Goal: Task Accomplishment & Management: Manage account settings

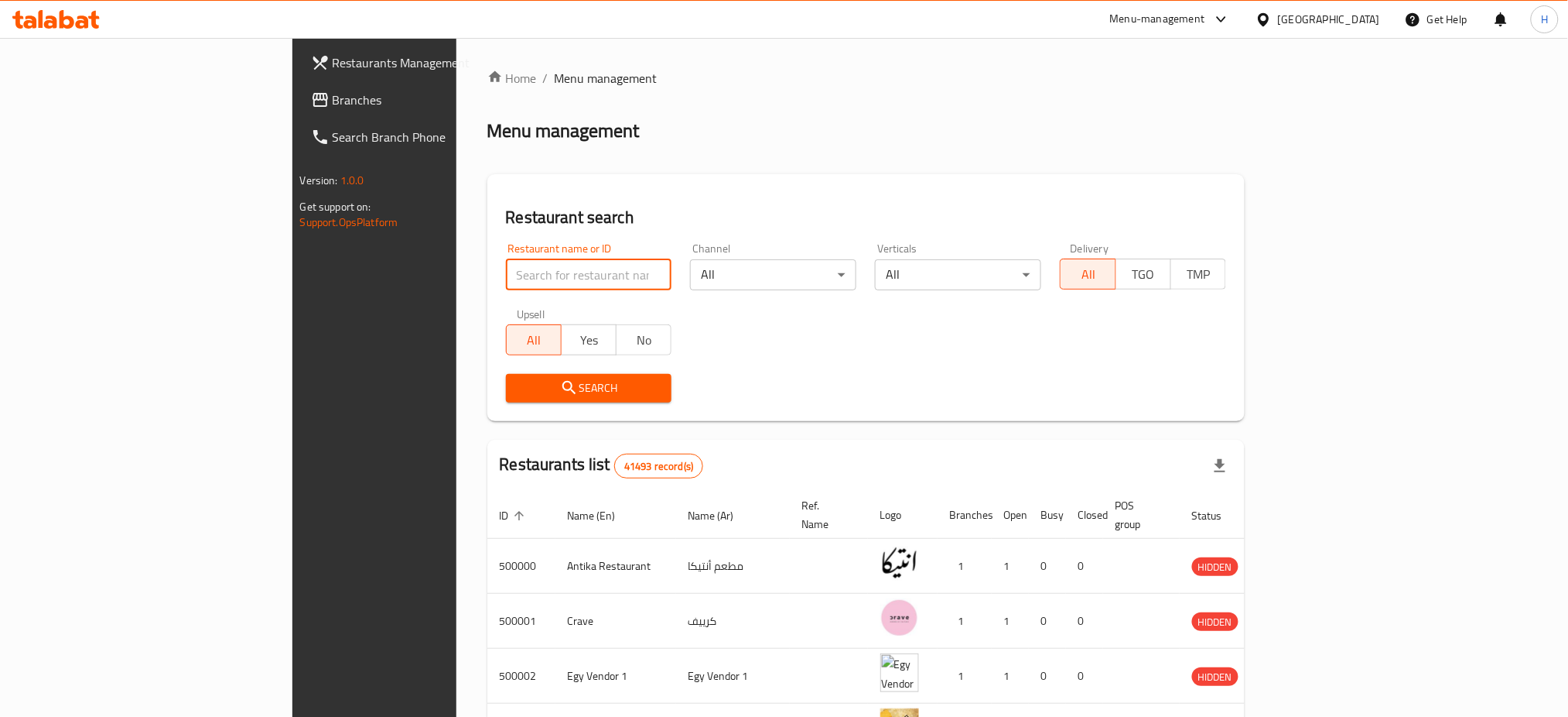
click at [506, 286] on input "search" at bounding box center [589, 274] width 166 height 31
type input "667317"
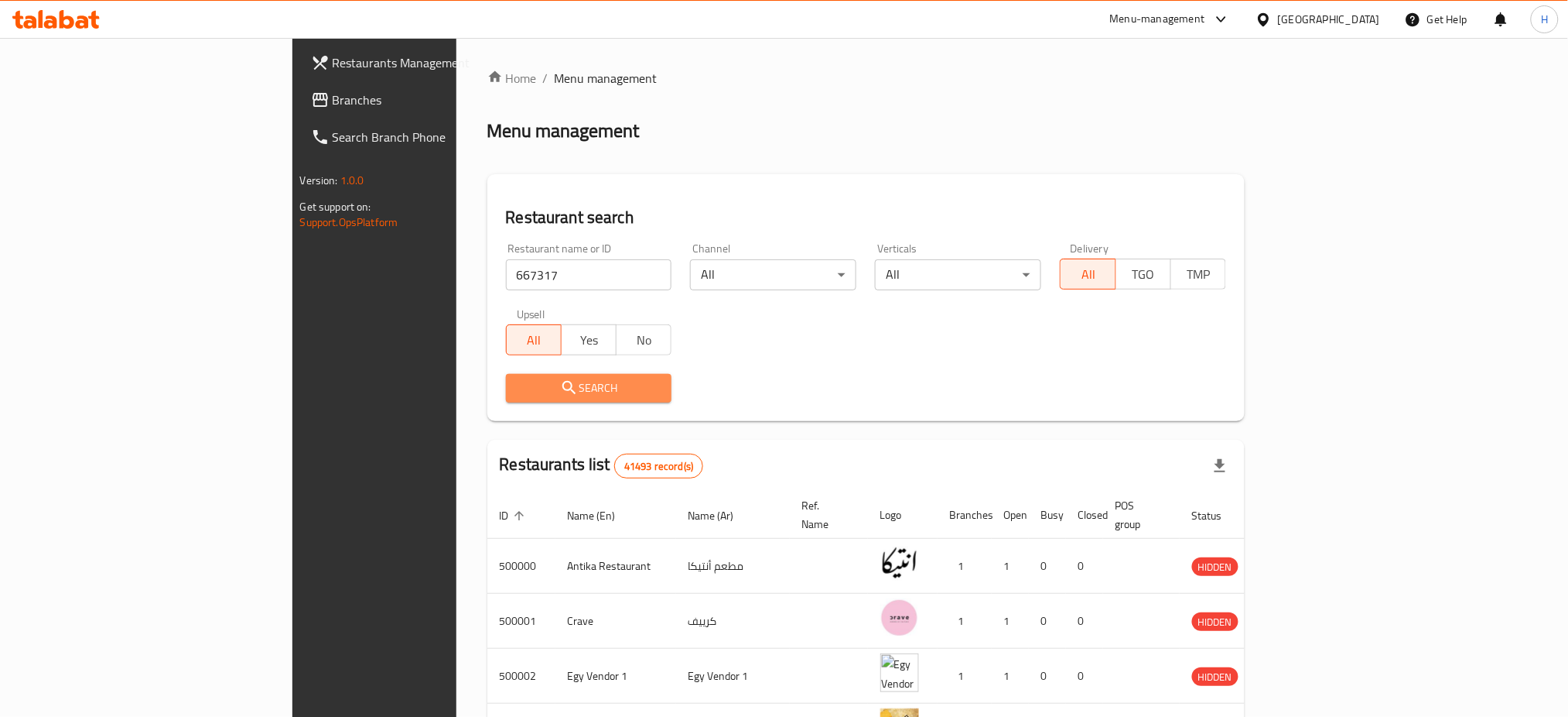
click at [519, 379] on span "Search" at bounding box center [590, 388] width 142 height 20
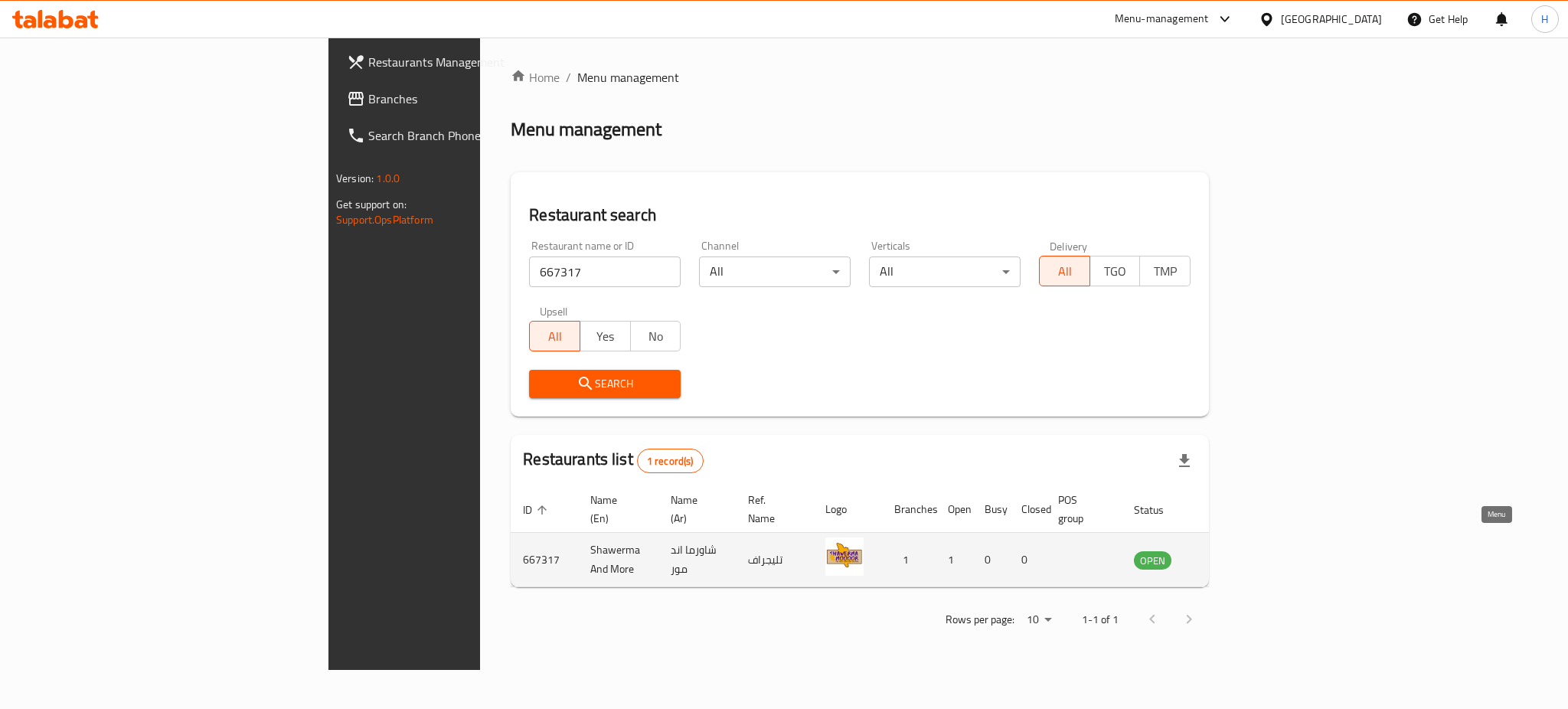
click at [1232, 555] on icon "enhanced table" at bounding box center [1224, 561] width 17 height 13
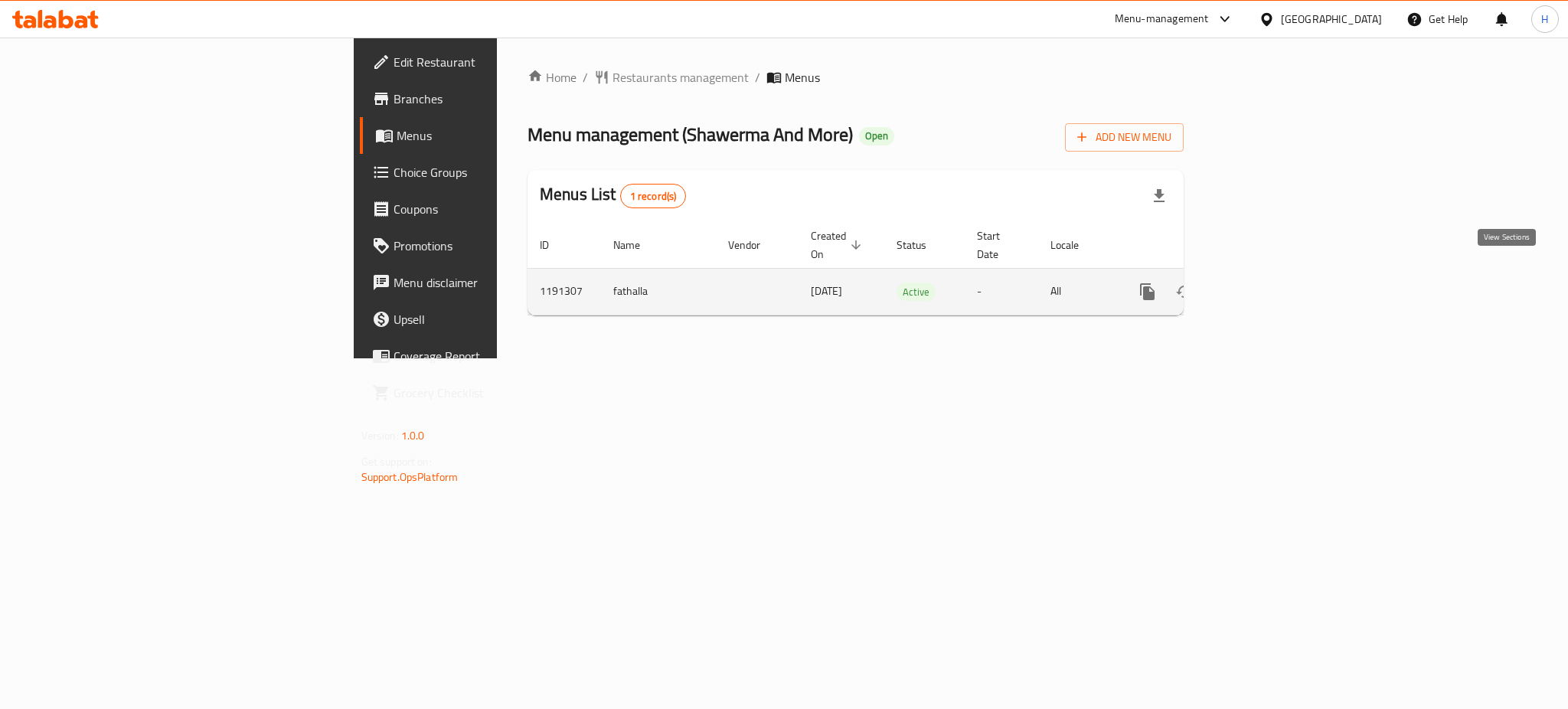
click at [1265, 285] on icon "enhanced table" at bounding box center [1258, 292] width 14 height 14
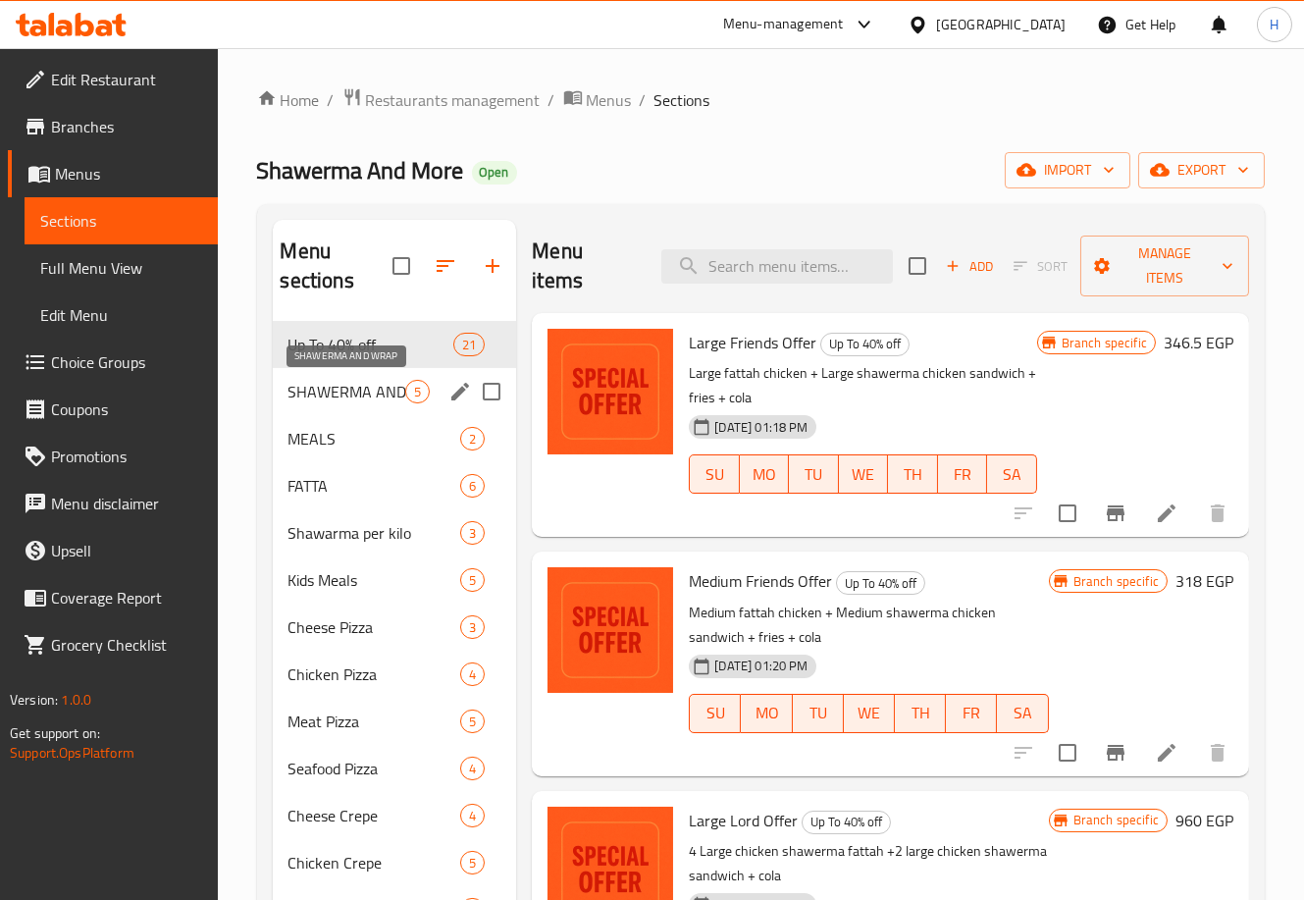
click at [354, 383] on span "SHAWERMA AND WRAP" at bounding box center [348, 392] width 118 height 24
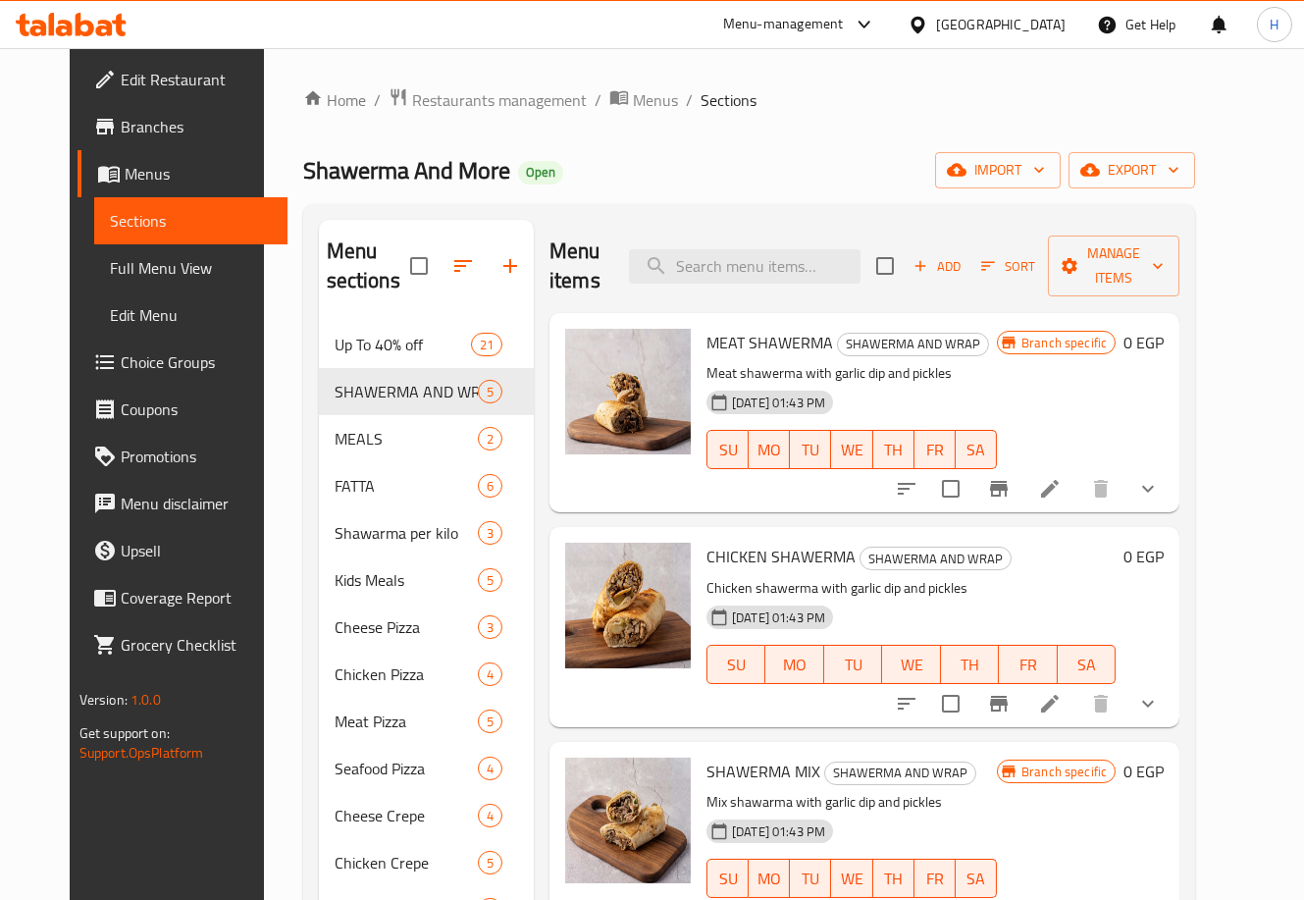
click at [1172, 486] on button "show more" at bounding box center [1148, 488] width 47 height 47
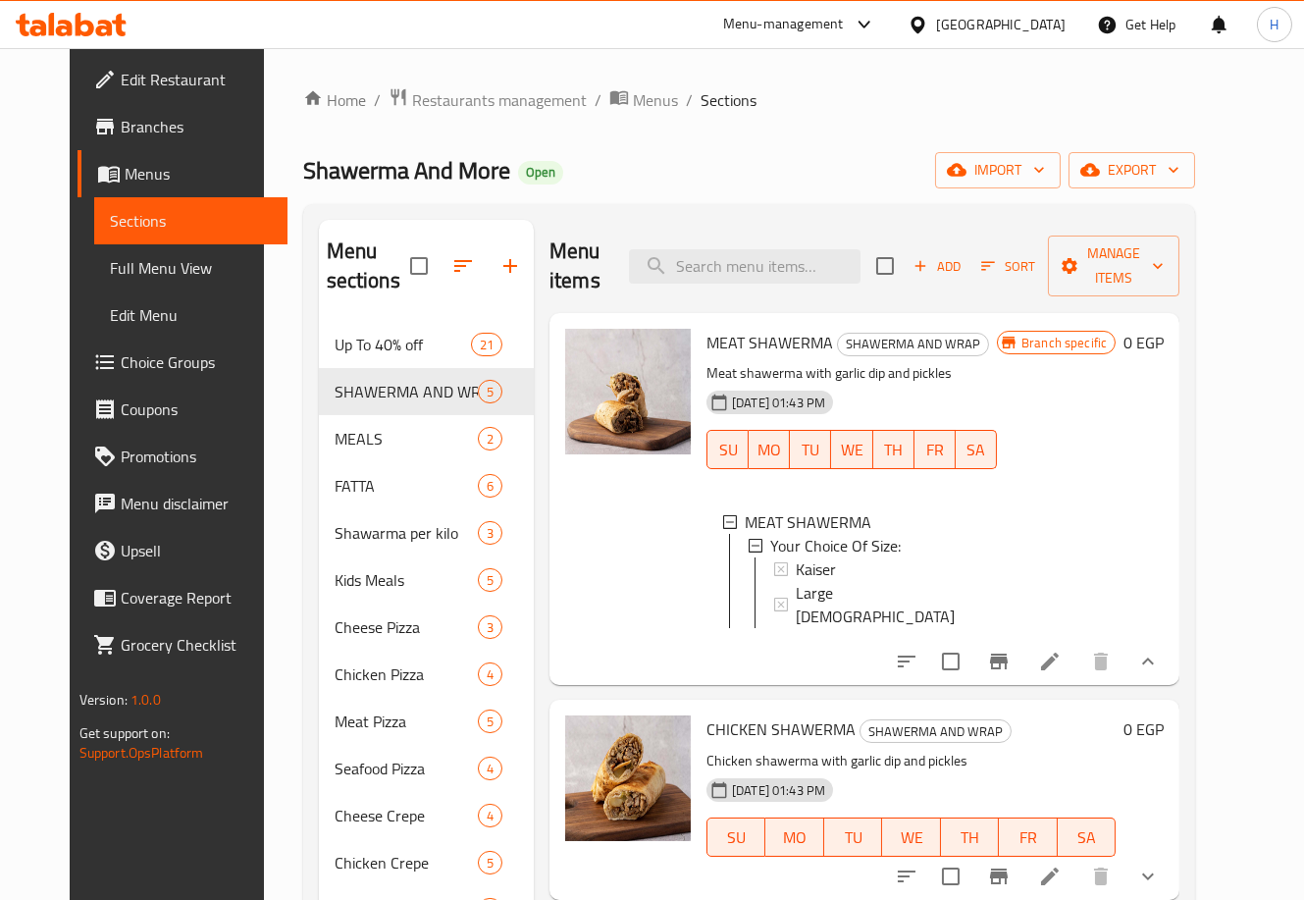
scroll to position [2, 0]
click at [865, 560] on div "Kaiser" at bounding box center [888, 569] width 185 height 24
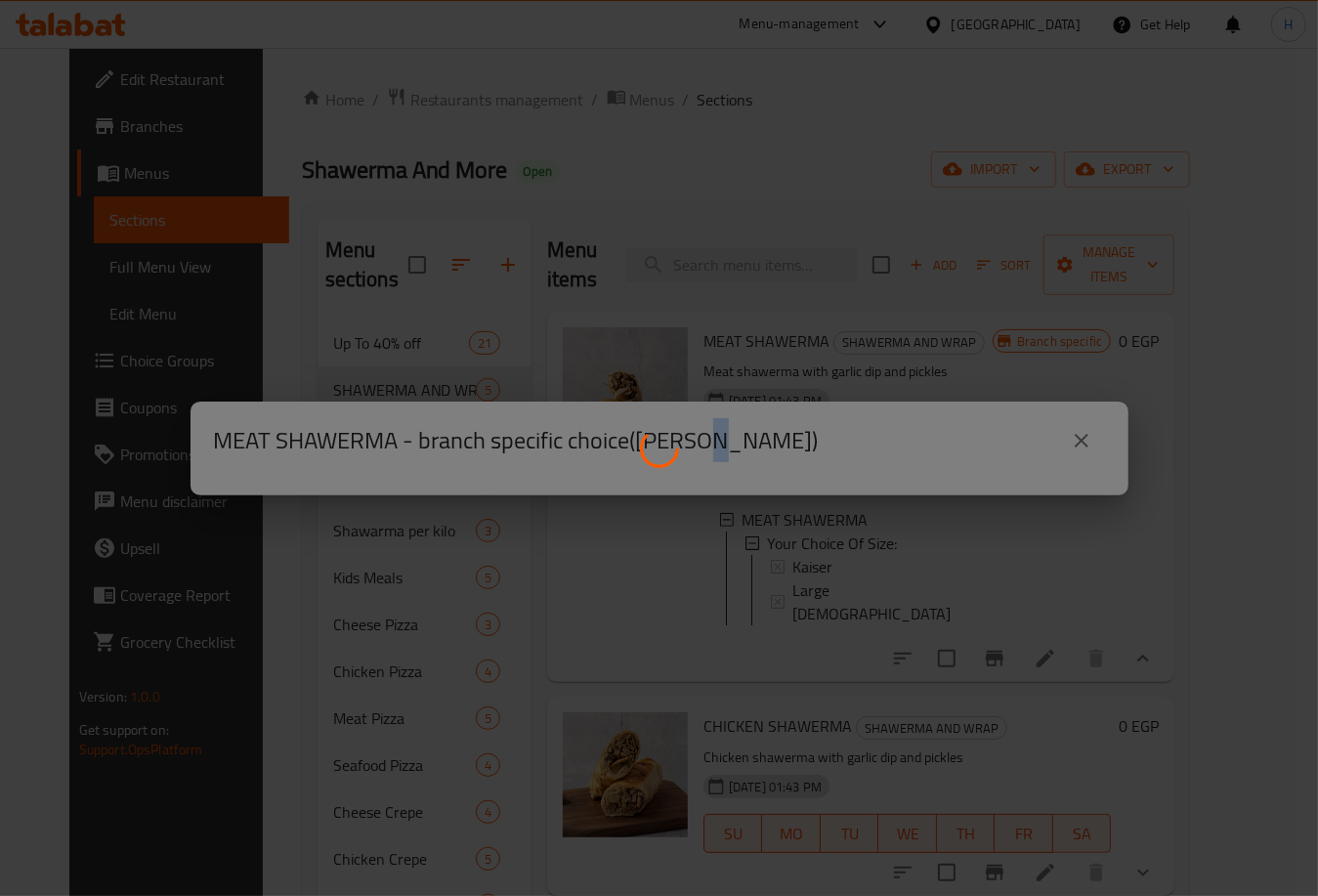
click at [861, 558] on div at bounding box center [659, 448] width 1318 height 896
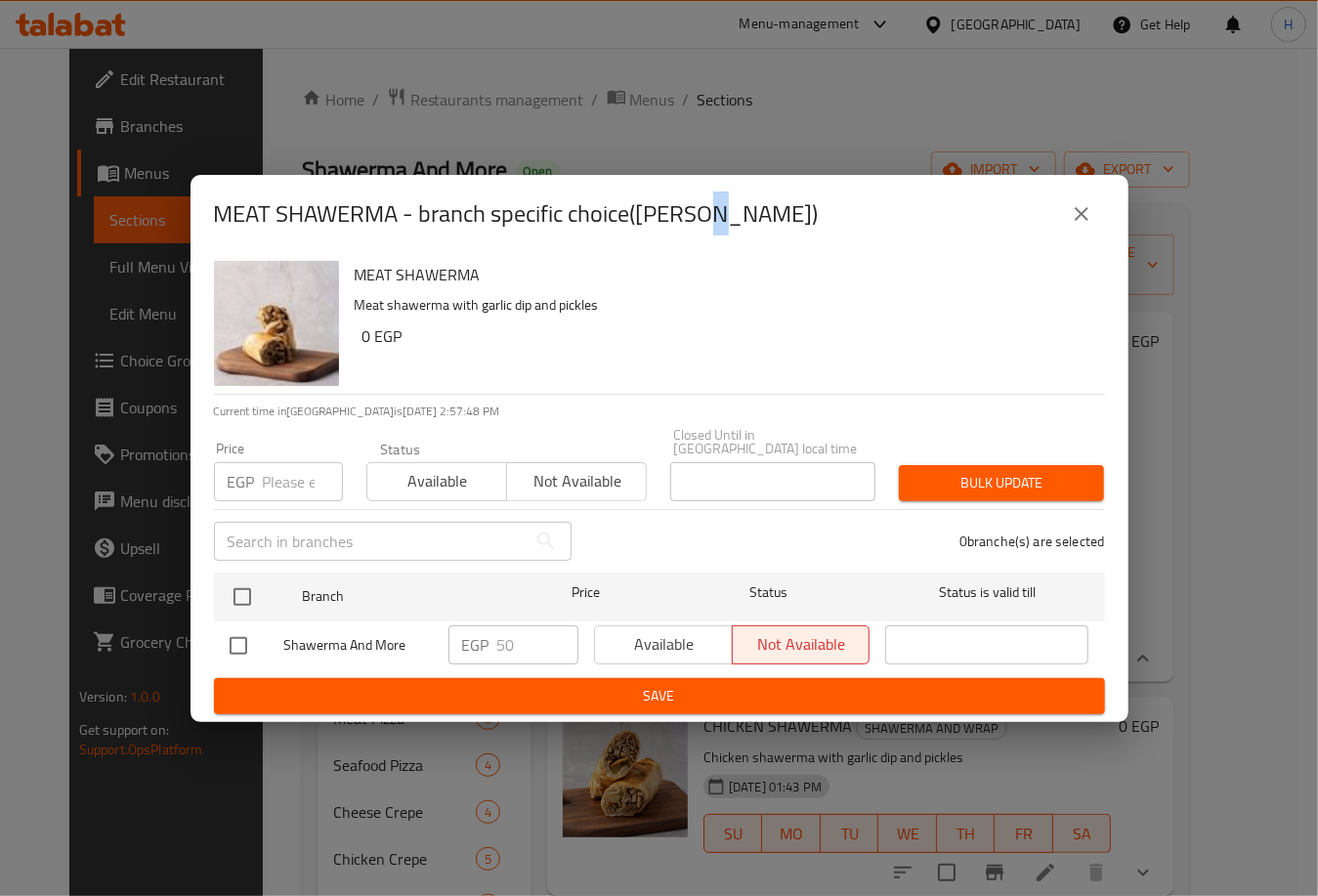
click at [1083, 213] on icon "close" at bounding box center [1082, 214] width 24 height 24
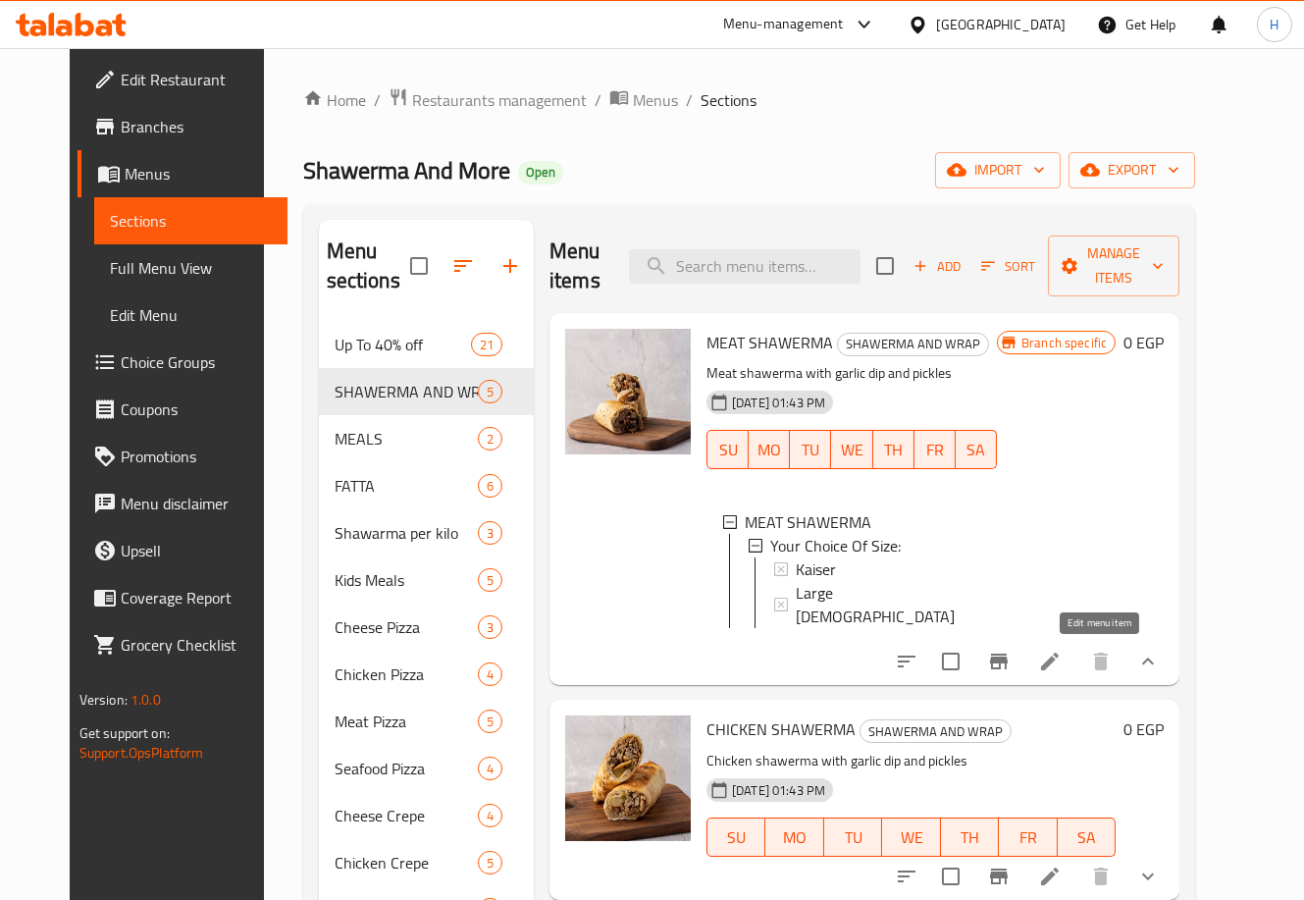
click at [1062, 658] on icon at bounding box center [1050, 662] width 24 height 24
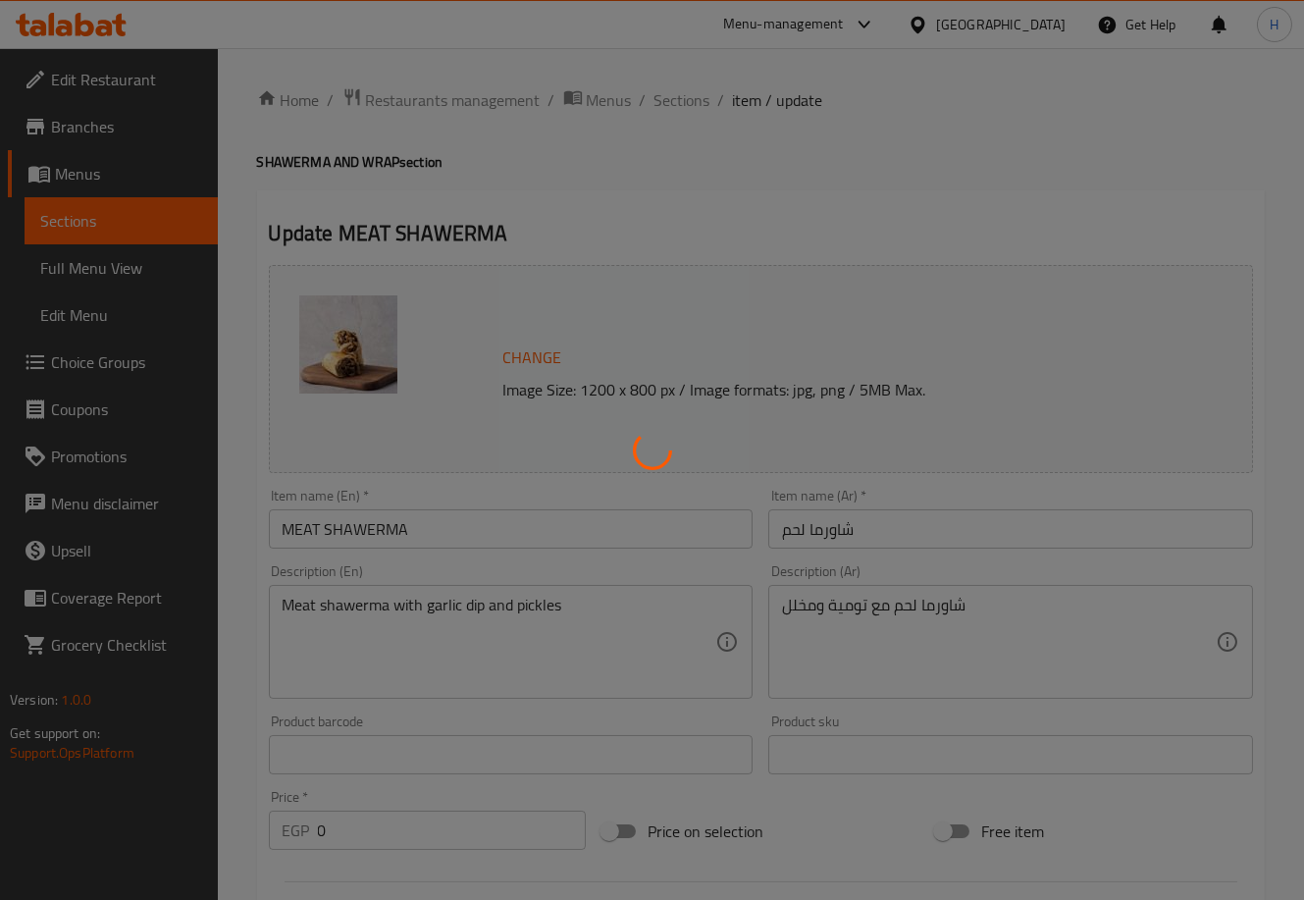
scroll to position [559, 0]
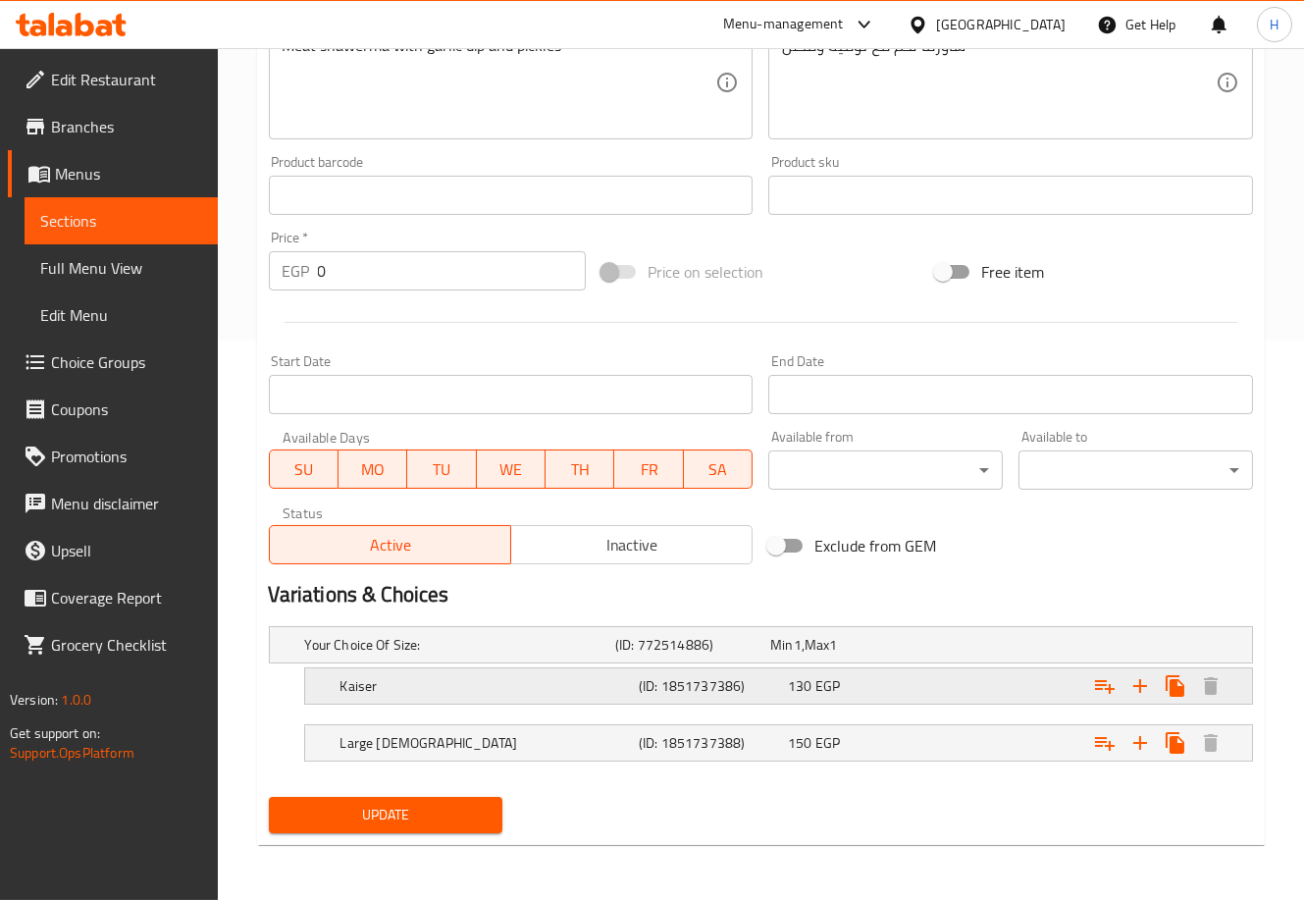
click at [764, 689] on h5 "(ID: 1851737386)" at bounding box center [709, 686] width 141 height 20
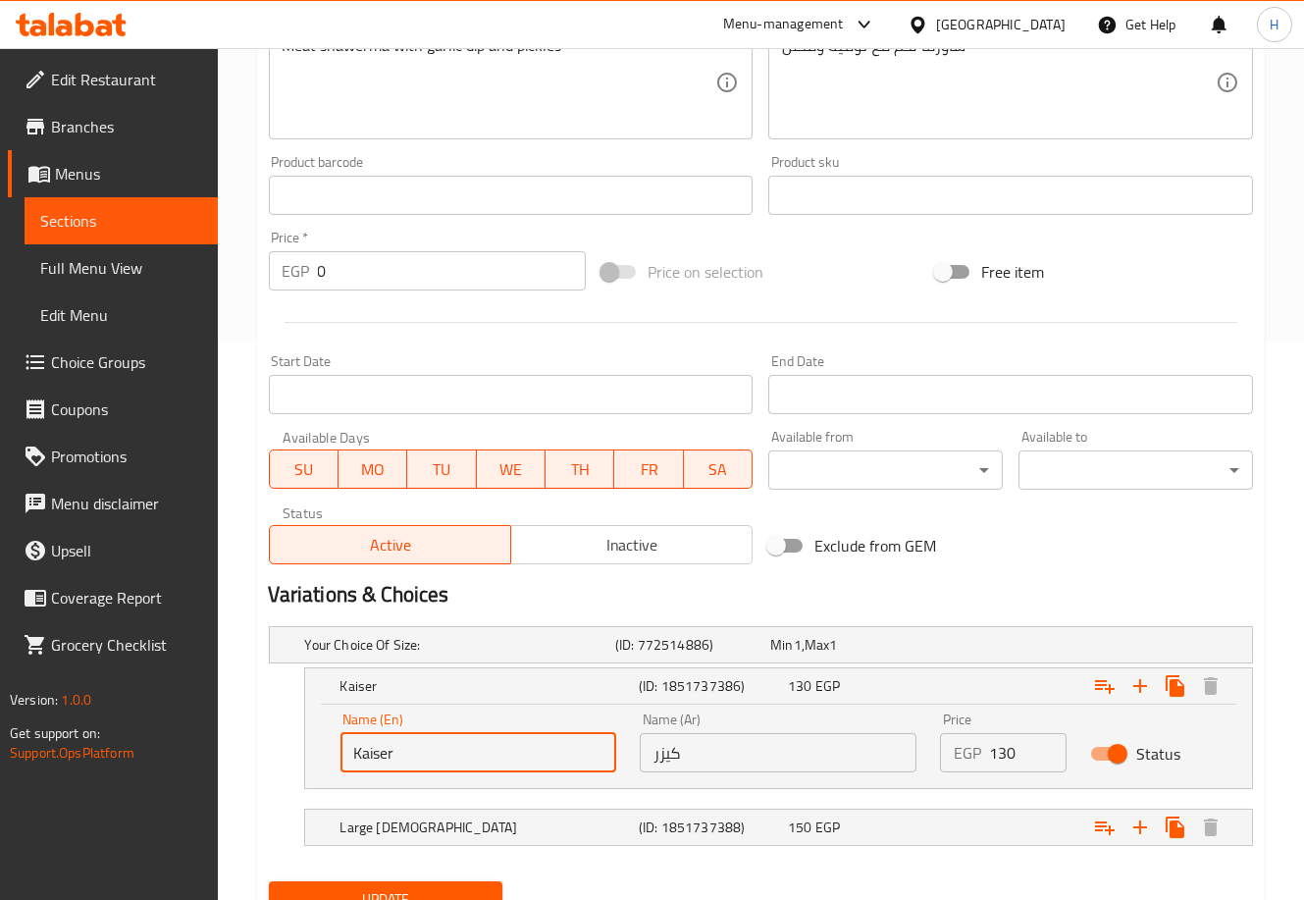
drag, startPoint x: 426, startPoint y: 750, endPoint x: 268, endPoint y: 768, distance: 159.1
click at [269, 768] on div "[PERSON_NAME] (ID: 1851737386) 130 EGP Name (En) [PERSON_NAME] Name (En) Name (…" at bounding box center [761, 728] width 984 height 122
type input "Medium [DEMOGRAPHIC_DATA]"
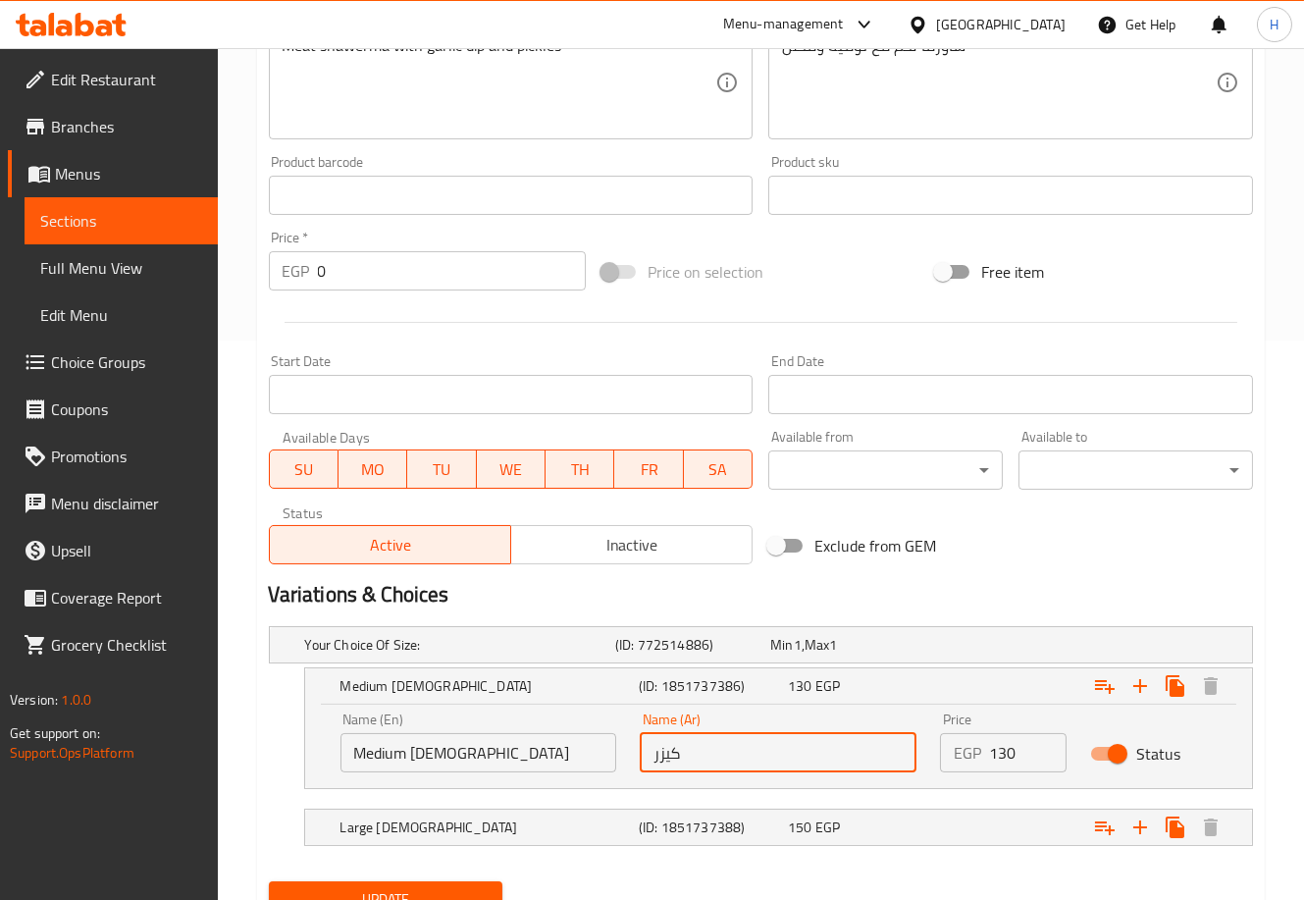
drag, startPoint x: 713, startPoint y: 735, endPoint x: 608, endPoint y: 745, distance: 104.5
click at [608, 745] on div "Name (En) Medium syrian Name (En) Name (Ar) كيزر Name (Ar) Price EGP 130 Price …" at bounding box center [779, 742] width 900 height 83
type input "سوري مديم"
click at [1017, 594] on h2 "Variations & Choices" at bounding box center [761, 594] width 984 height 29
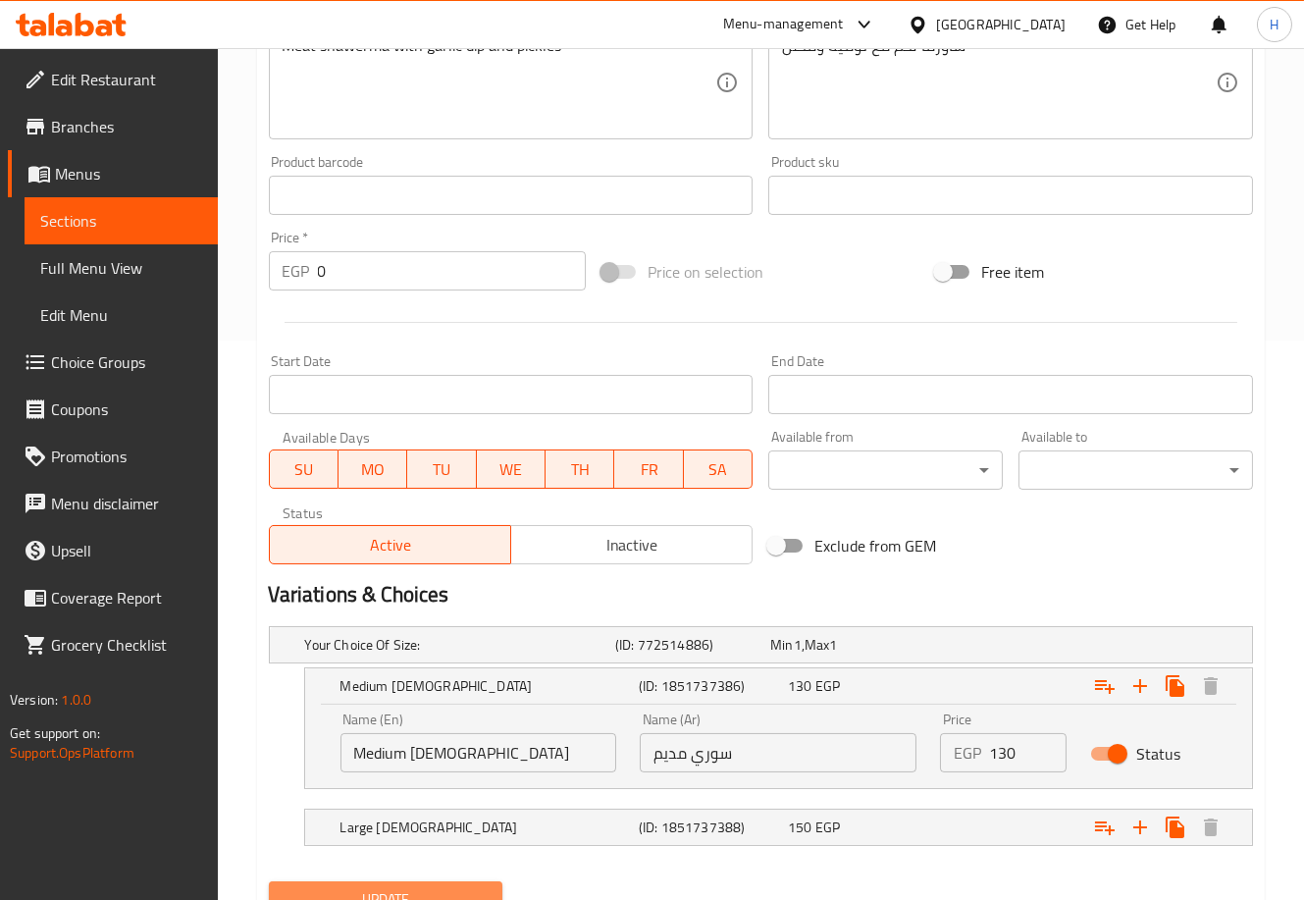
click at [433, 888] on span "Update" at bounding box center [386, 899] width 203 height 25
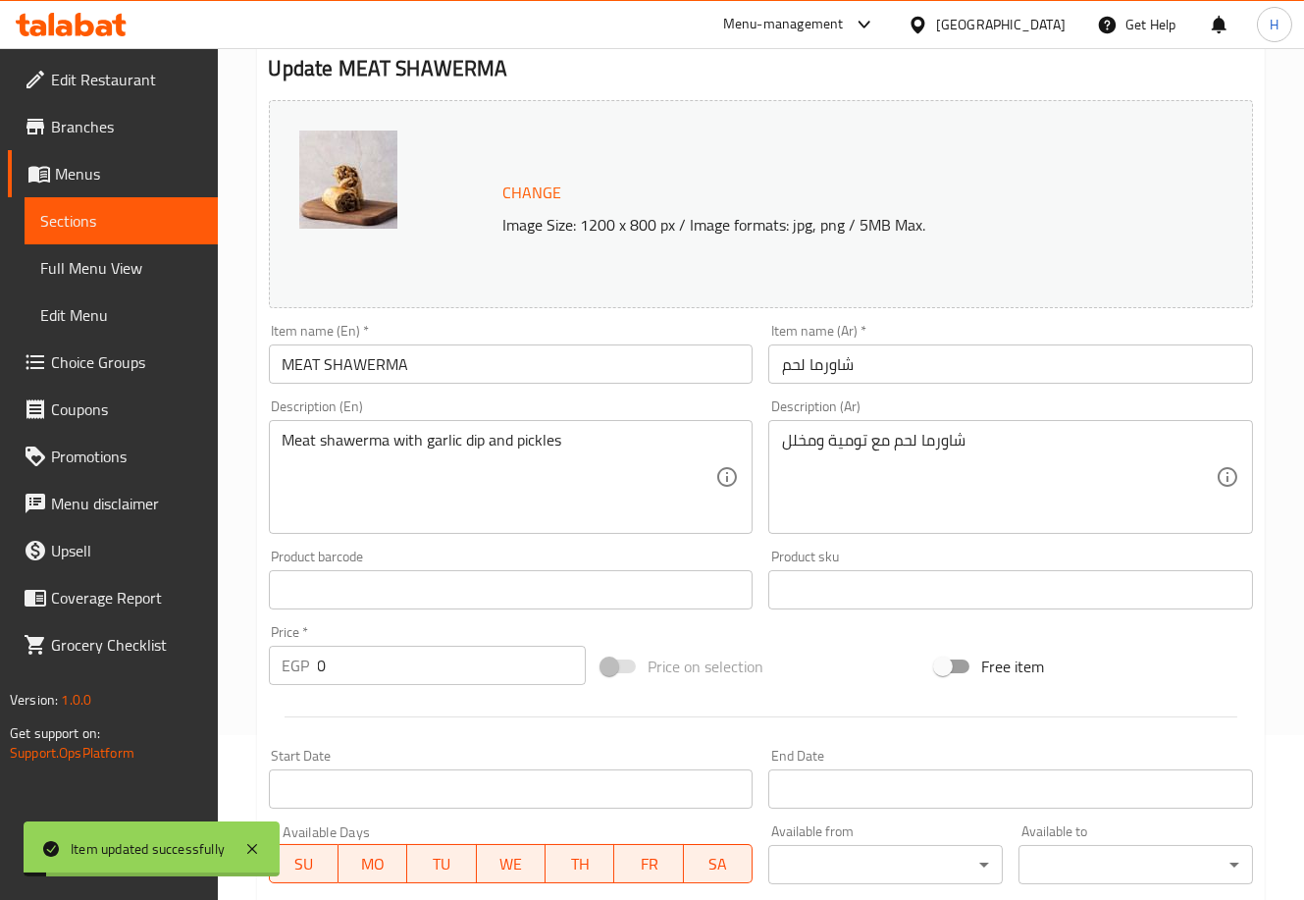
scroll to position [0, 0]
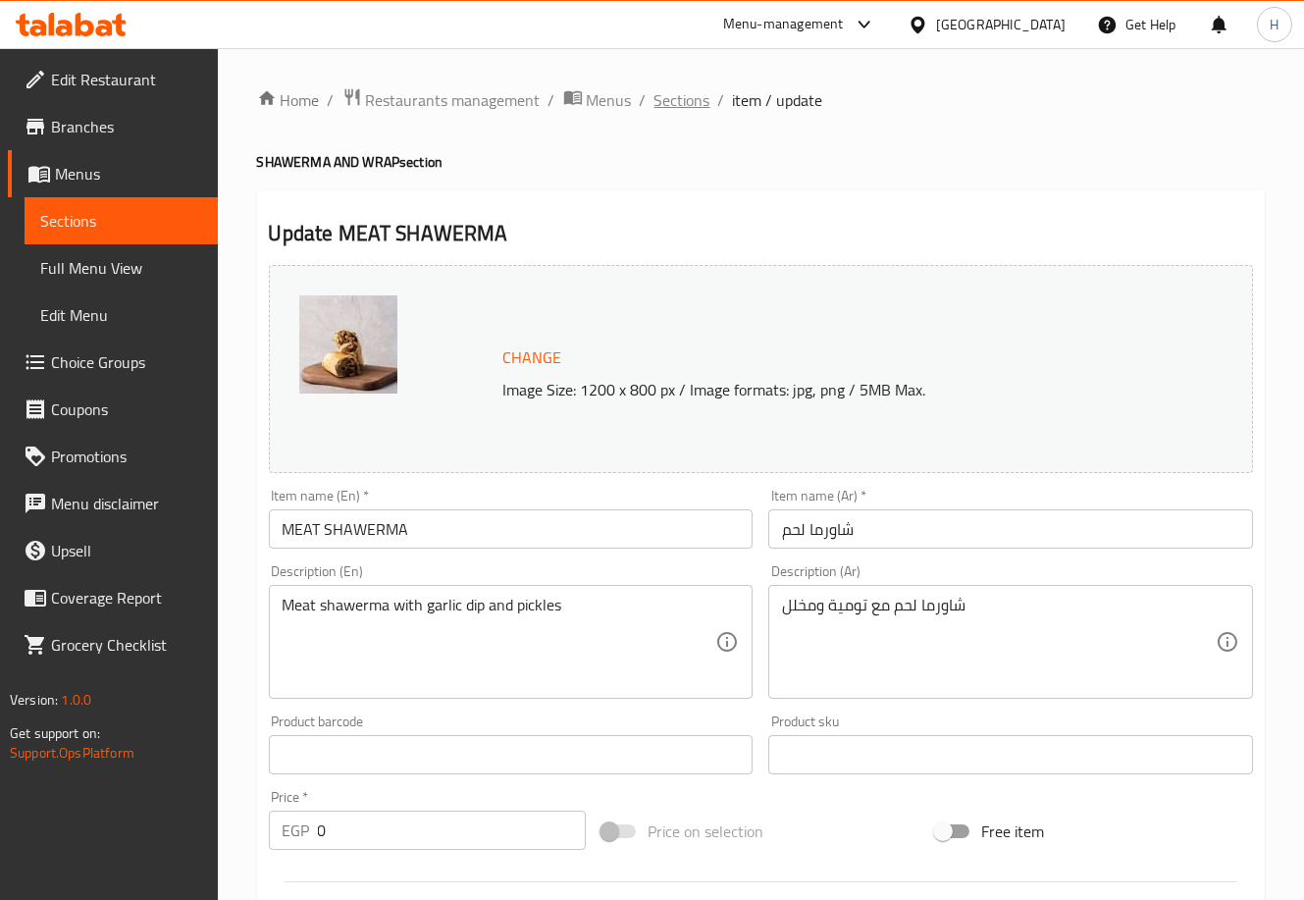
click at [677, 104] on span "Sections" at bounding box center [683, 100] width 56 height 24
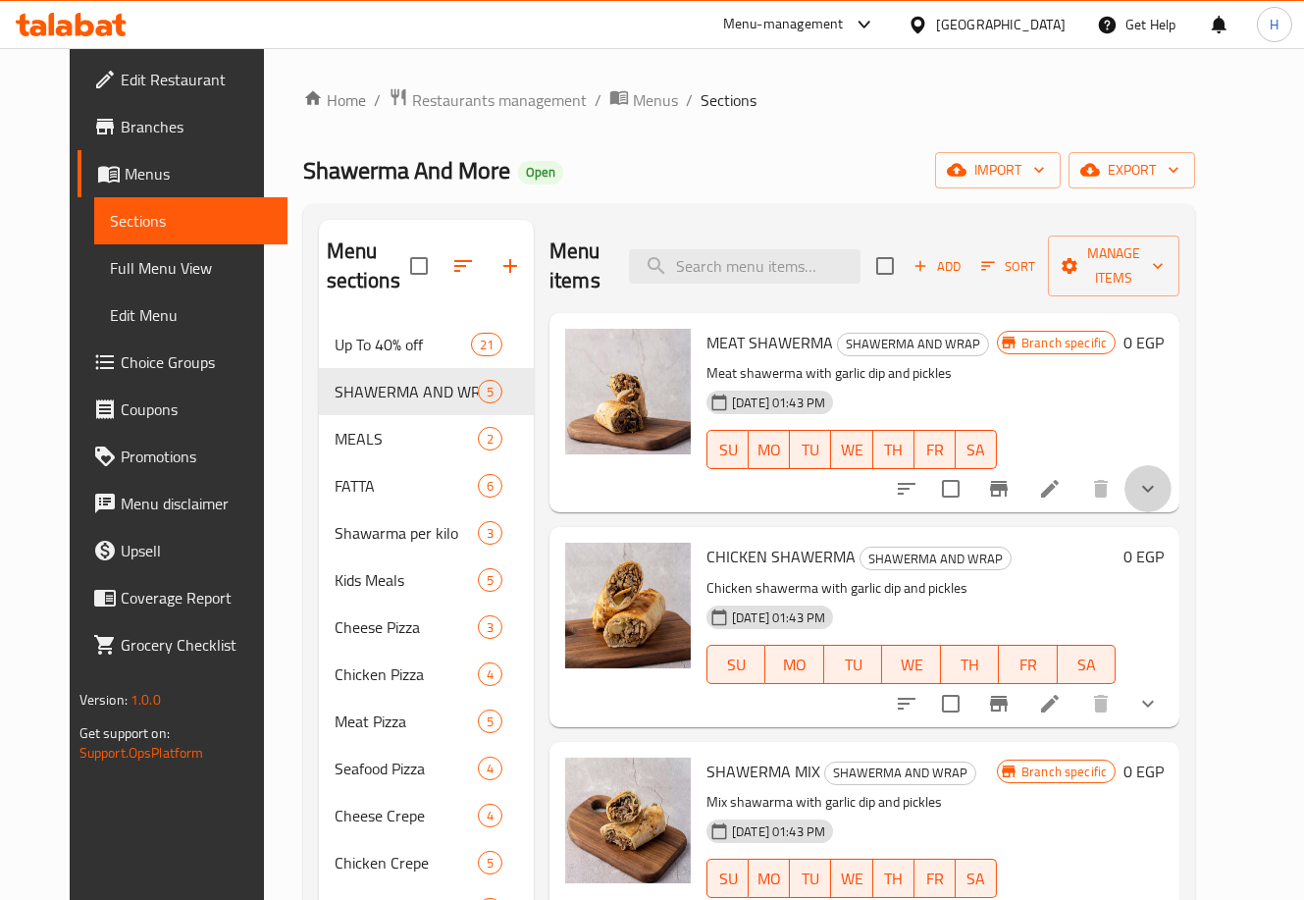
click at [1172, 473] on button "show more" at bounding box center [1148, 488] width 47 height 47
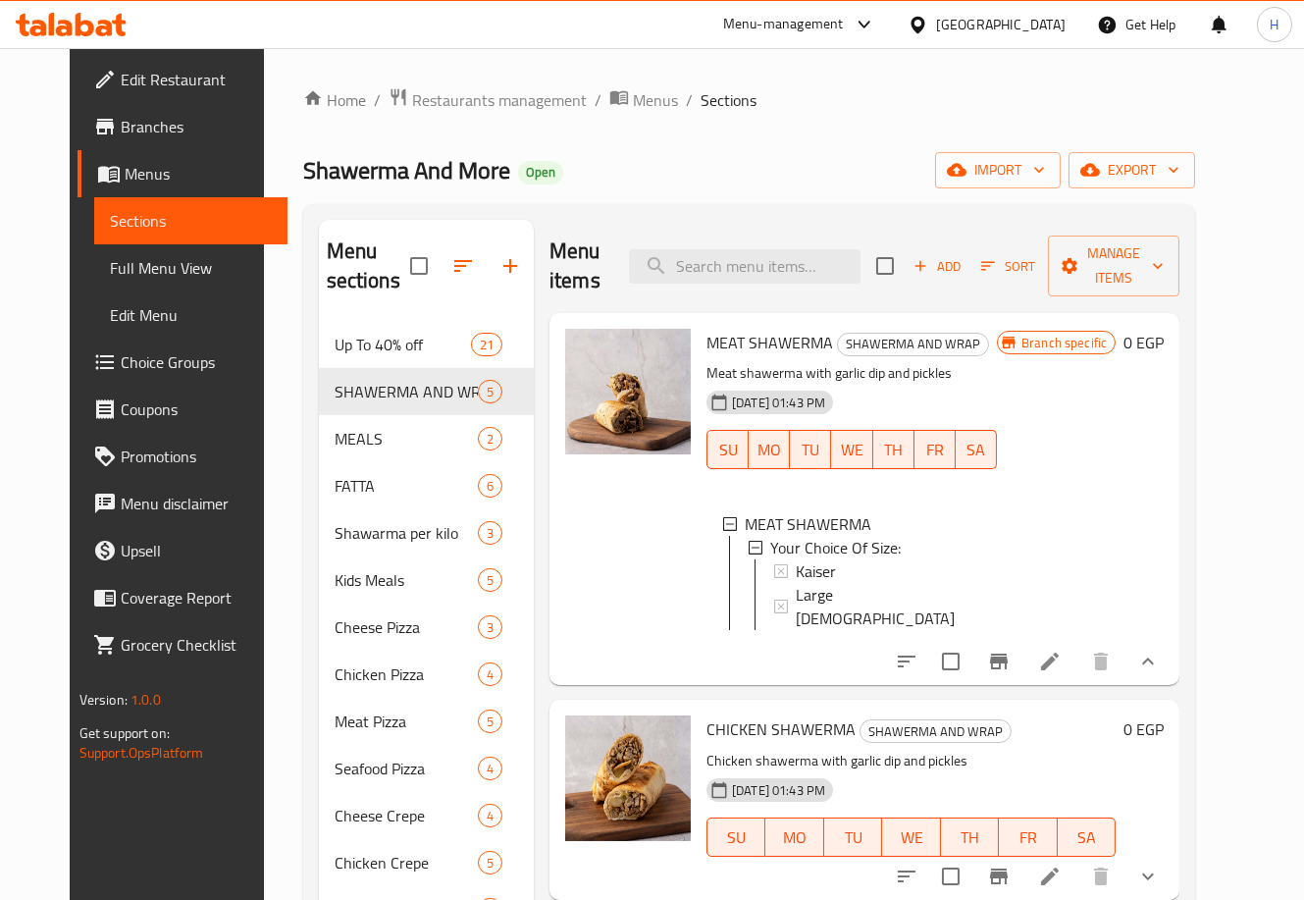
click at [1148, 496] on div "Branch specific 0 EGP" at bounding box center [1080, 499] width 167 height 341
click at [849, 599] on span "Large [DEMOGRAPHIC_DATA]" at bounding box center [888, 606] width 185 height 47
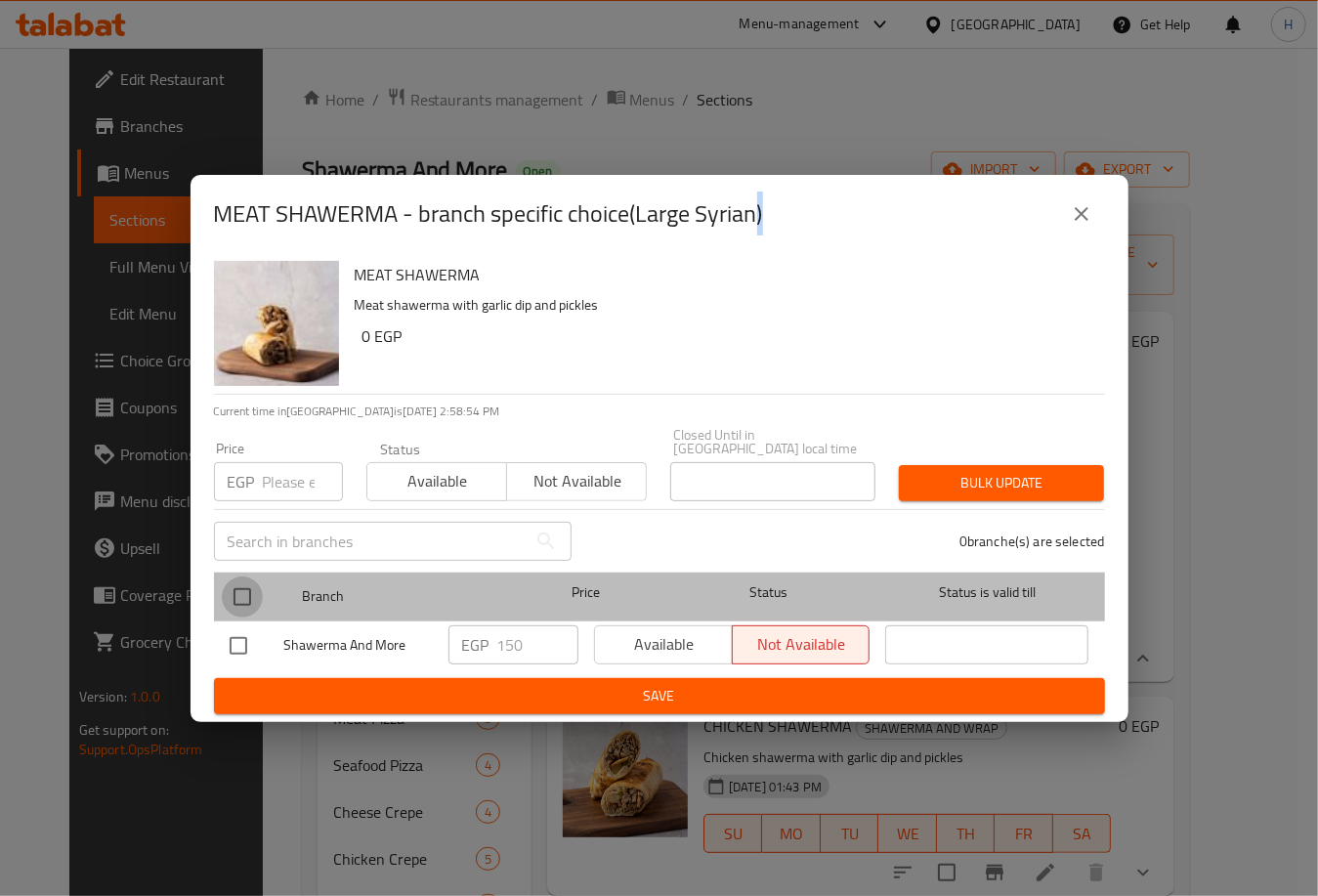
click at [230, 586] on input "checkbox" at bounding box center [242, 596] width 41 height 41
checkbox input "true"
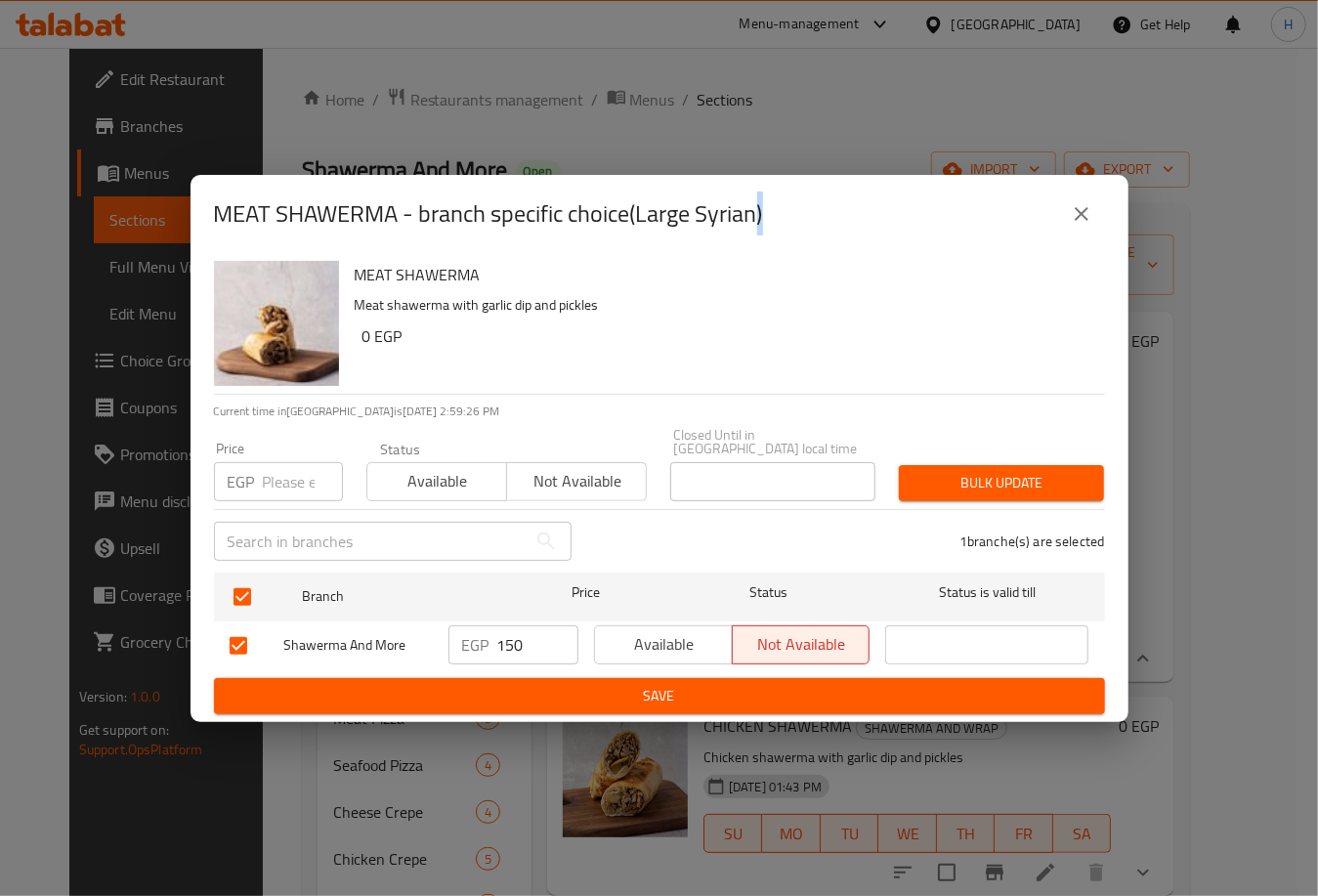
click at [644, 648] on span "Available" at bounding box center [664, 644] width 122 height 28
click at [688, 684] on span "Save" at bounding box center [660, 696] width 860 height 25
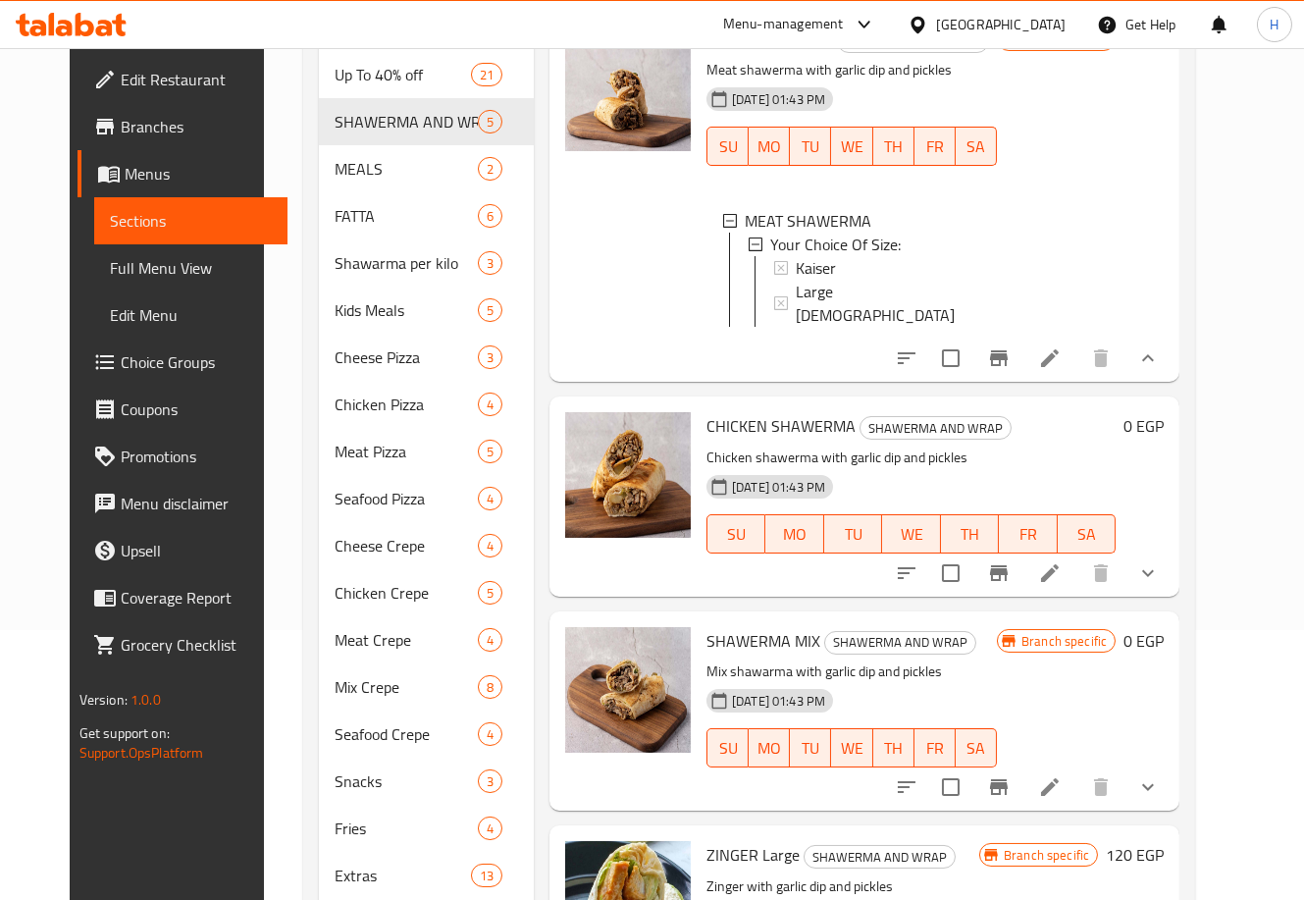
scroll to position [330, 0]
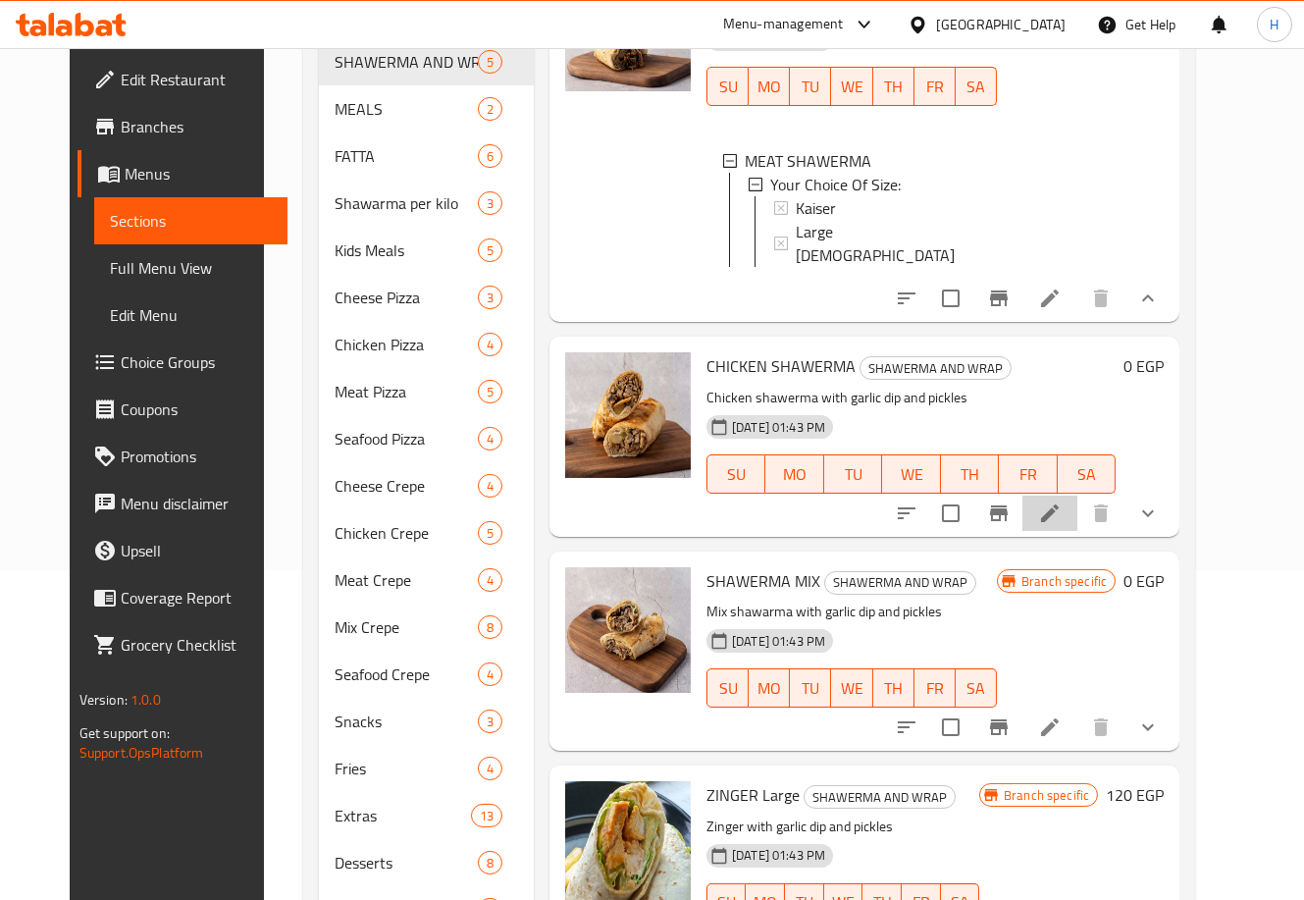
click at [1078, 496] on li at bounding box center [1050, 513] width 55 height 35
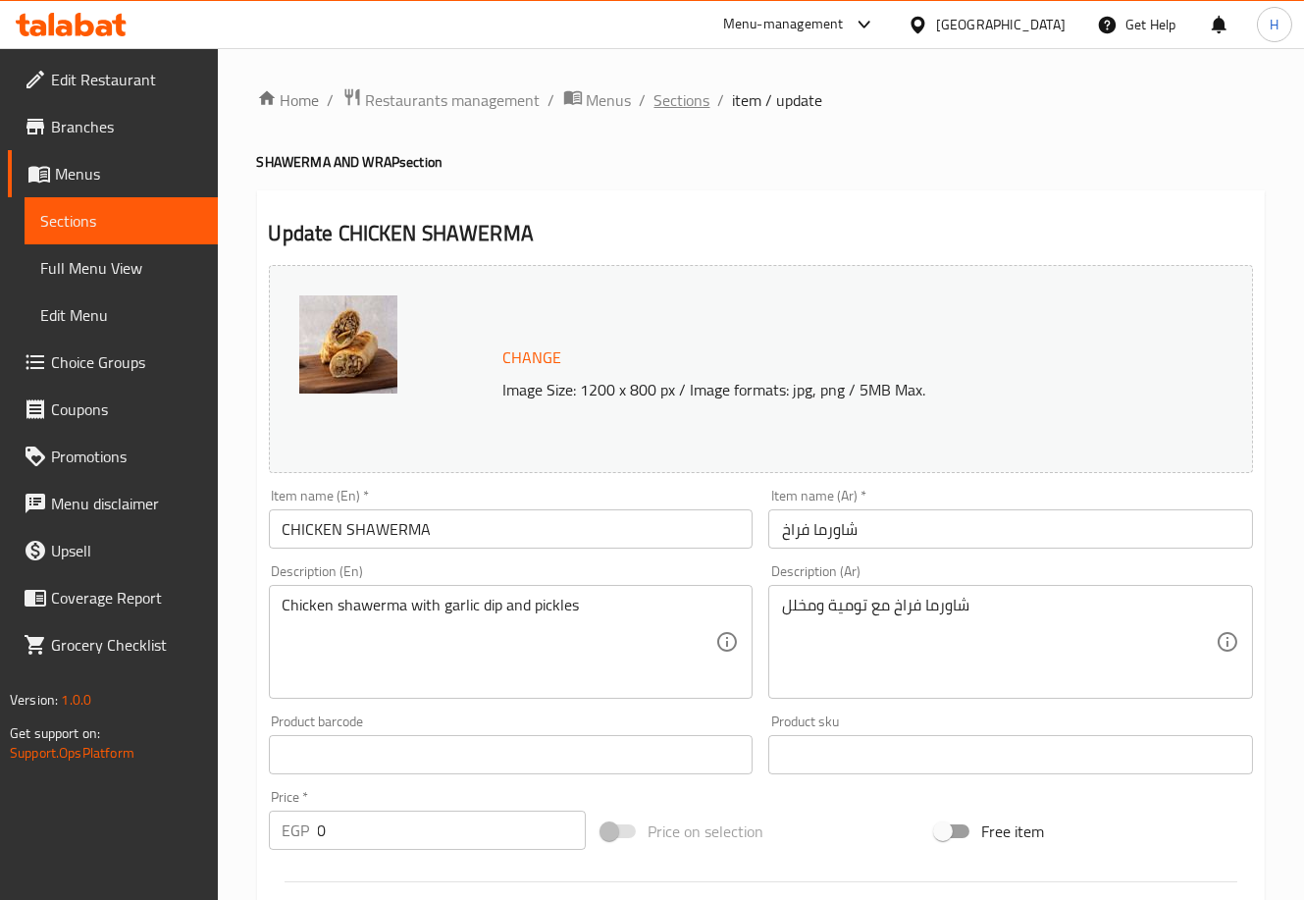
click at [686, 96] on span "Sections" at bounding box center [683, 100] width 56 height 24
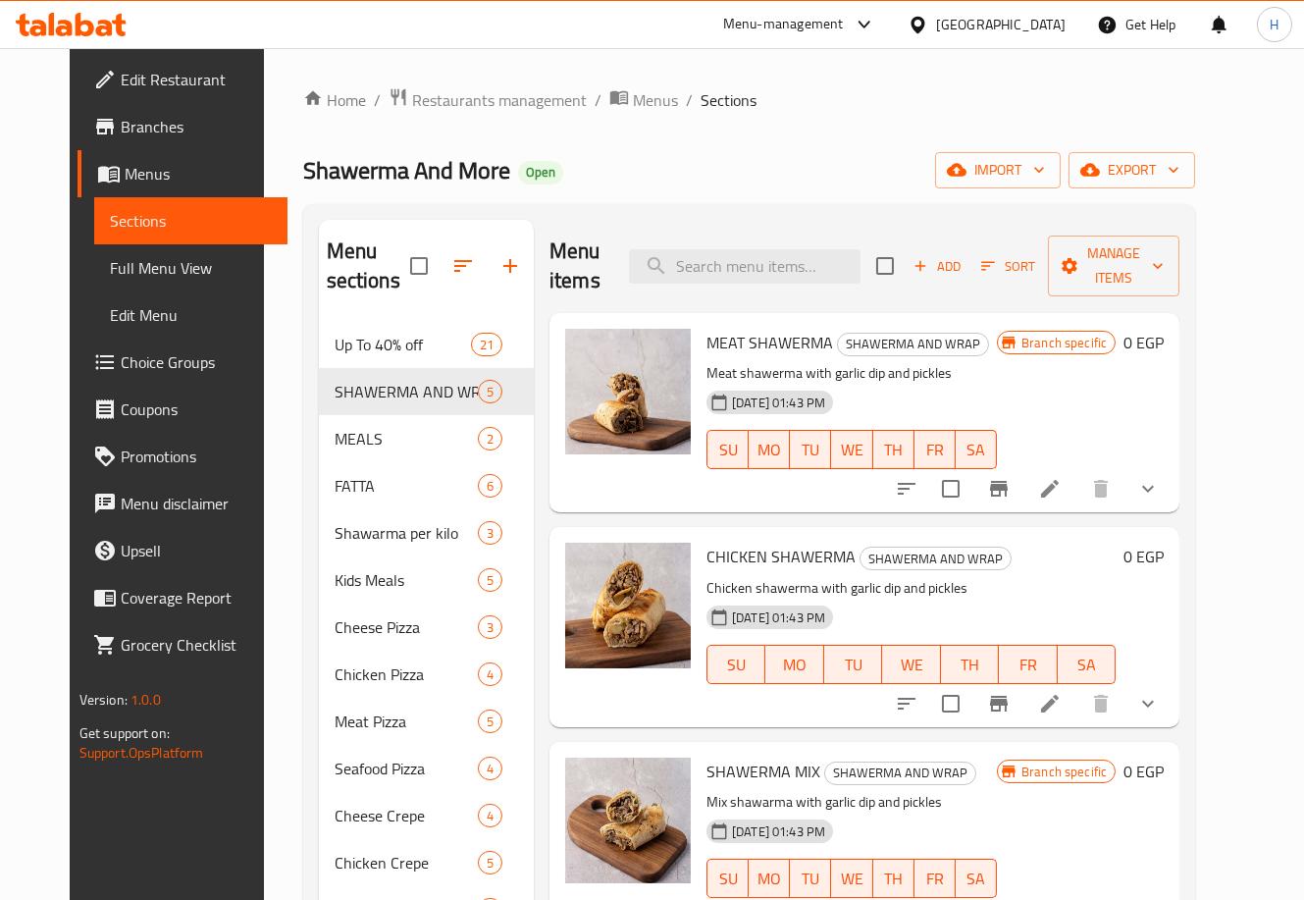
scroll to position [149, 0]
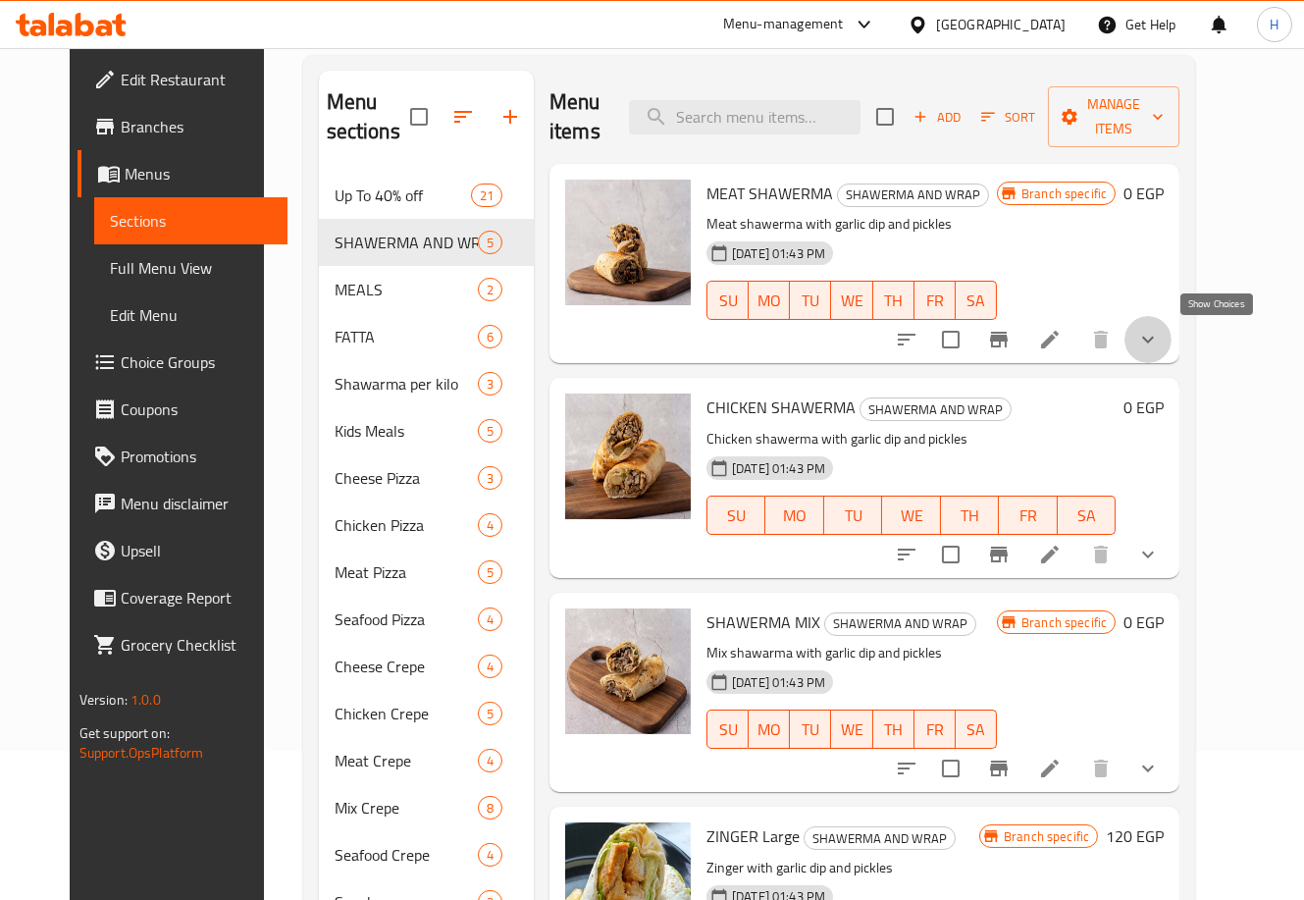
click at [1160, 337] on icon "show more" at bounding box center [1149, 340] width 24 height 24
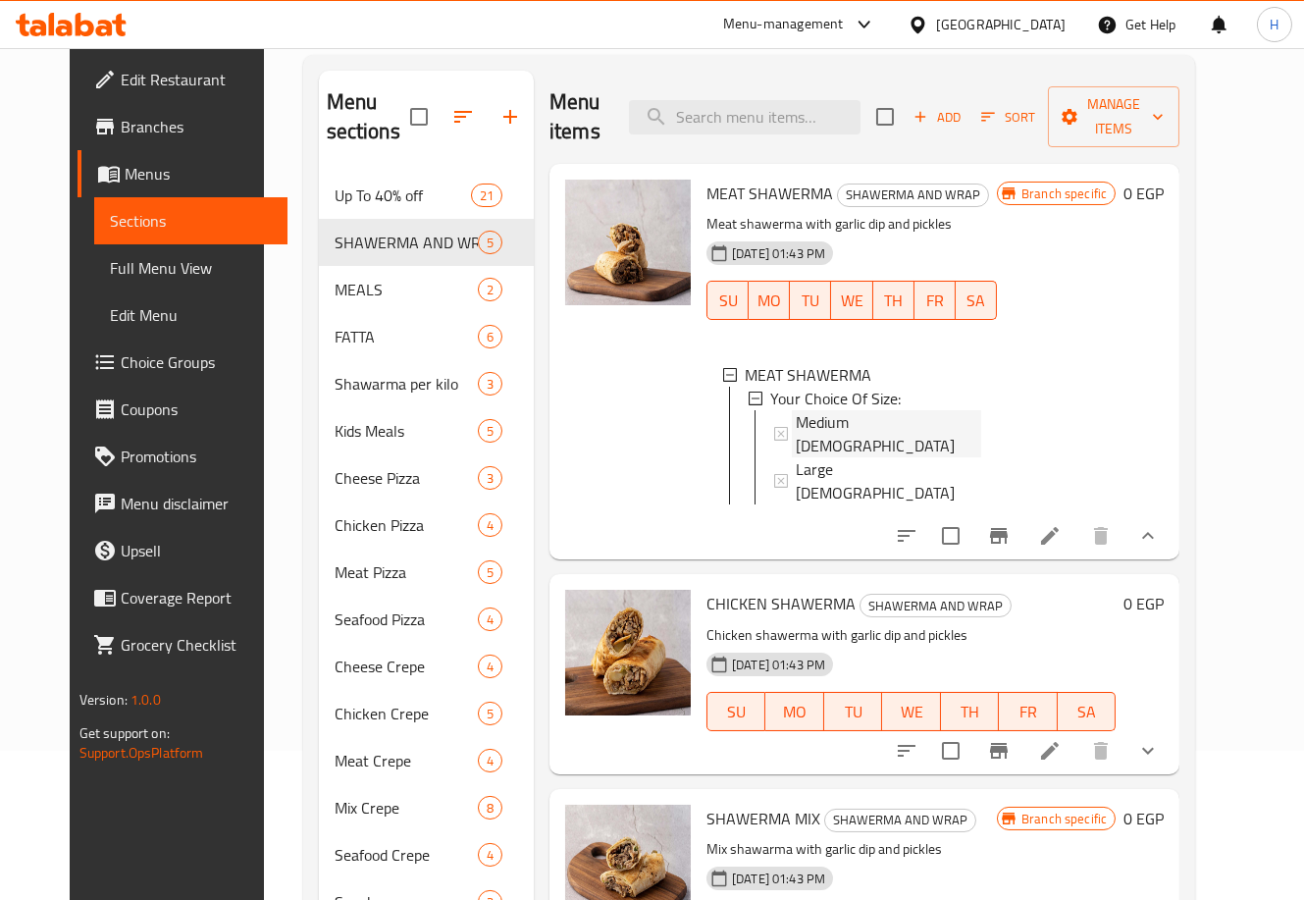
click at [852, 425] on span "Medium [DEMOGRAPHIC_DATA]" at bounding box center [888, 433] width 185 height 47
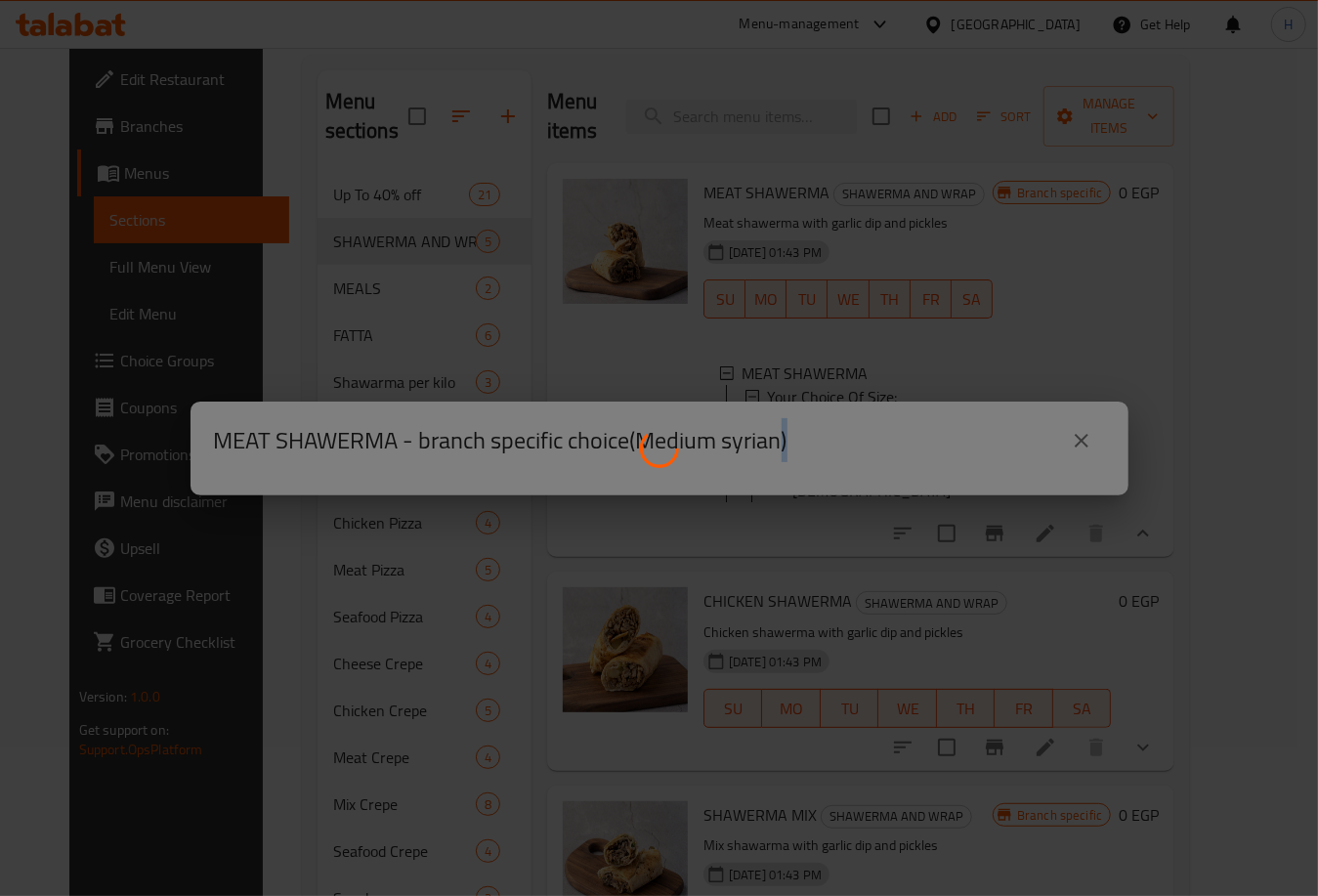
click at [848, 423] on div at bounding box center [659, 448] width 1318 height 896
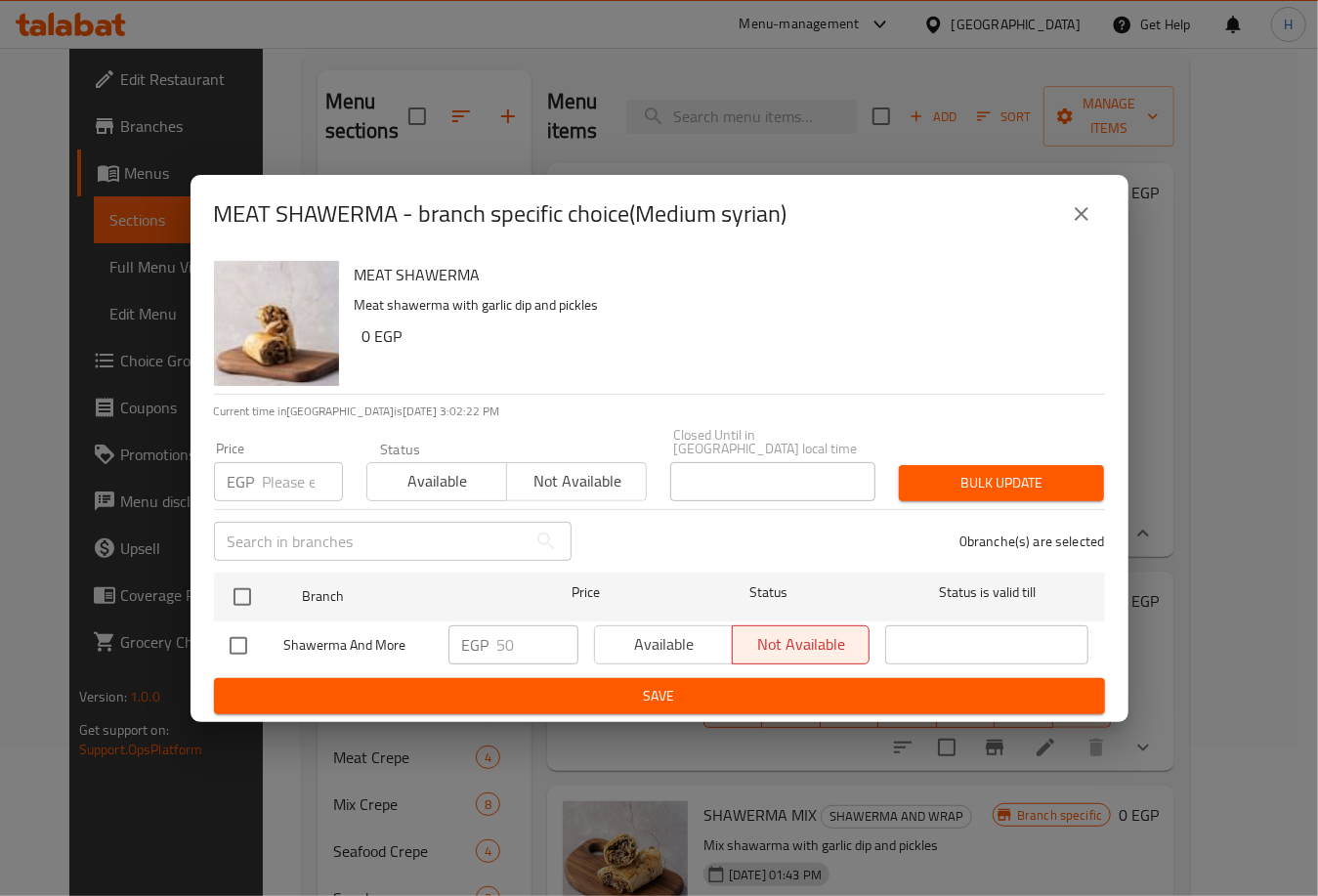
click at [682, 642] on div "Available Not available" at bounding box center [733, 644] width 277 height 39
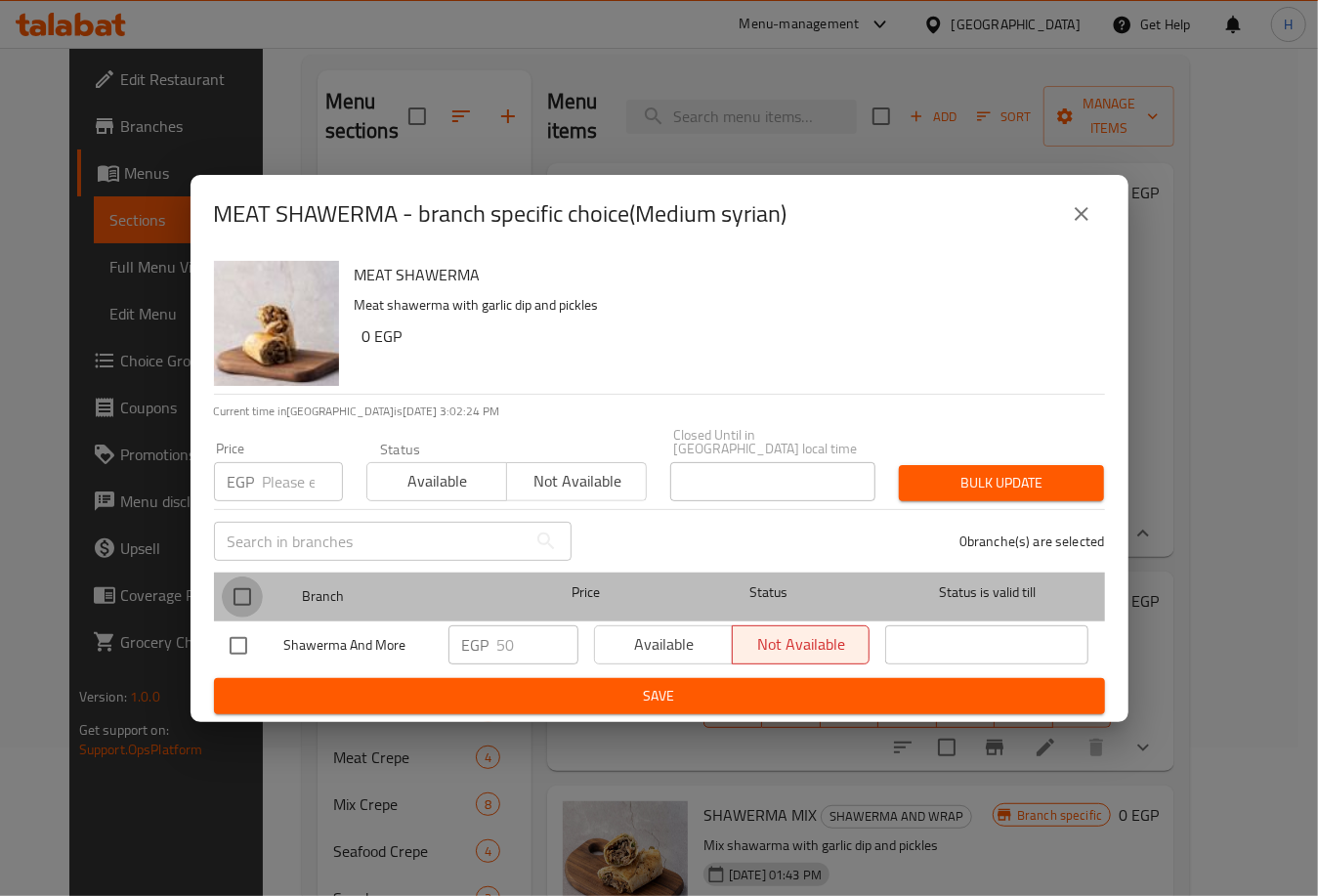
click at [236, 596] on input "checkbox" at bounding box center [242, 596] width 41 height 41
checkbox input "true"
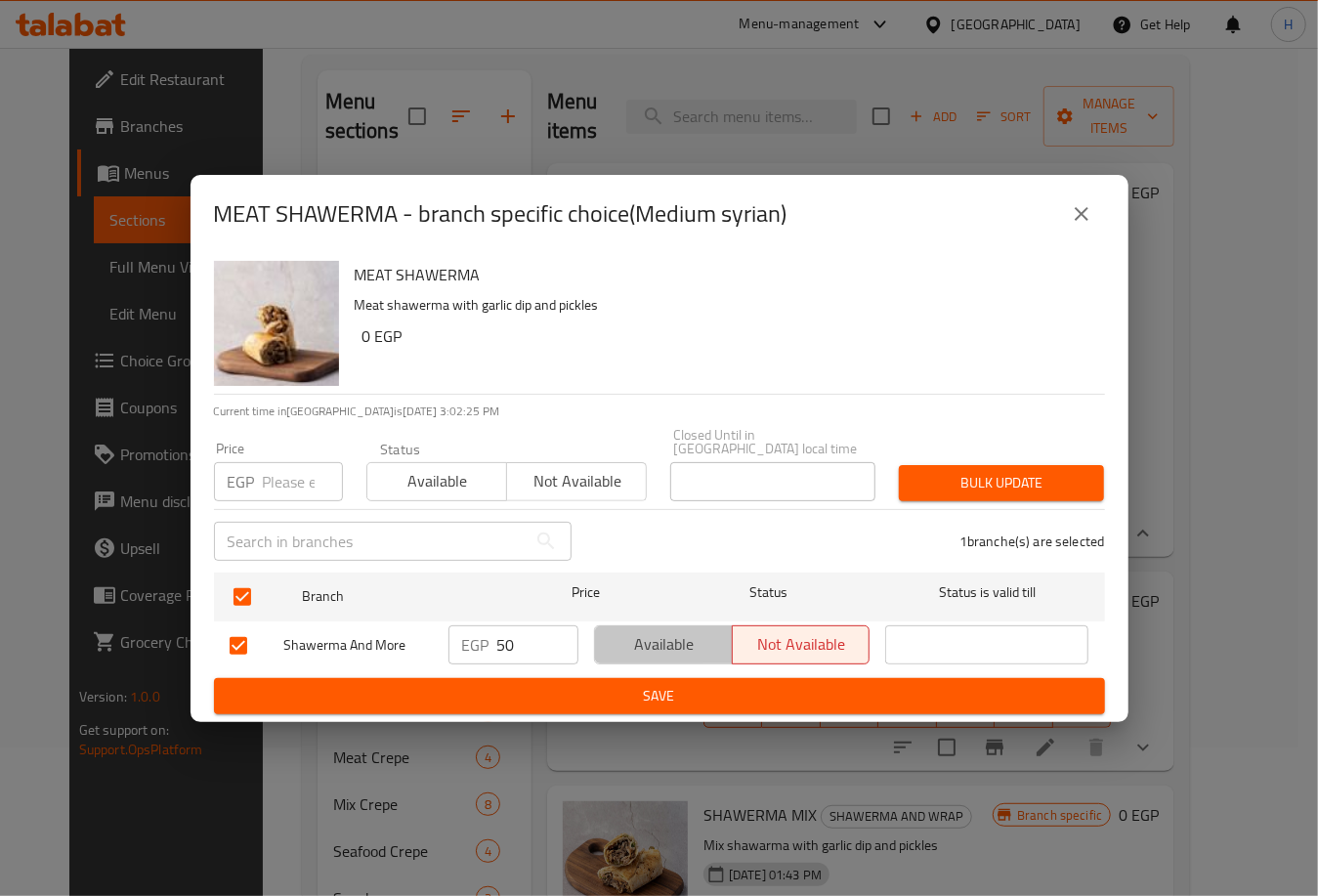
click at [691, 639] on span "Available" at bounding box center [664, 644] width 122 height 28
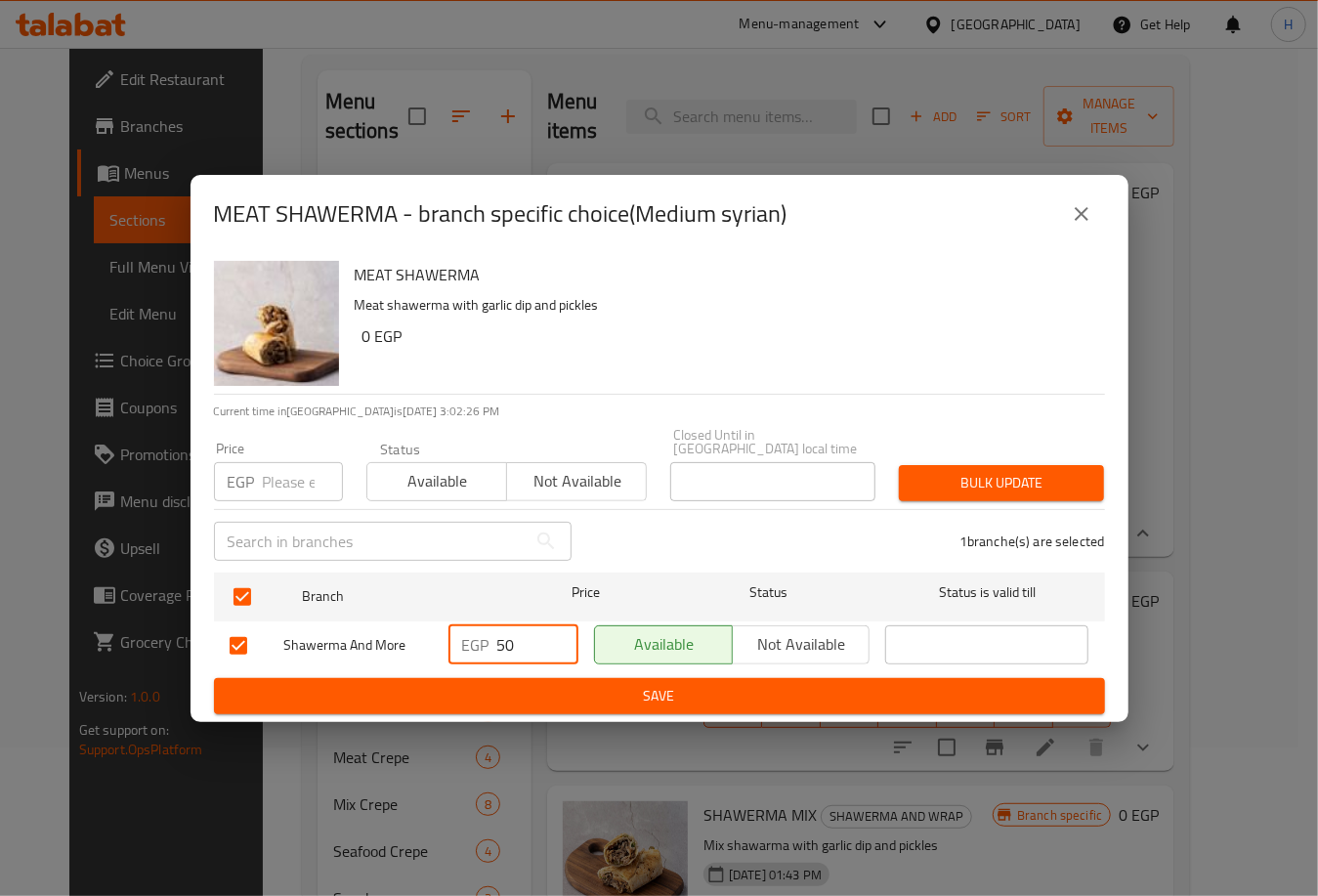
drag, startPoint x: 520, startPoint y: 633, endPoint x: 431, endPoint y: 631, distance: 89.0
click at [431, 631] on div "Shawerma And More EGP 50 ​ Available Not available ​" at bounding box center [659, 645] width 875 height 57
type input "130"
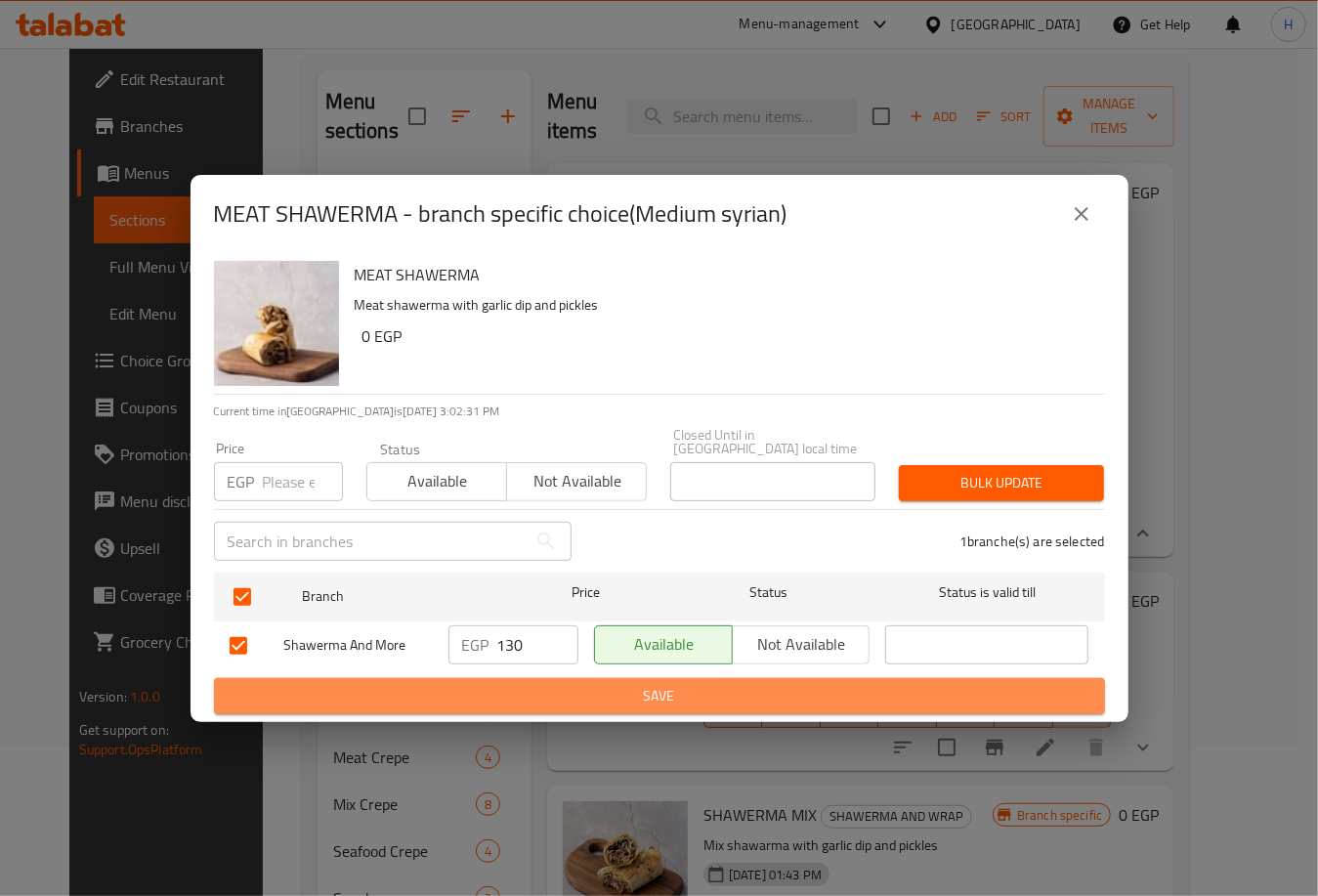
click at [548, 684] on span "Save" at bounding box center [660, 696] width 860 height 25
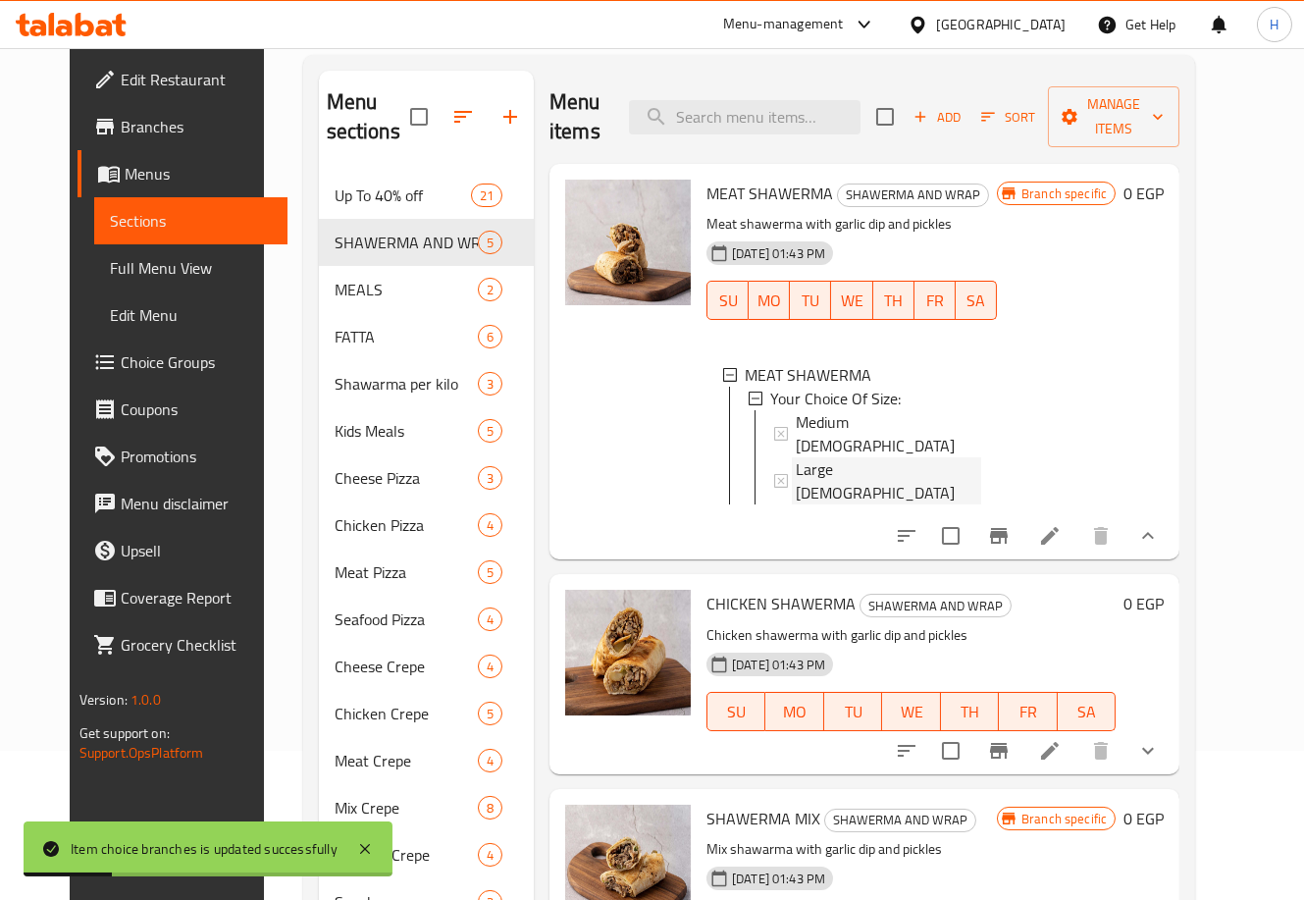
click at [891, 457] on div "Large [DEMOGRAPHIC_DATA]" at bounding box center [888, 480] width 185 height 47
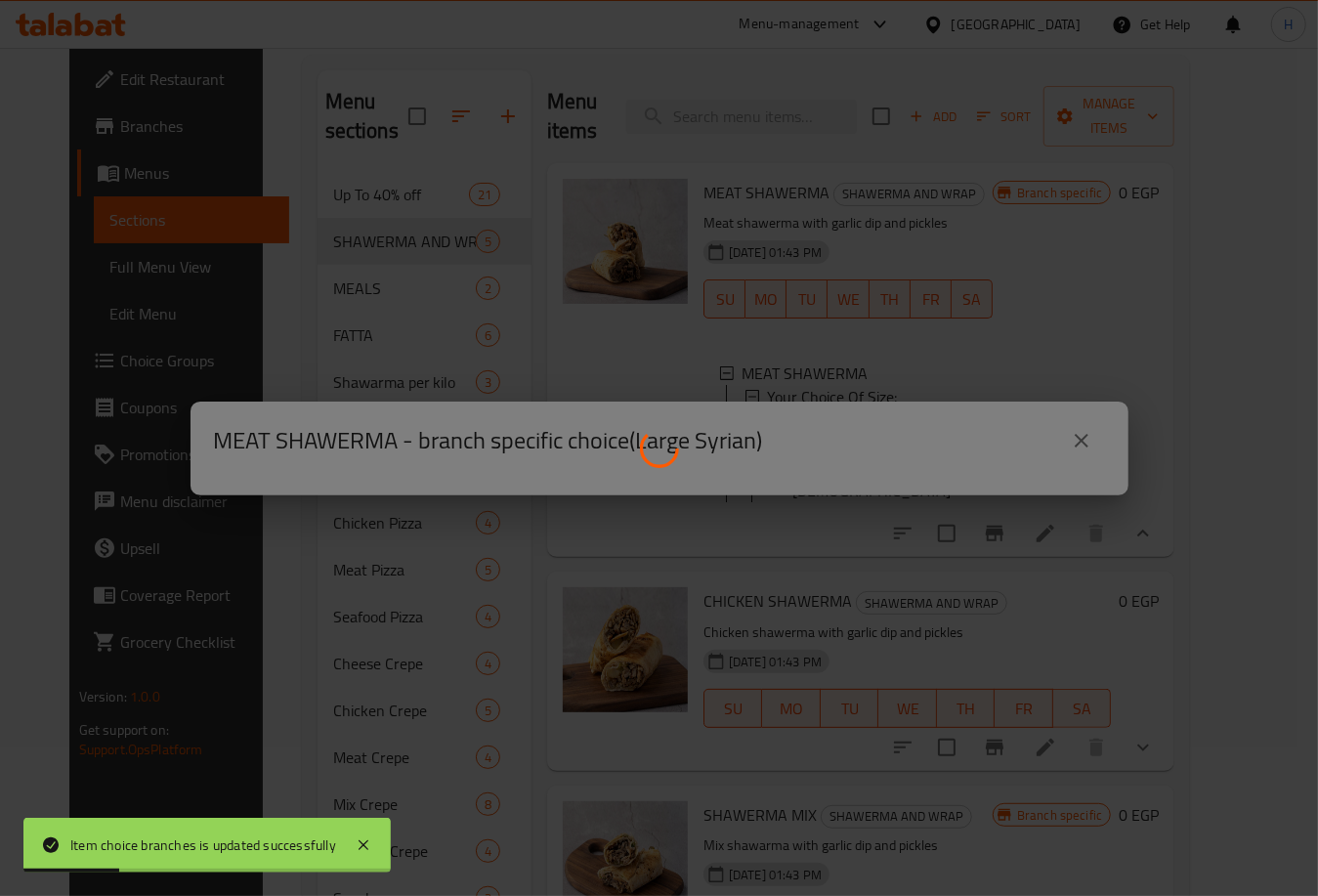
click at [887, 444] on div at bounding box center [659, 448] width 1318 height 896
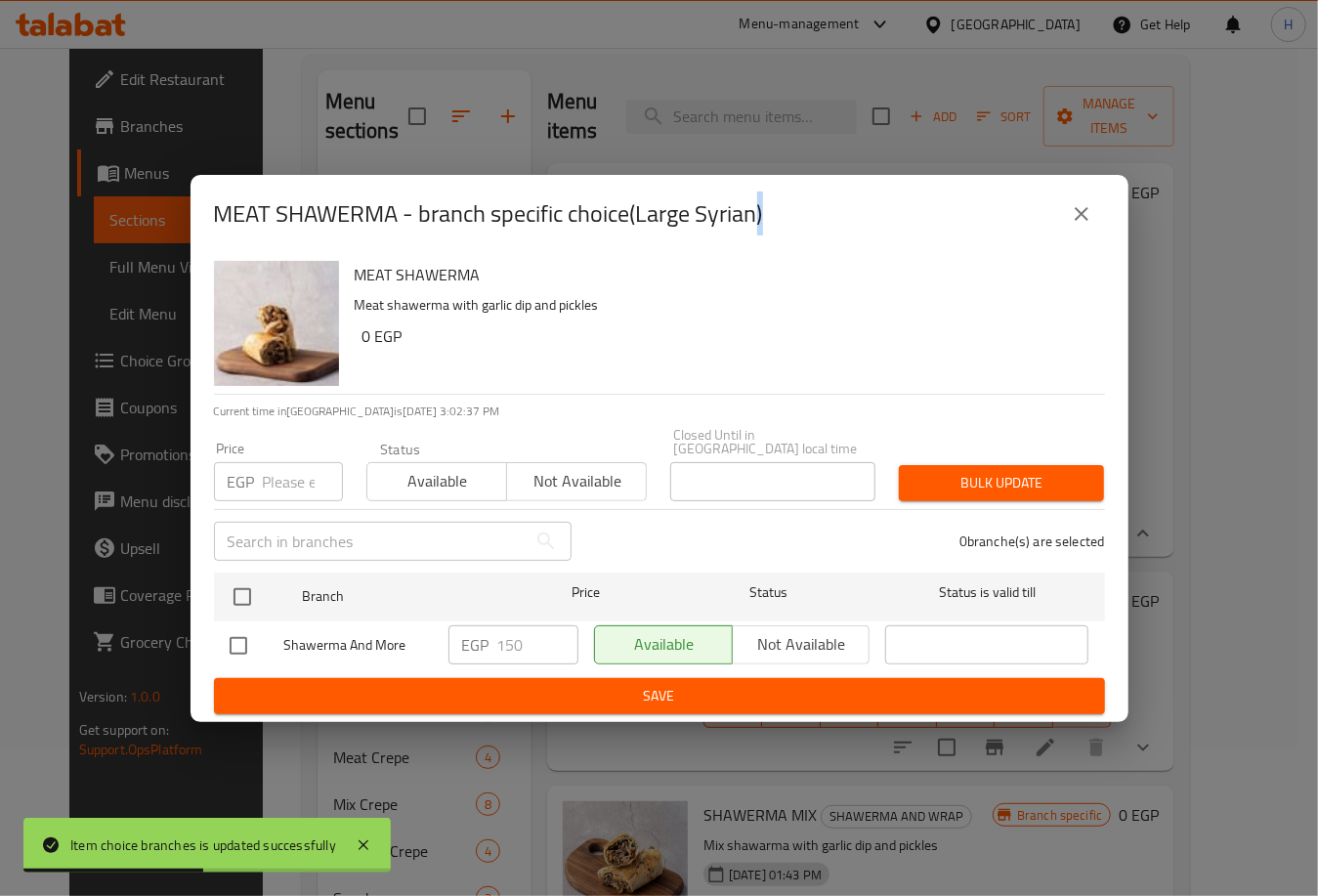
click at [1076, 220] on icon "close" at bounding box center [1082, 214] width 24 height 24
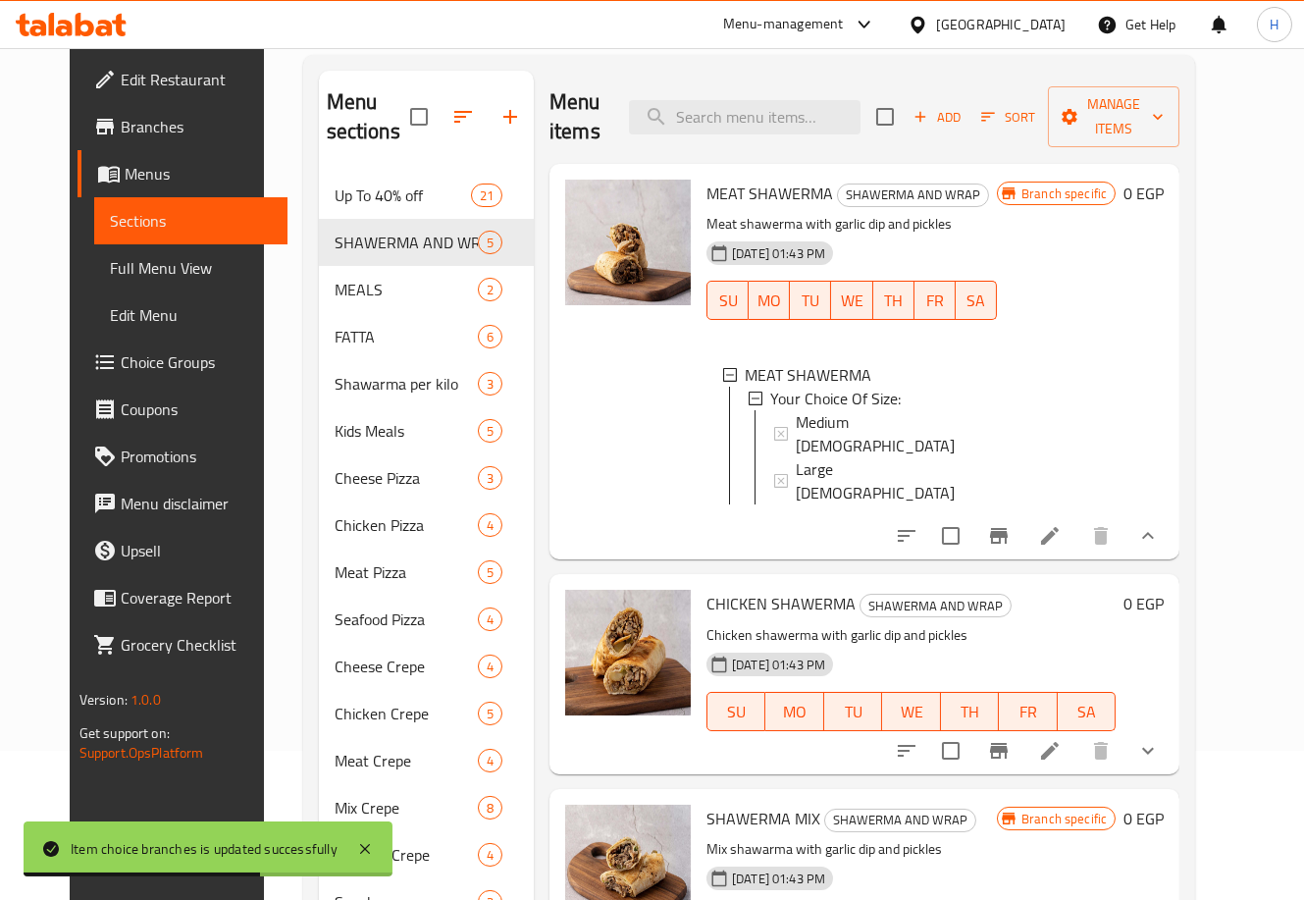
scroll to position [33, 0]
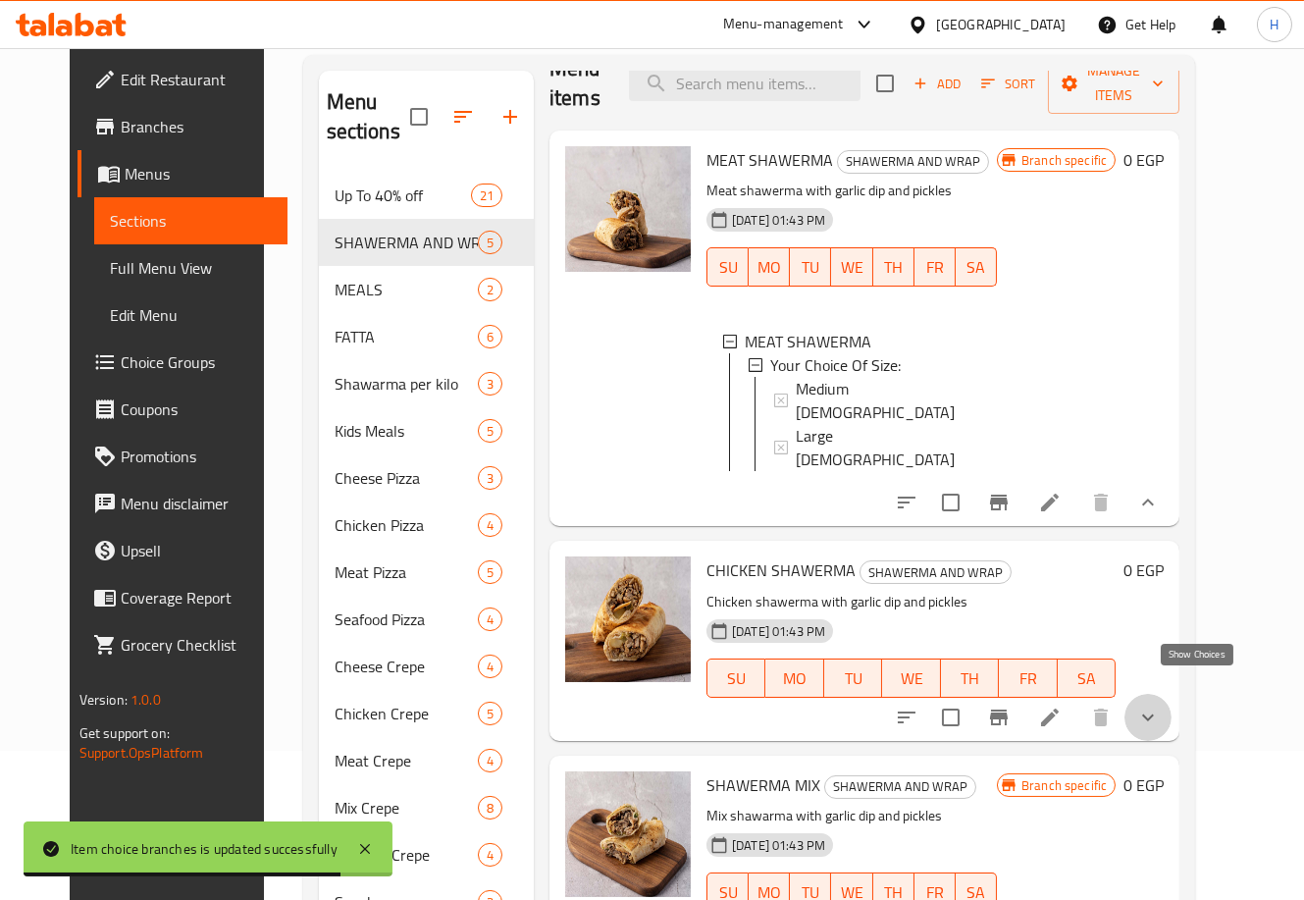
click at [1160, 706] on icon "show more" at bounding box center [1149, 718] width 24 height 24
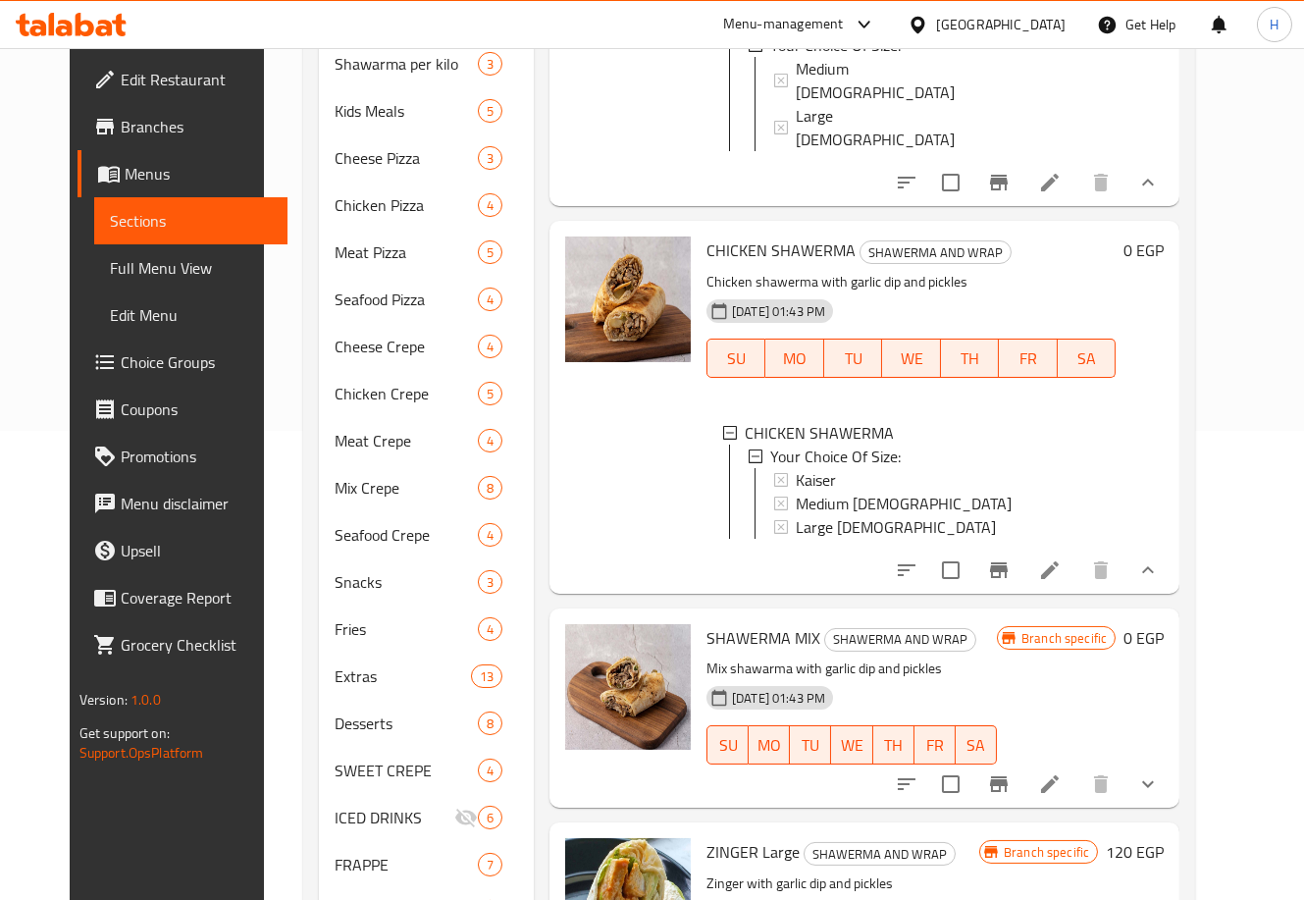
scroll to position [472, 0]
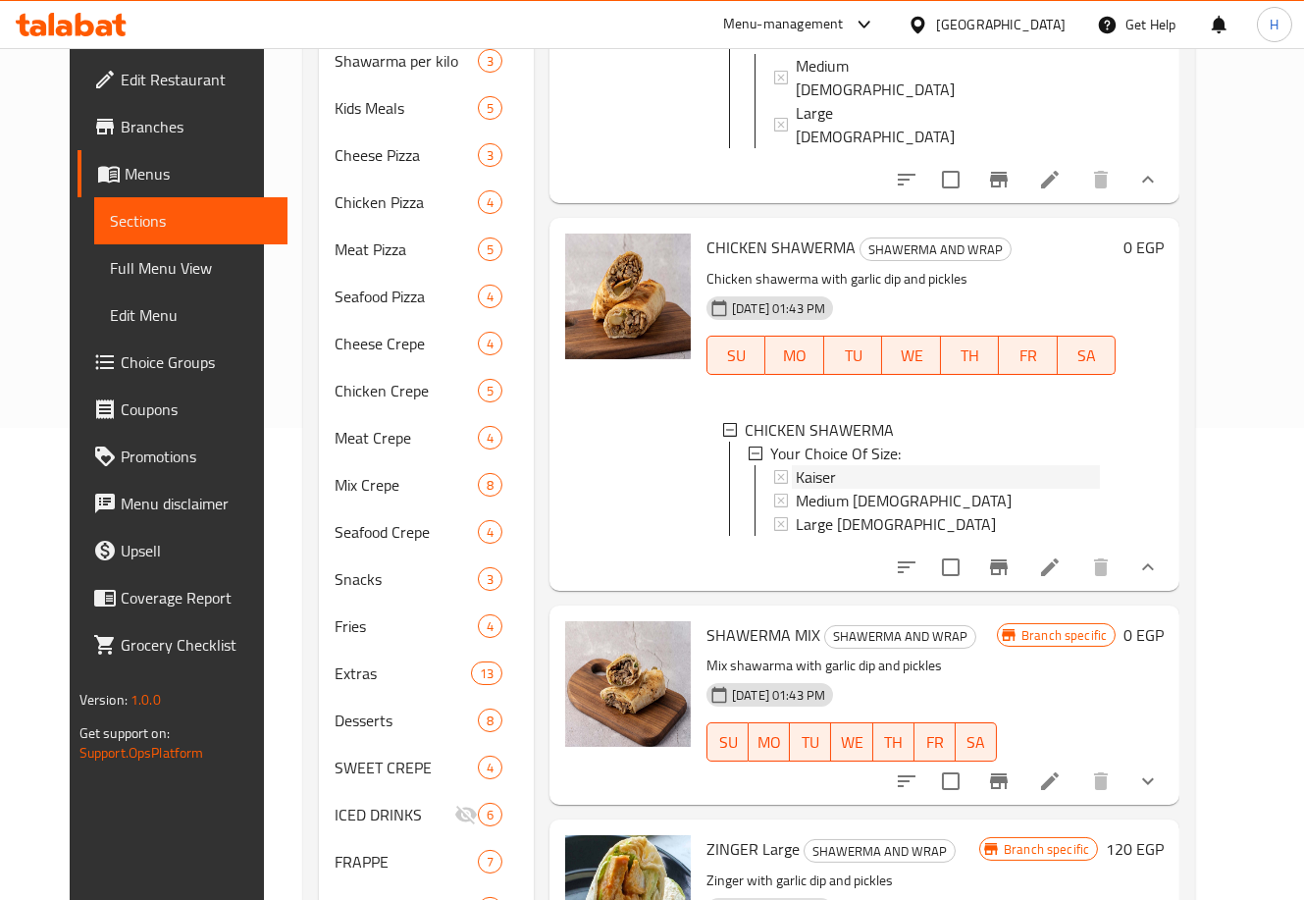
click at [830, 465] on div "Kaiser" at bounding box center [948, 477] width 304 height 24
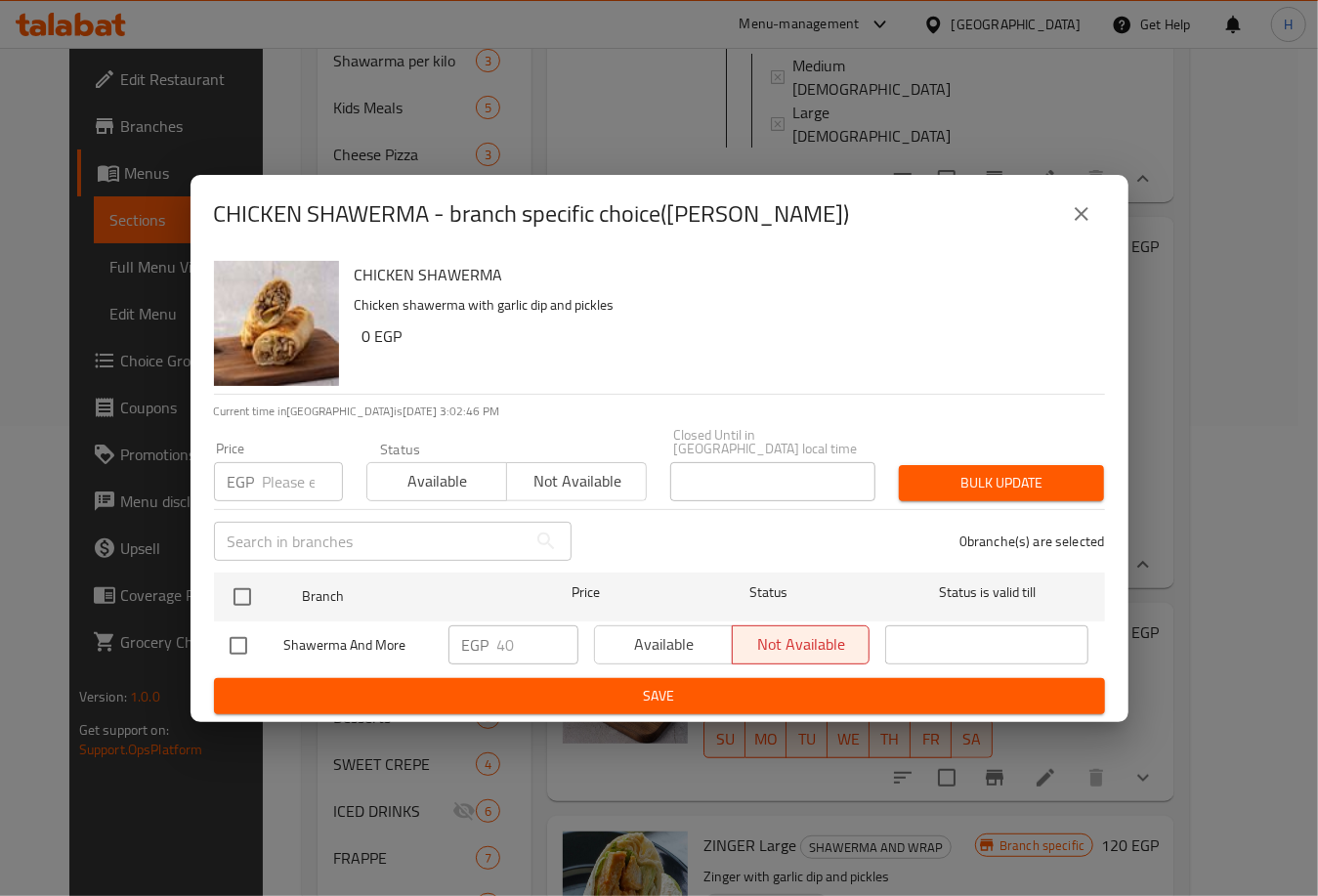
click at [1085, 217] on icon "close" at bounding box center [1082, 214] width 24 height 24
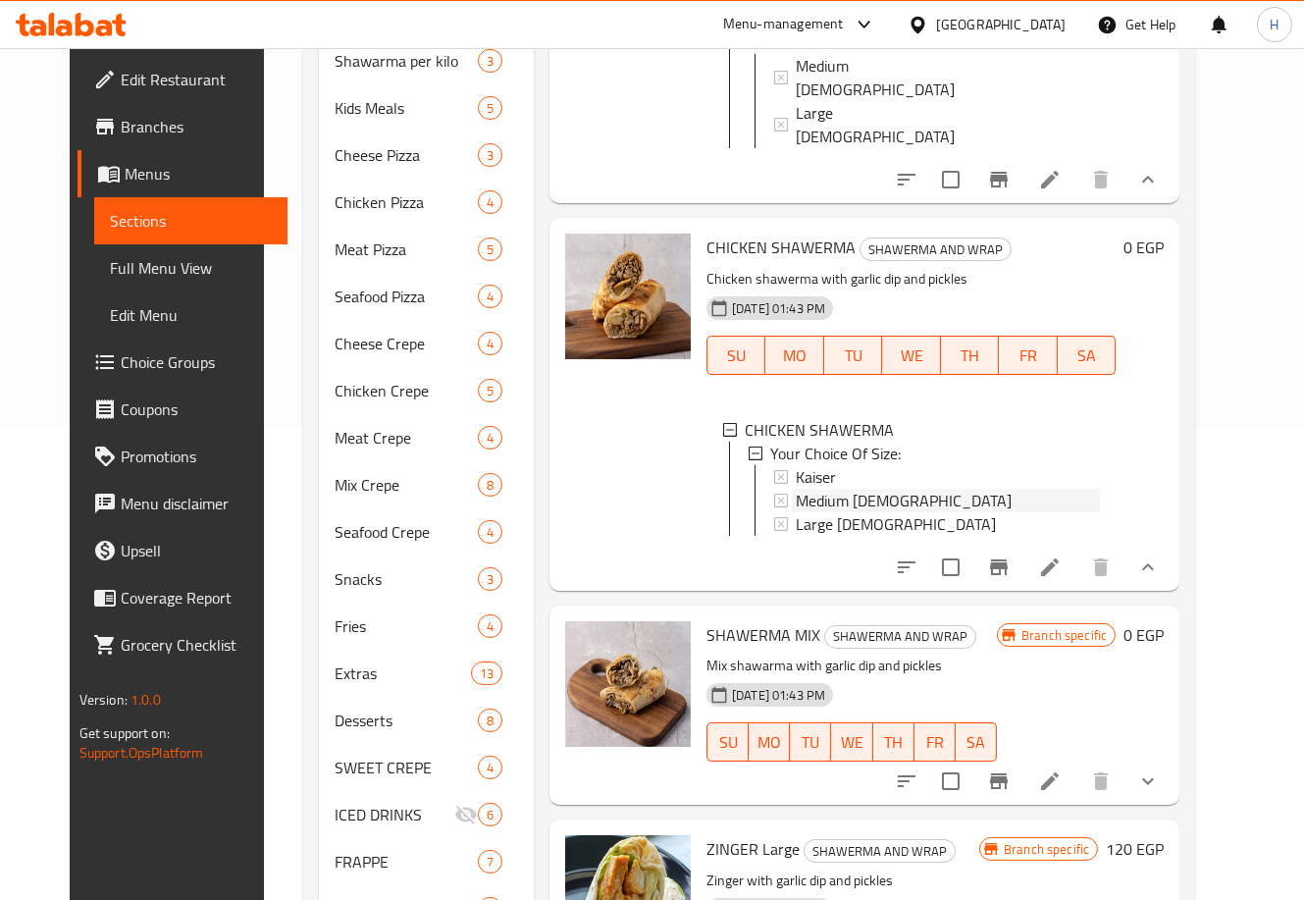
click at [919, 489] on div "Medium [DEMOGRAPHIC_DATA]" at bounding box center [948, 501] width 304 height 24
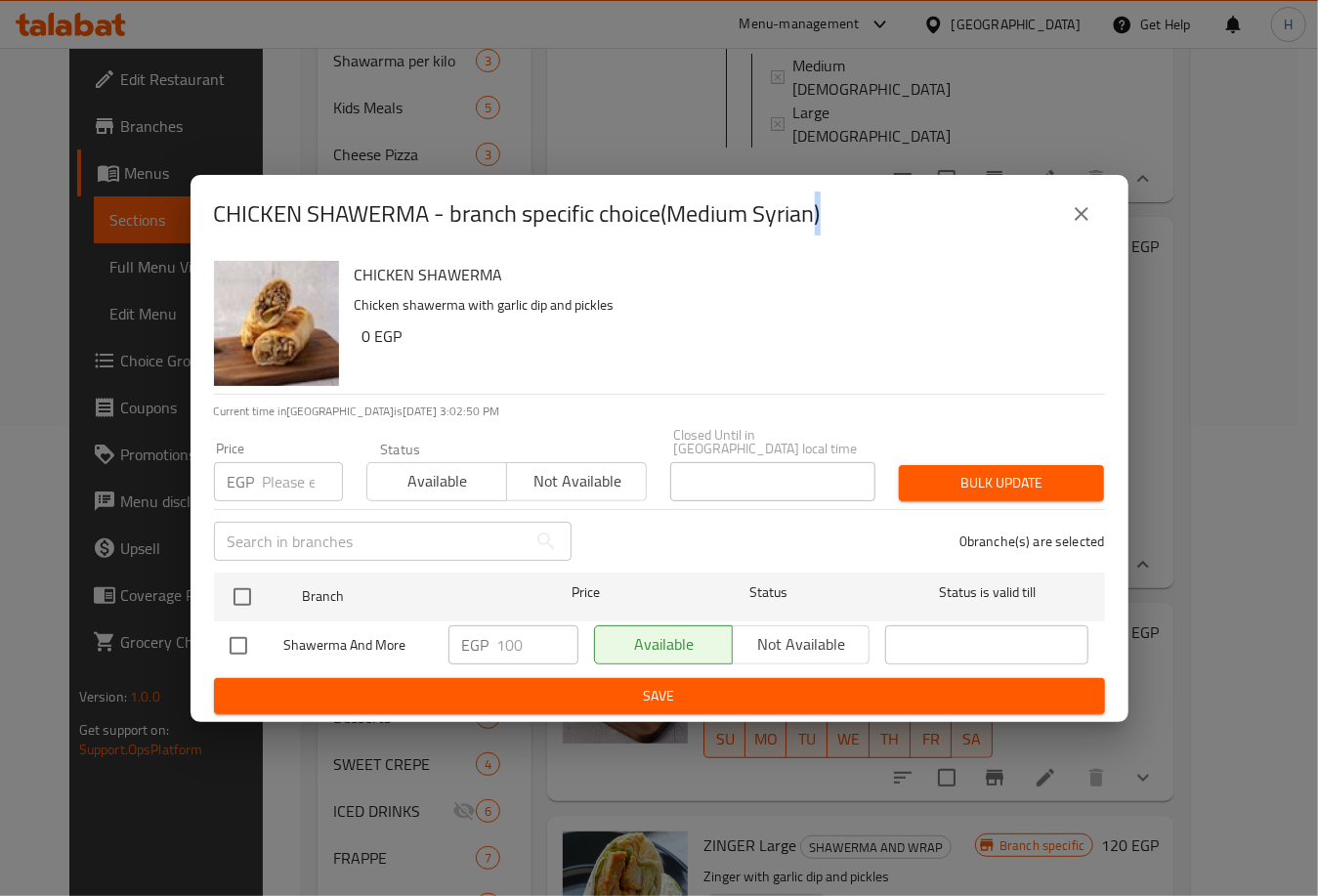
click at [1082, 210] on icon "close" at bounding box center [1082, 214] width 24 height 24
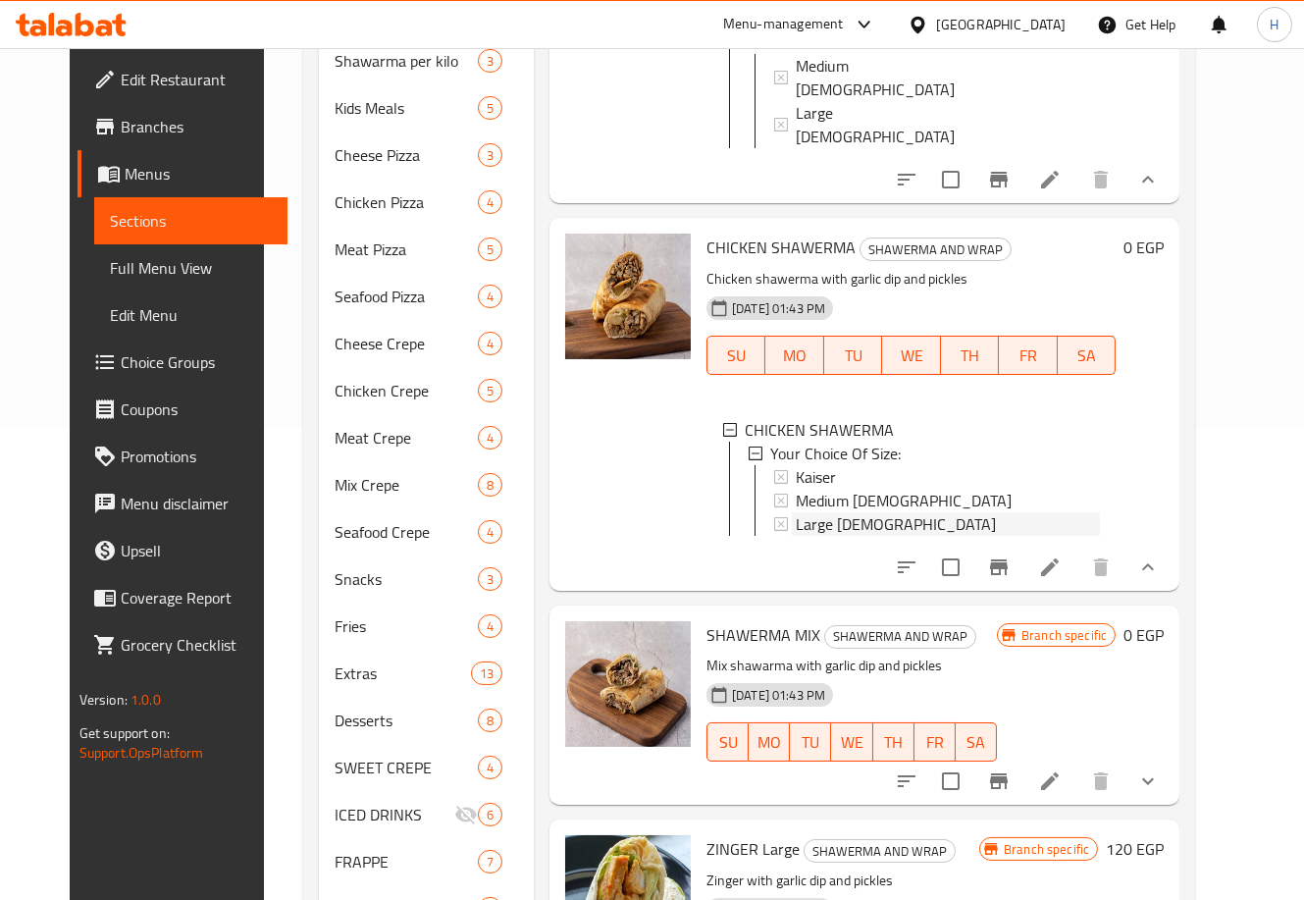
click at [896, 512] on div "Large [DEMOGRAPHIC_DATA]" at bounding box center [948, 524] width 304 height 24
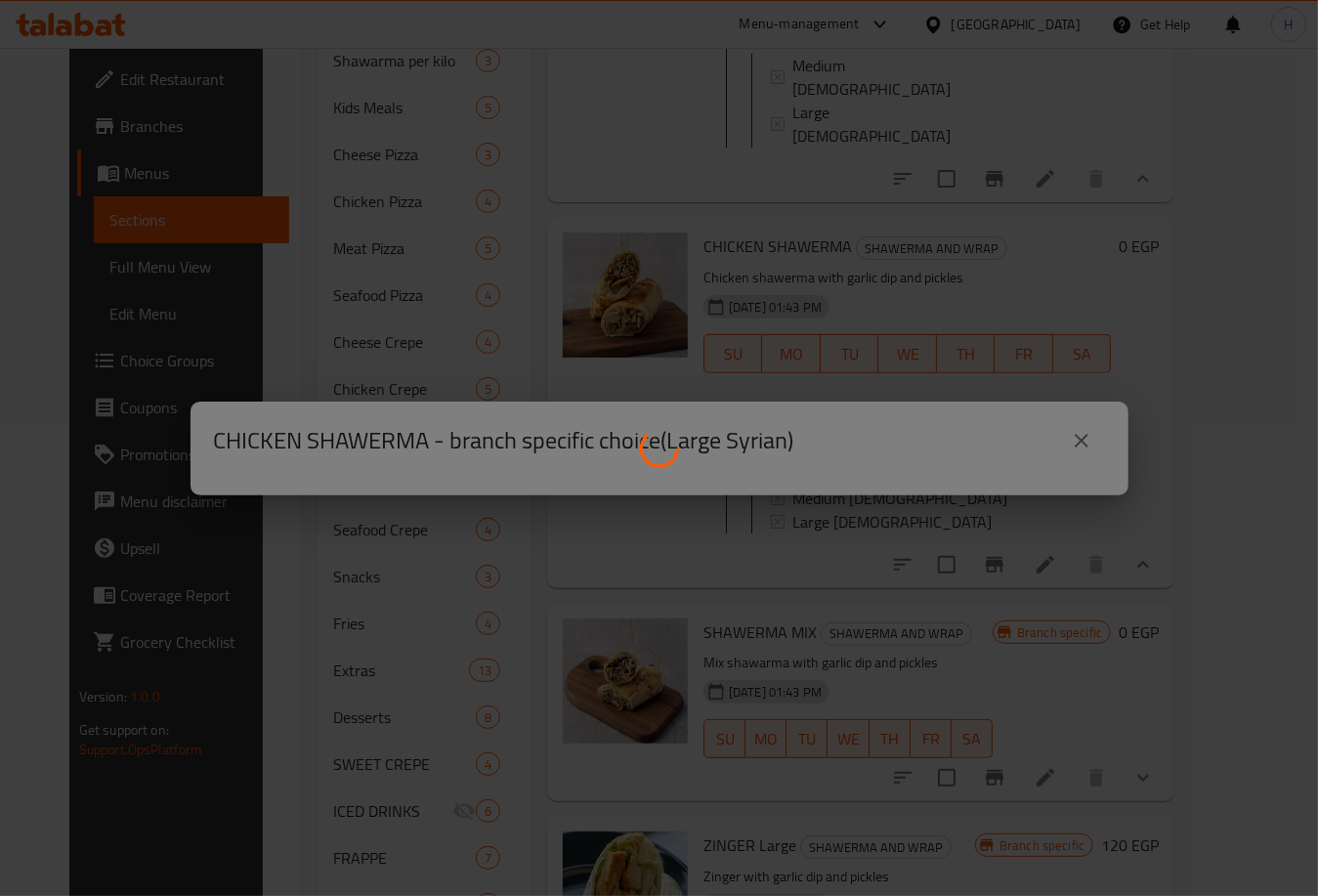
click at [892, 487] on div at bounding box center [659, 448] width 1318 height 896
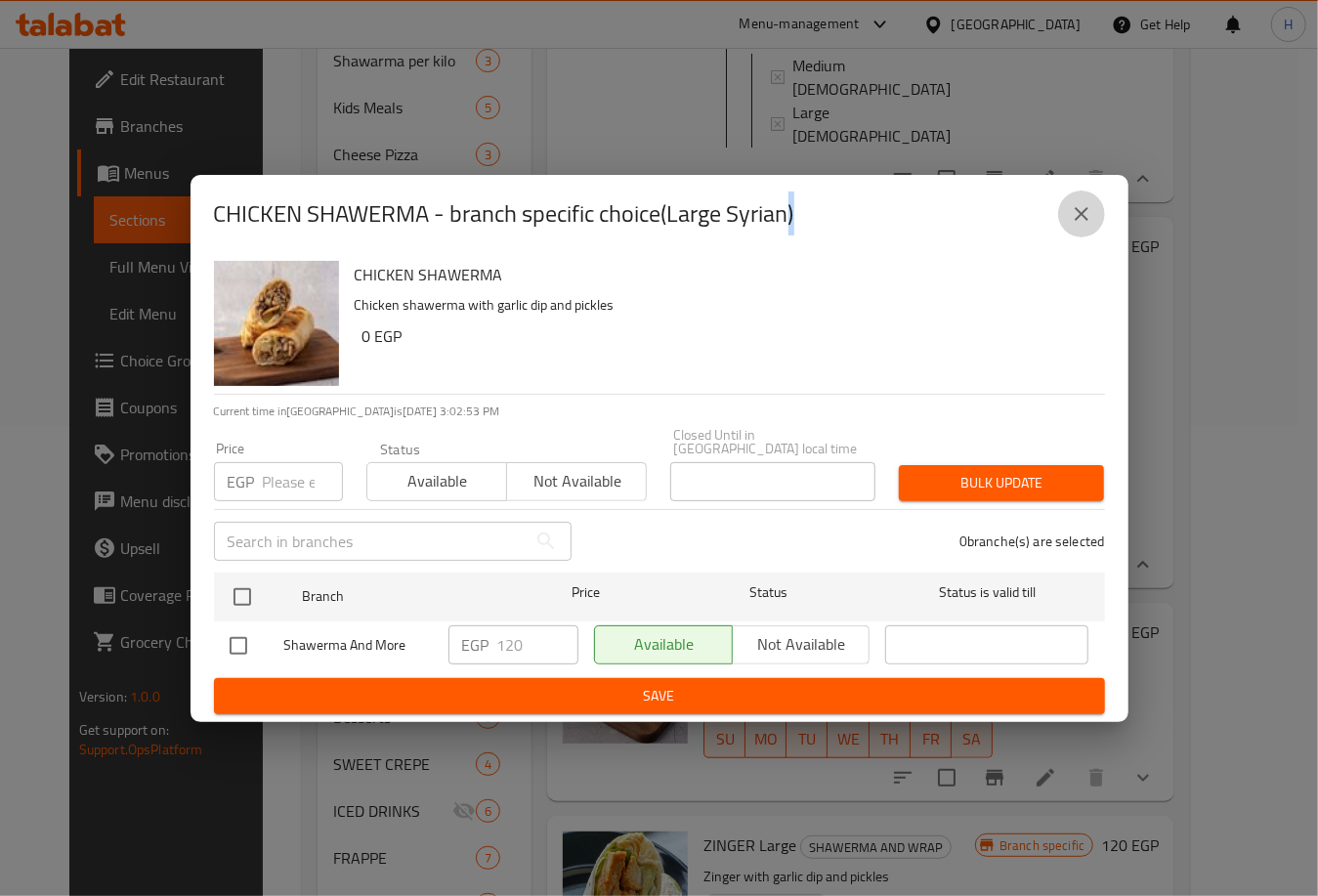
click at [1097, 217] on button "close" at bounding box center [1081, 213] width 47 height 47
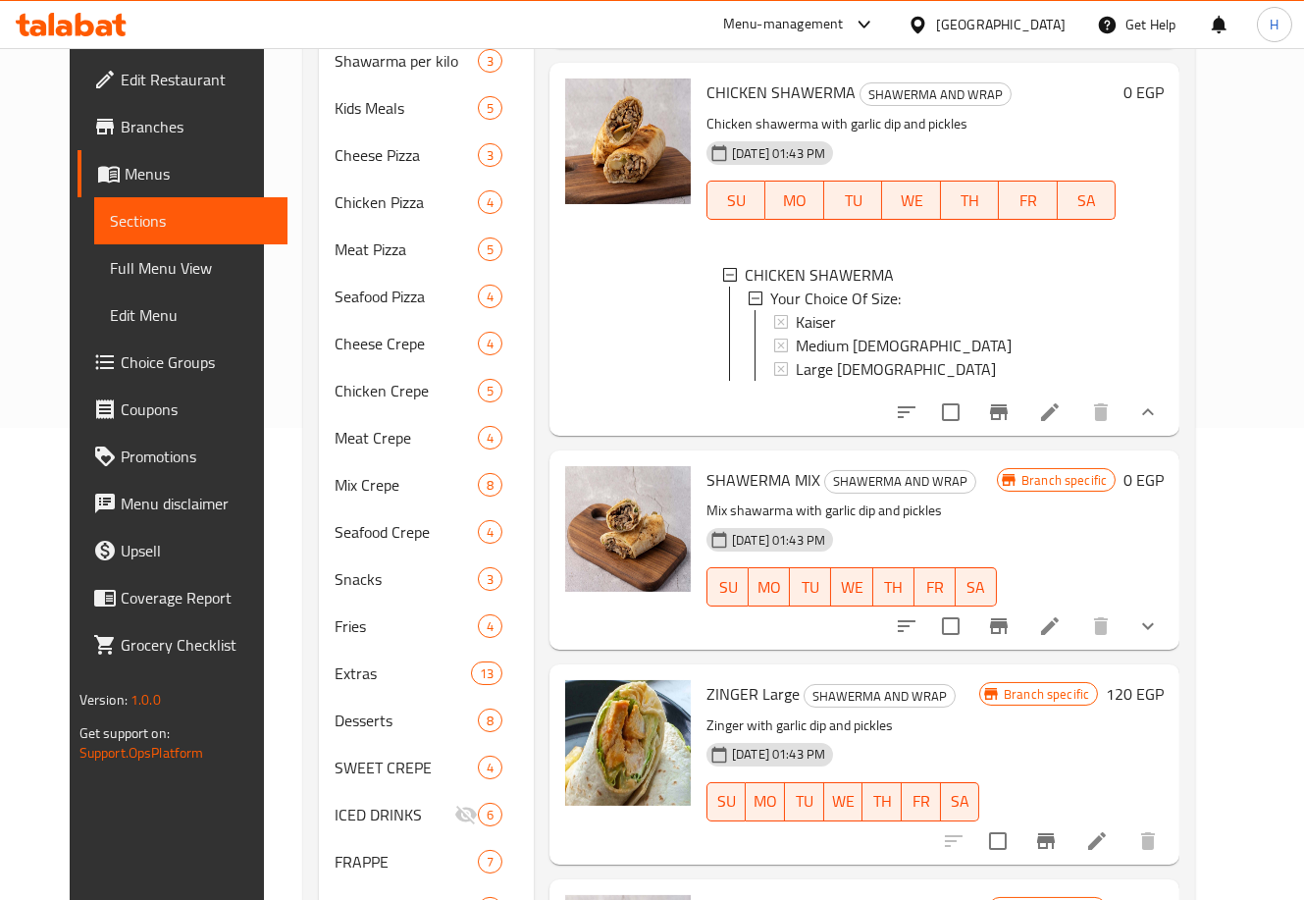
scroll to position [226, 0]
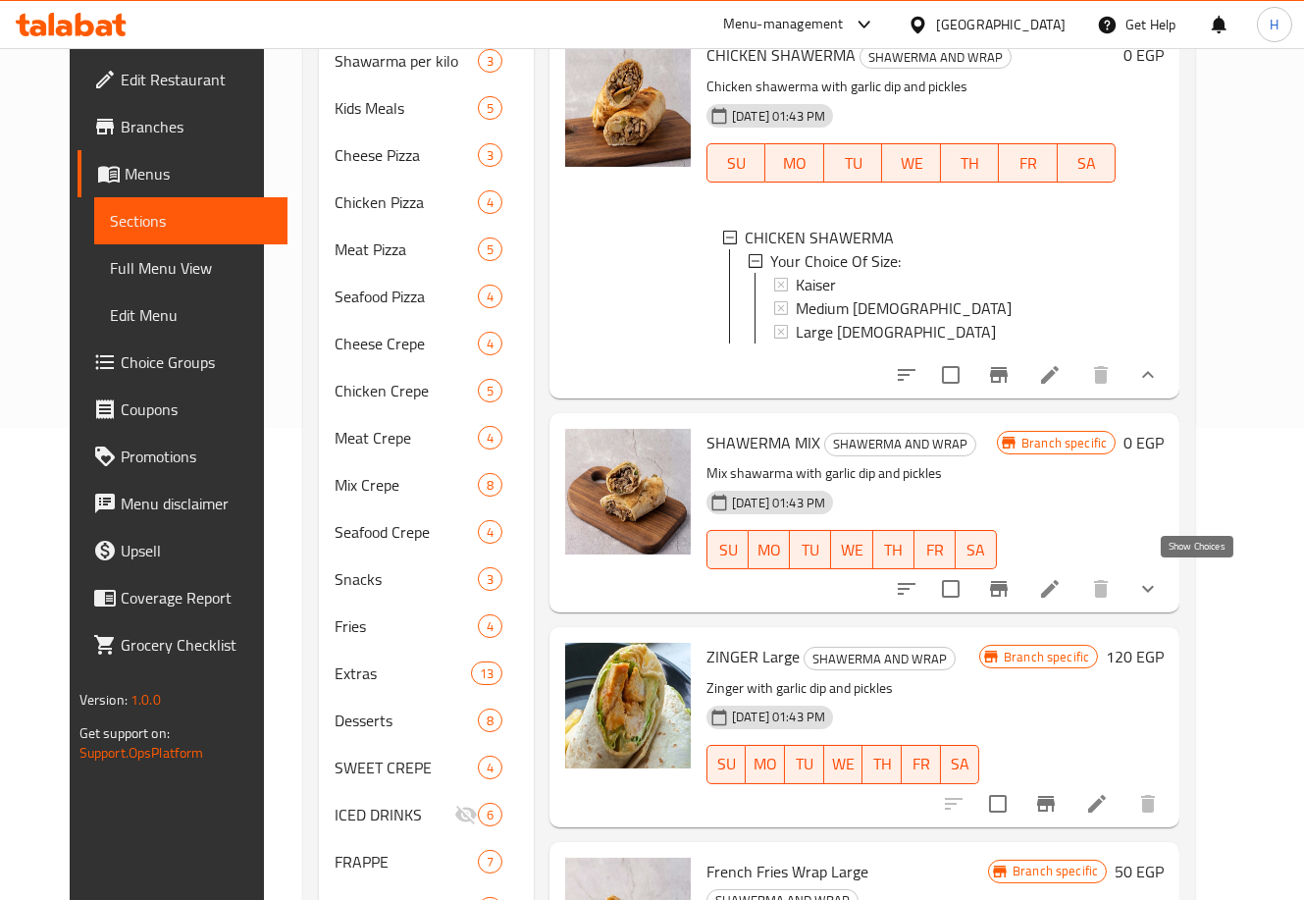
click at [1160, 577] on icon "show more" at bounding box center [1149, 589] width 24 height 24
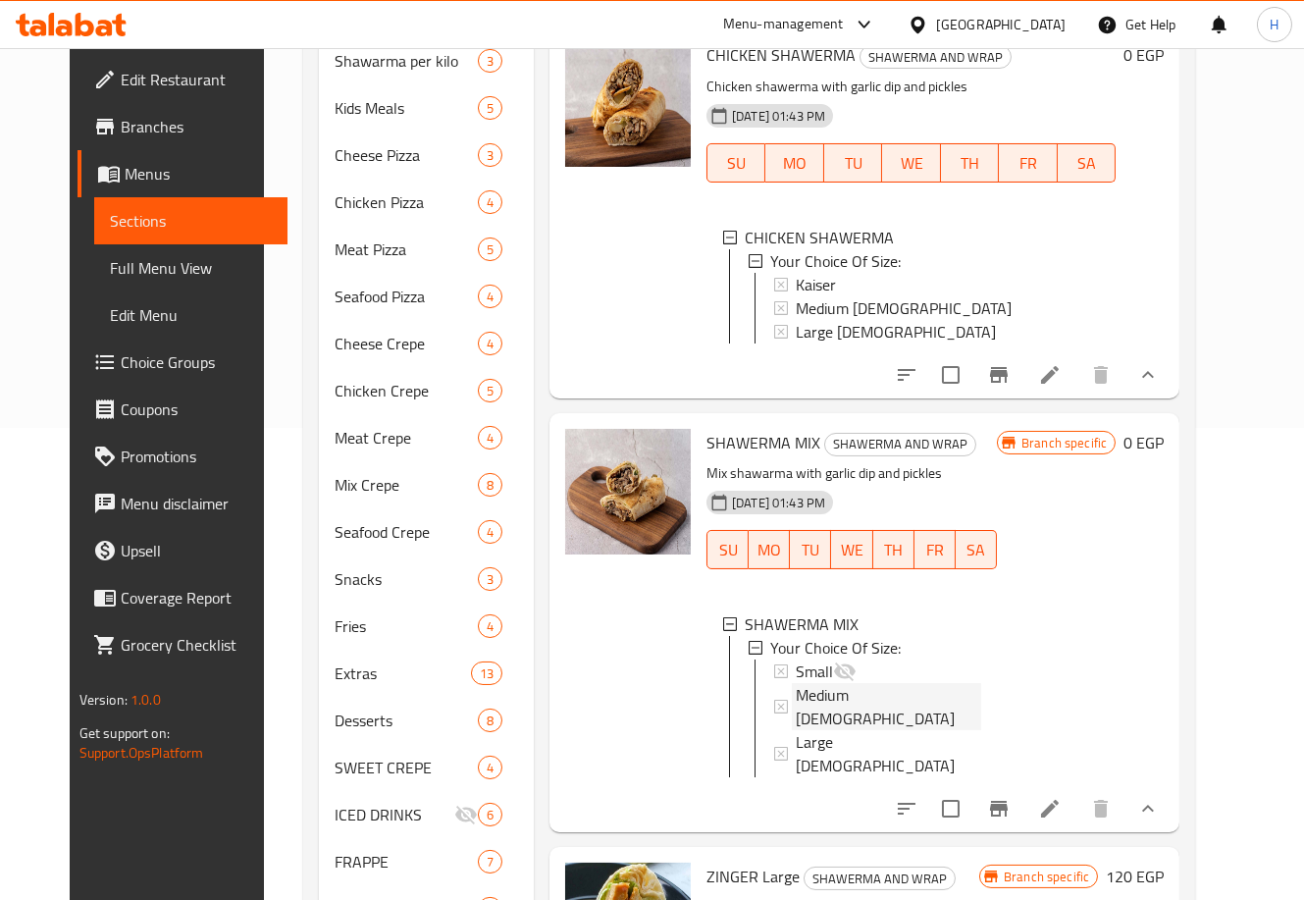
click at [918, 693] on div "Medium [DEMOGRAPHIC_DATA]" at bounding box center [888, 706] width 185 height 47
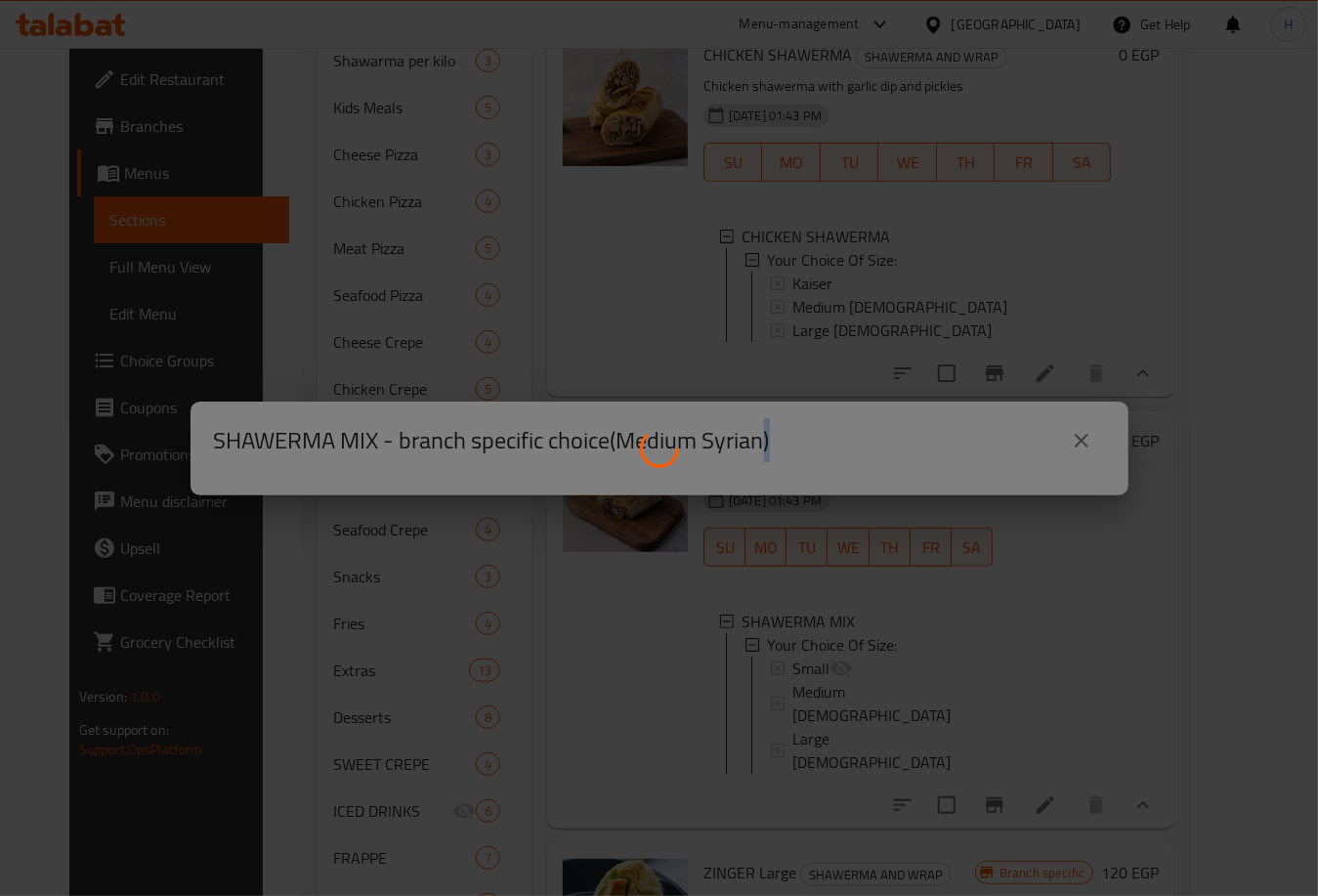
click at [914, 690] on div at bounding box center [659, 448] width 1318 height 896
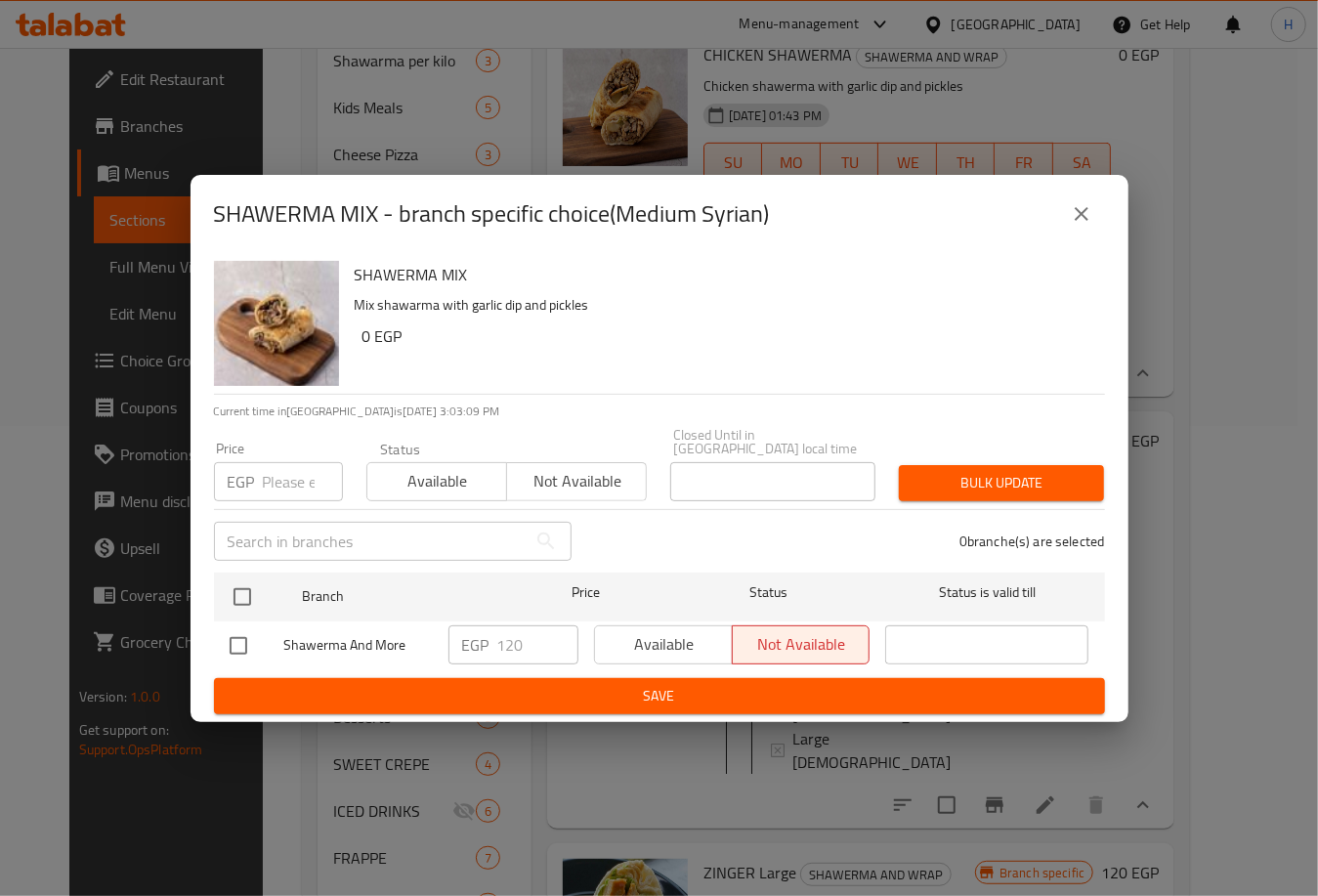
click at [659, 626] on div "Available Not available" at bounding box center [733, 644] width 277 height 39
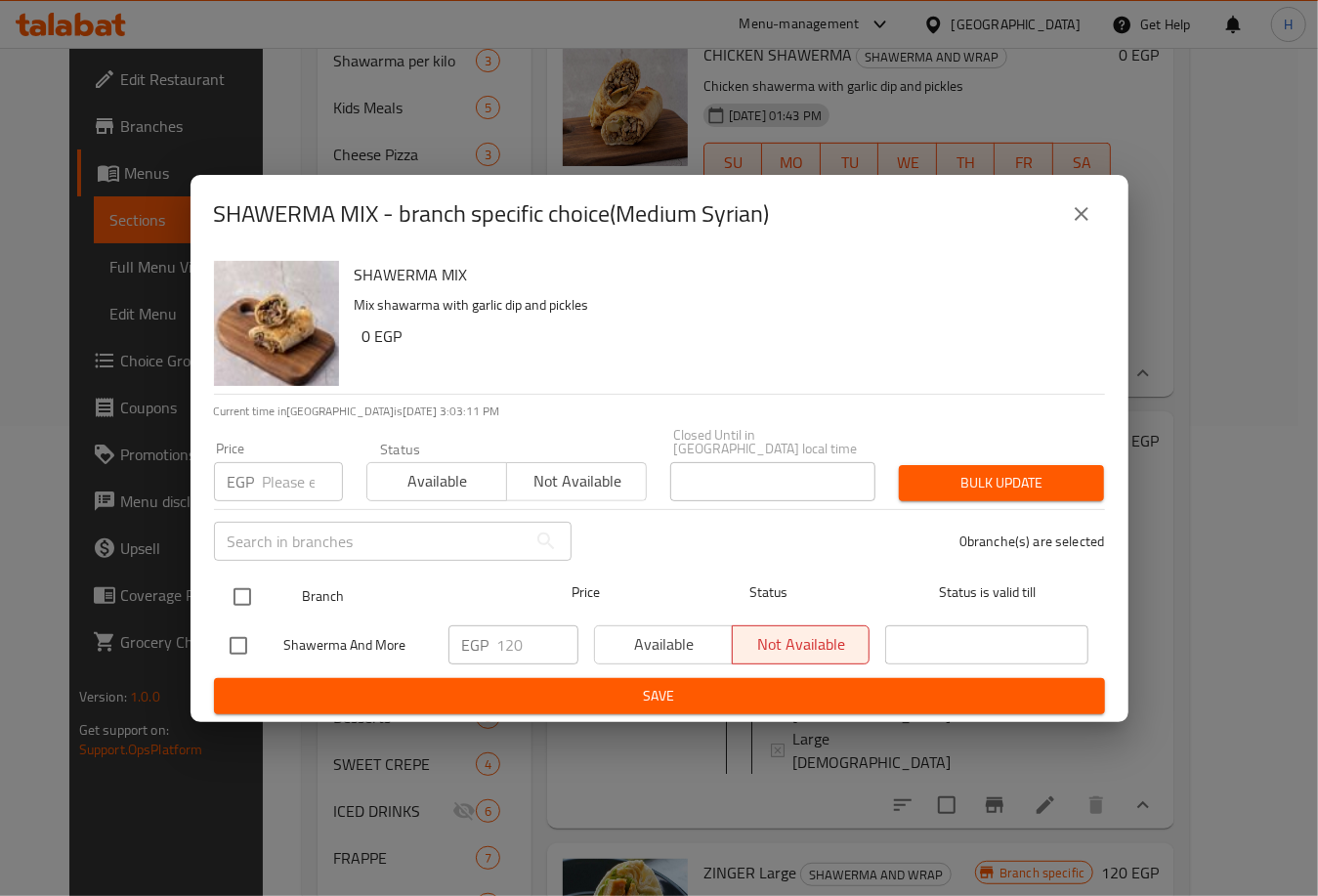
drag, startPoint x: 235, startPoint y: 592, endPoint x: 244, endPoint y: 596, distance: 9.8
click at [235, 593] on input "checkbox" at bounding box center [242, 596] width 41 height 41
checkbox input "true"
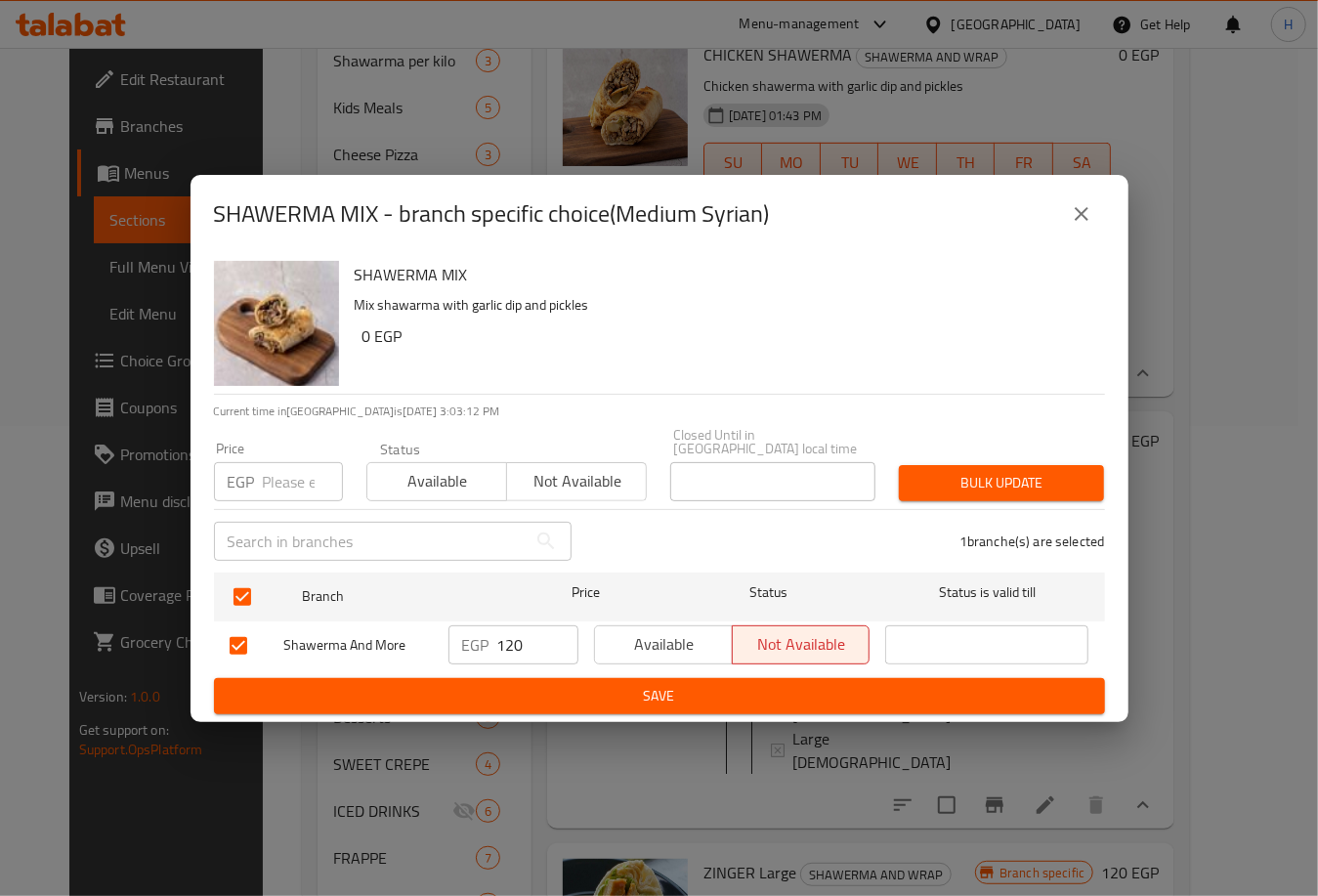
click at [643, 643] on span "Available" at bounding box center [664, 644] width 122 height 28
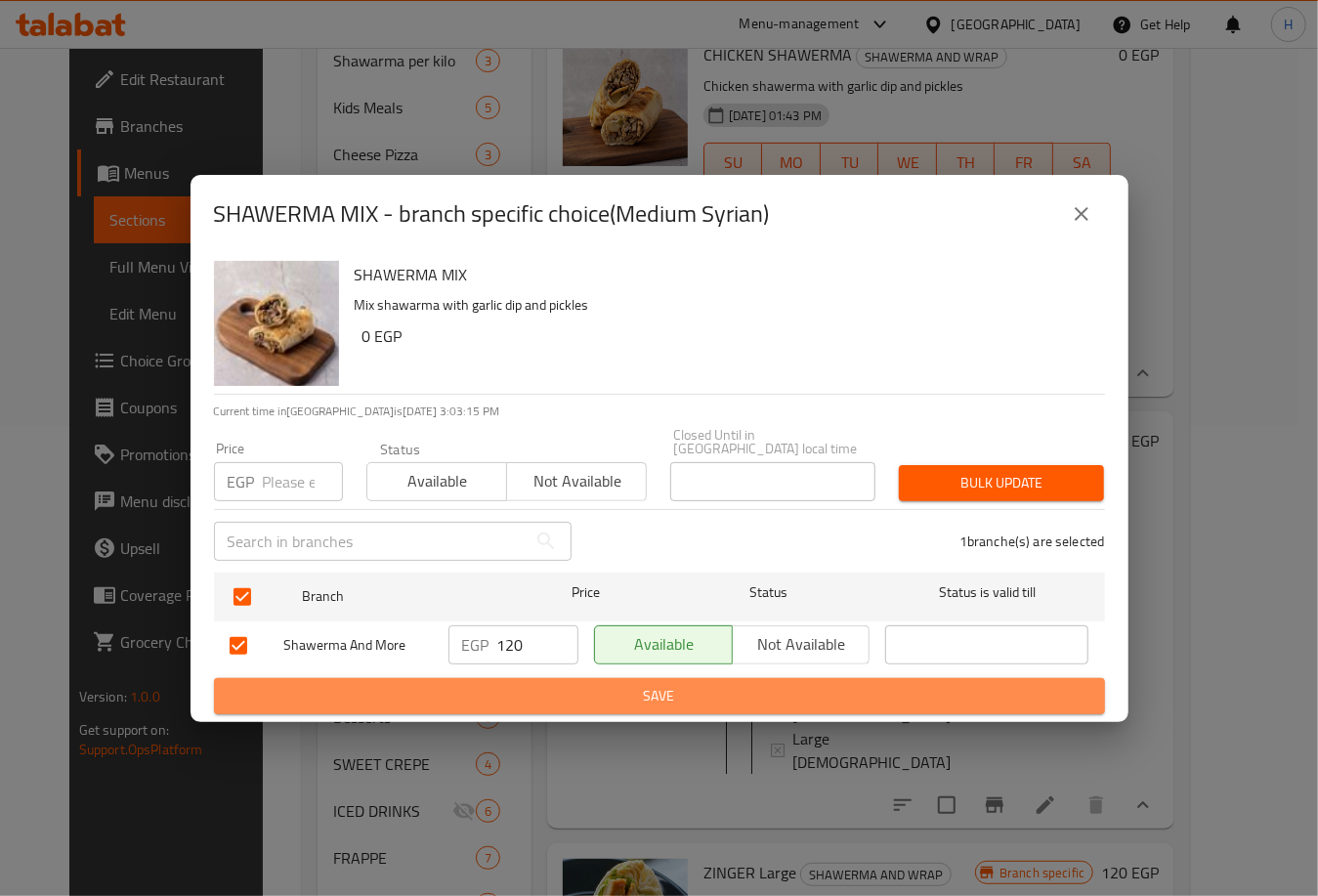
click at [763, 684] on span "Save" at bounding box center [660, 696] width 860 height 25
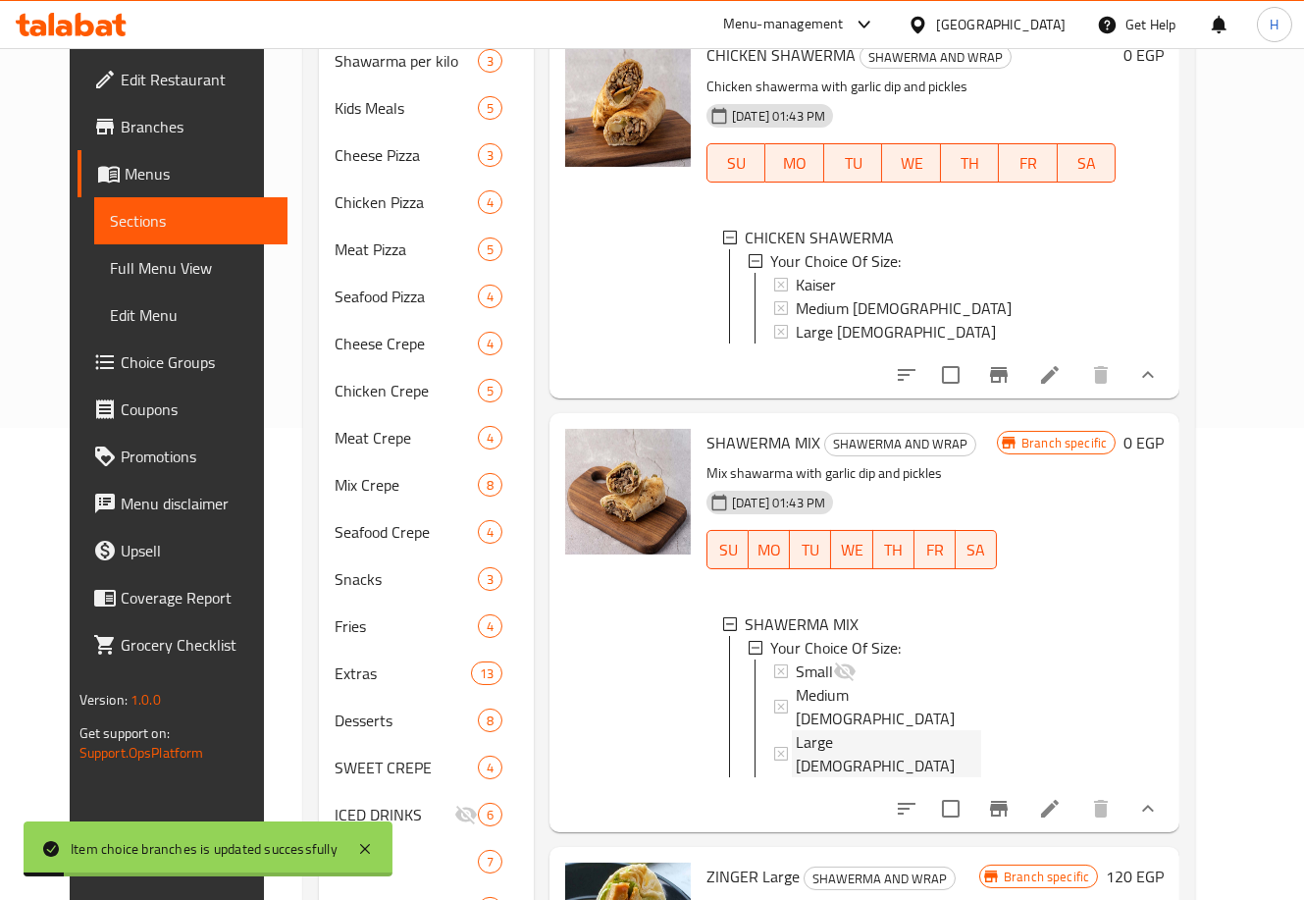
click at [858, 730] on span "Large [DEMOGRAPHIC_DATA]" at bounding box center [888, 753] width 185 height 47
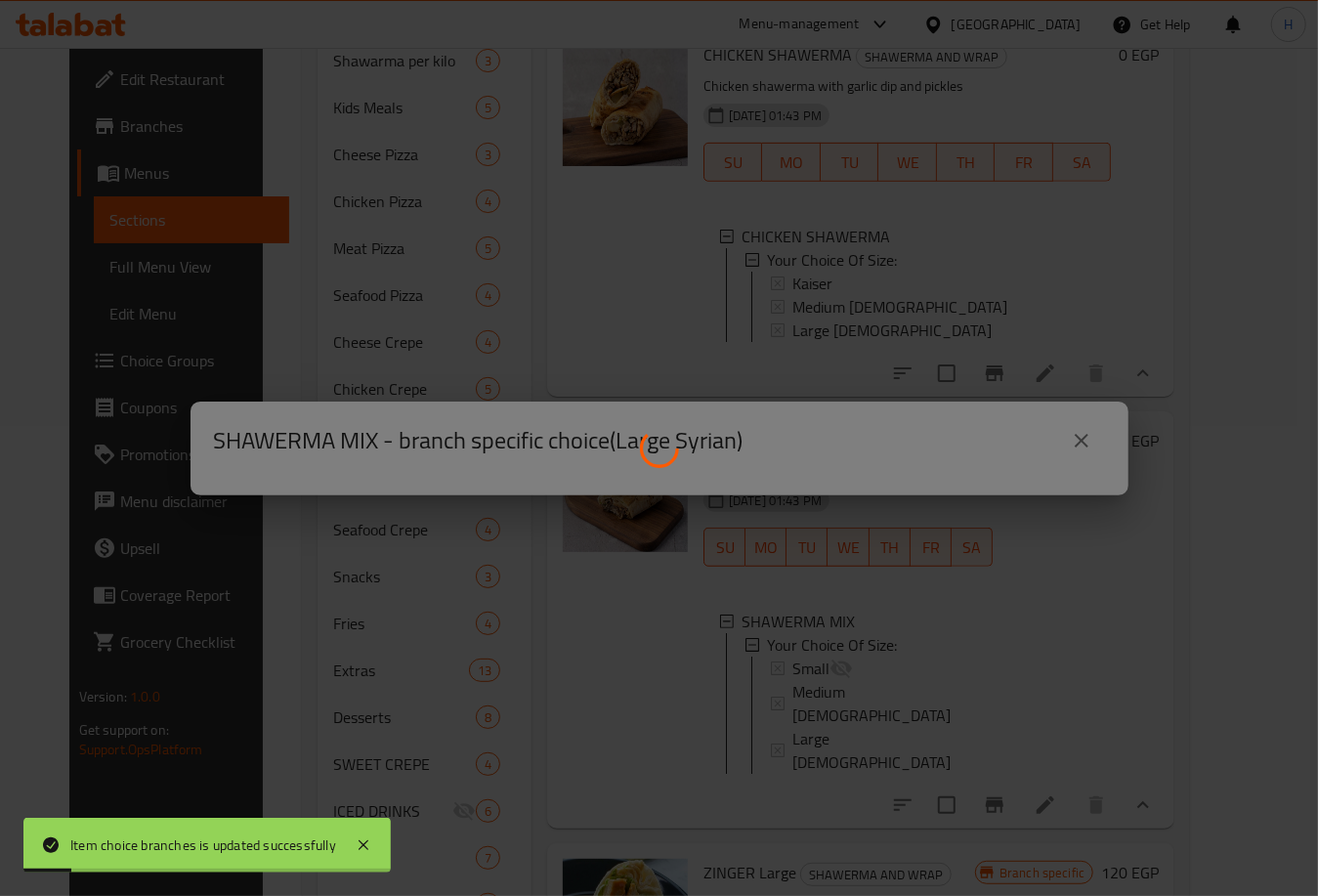
click at [854, 706] on div at bounding box center [659, 448] width 1318 height 896
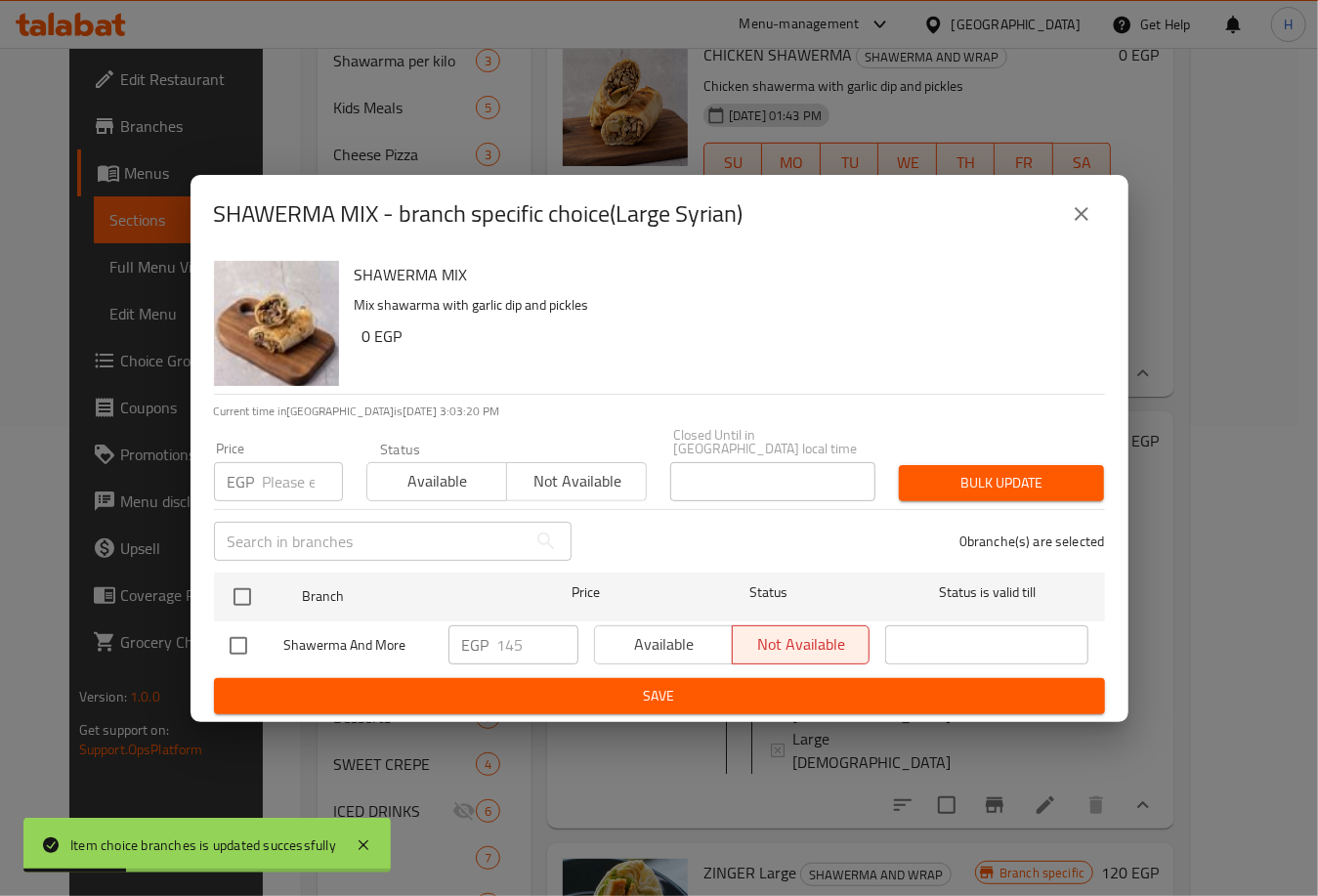
click at [689, 638] on div "Available Not available" at bounding box center [733, 644] width 277 height 39
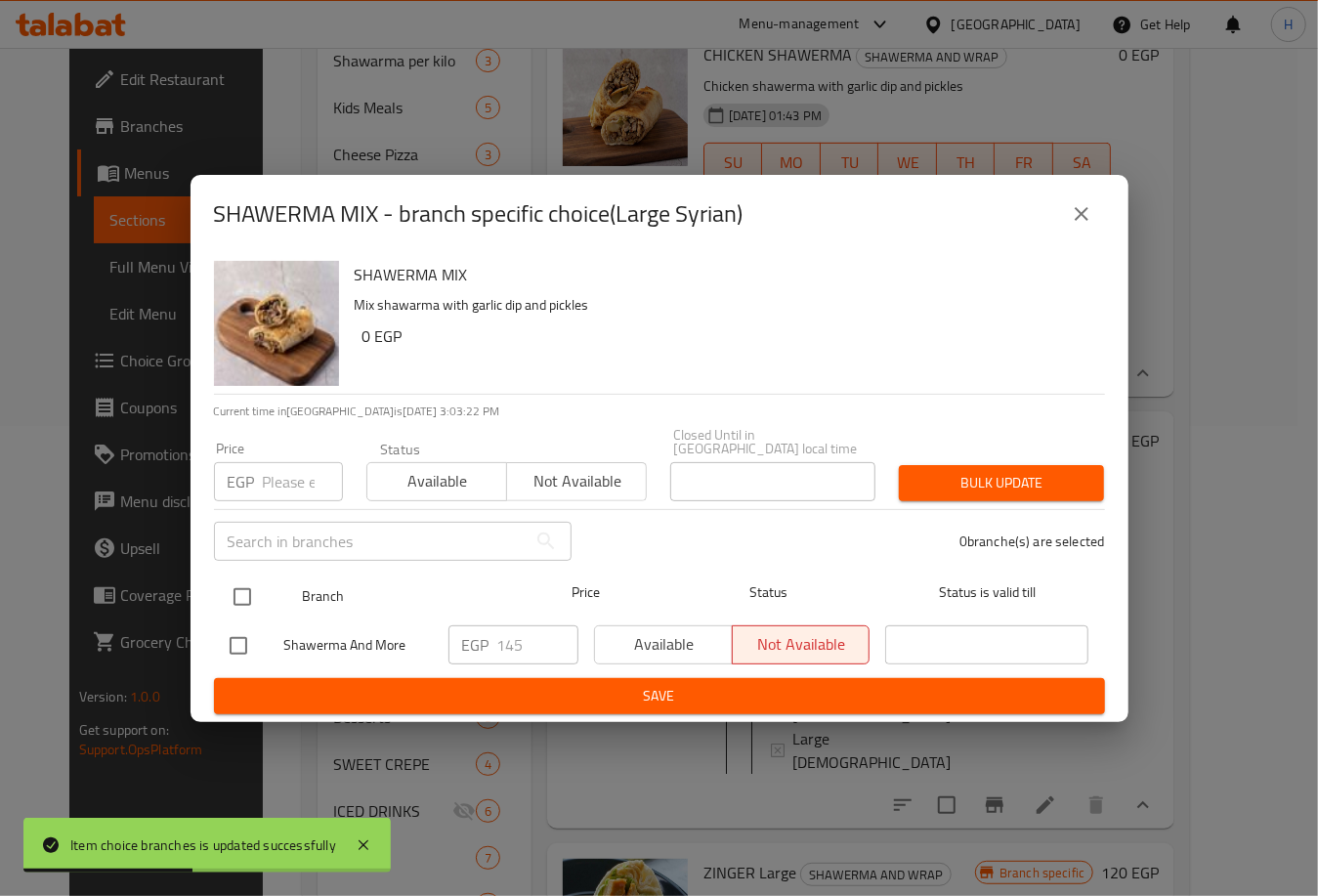
click at [238, 588] on input "checkbox" at bounding box center [242, 596] width 41 height 41
checkbox input "true"
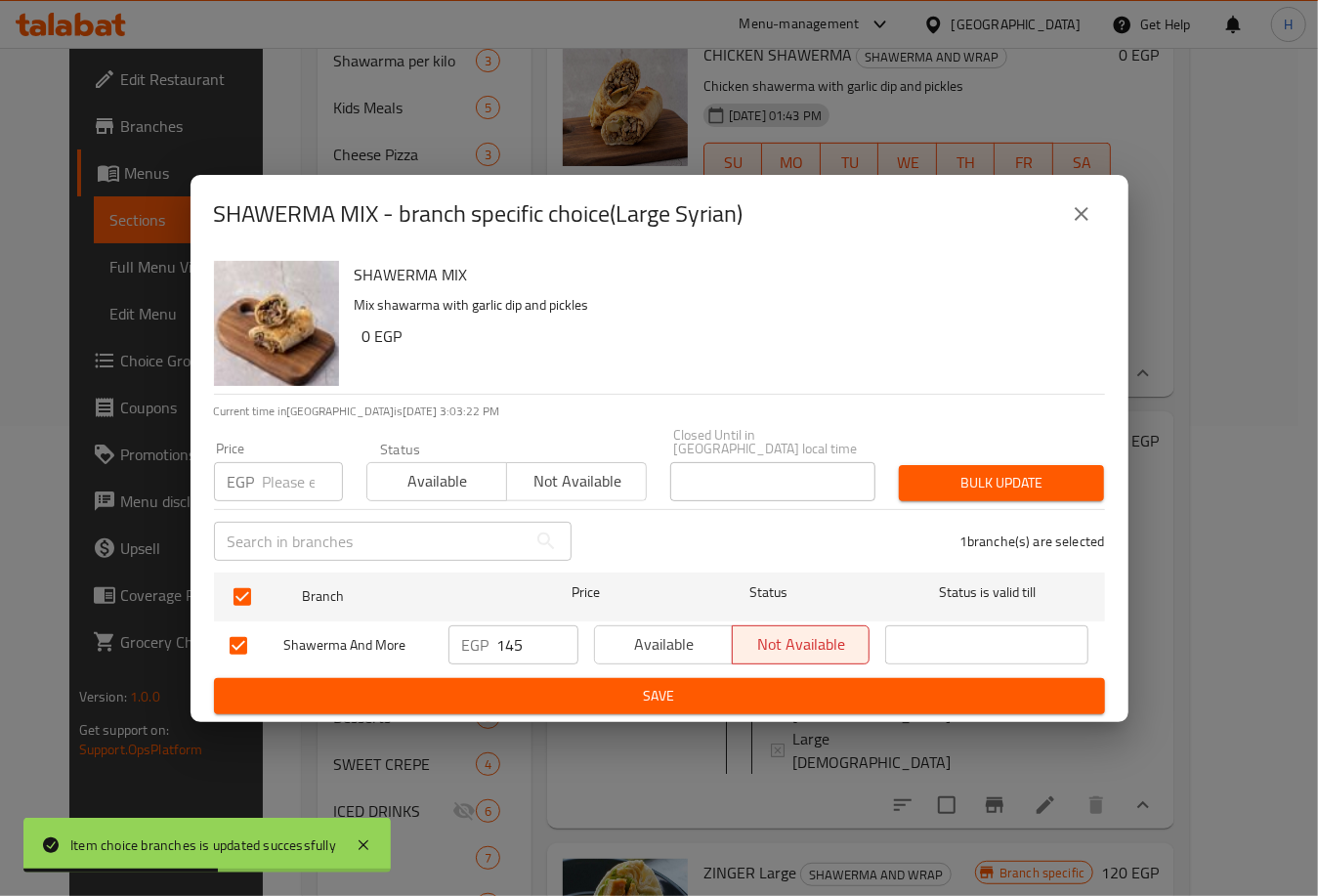
click at [635, 638] on span "Available" at bounding box center [664, 644] width 122 height 28
click at [689, 697] on span "Save" at bounding box center [660, 696] width 860 height 25
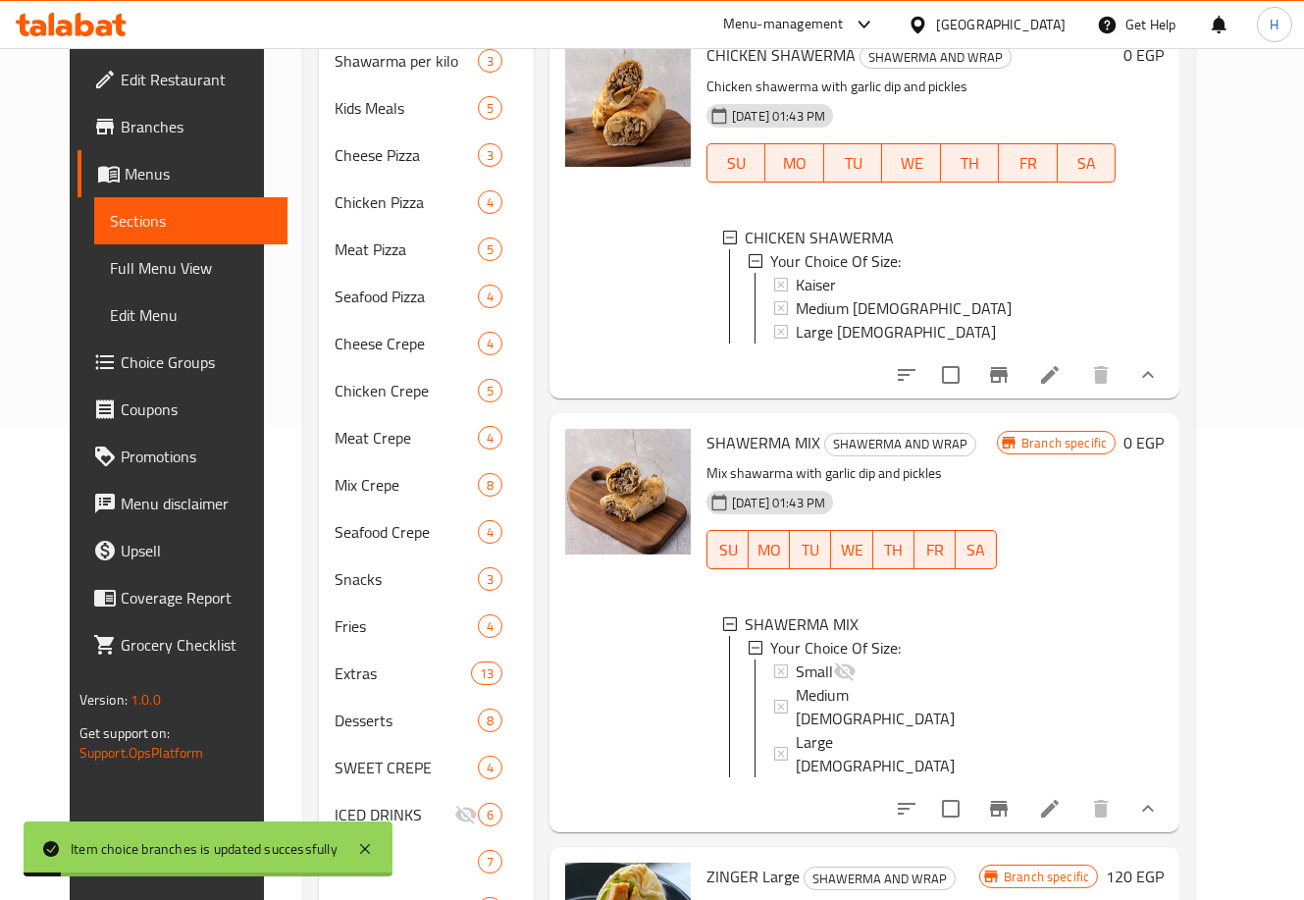
scroll to position [418, 0]
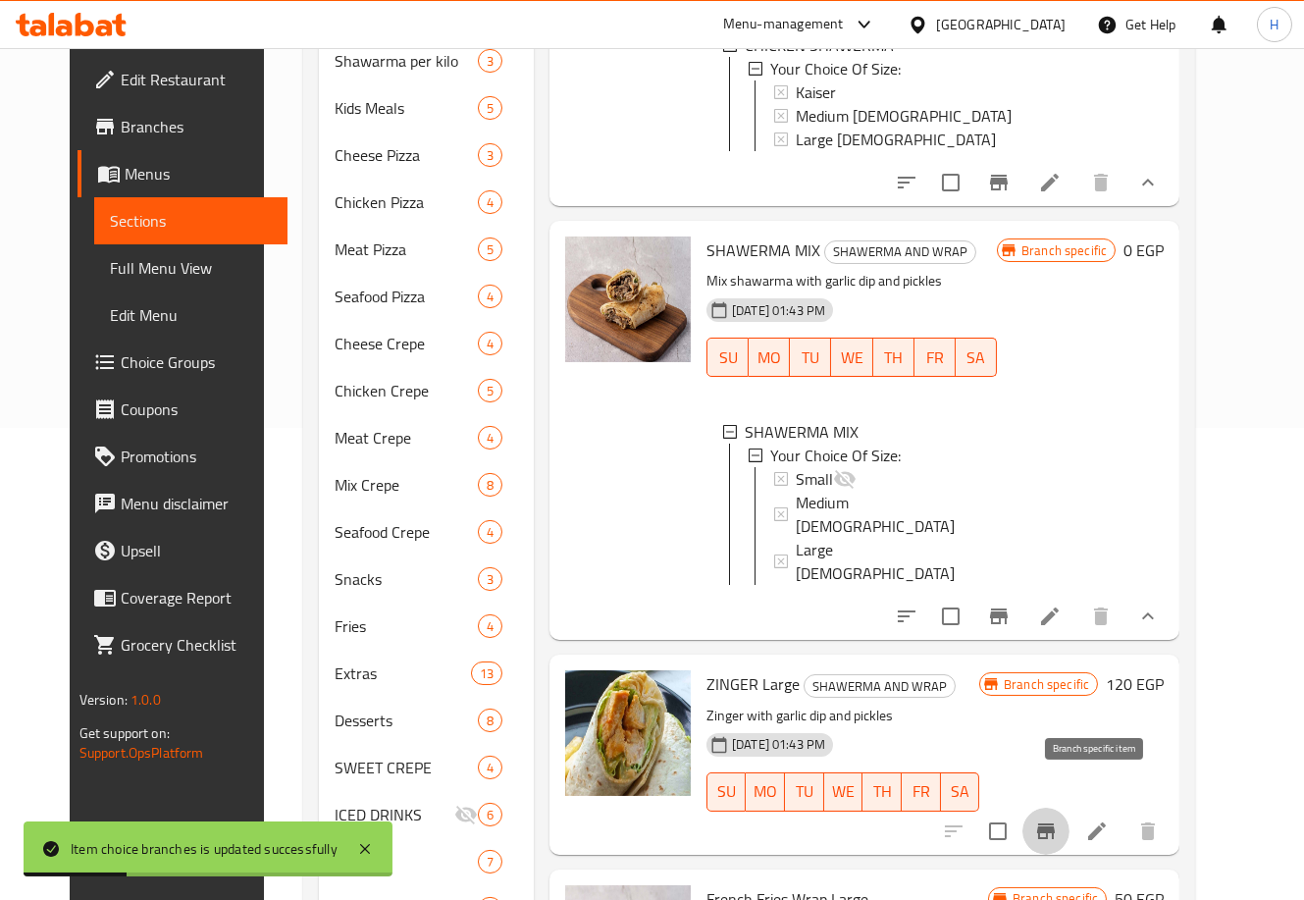
click at [1055, 823] on icon "Branch-specific-item" at bounding box center [1046, 831] width 18 height 16
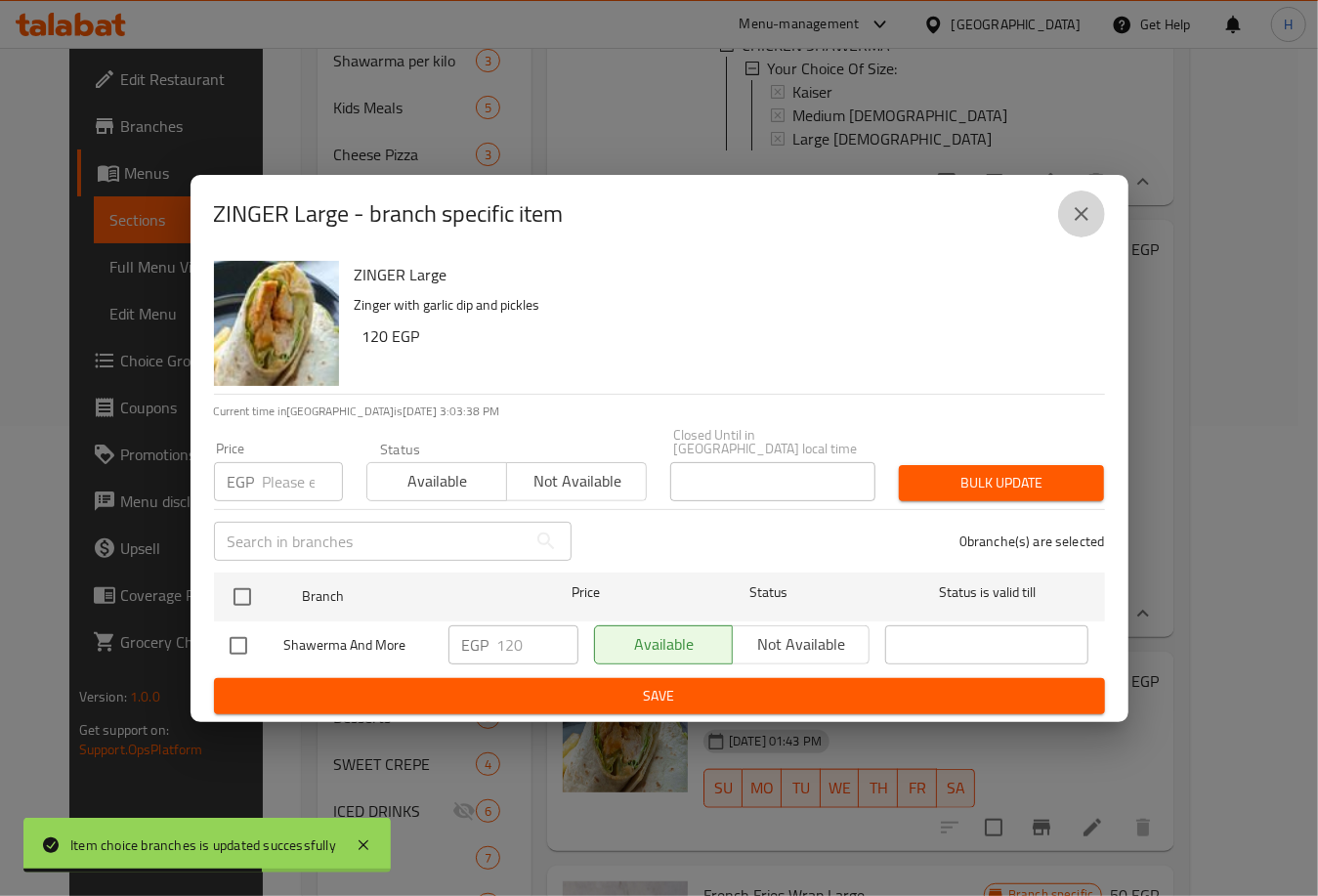
click at [1086, 215] on icon "close" at bounding box center [1082, 214] width 14 height 14
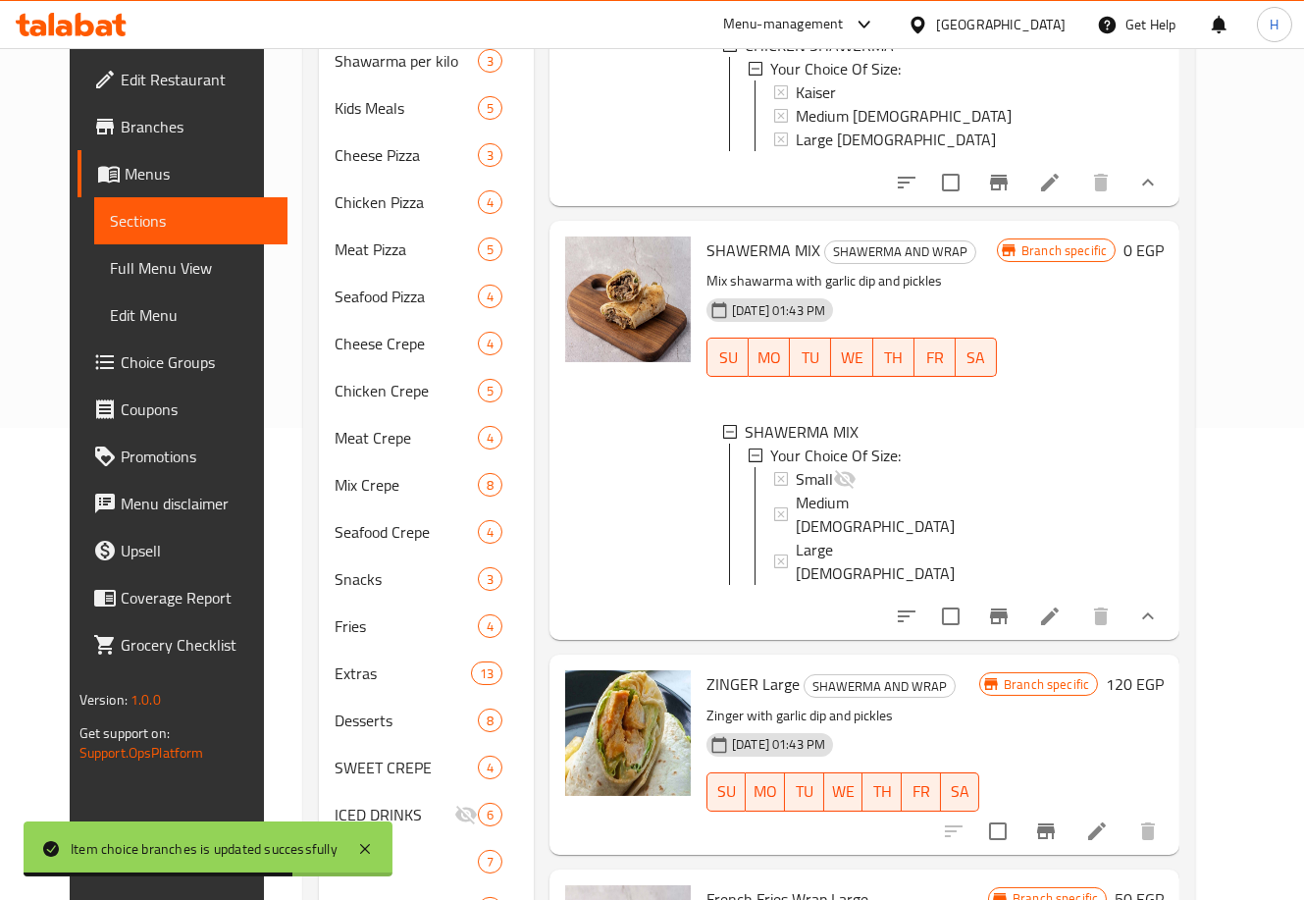
scroll to position [661, 0]
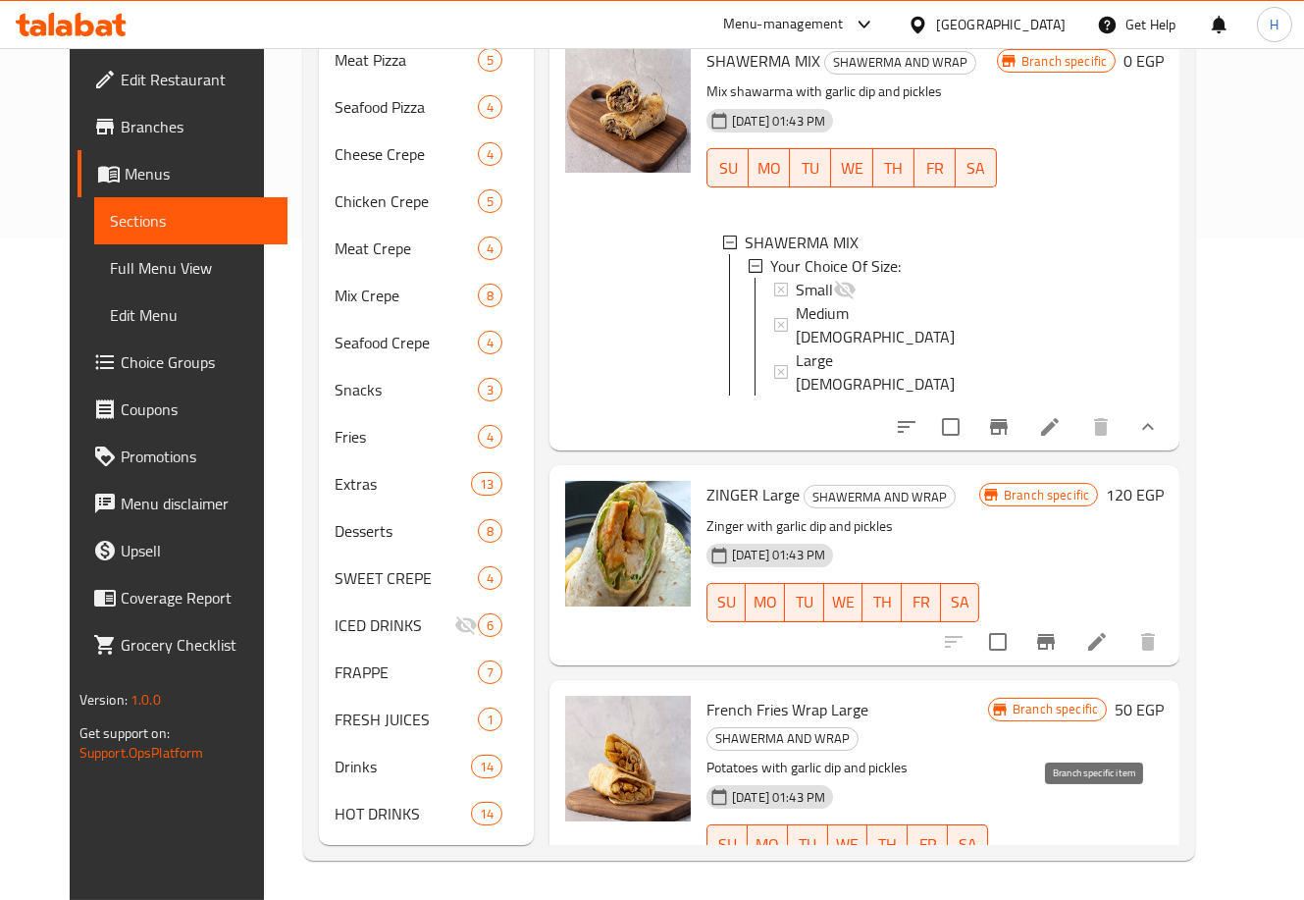
click at [1058, 872] on icon "Branch-specific-item" at bounding box center [1046, 884] width 24 height 24
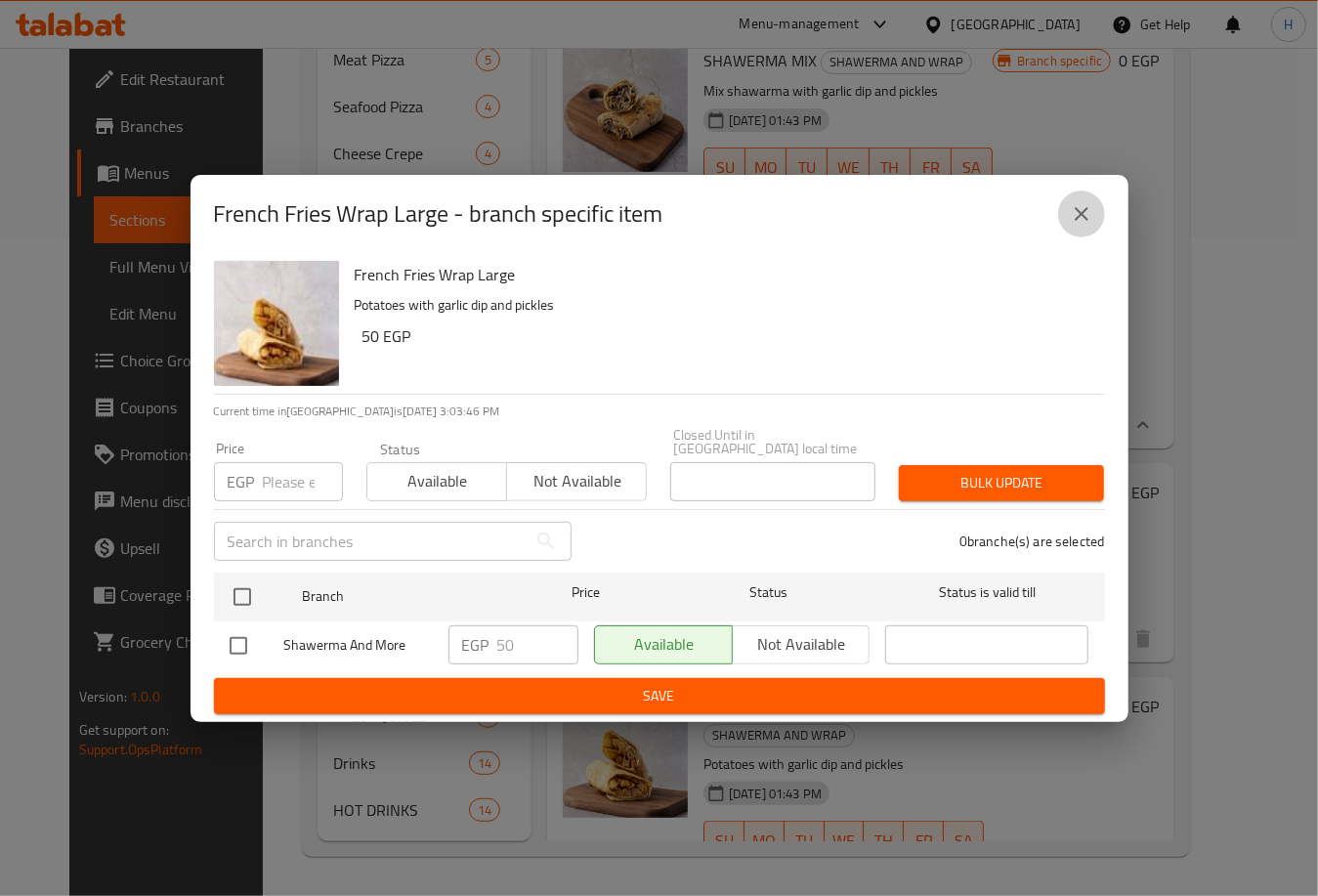
click at [1081, 221] on icon "close" at bounding box center [1082, 214] width 14 height 14
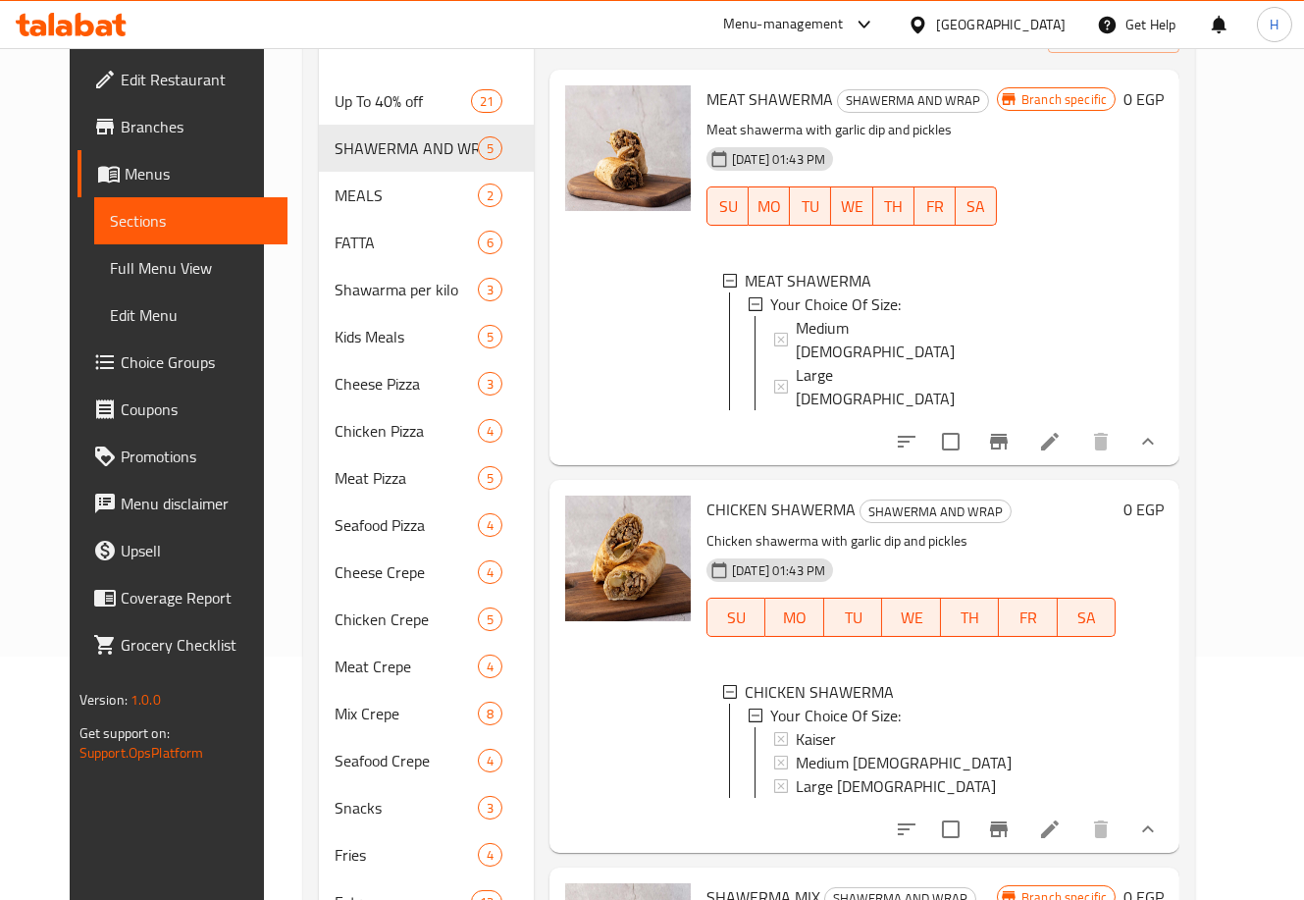
scroll to position [0, 0]
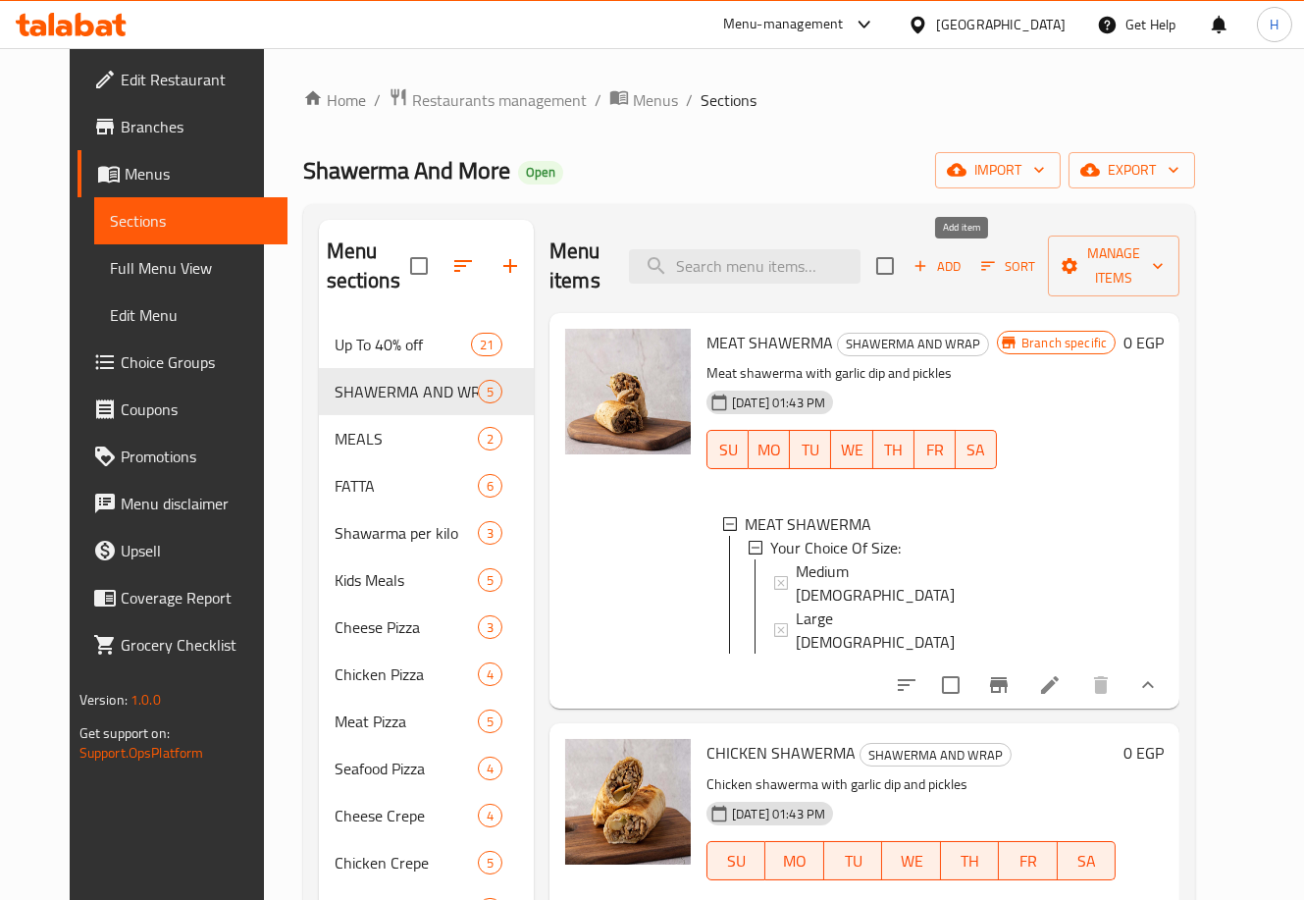
click at [963, 269] on span "Add" at bounding box center [937, 266] width 53 height 23
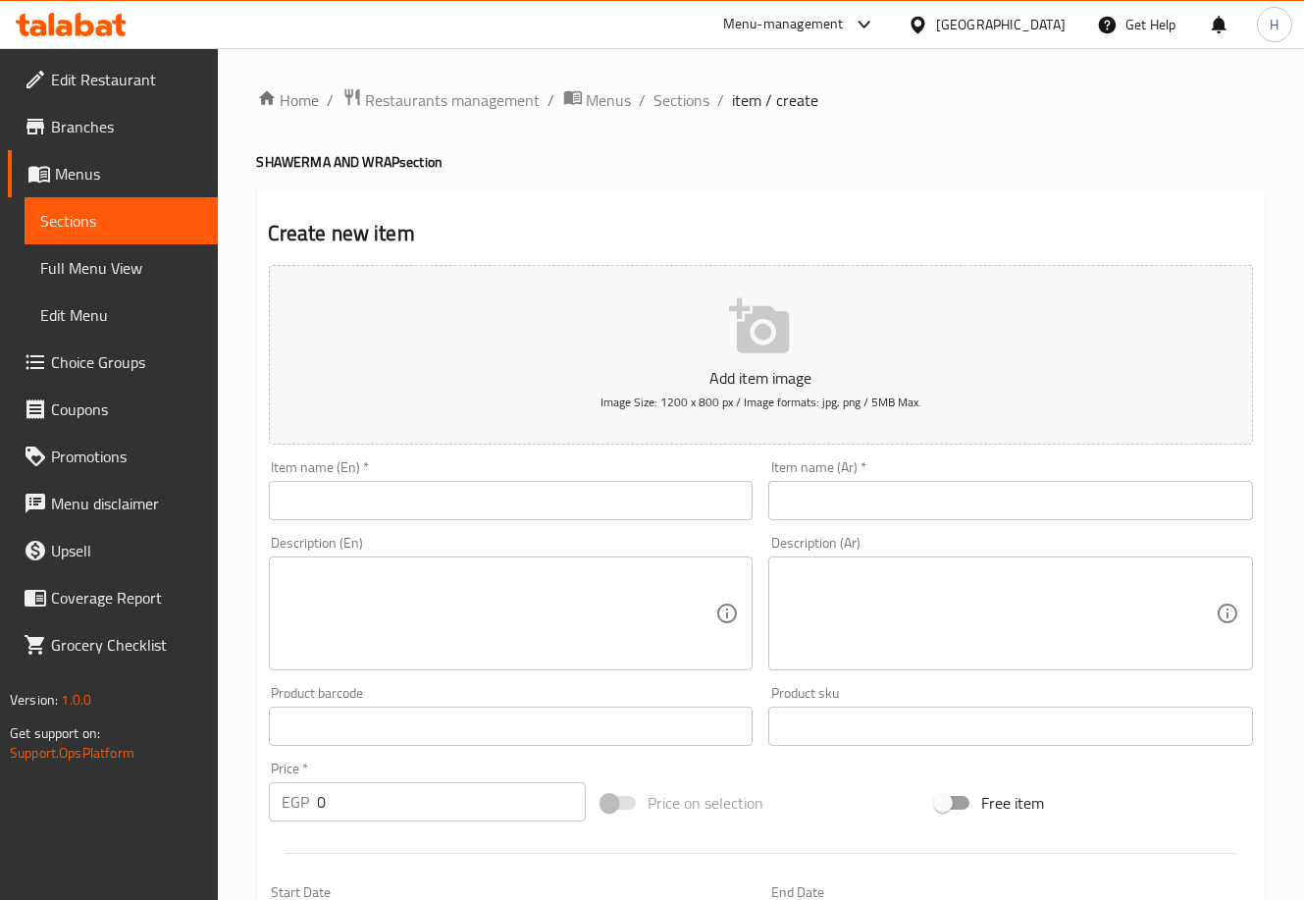
click at [474, 500] on input "text" at bounding box center [511, 500] width 485 height 39
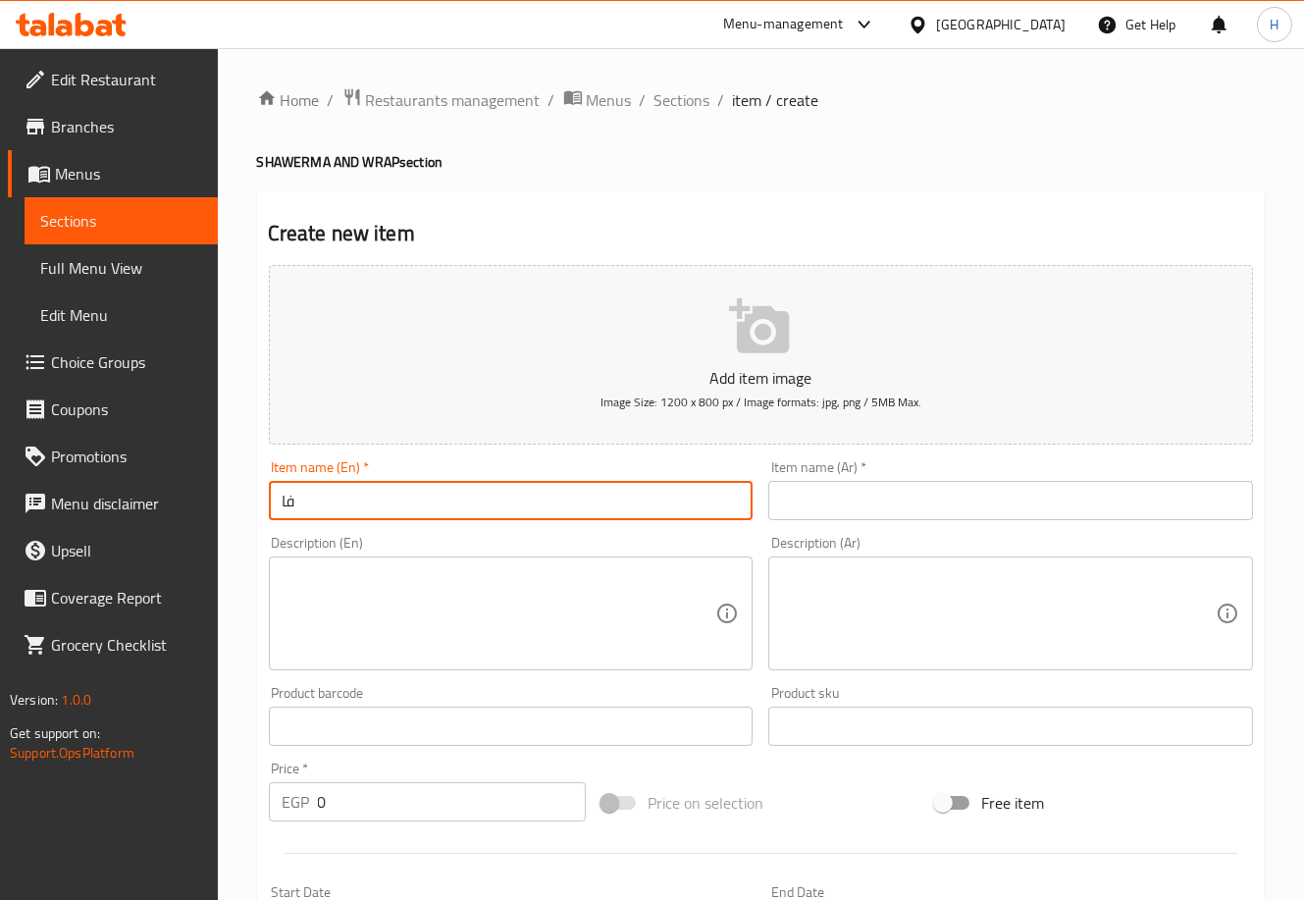
type input "ف"
type input "The rocket"
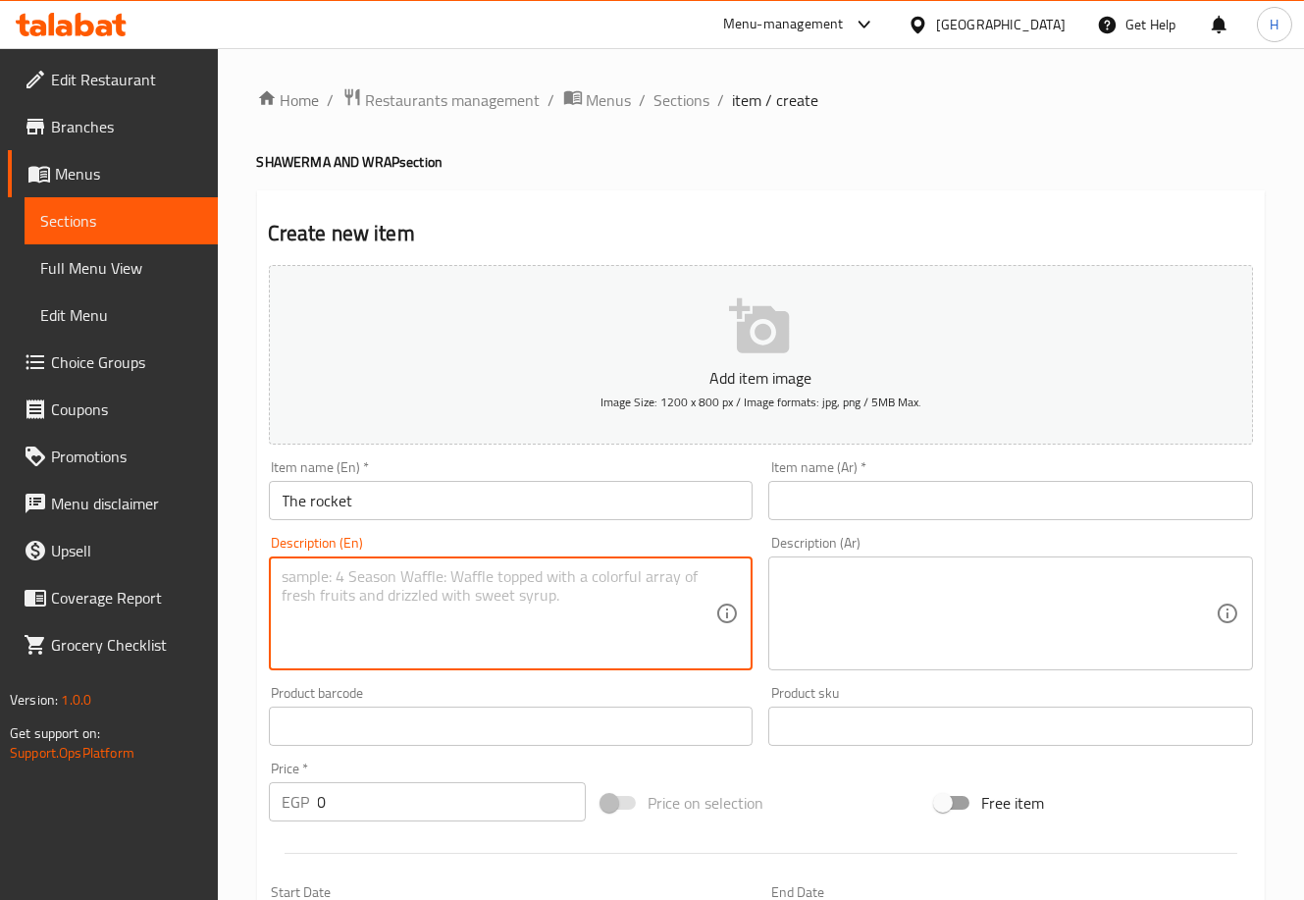
click at [467, 585] on textarea at bounding box center [500, 613] width 434 height 93
type textarea "shawerma , tome , potato , pickles"
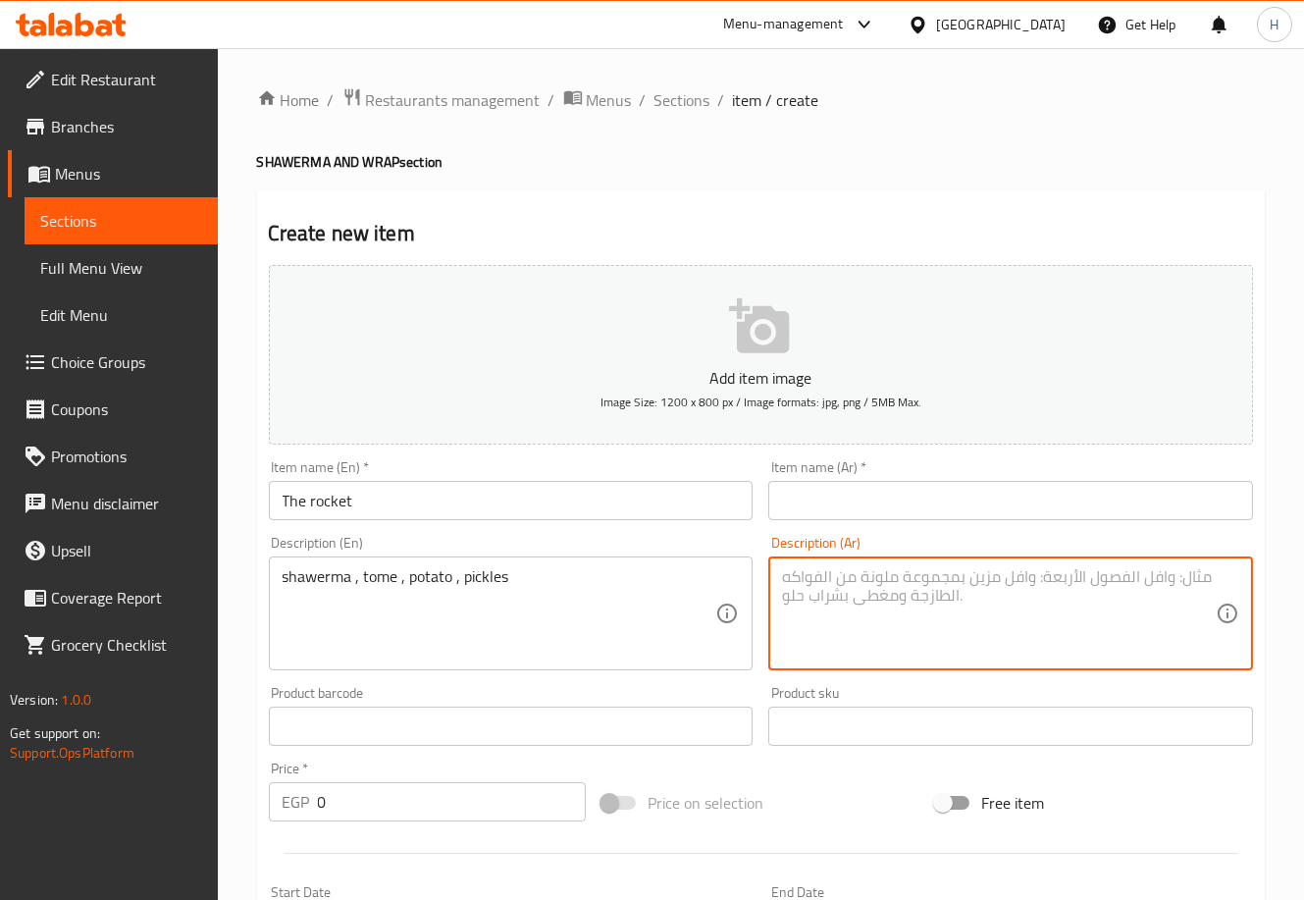
click at [827, 619] on textarea at bounding box center [999, 613] width 434 height 93
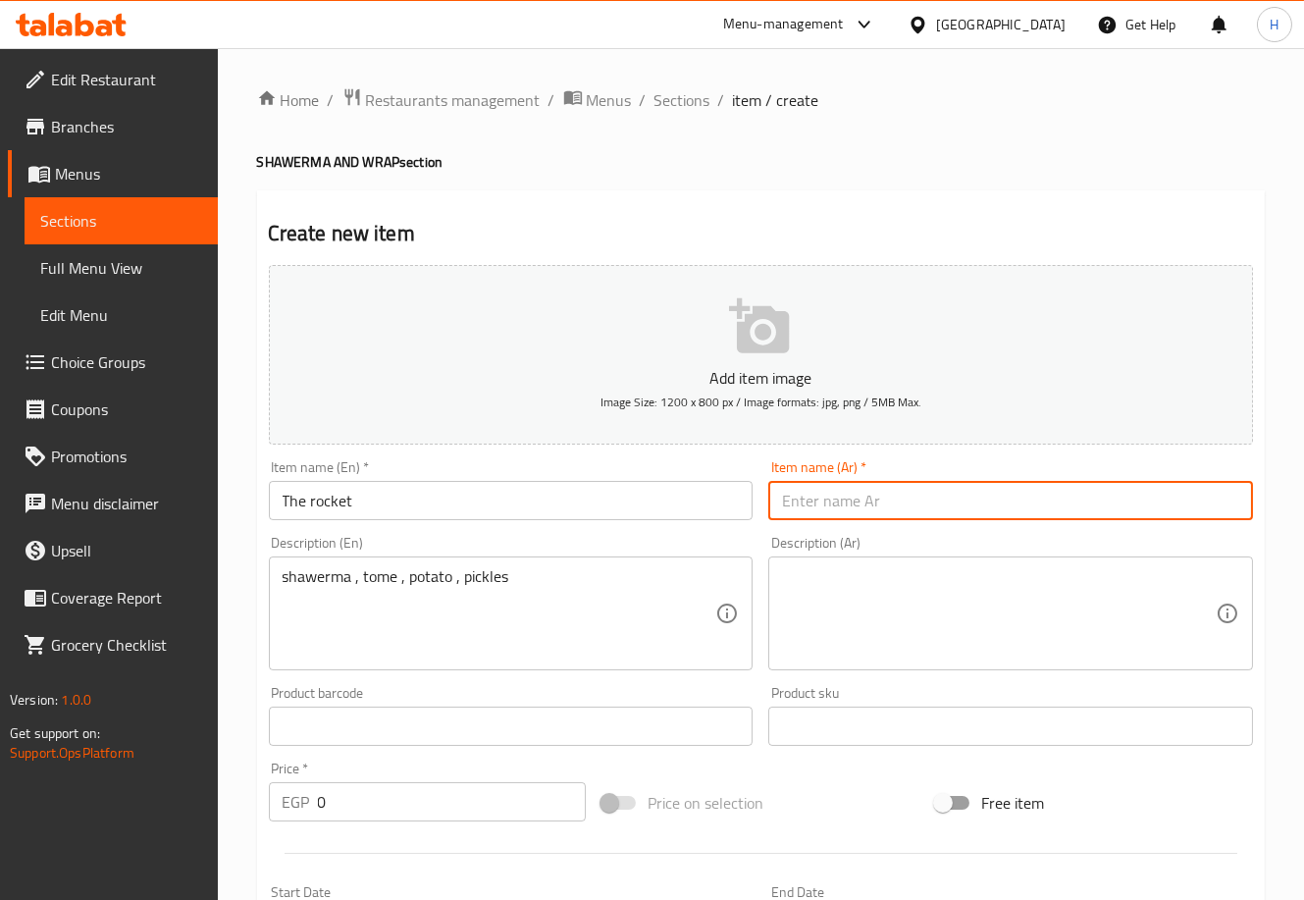
click at [925, 500] on input "text" at bounding box center [1010, 500] width 485 height 39
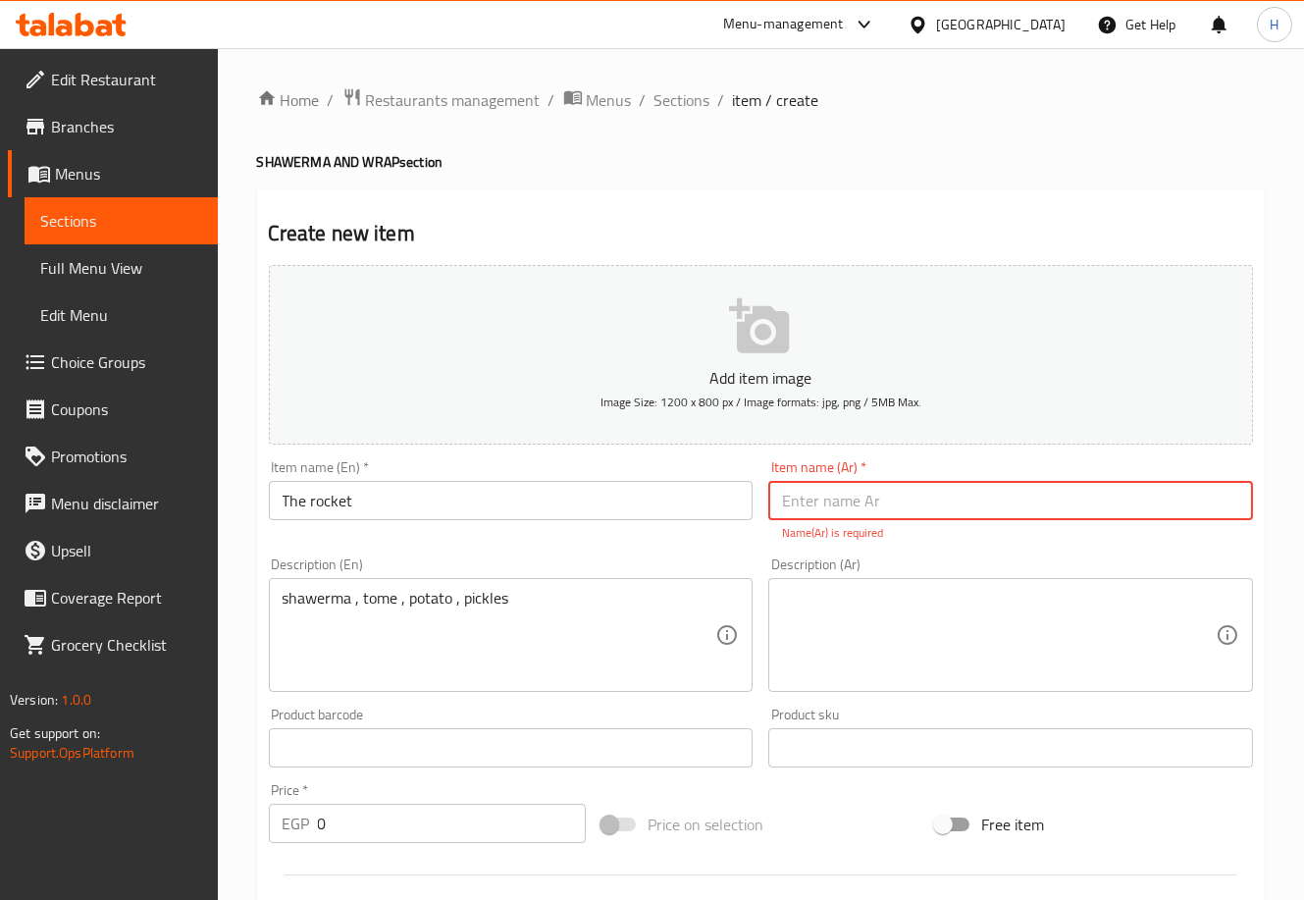
click at [844, 509] on input "text" at bounding box center [1010, 500] width 485 height 39
type input "الصروخ"
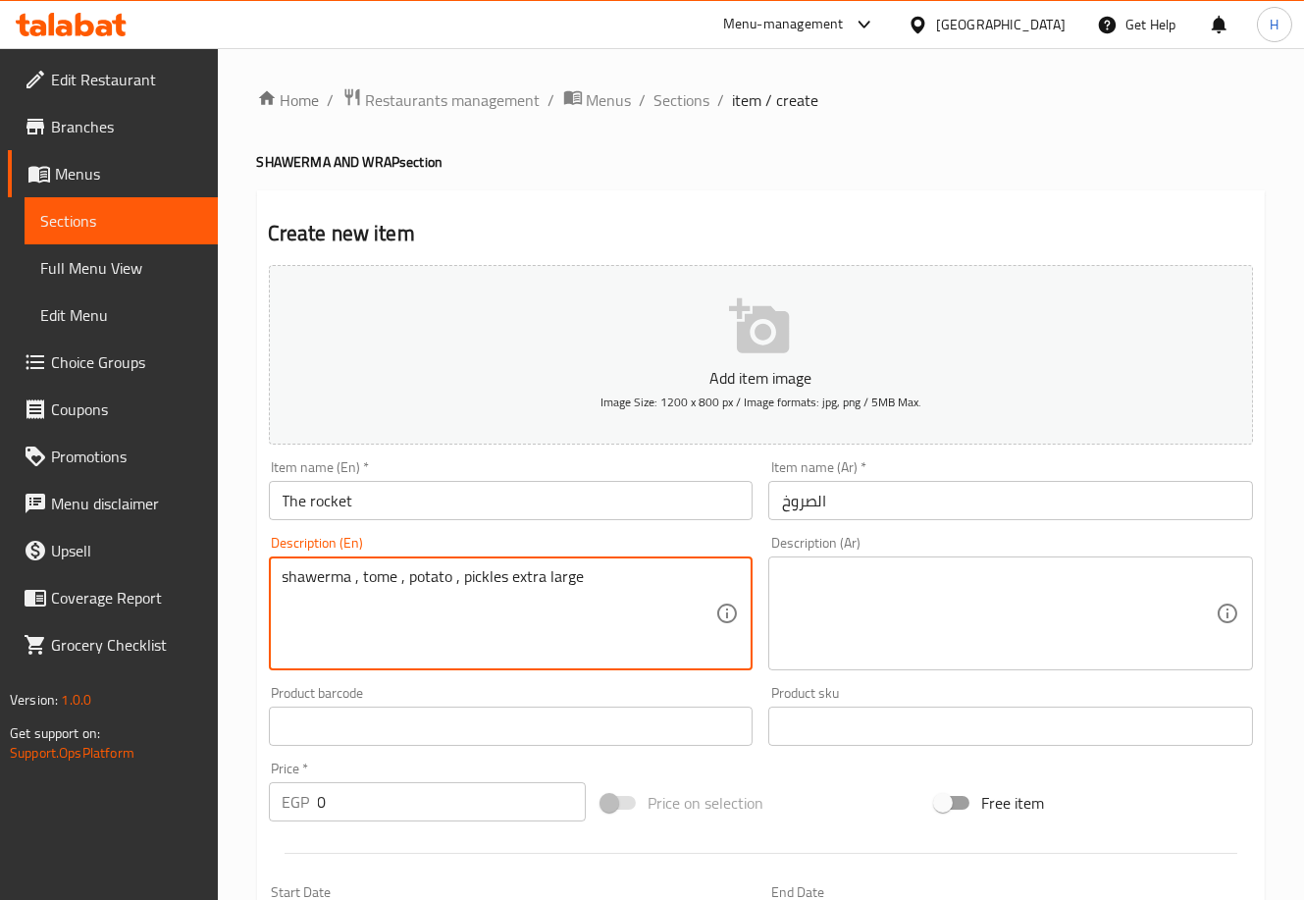
type textarea "shawerma , tome , potato , pickles extra large"
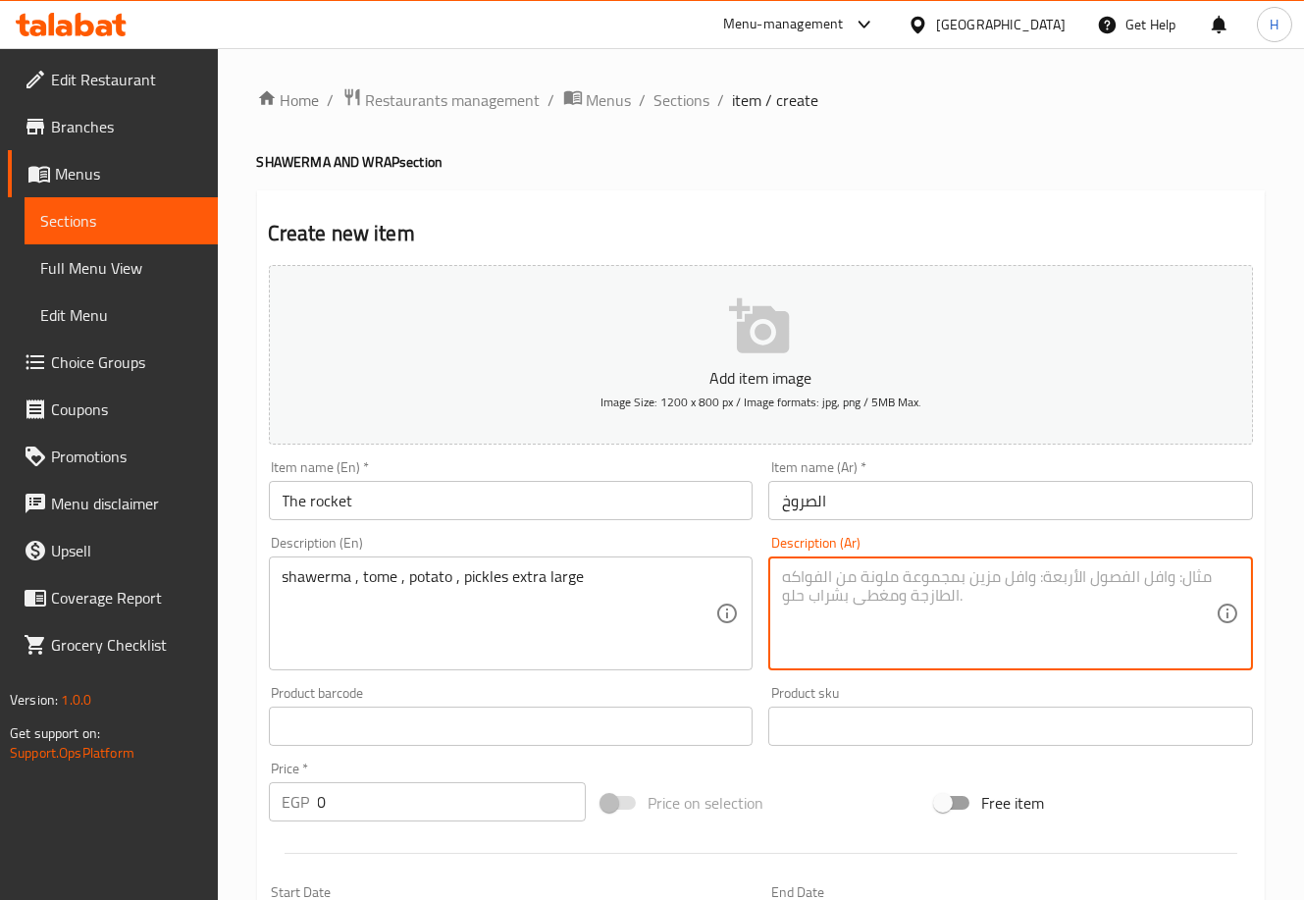
click at [841, 638] on textarea at bounding box center [999, 613] width 434 height 93
type textarea "شاورما توميه مخلل بطاطس"
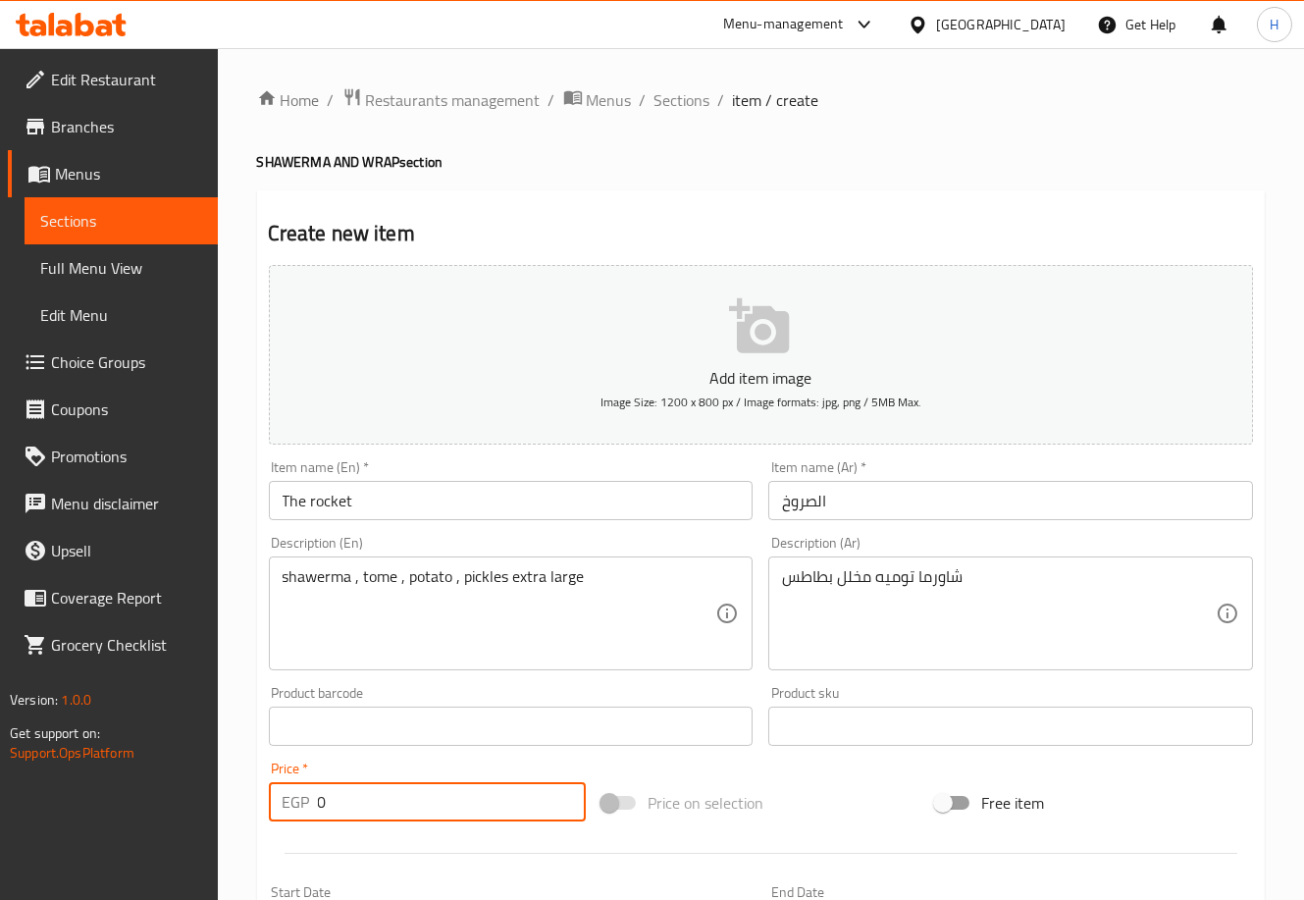
drag, startPoint x: 368, startPoint y: 798, endPoint x: 263, endPoint y: 806, distance: 105.3
click at [263, 806] on div "Price   * EGP 0 Price *" at bounding box center [428, 792] width 334 height 76
type input "160"
click at [243, 706] on div "Home / Restaurants management / Menus / Sections / item / create SHAWERMA AND W…" at bounding box center [761, 717] width 1086 height 1339
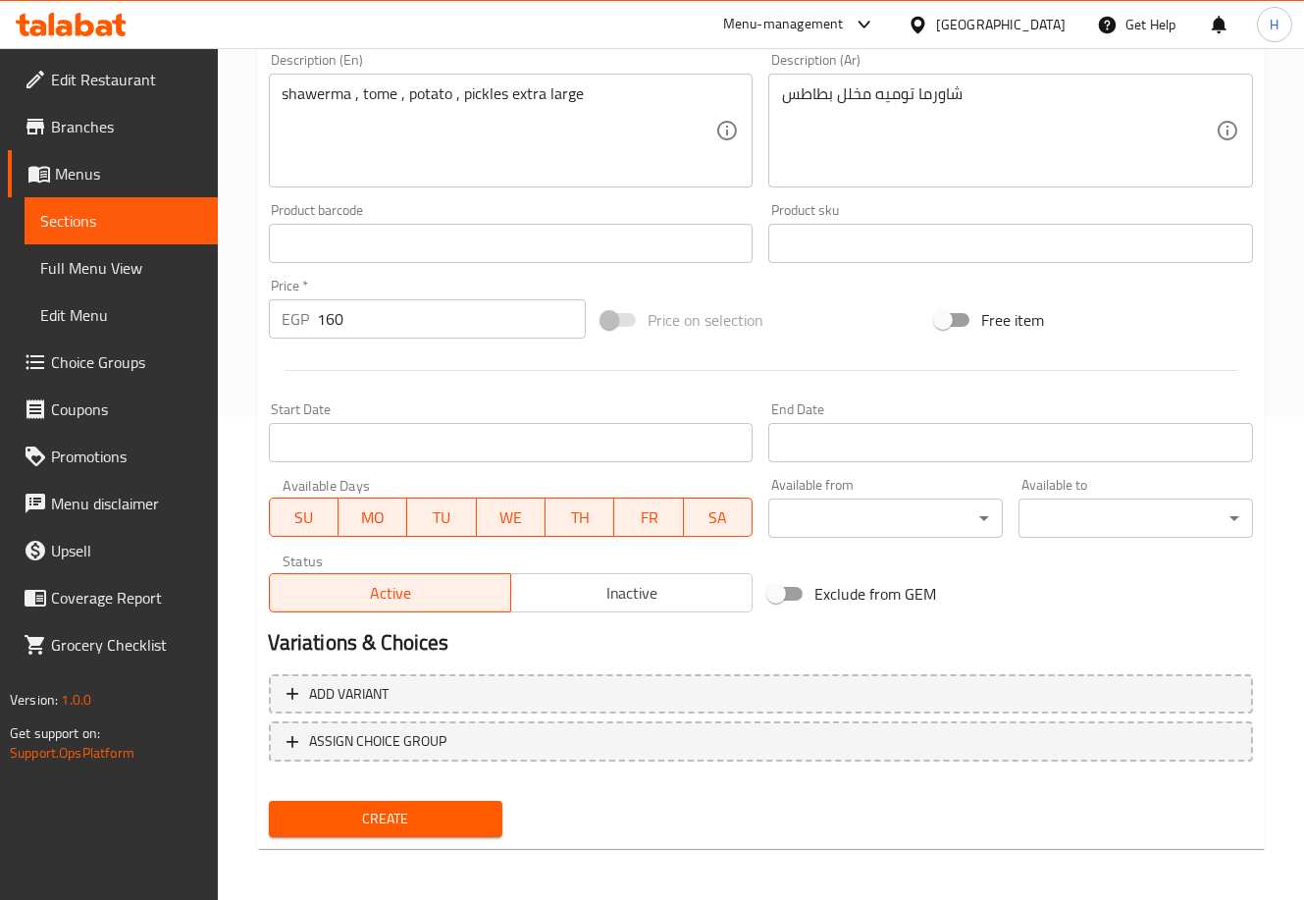
scroll to position [482, 0]
click at [396, 817] on span "Create" at bounding box center [386, 820] width 203 height 25
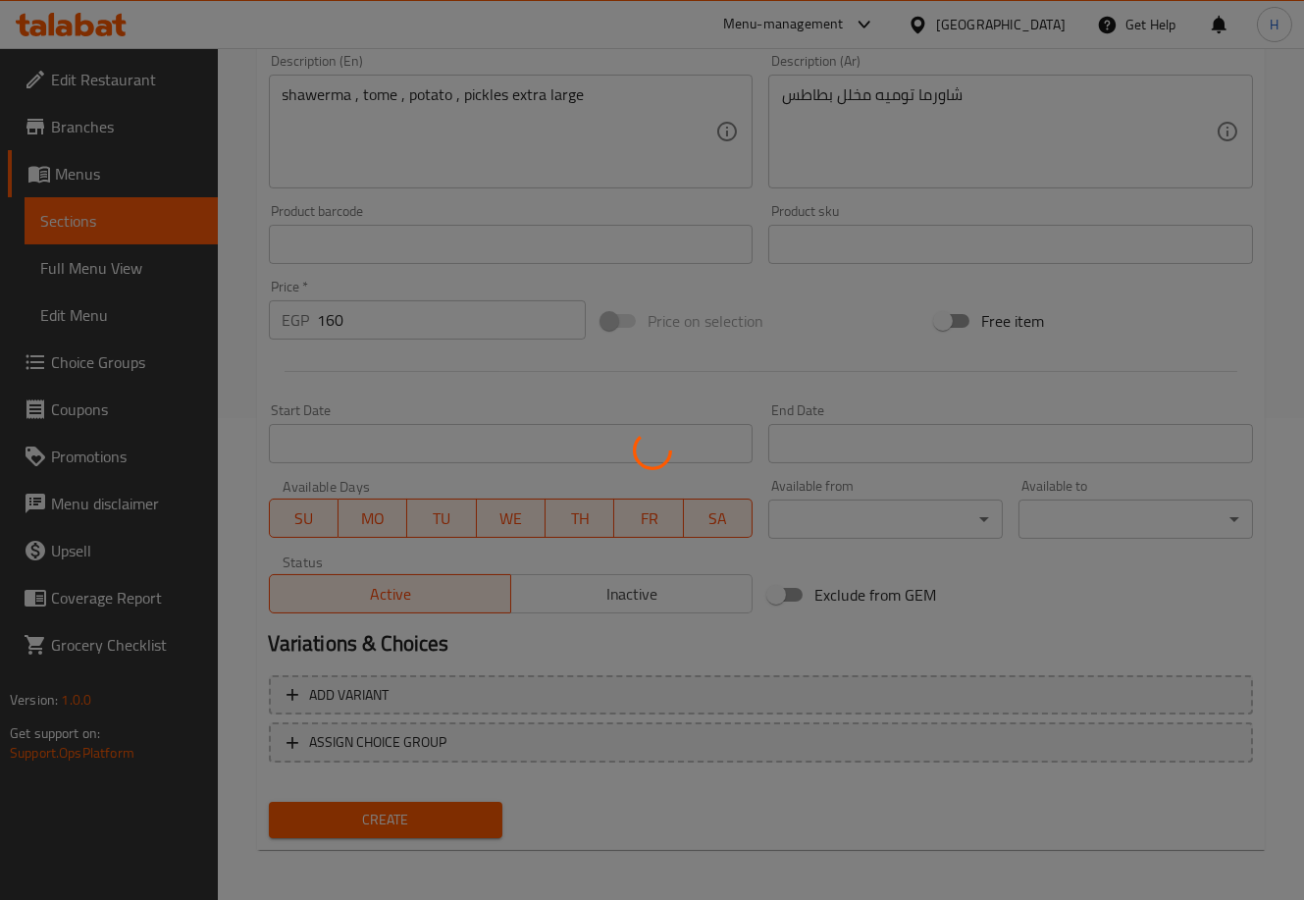
type input "0"
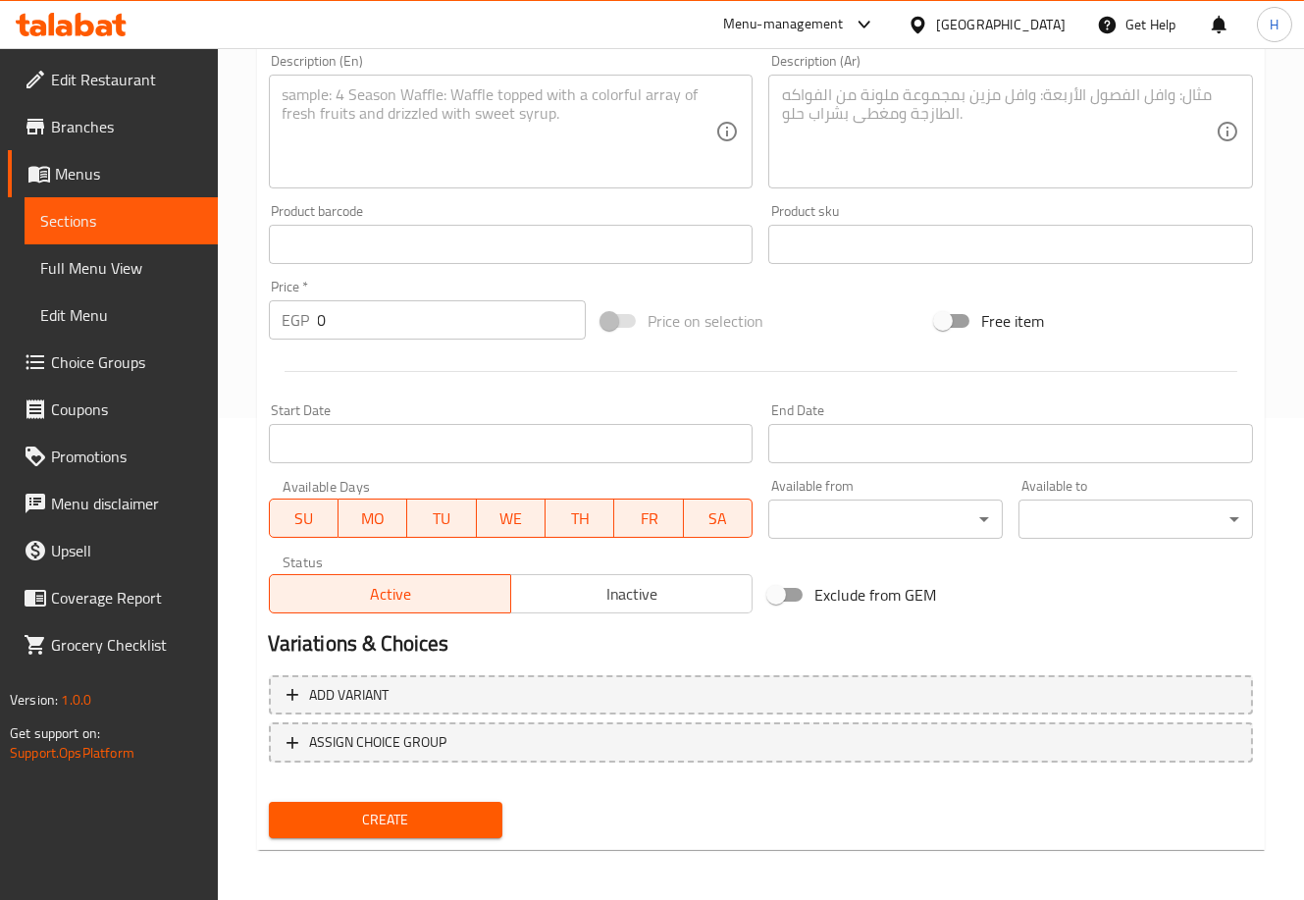
scroll to position [0, 0]
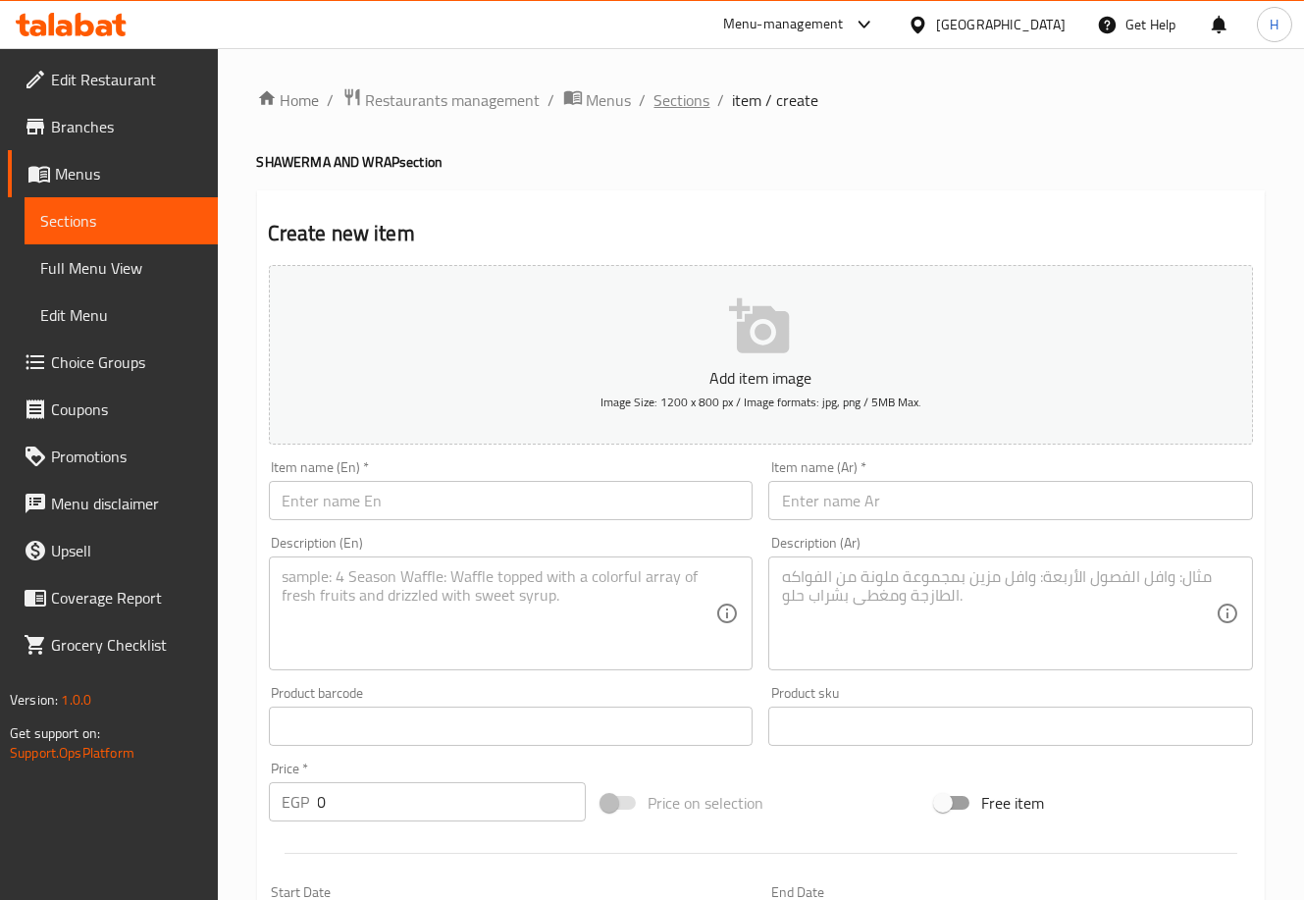
click at [677, 102] on span "Sections" at bounding box center [683, 100] width 56 height 24
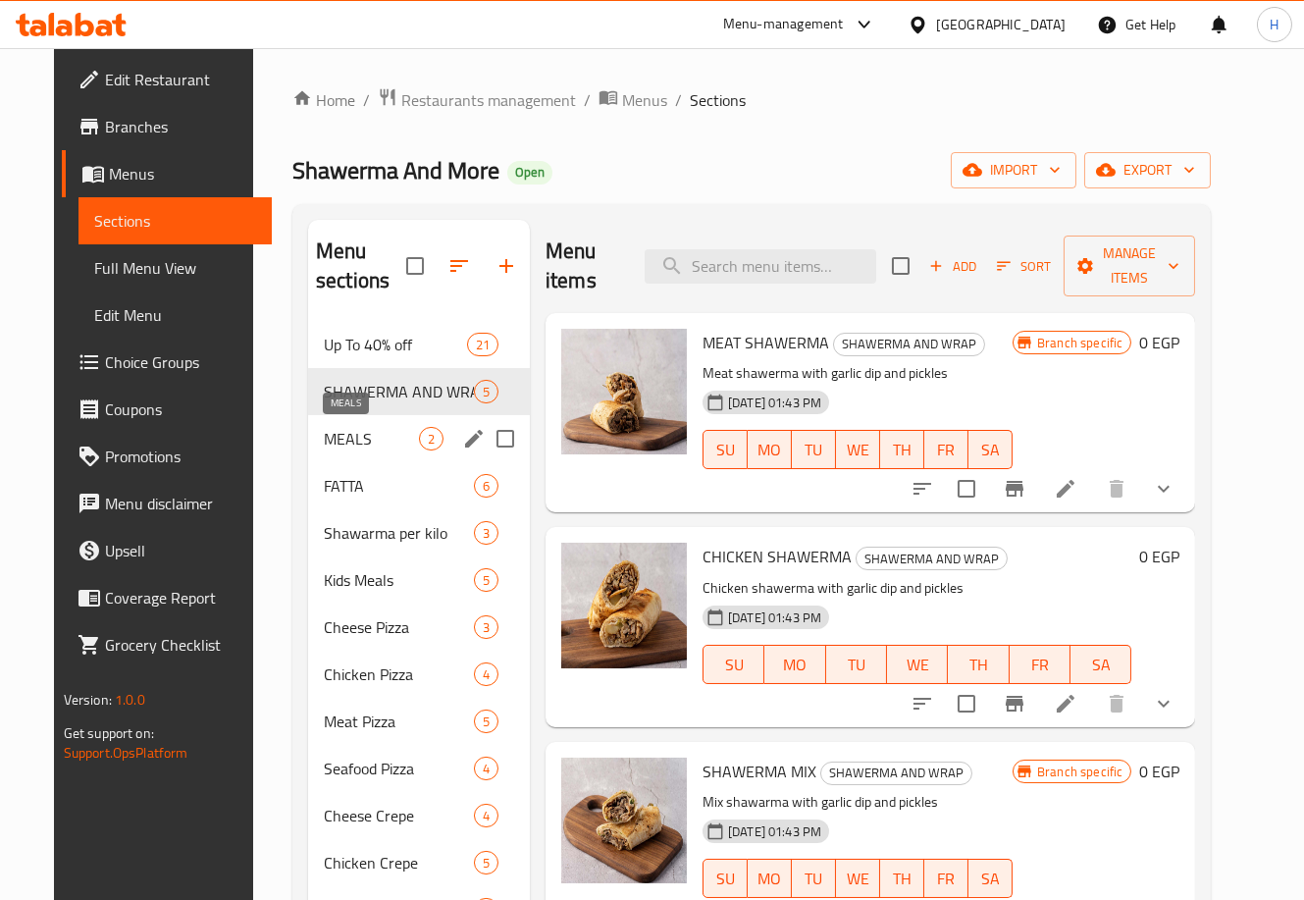
click at [330, 437] on span "MEALS" at bounding box center [371, 439] width 95 height 24
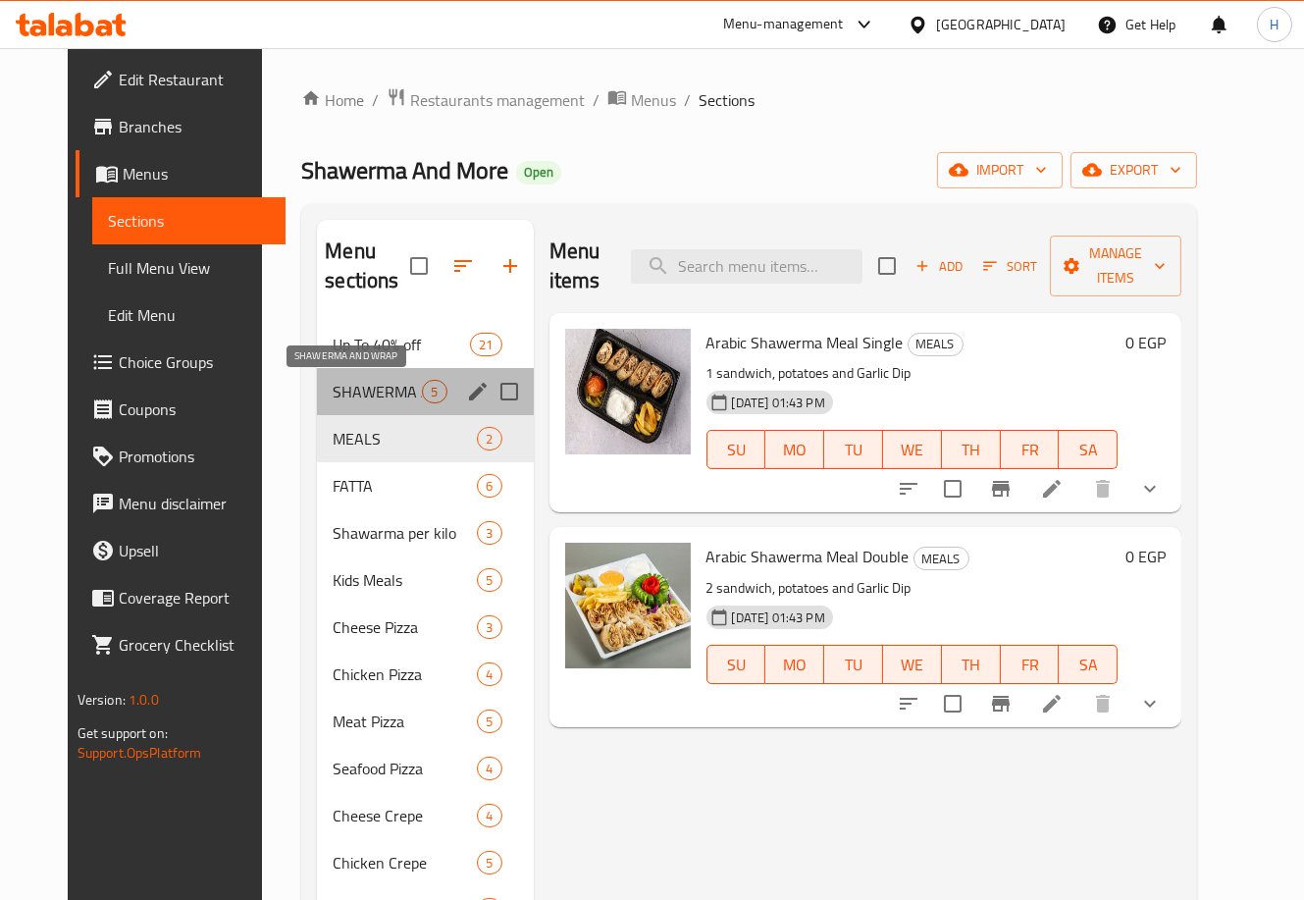
click at [352, 393] on span "SHAWERMA AND WRAP" at bounding box center [377, 392] width 89 height 24
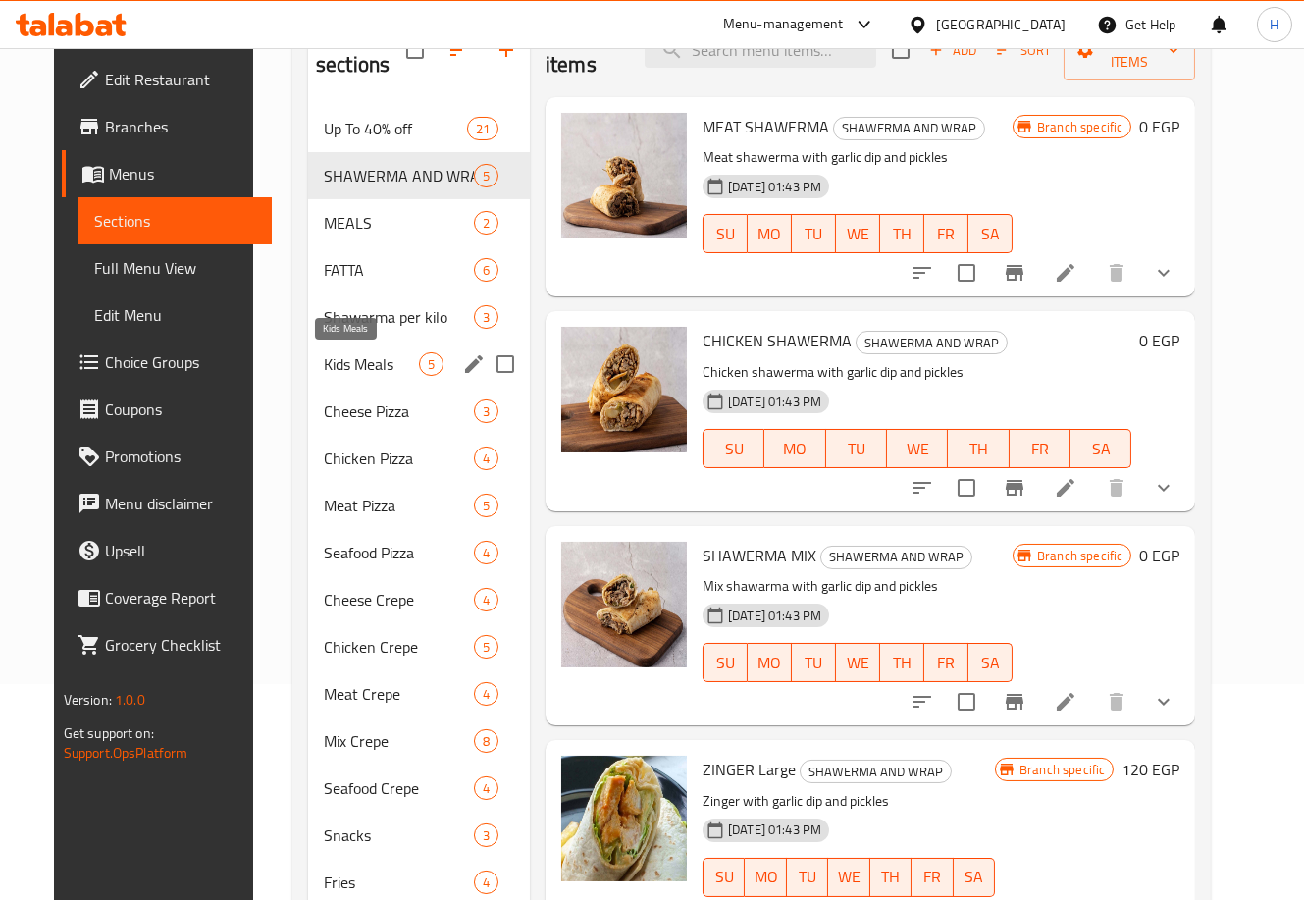
scroll to position [209, 0]
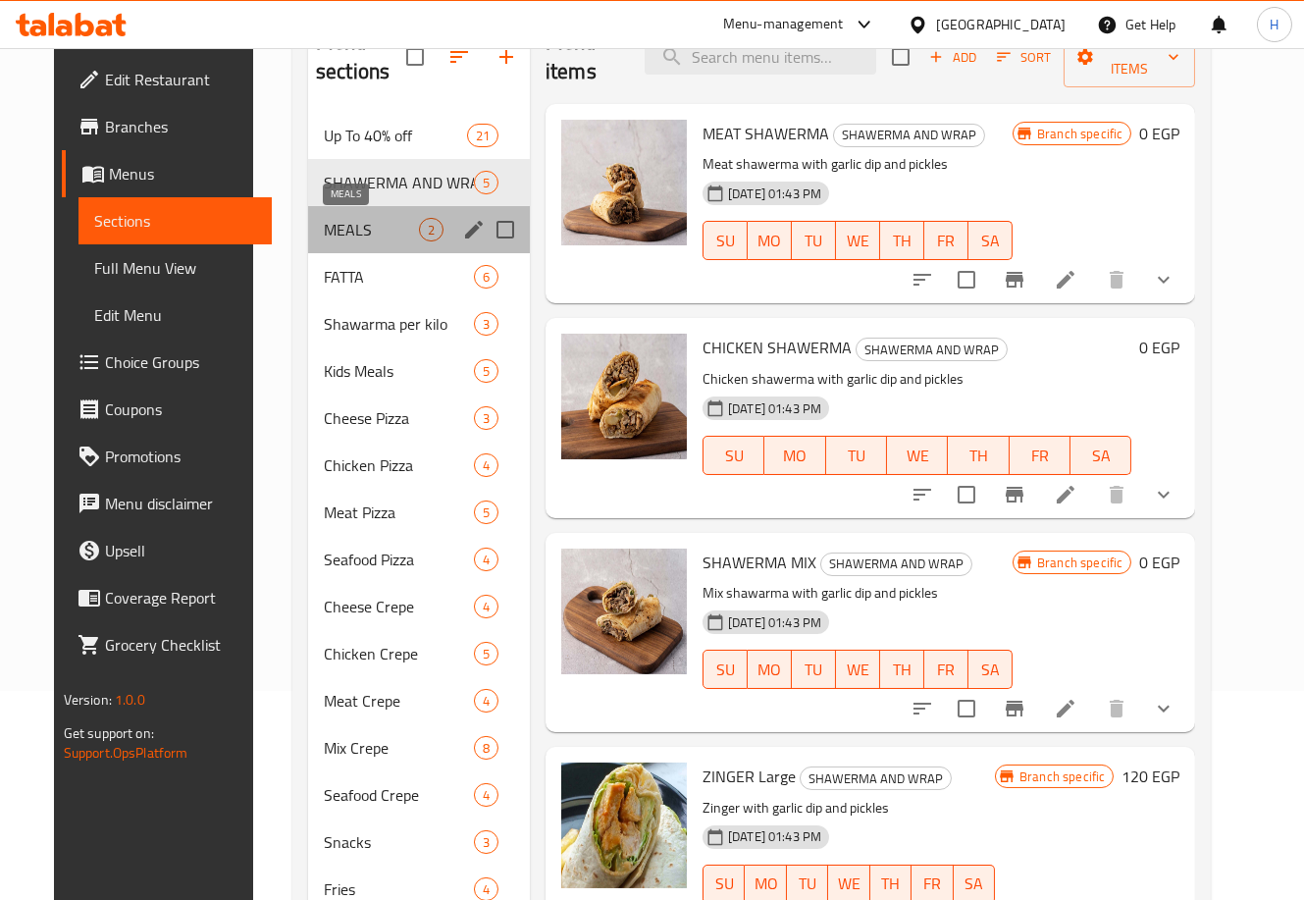
click at [334, 240] on span "MEALS" at bounding box center [371, 230] width 95 height 24
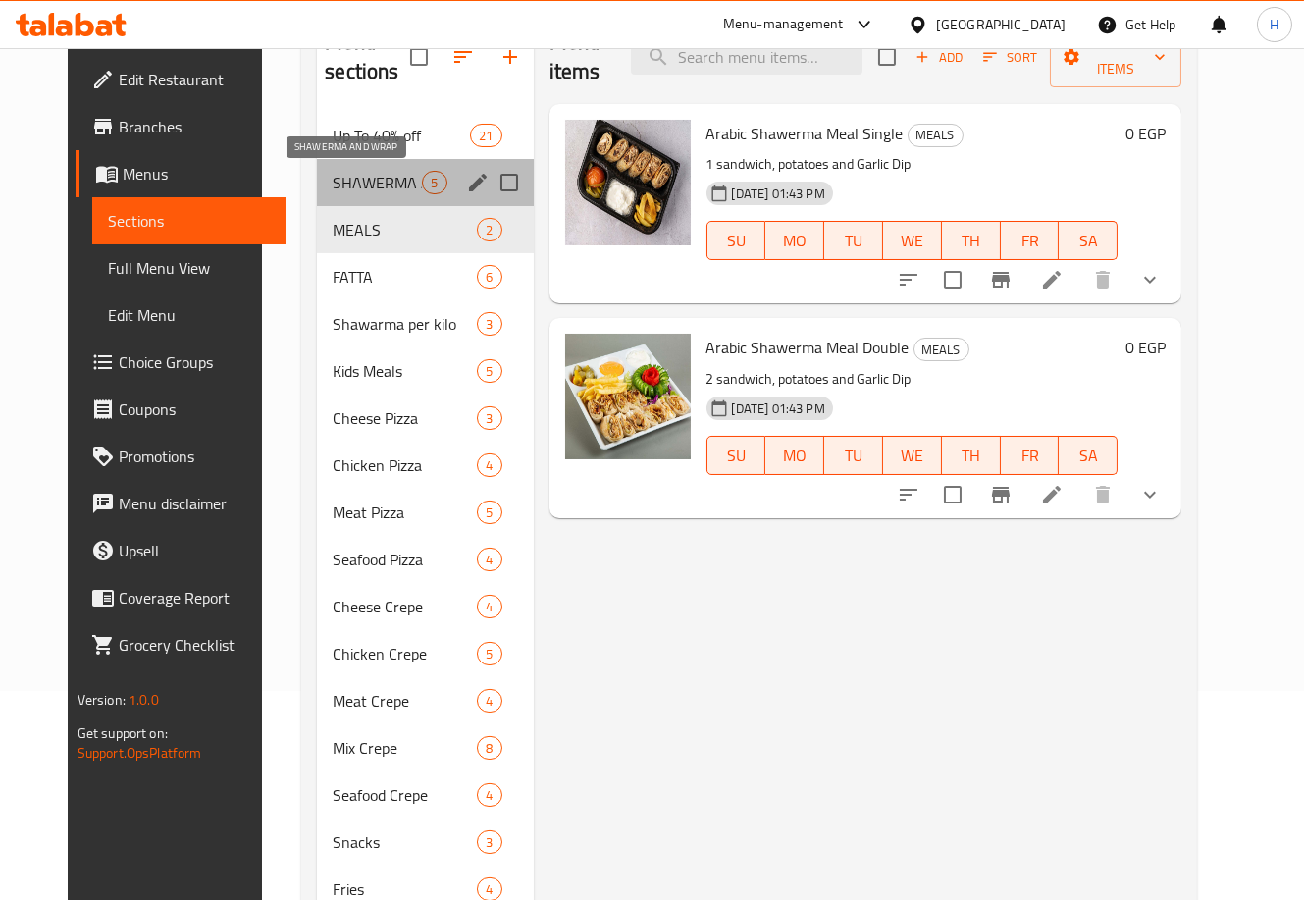
click at [333, 185] on span "SHAWERMA AND WRAP" at bounding box center [377, 183] width 89 height 24
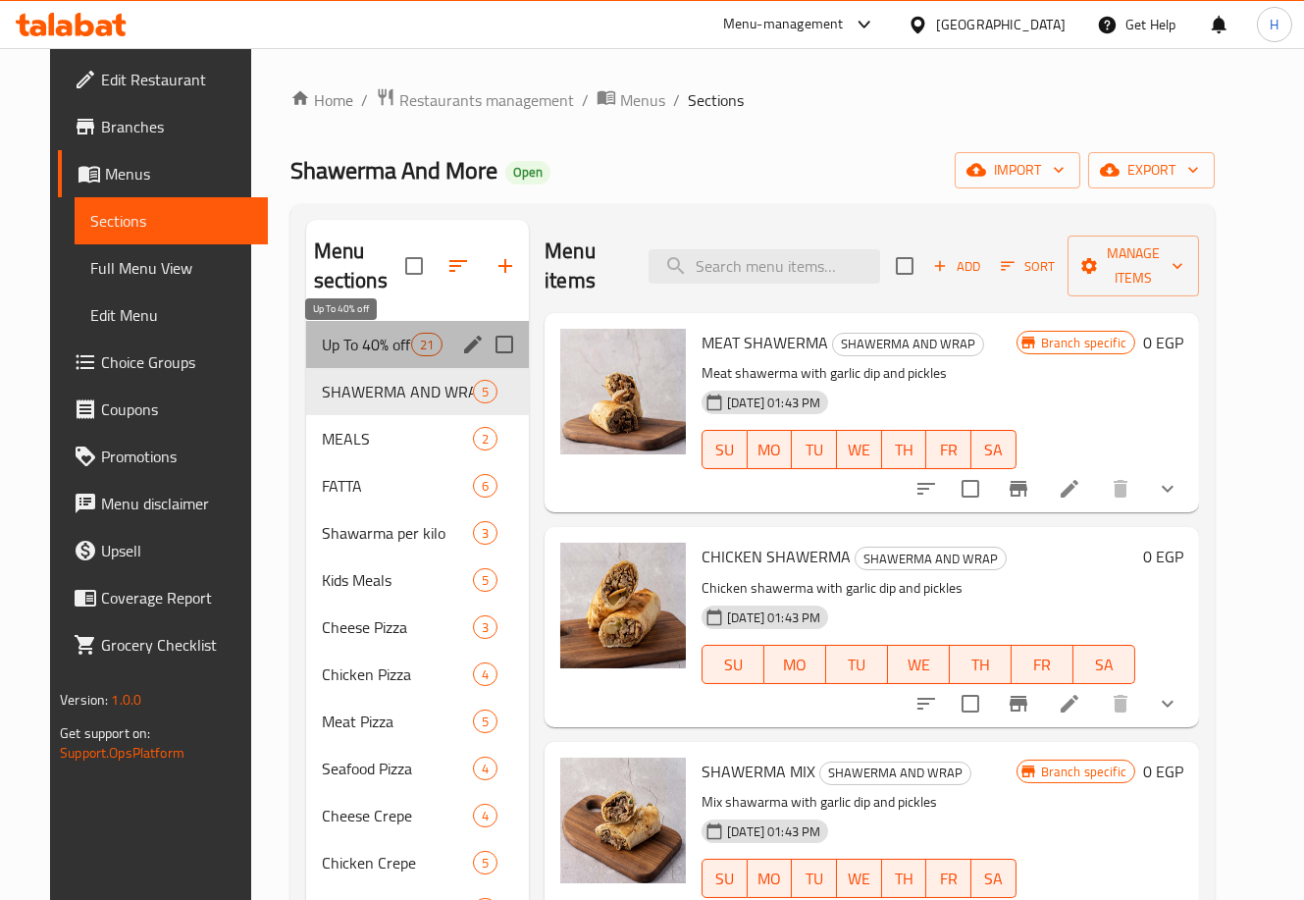
click at [361, 340] on span "Up To 40% off" at bounding box center [366, 345] width 89 height 24
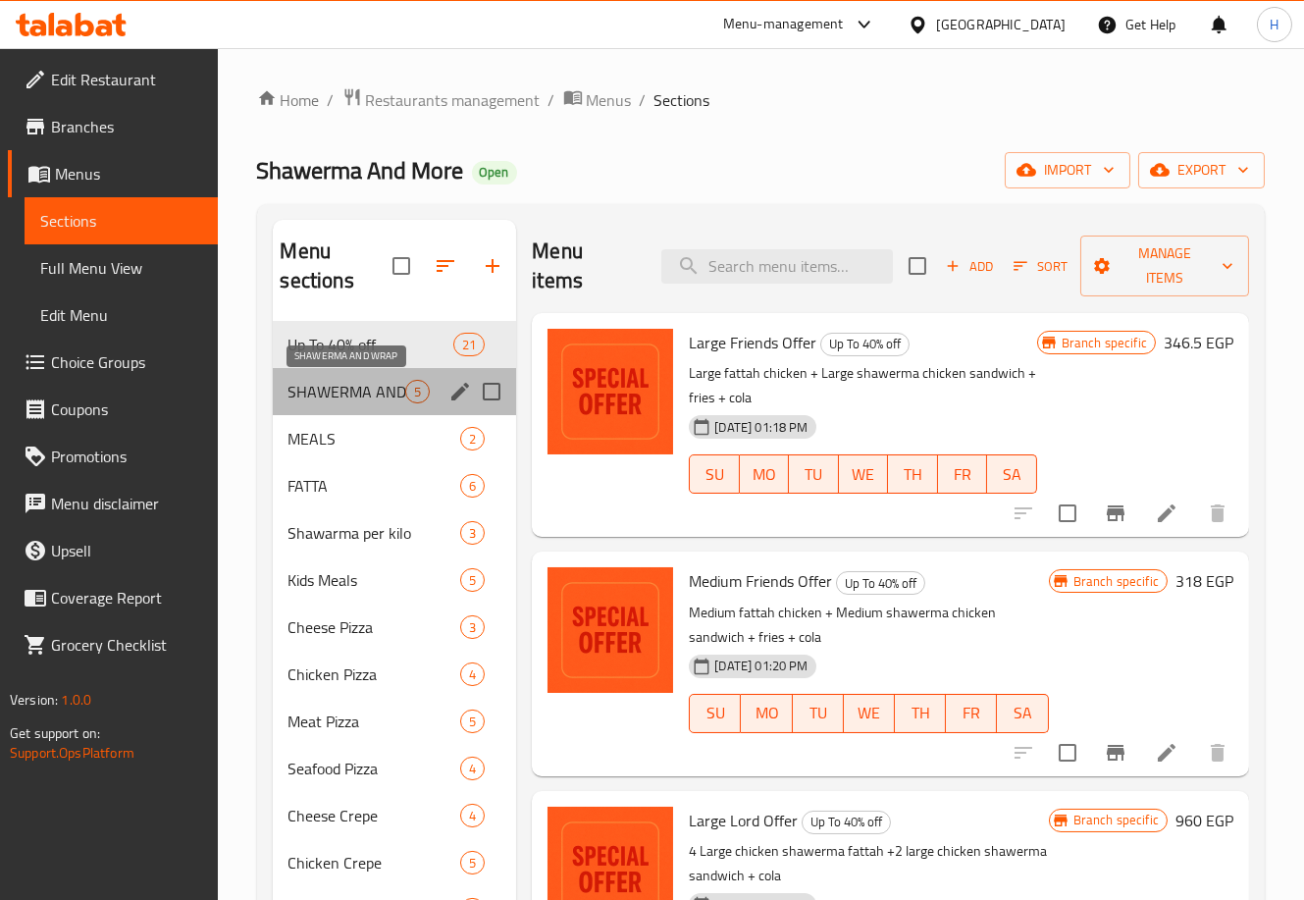
click at [357, 386] on span "SHAWERMA AND WRAP" at bounding box center [348, 392] width 118 height 24
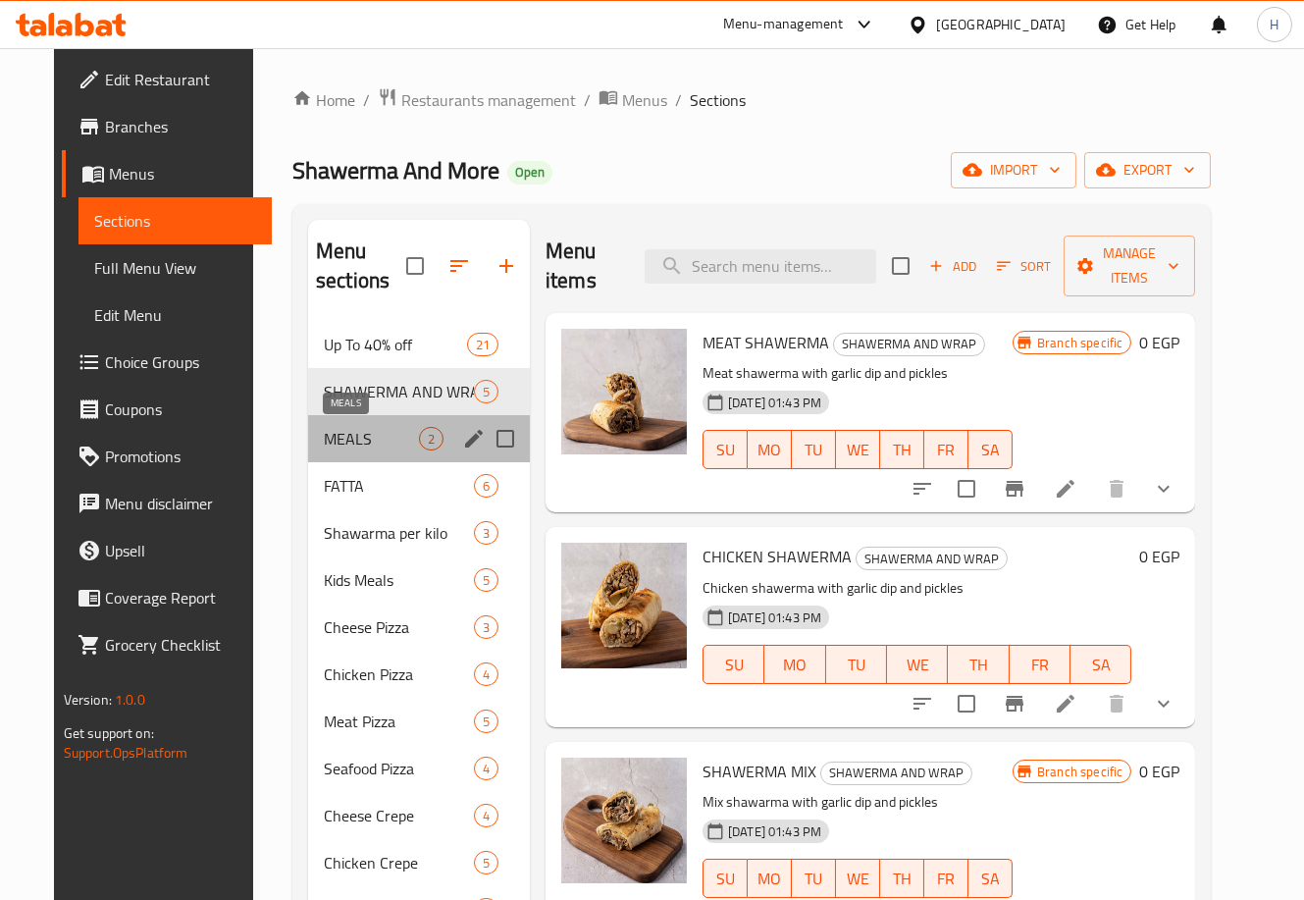
click at [328, 448] on span "MEALS" at bounding box center [371, 439] width 95 height 24
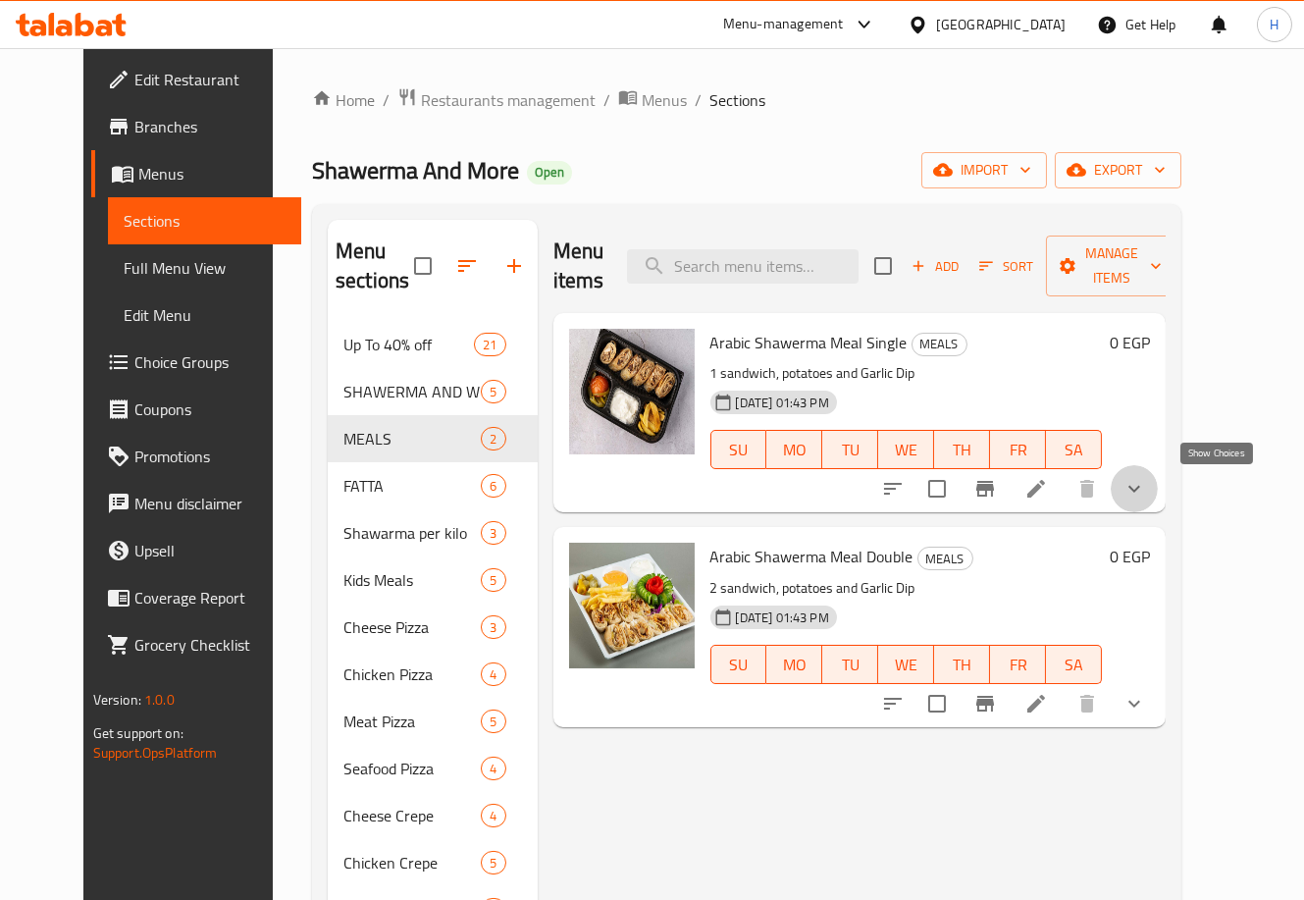
click at [1146, 488] on icon "show more" at bounding box center [1135, 489] width 24 height 24
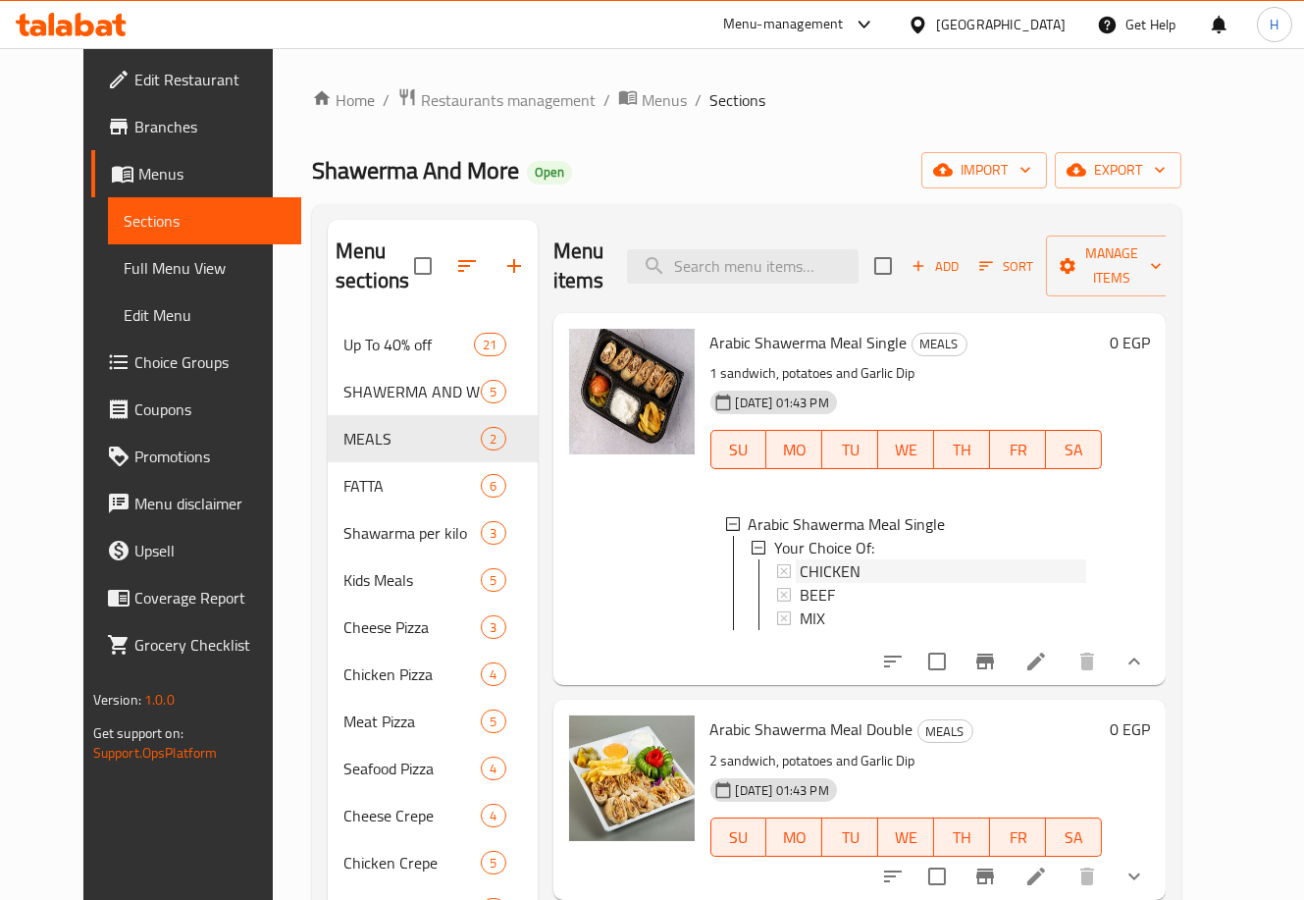
click at [882, 563] on div "CHICKEN" at bounding box center [944, 571] width 288 height 24
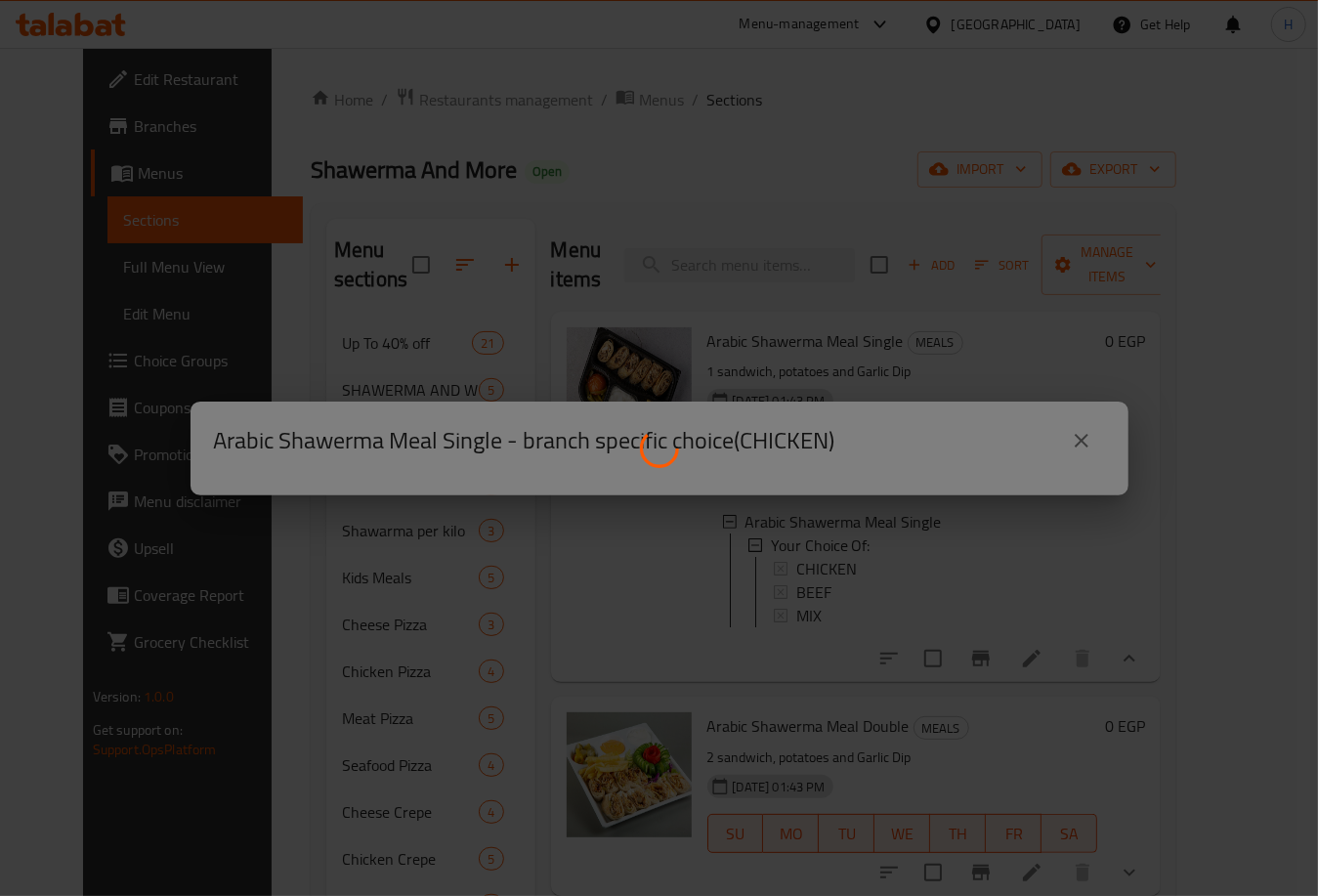
click at [878, 560] on div at bounding box center [659, 448] width 1318 height 896
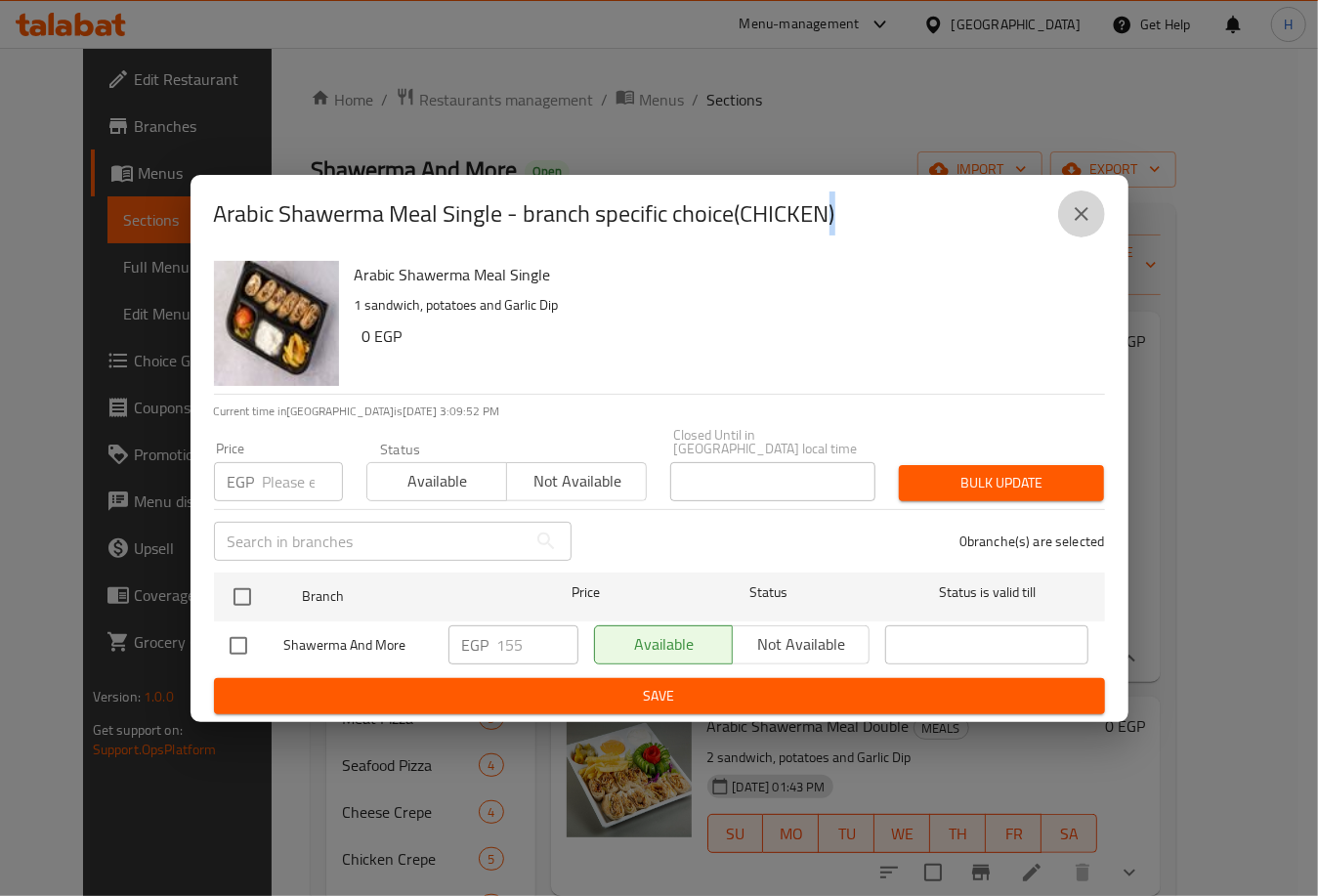
click at [1081, 214] on icon "close" at bounding box center [1082, 214] width 24 height 24
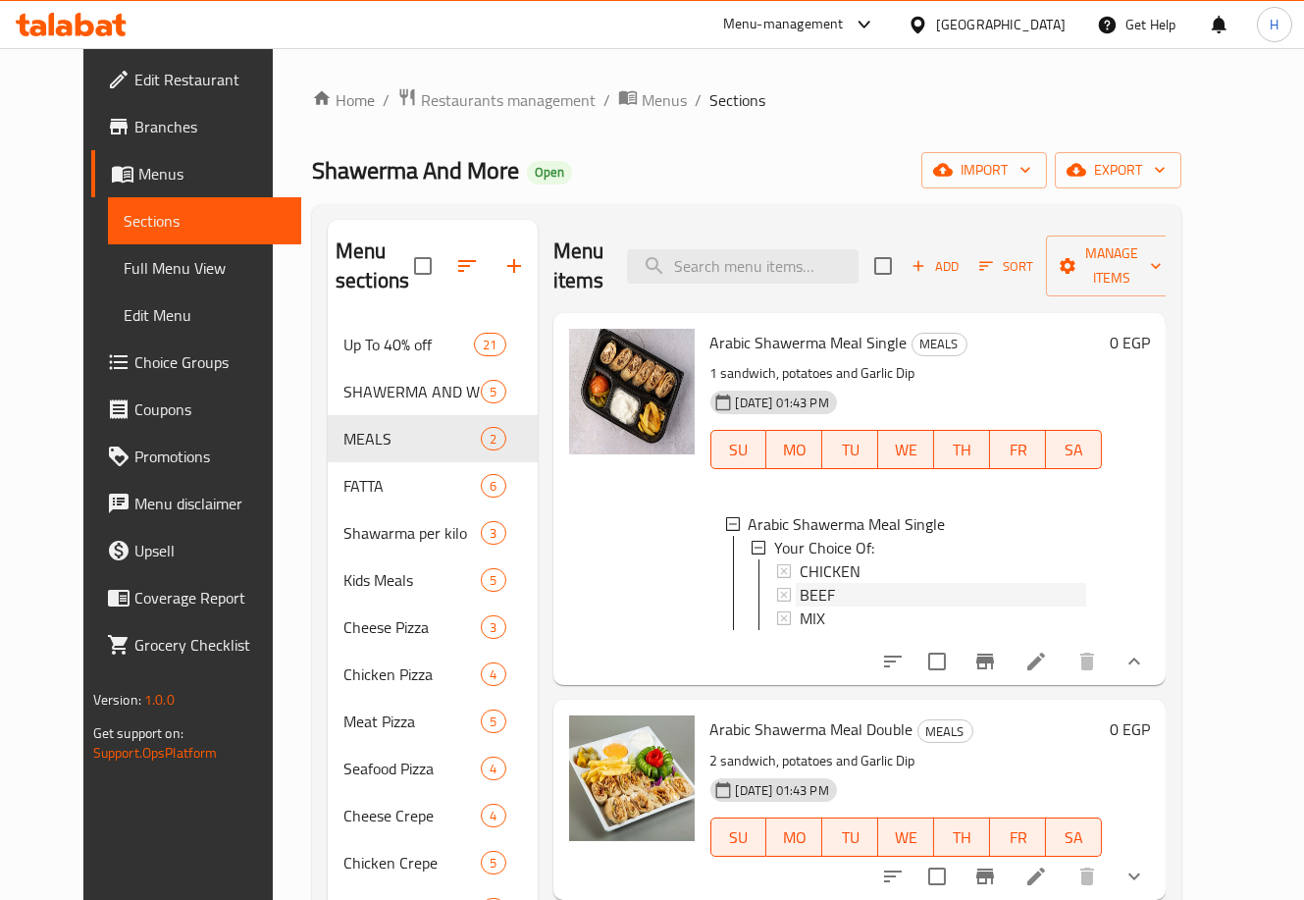
click at [1001, 587] on div "BEEF" at bounding box center [944, 595] width 288 height 24
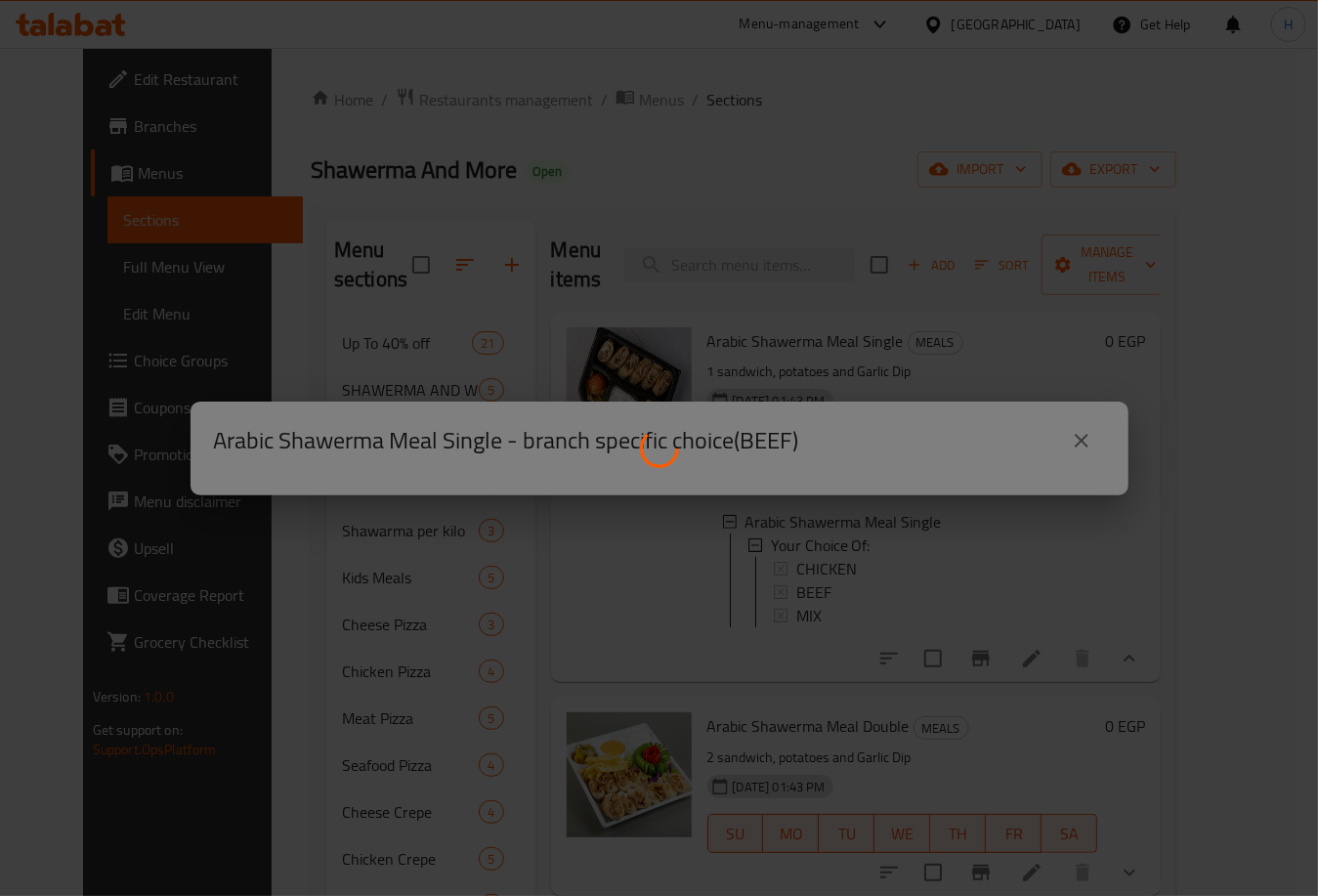
click at [996, 584] on div at bounding box center [659, 448] width 1318 height 896
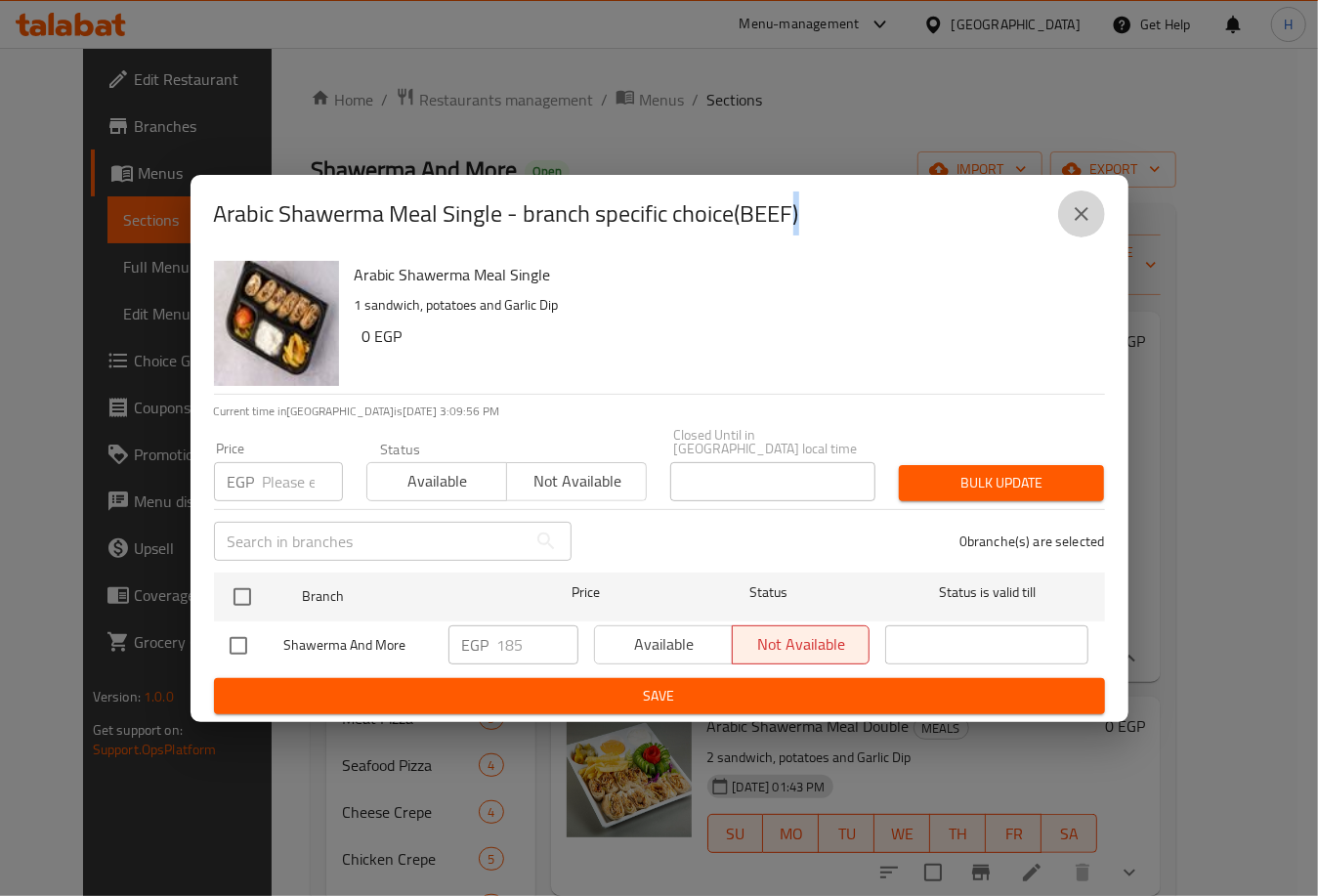
click at [1094, 219] on button "close" at bounding box center [1081, 213] width 47 height 47
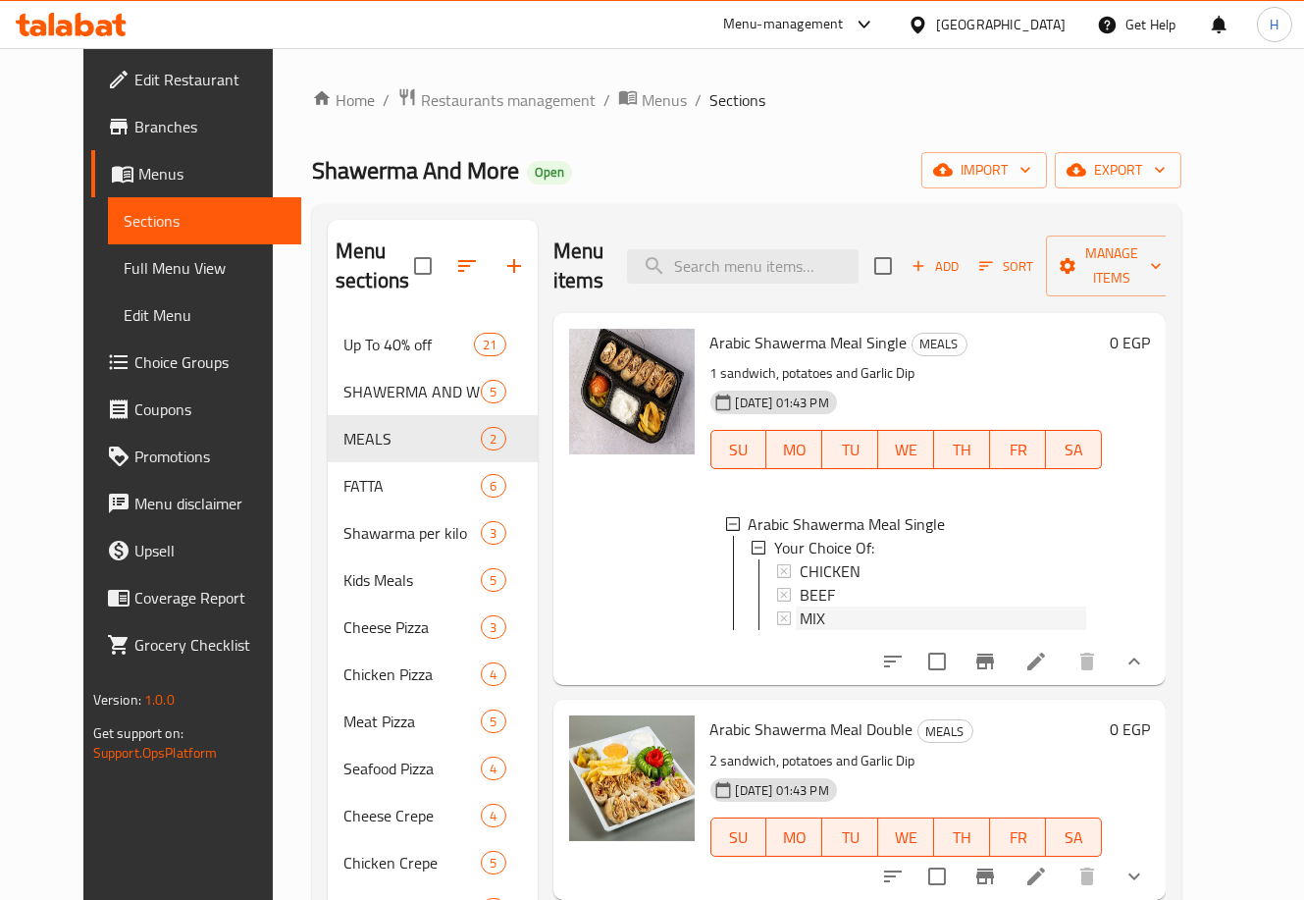
click at [832, 616] on div "MIX" at bounding box center [944, 619] width 288 height 24
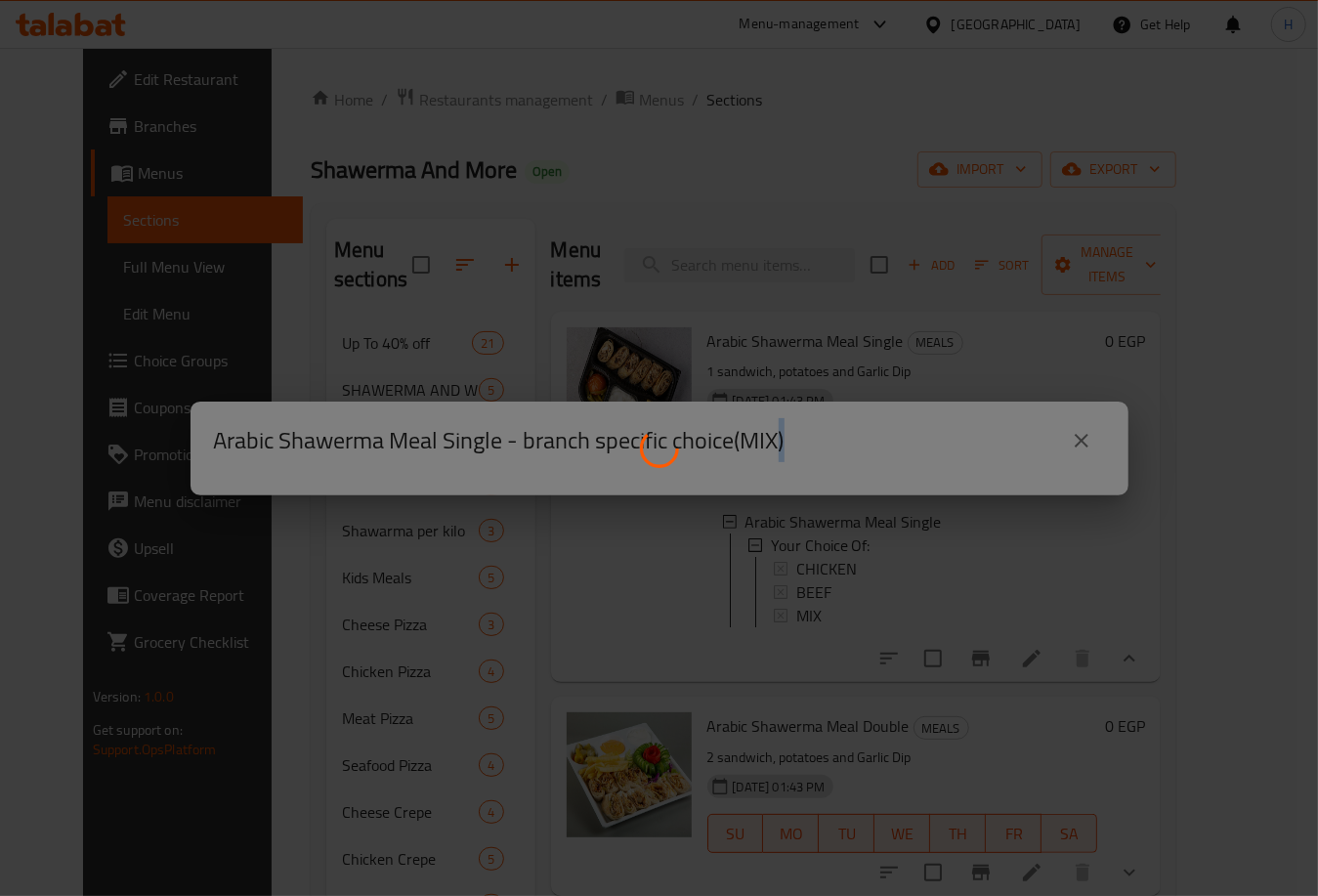
click at [828, 613] on div at bounding box center [659, 448] width 1318 height 896
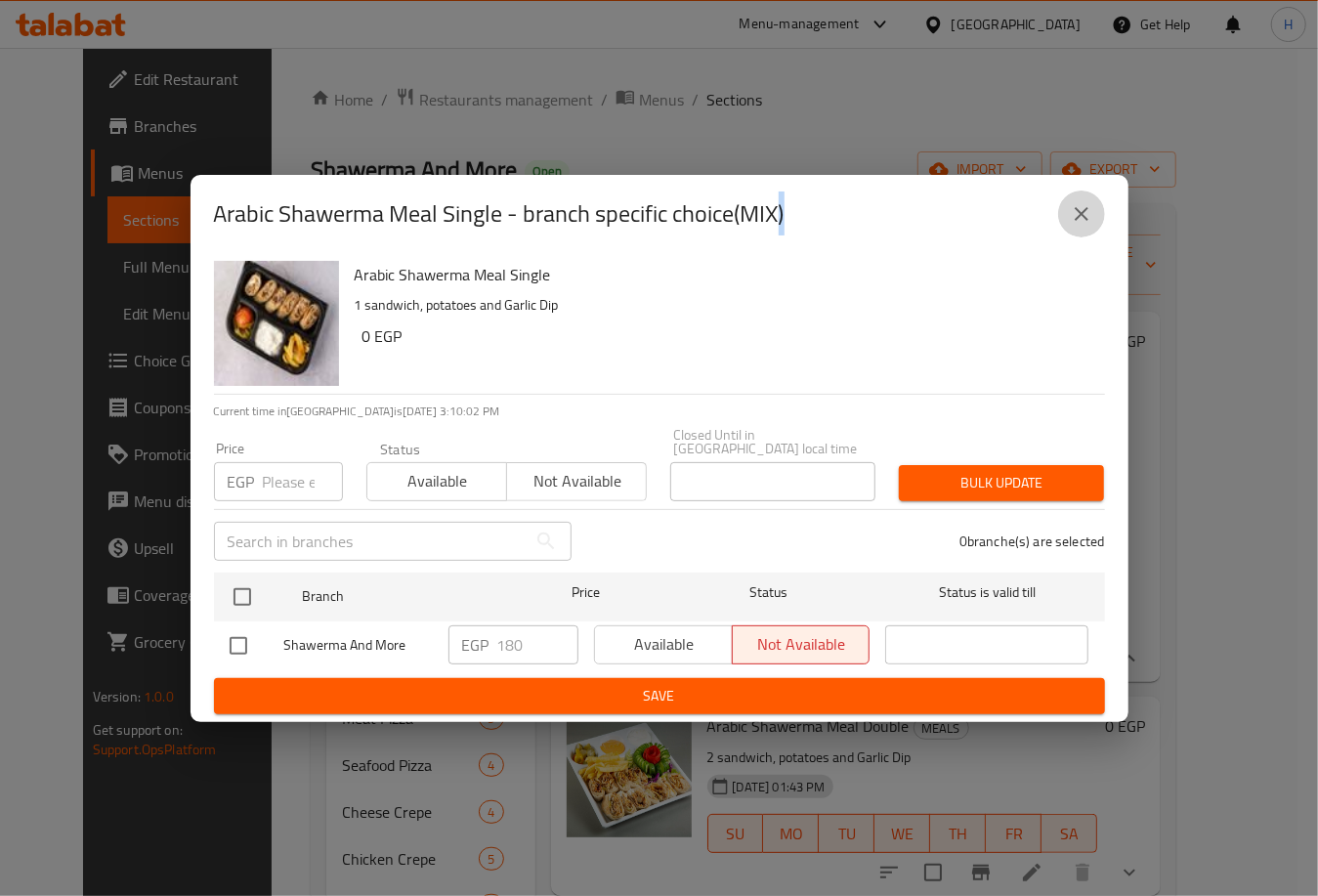
click at [1079, 226] on icon "close" at bounding box center [1082, 214] width 24 height 24
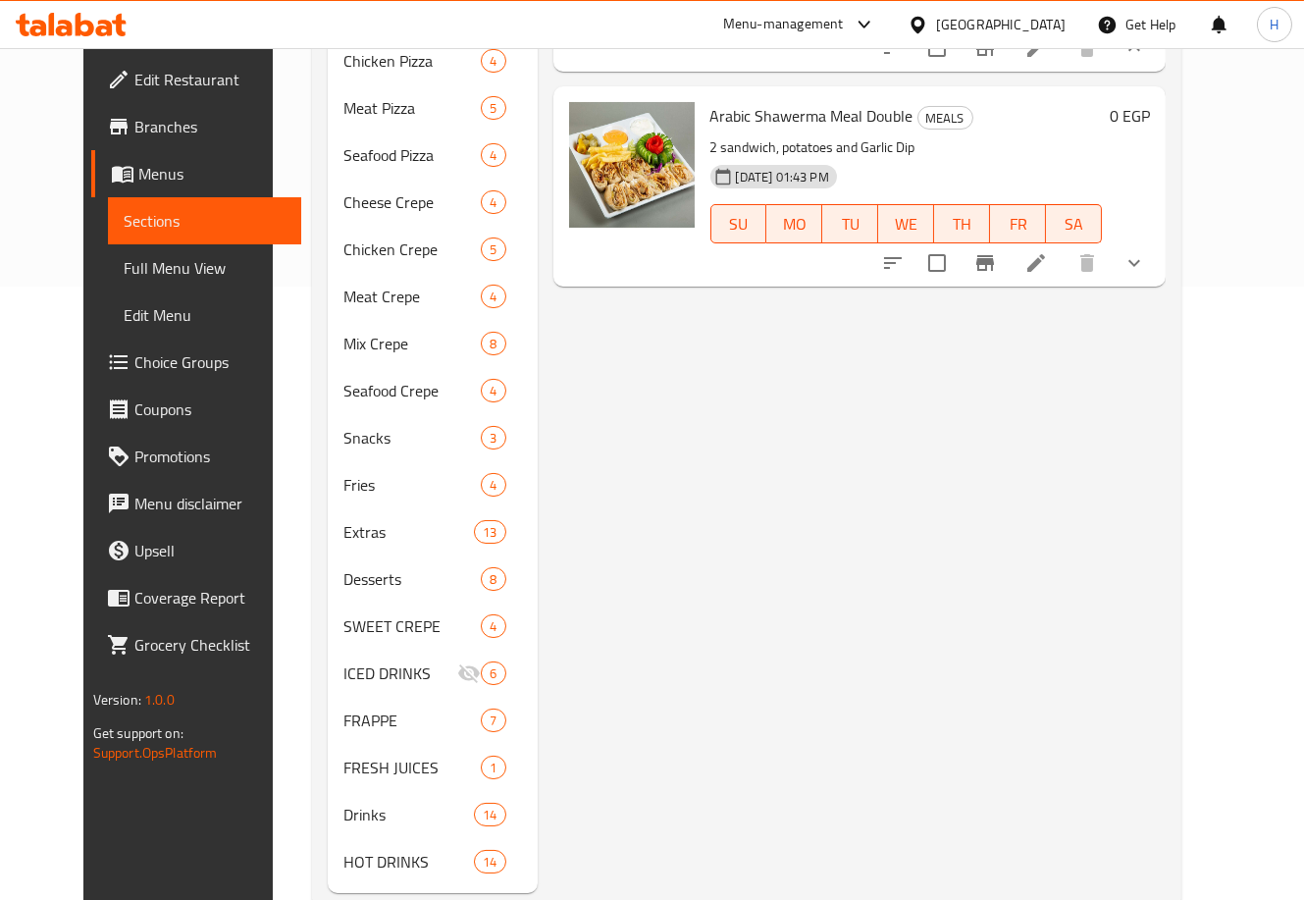
scroll to position [658, 0]
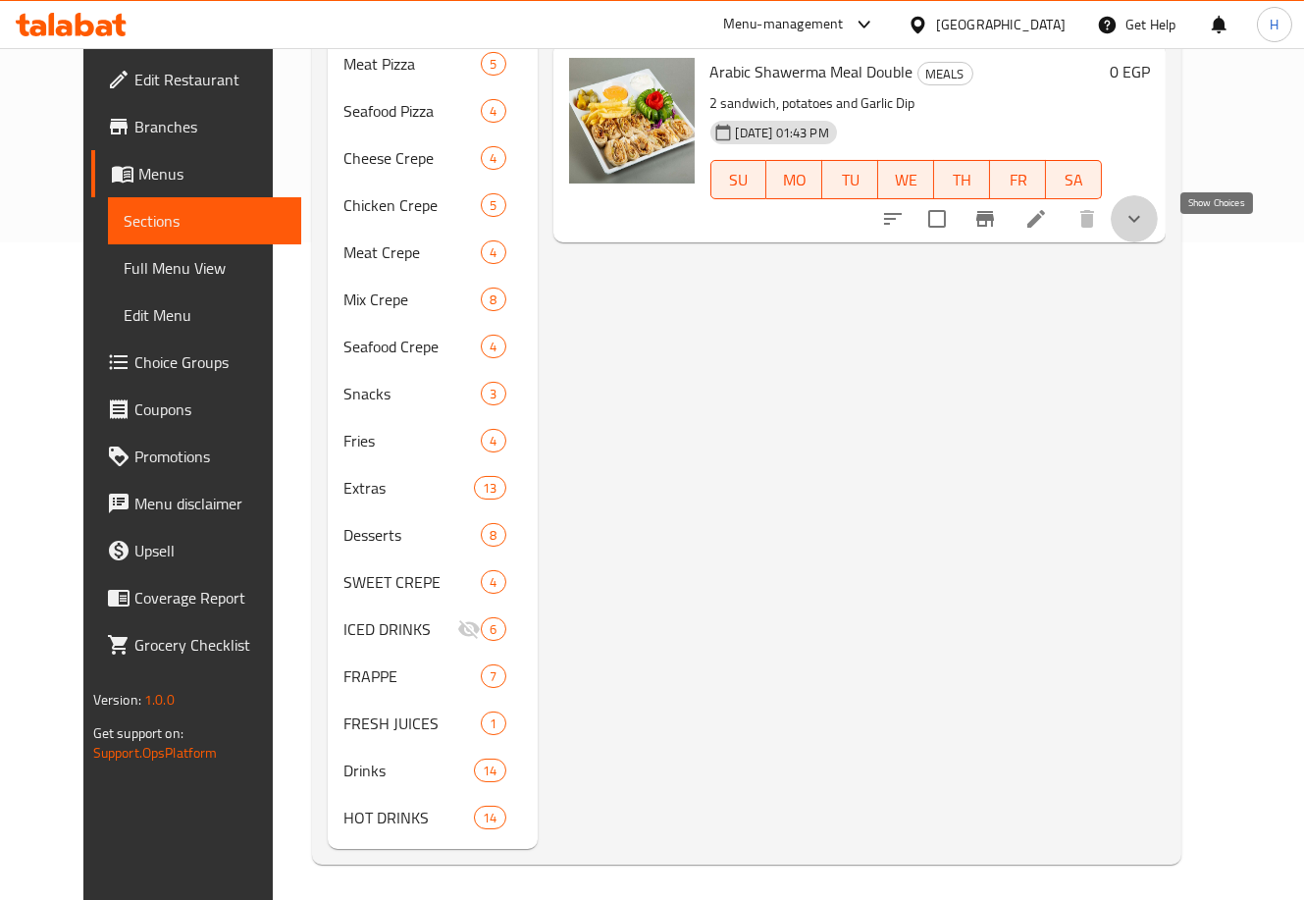
click at [1146, 231] on icon "show more" at bounding box center [1135, 219] width 24 height 24
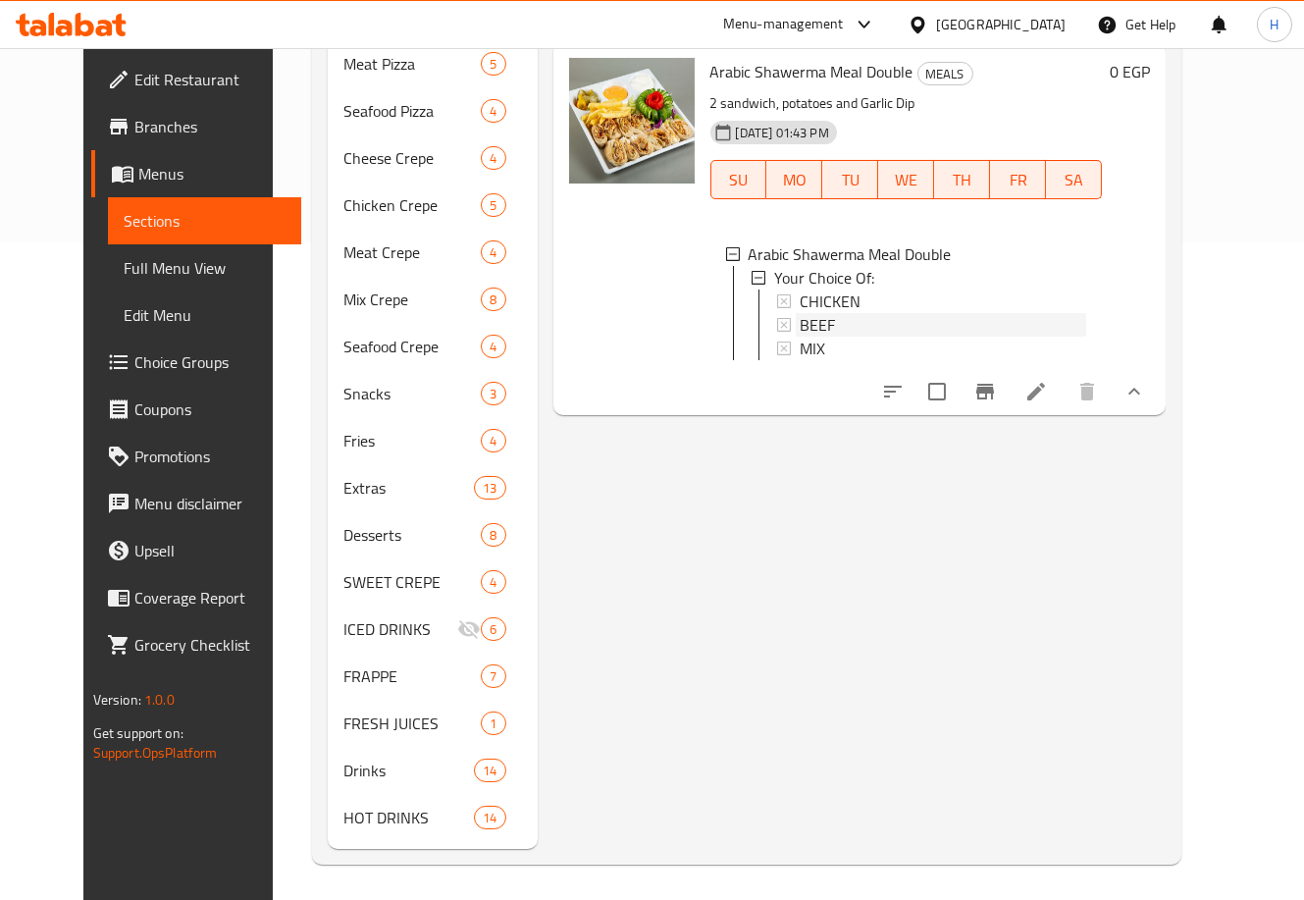
click at [992, 332] on div "BEEF" at bounding box center [944, 325] width 288 height 24
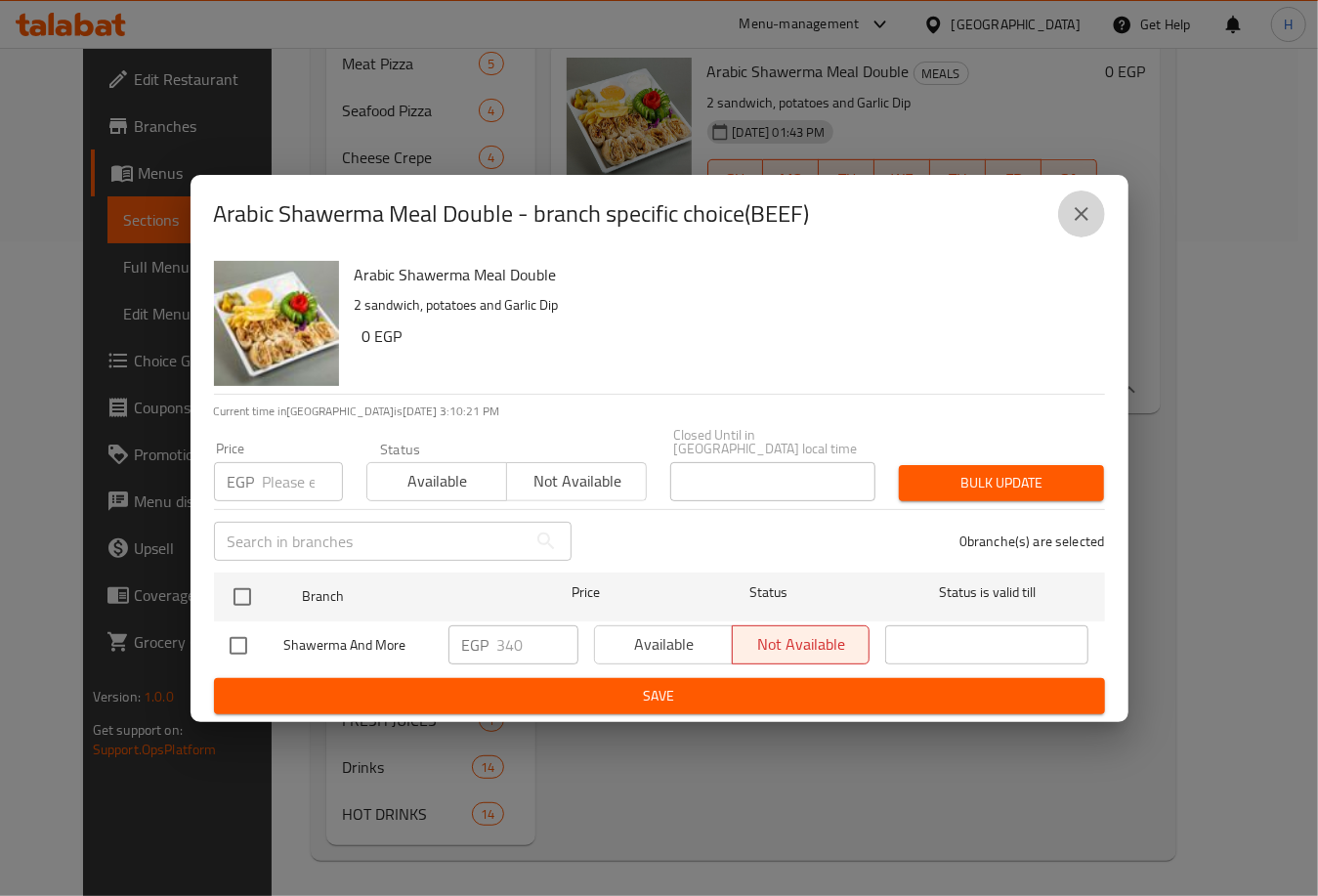
click at [1074, 200] on button "close" at bounding box center [1081, 213] width 47 height 47
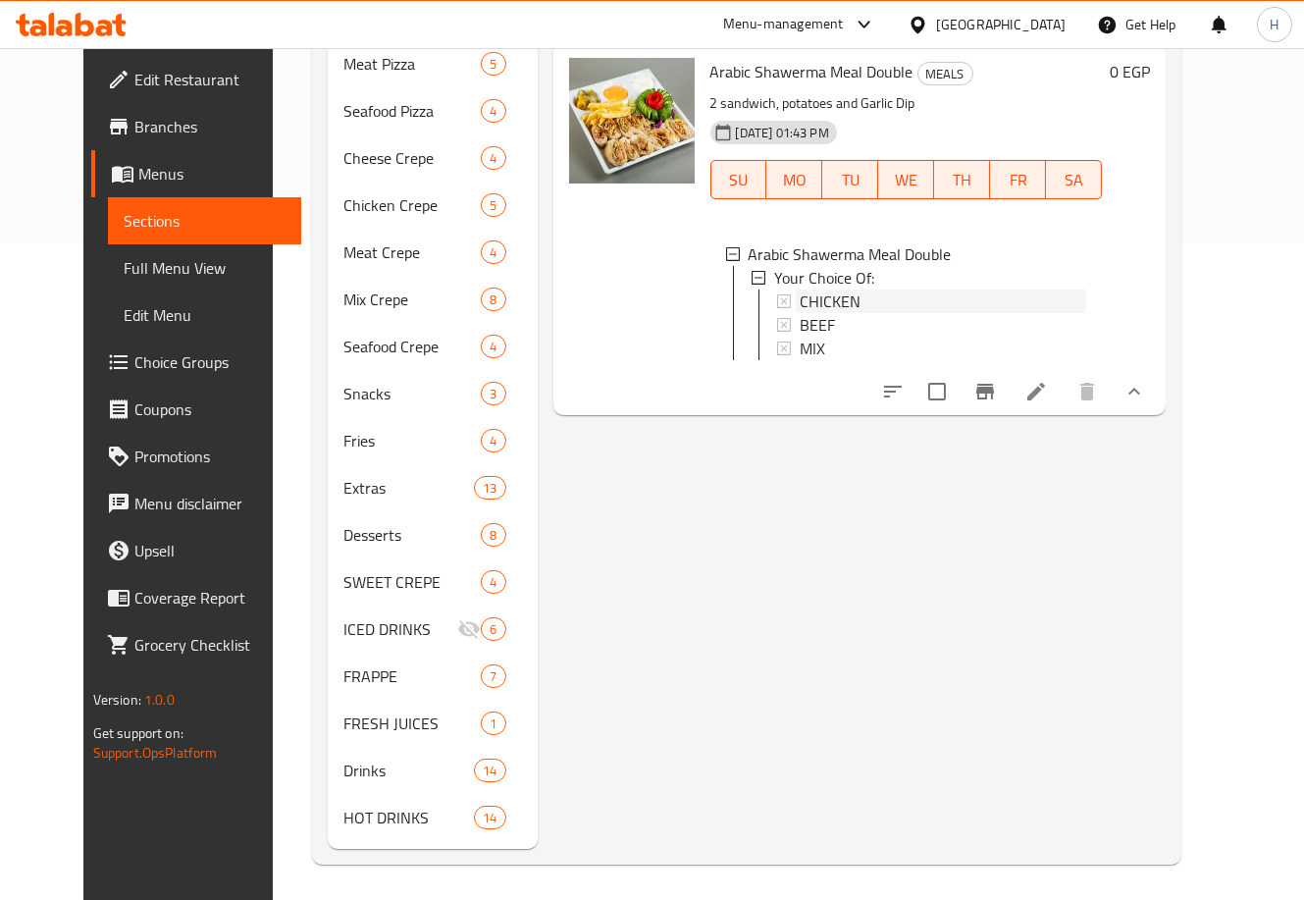
click at [875, 313] on div "CHICKEN" at bounding box center [944, 302] width 288 height 24
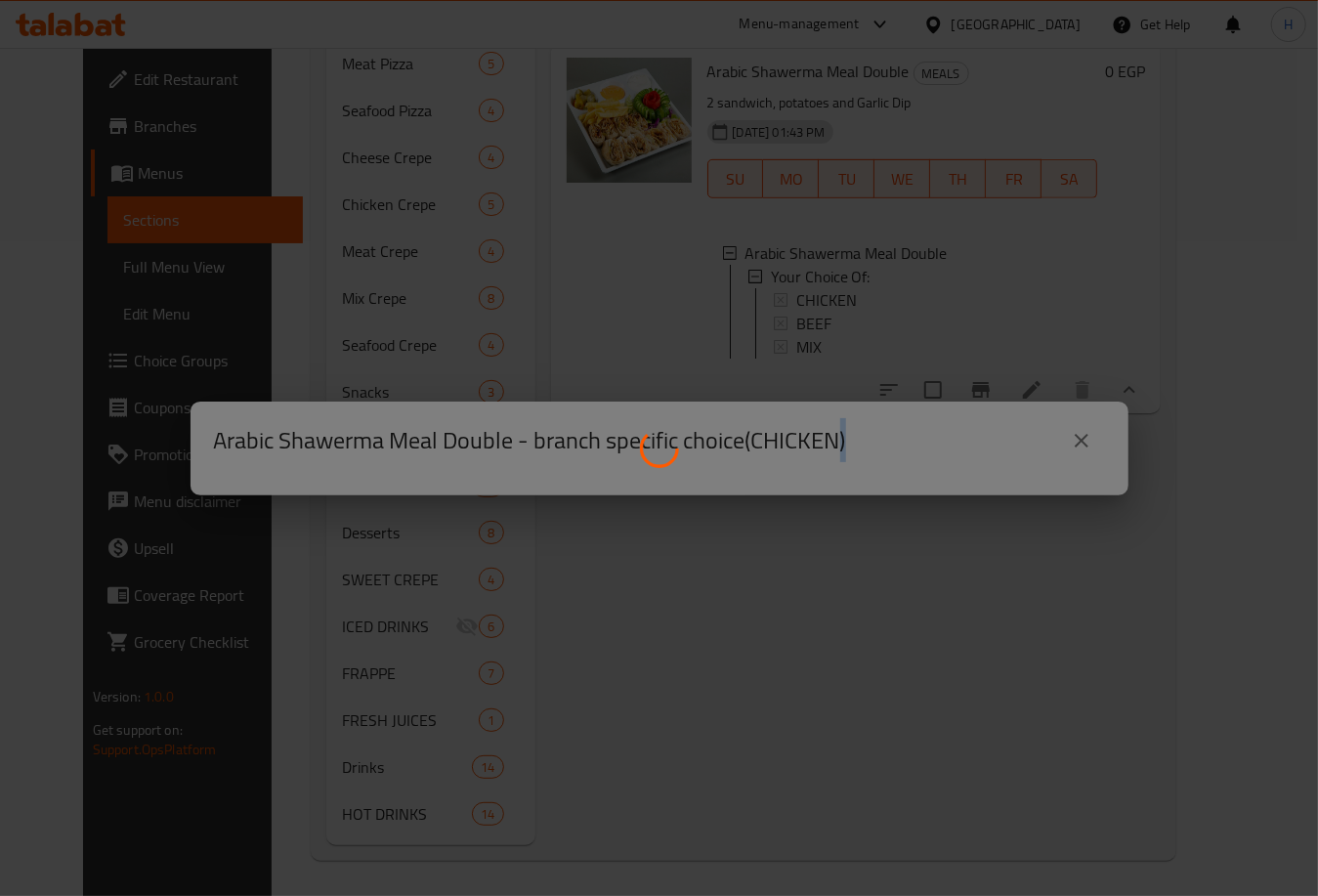
click at [871, 324] on div at bounding box center [659, 448] width 1318 height 896
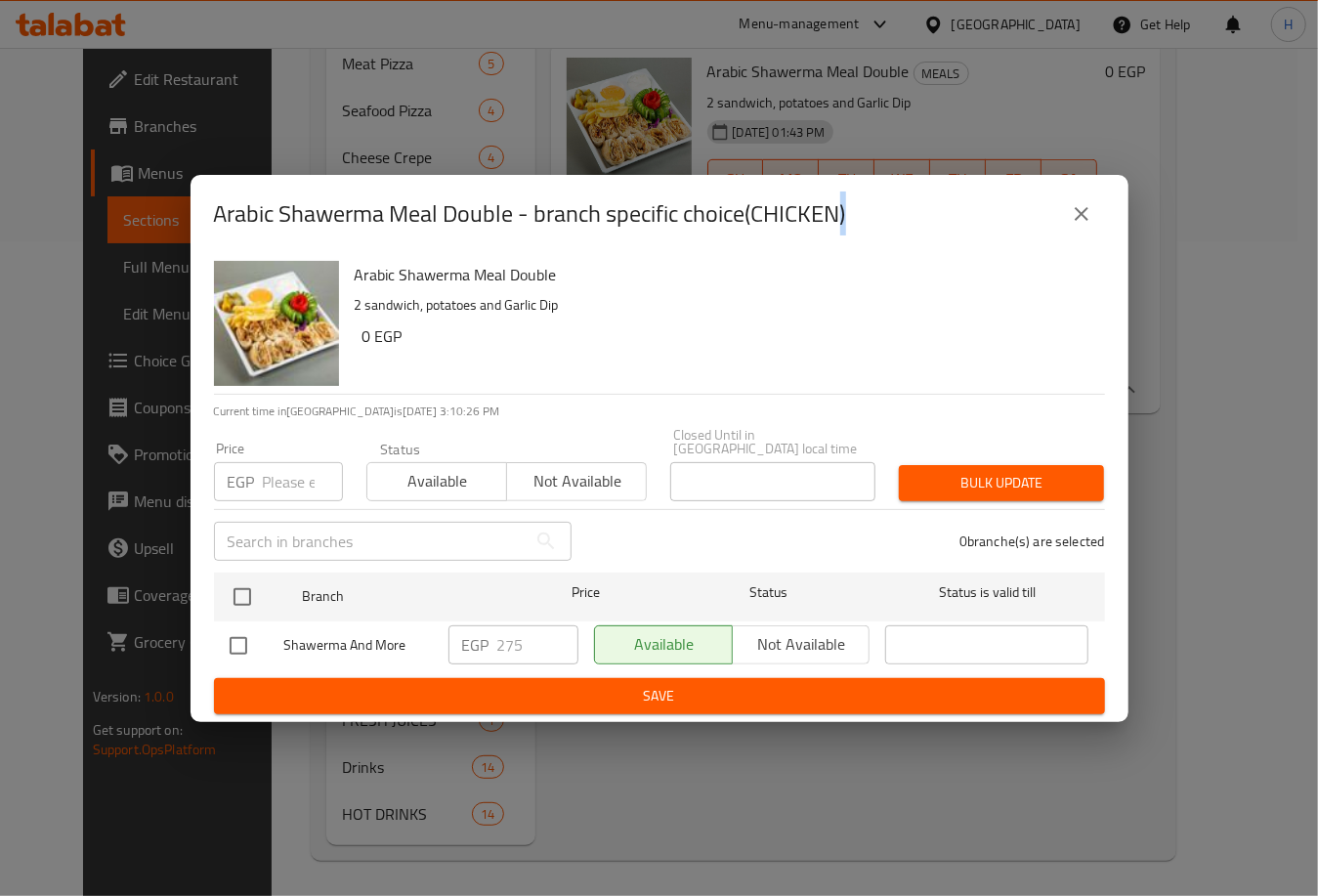
click at [1086, 224] on icon "close" at bounding box center [1082, 214] width 24 height 24
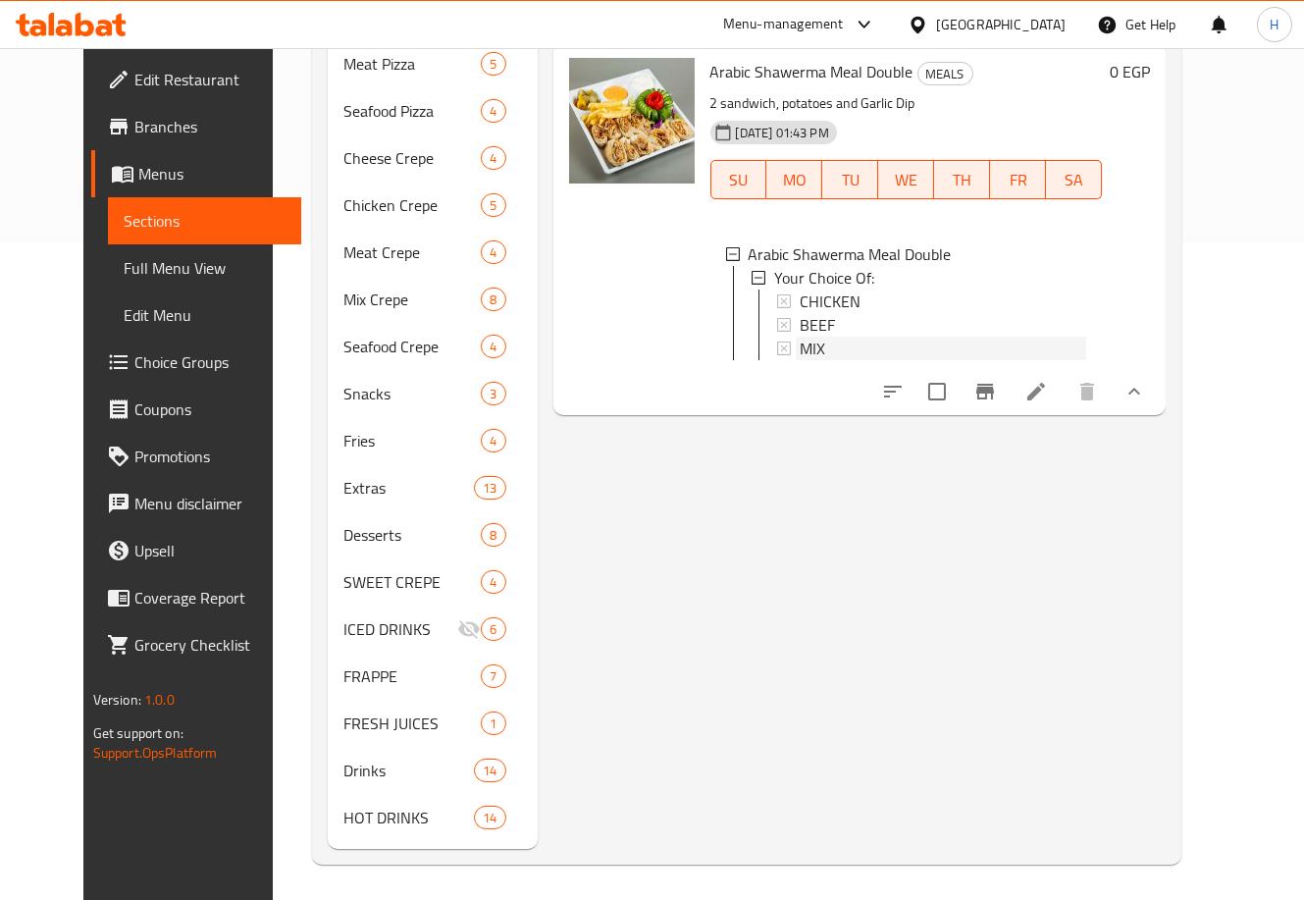
click at [854, 360] on div "MIX" at bounding box center [944, 349] width 288 height 24
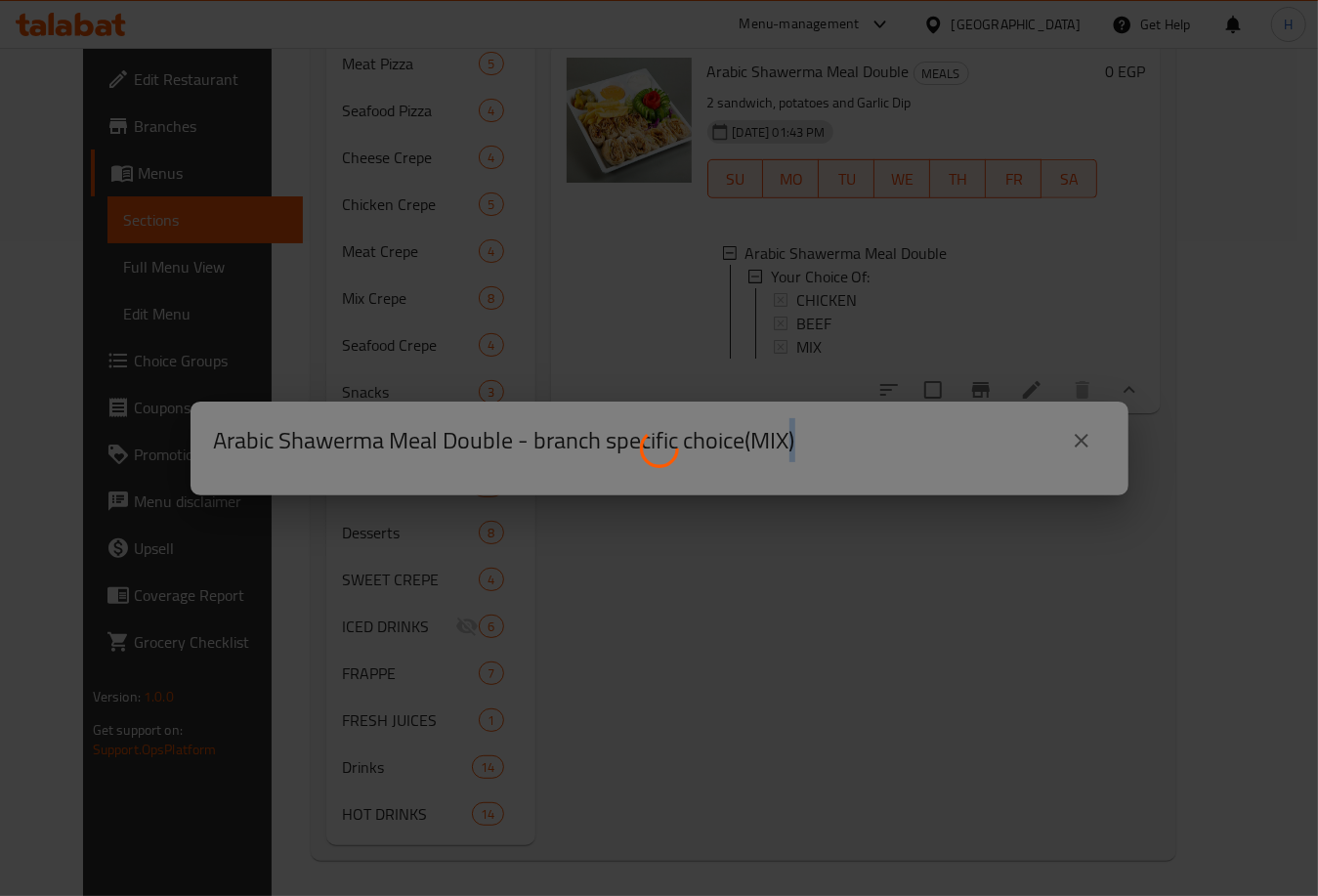
click at [850, 370] on div at bounding box center [659, 448] width 1318 height 896
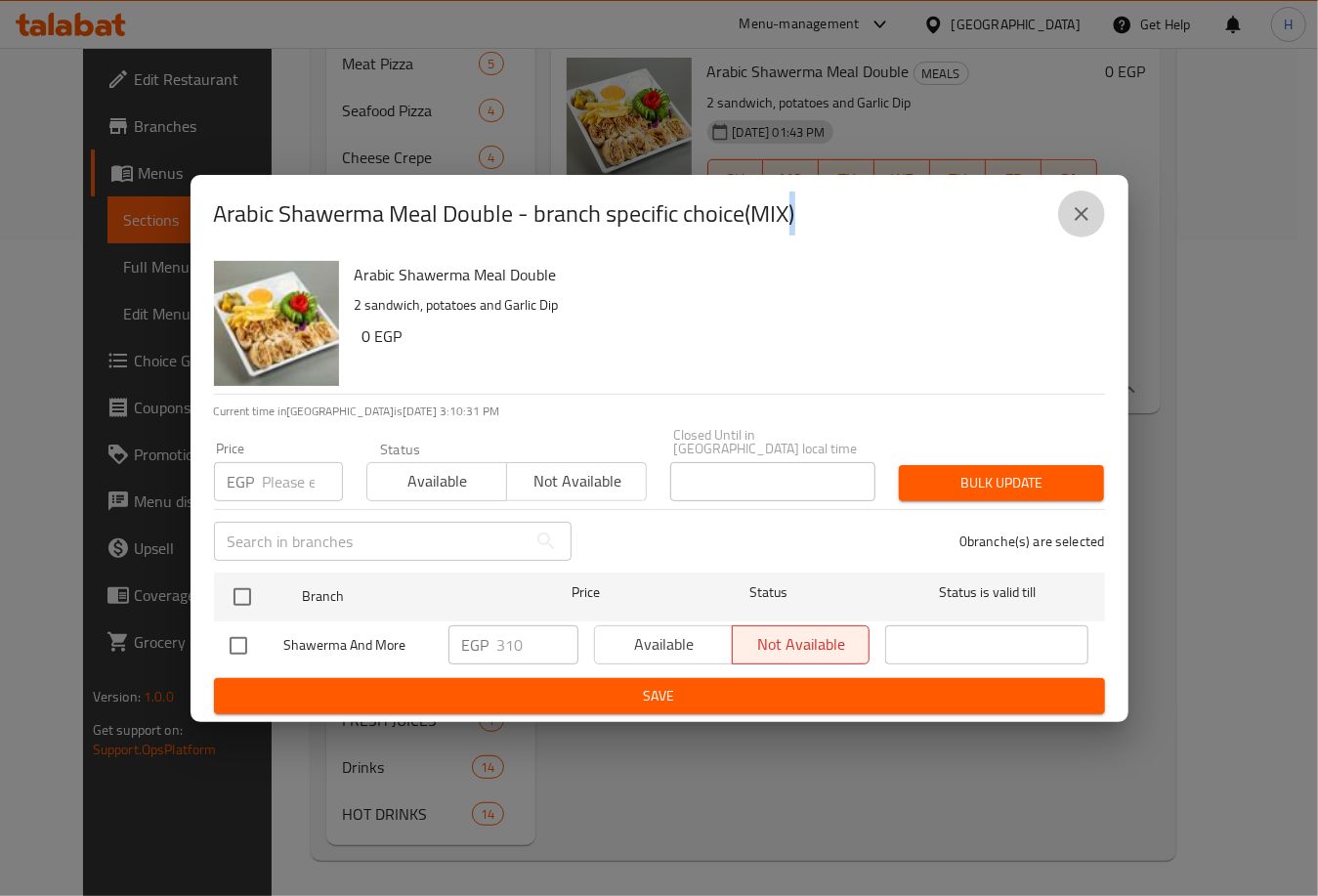
click at [1094, 230] on button "close" at bounding box center [1081, 213] width 47 height 47
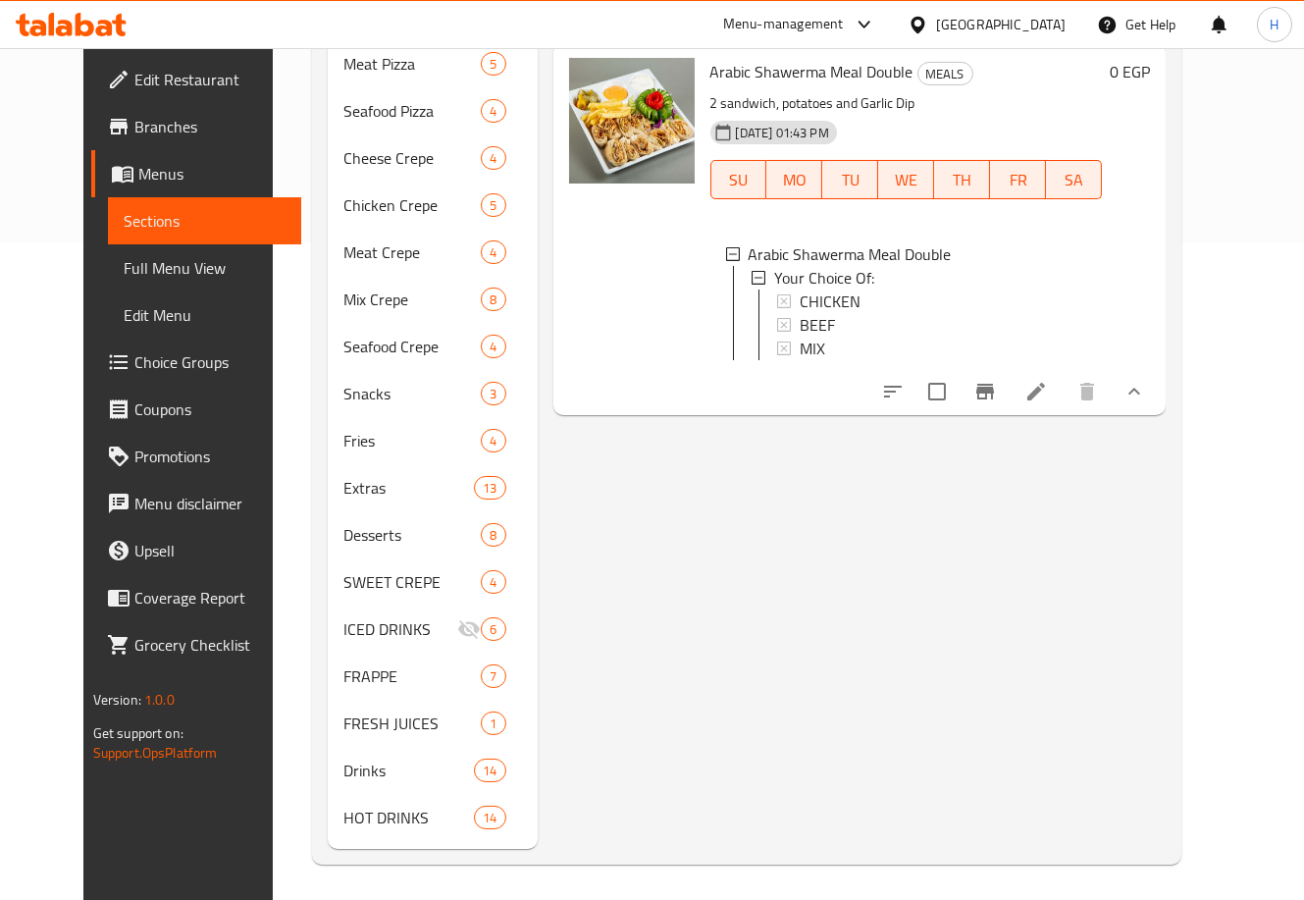
scroll to position [622, 0]
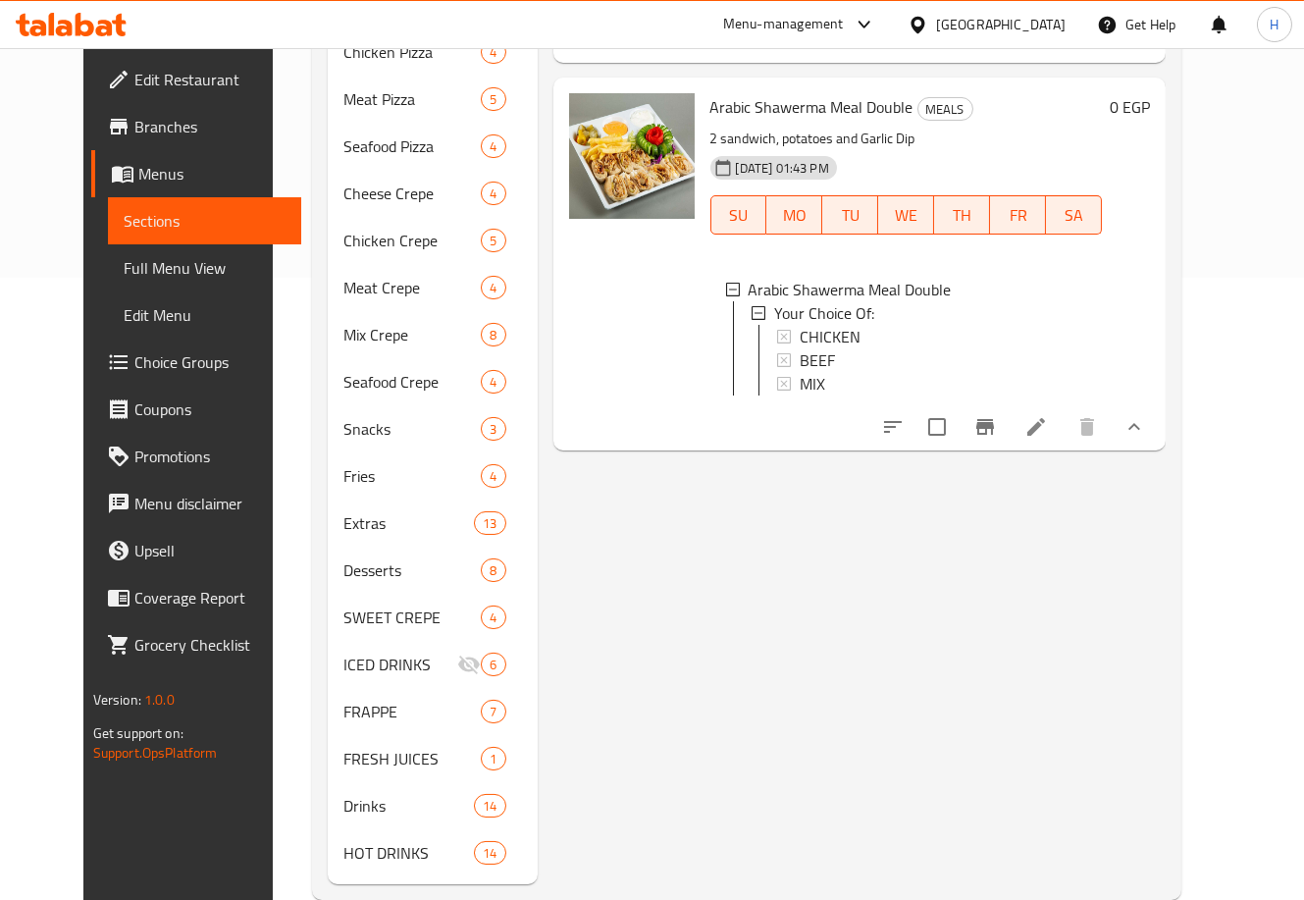
click at [932, 396] on div "MIX" at bounding box center [944, 384] width 288 height 24
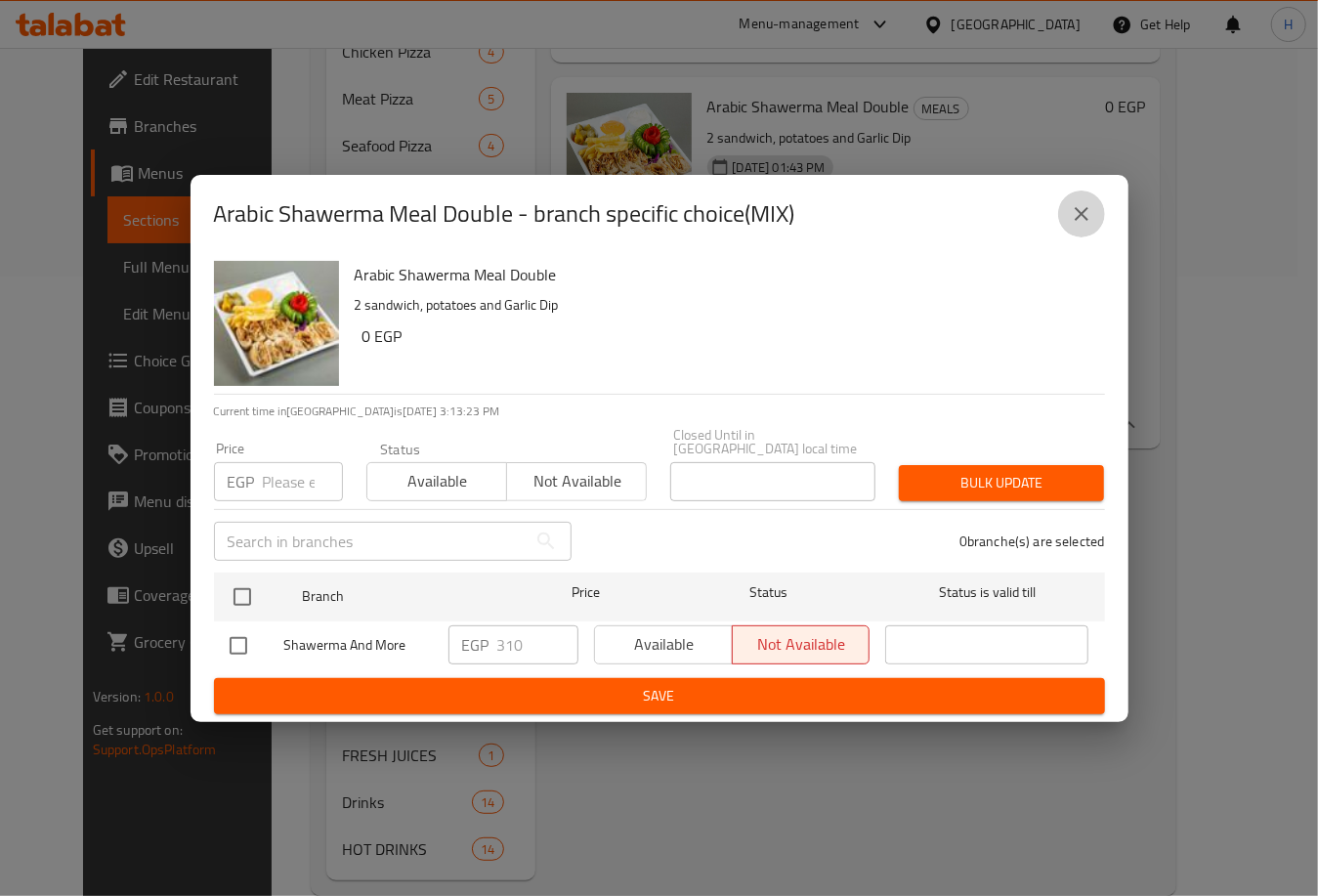
click at [1099, 218] on button "close" at bounding box center [1081, 213] width 47 height 47
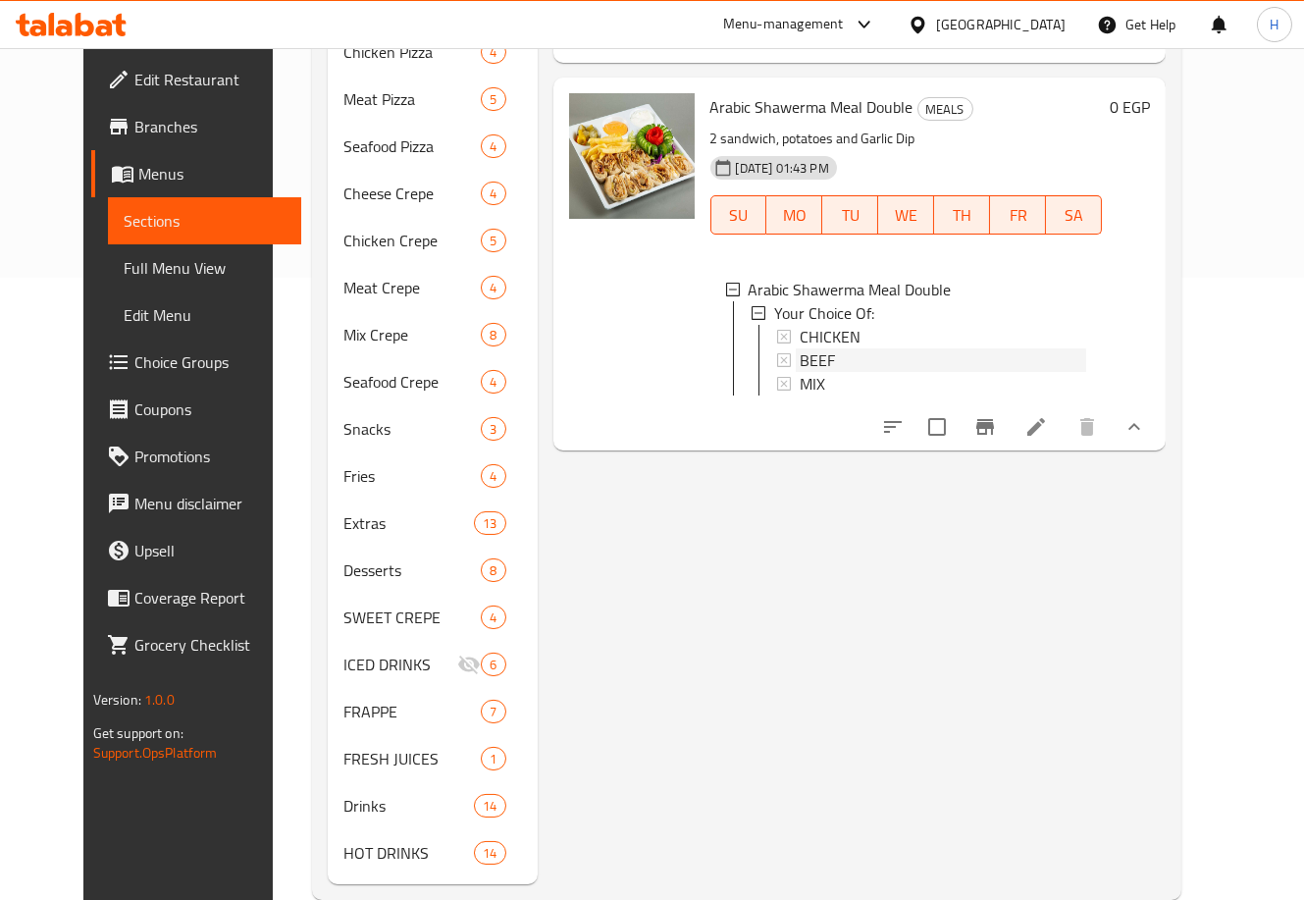
click at [985, 372] on div "BEEF" at bounding box center [944, 360] width 288 height 24
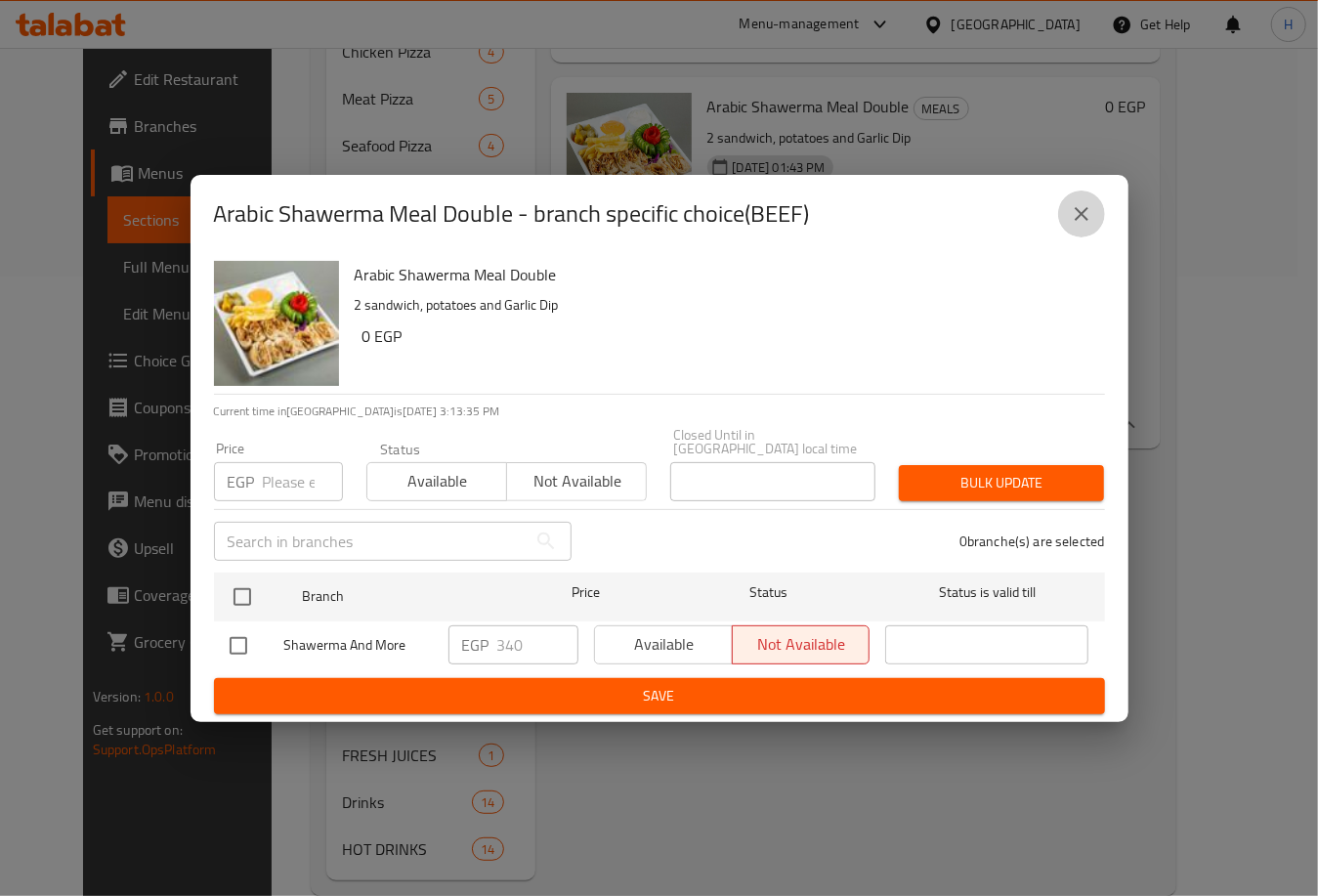
click at [1084, 217] on icon "close" at bounding box center [1082, 214] width 14 height 14
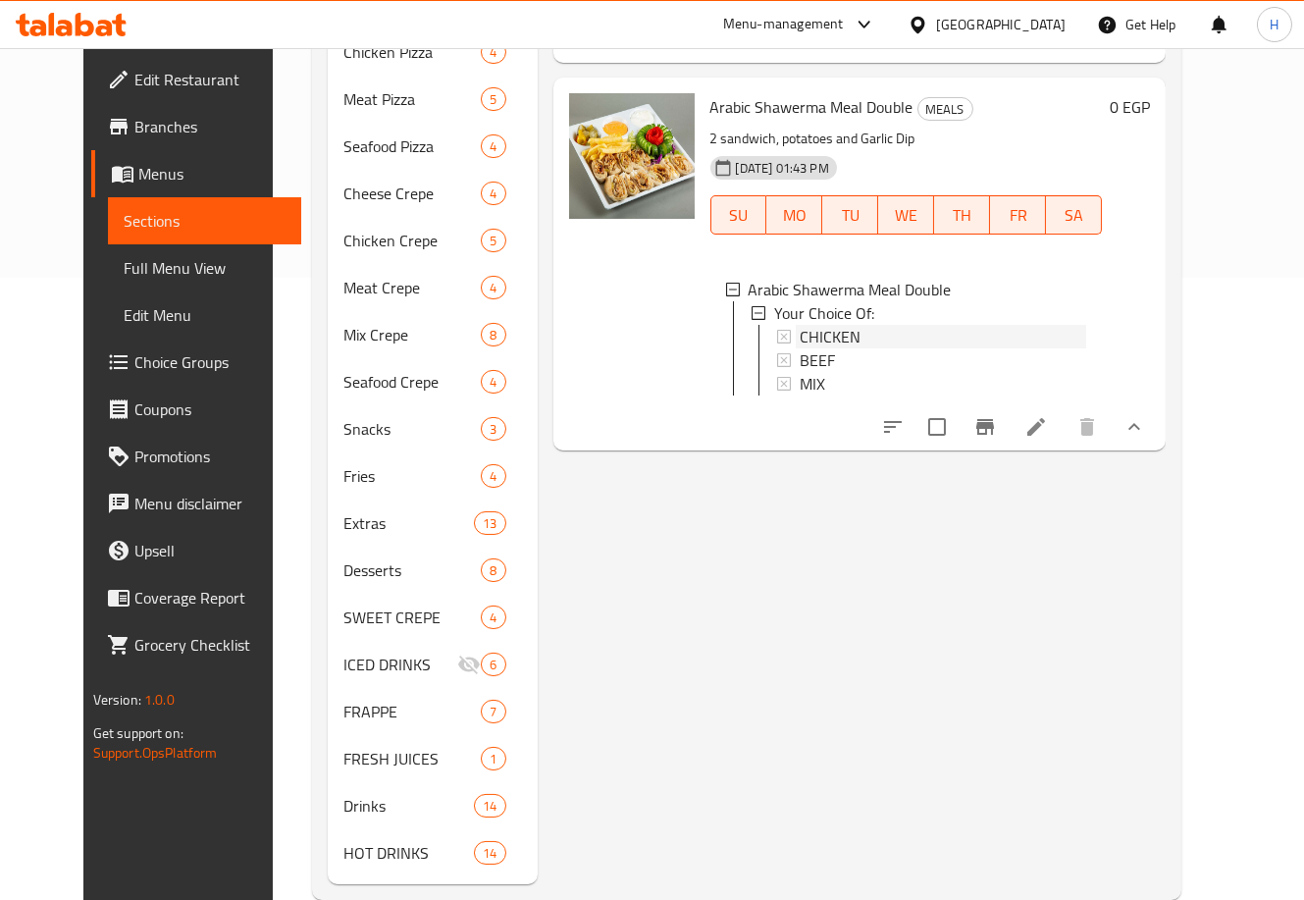
click at [928, 348] on div "CHICKEN" at bounding box center [944, 337] width 288 height 24
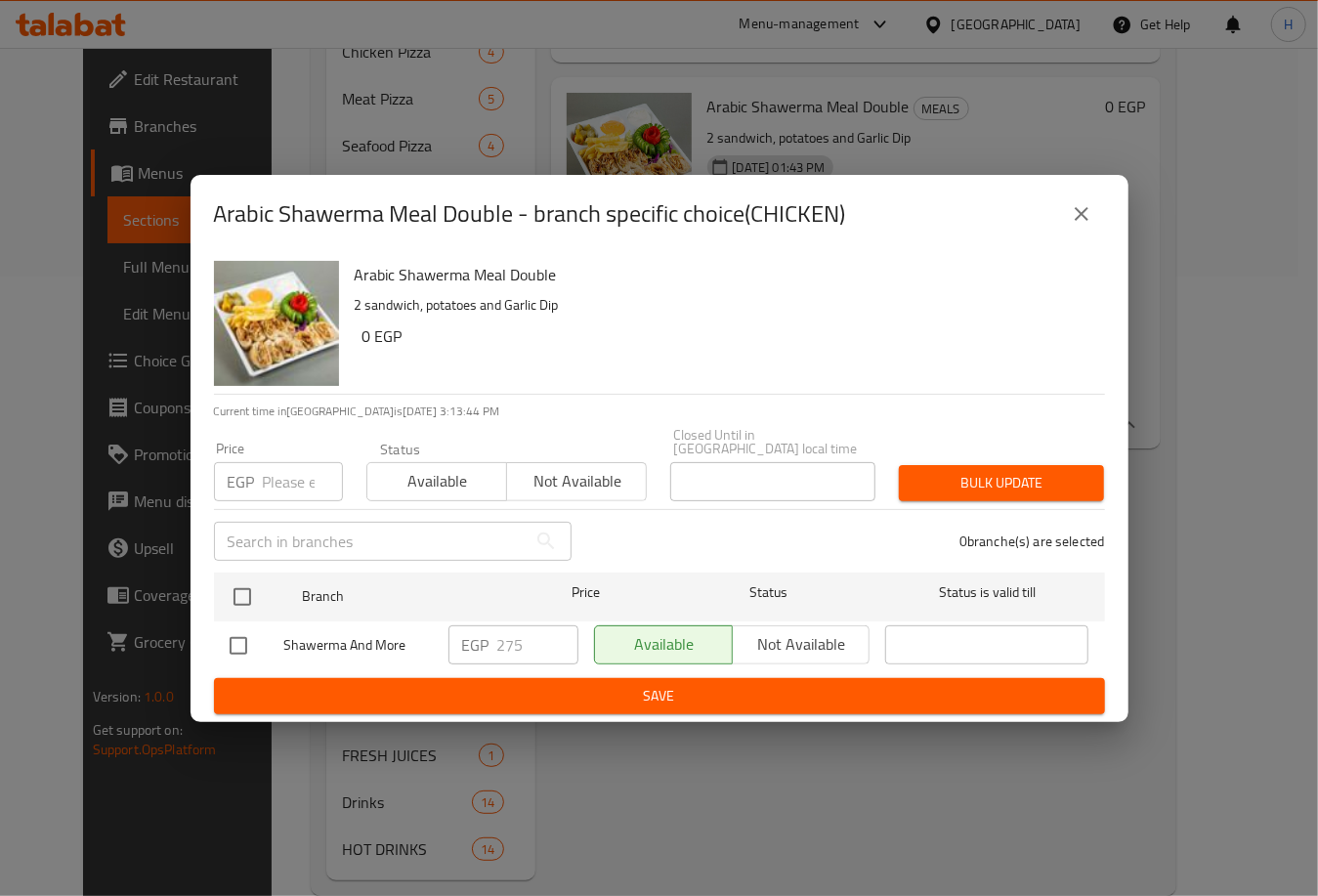
click at [1082, 214] on icon "close" at bounding box center [1082, 214] width 24 height 24
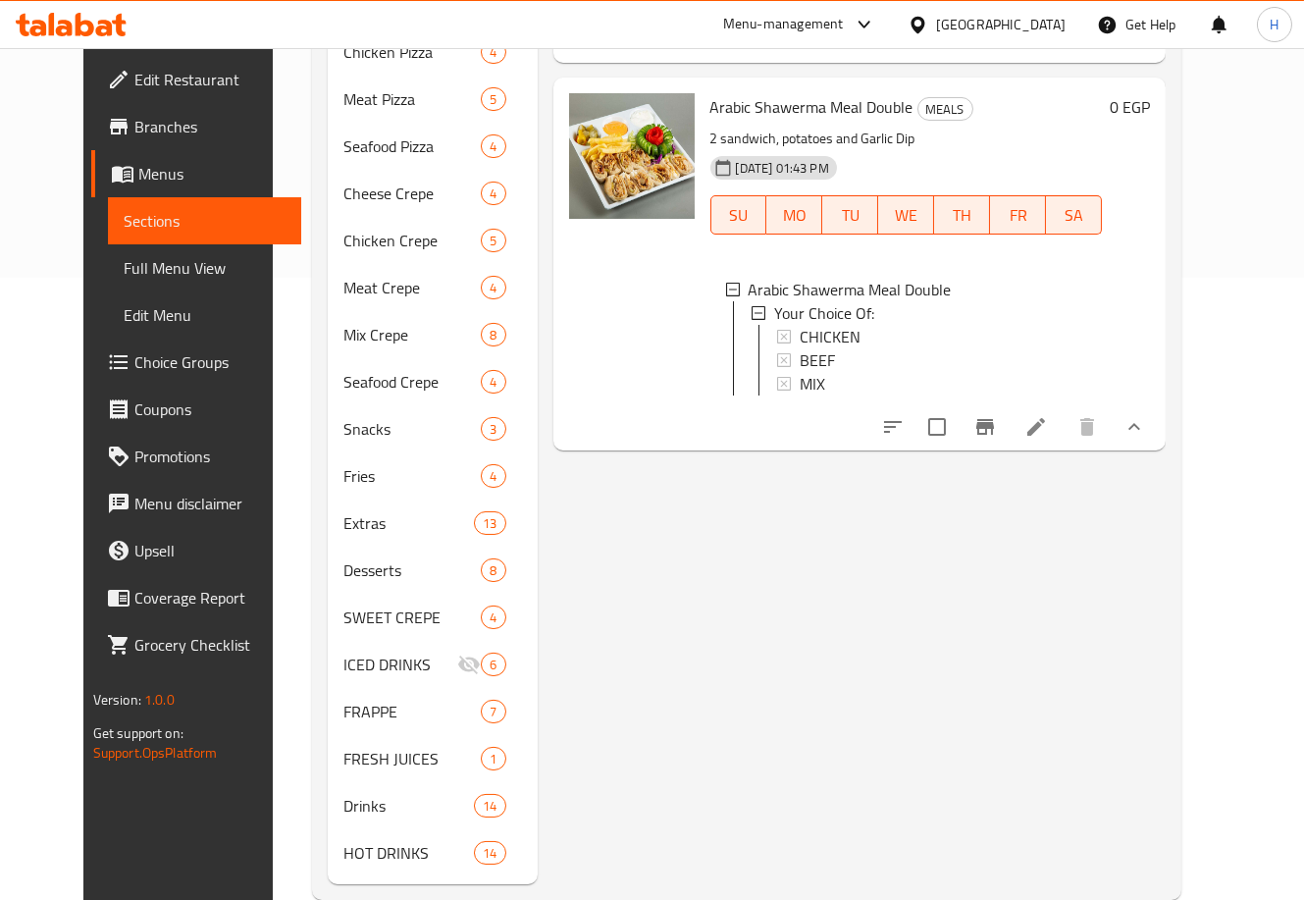
scroll to position [0, 0]
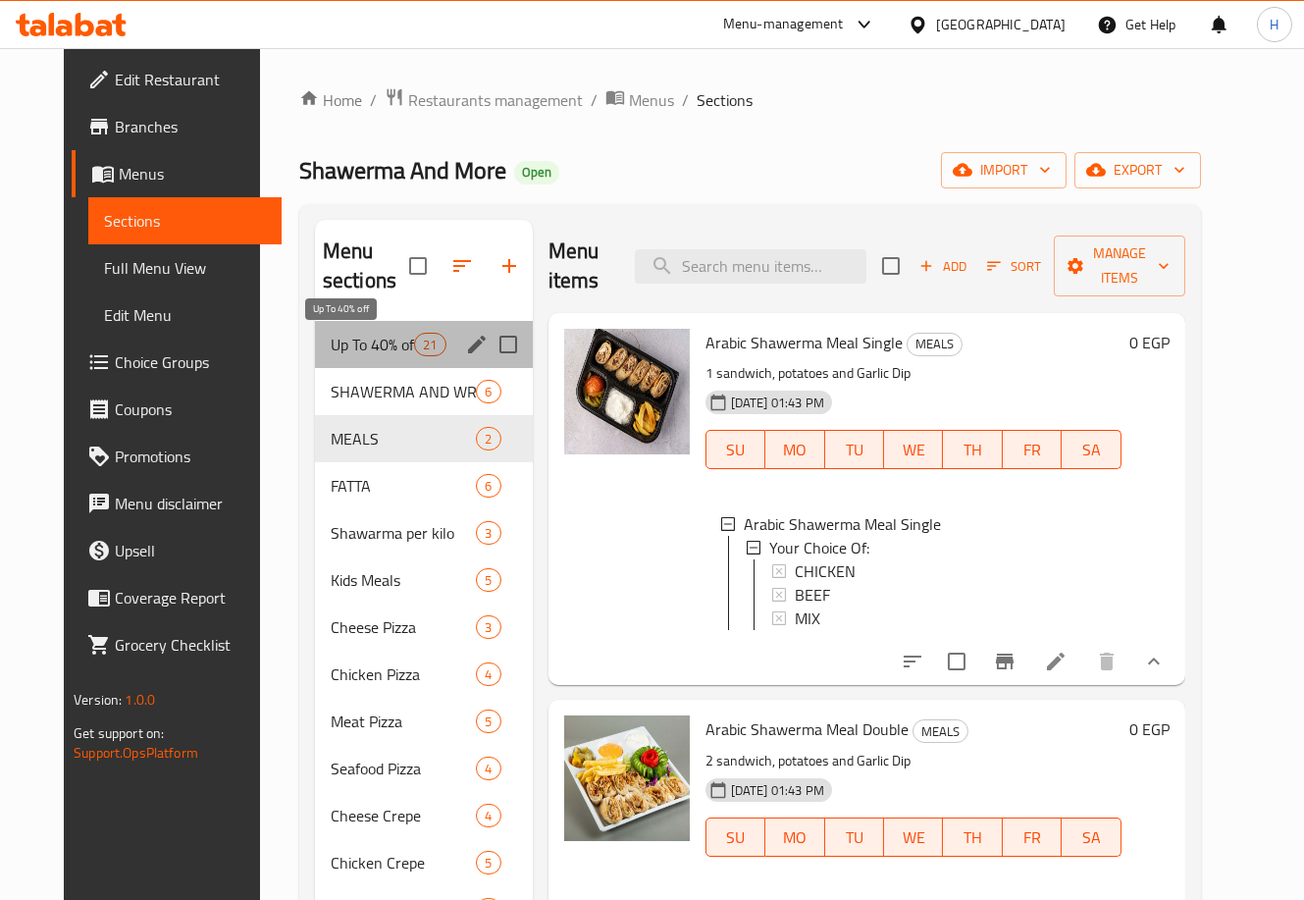
click at [370, 347] on span "Up To 40% off" at bounding box center [372, 345] width 83 height 24
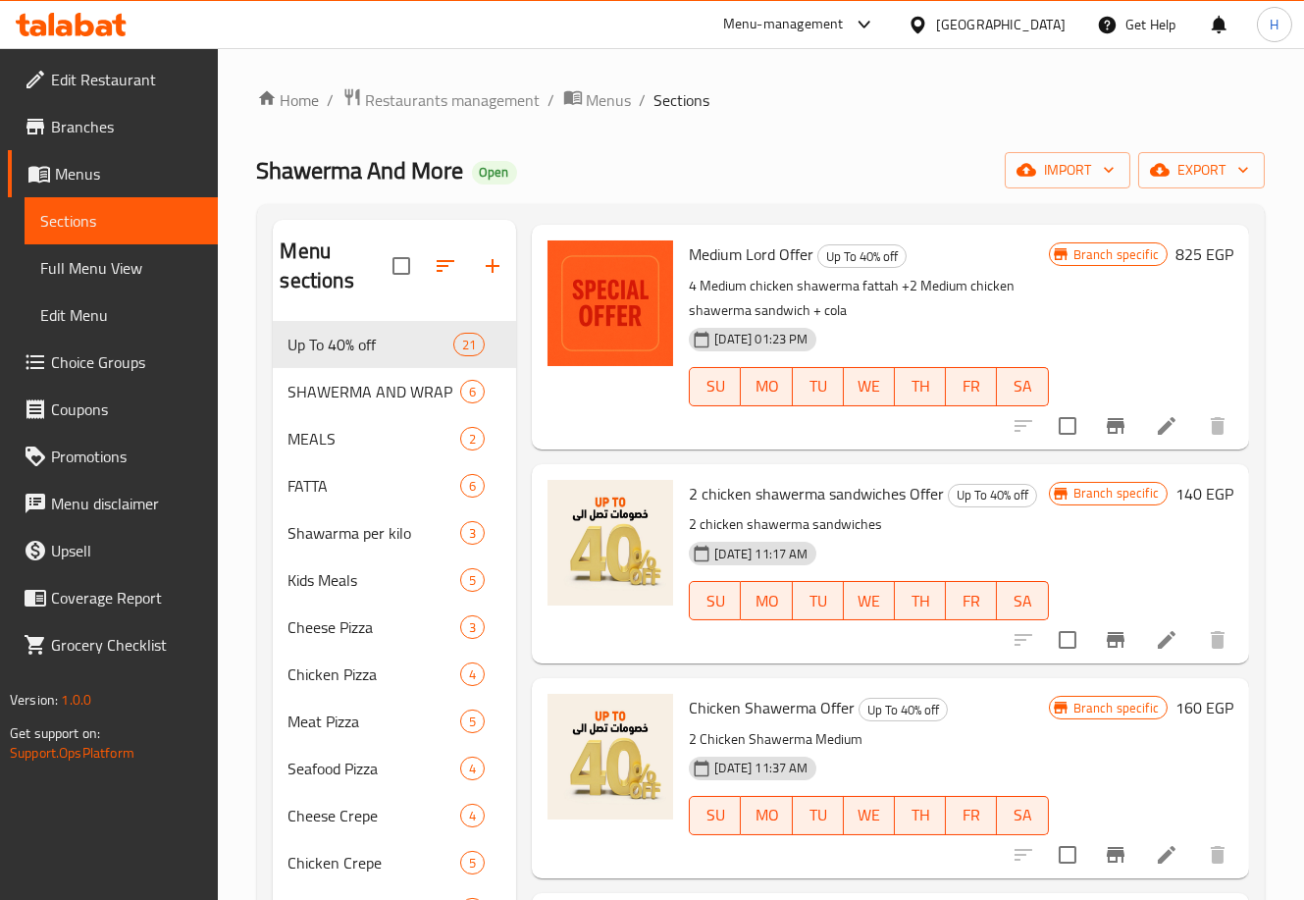
scroll to position [864, 0]
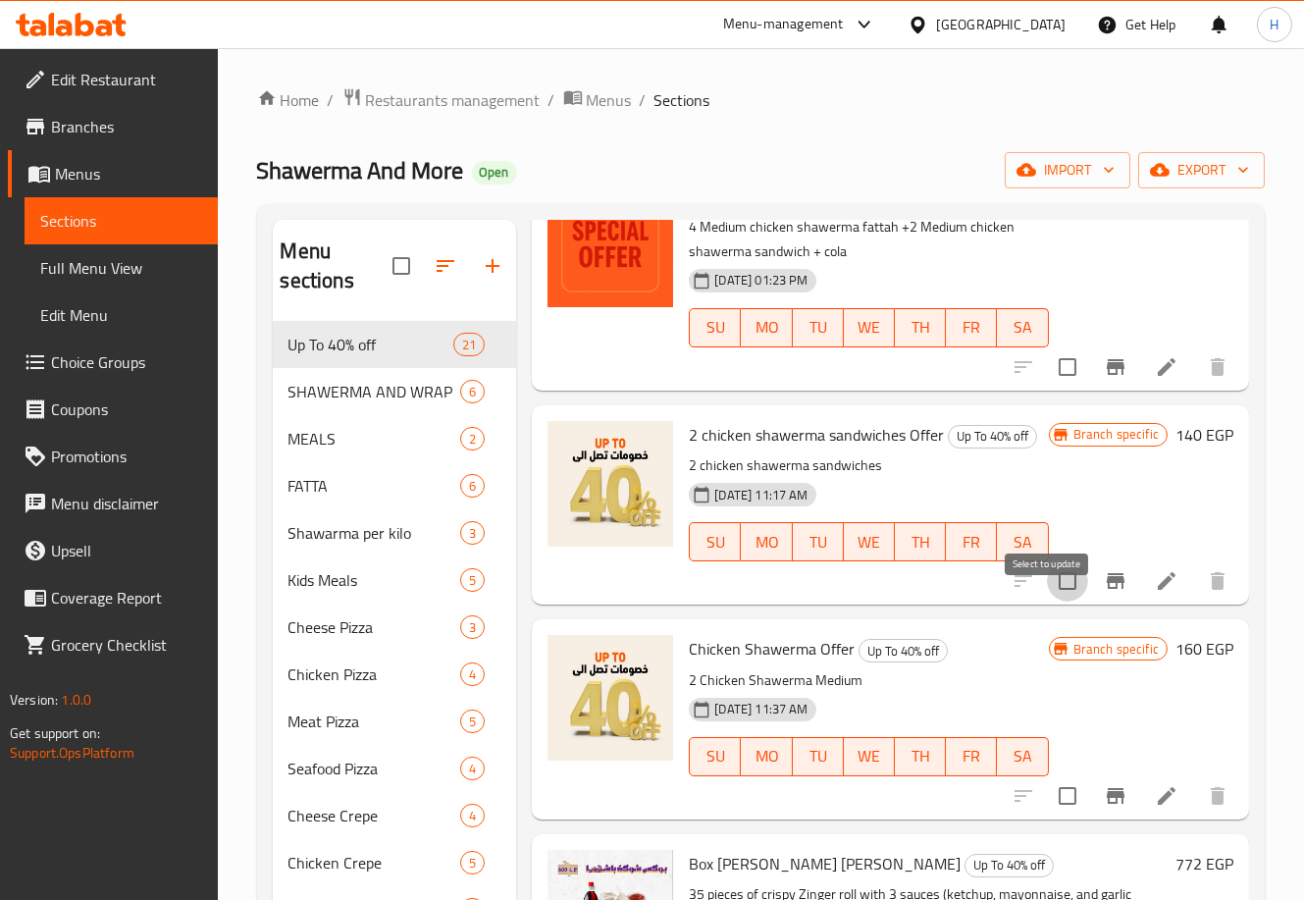
click at [1047, 602] on input "checkbox" at bounding box center [1067, 580] width 41 height 41
checkbox input "true"
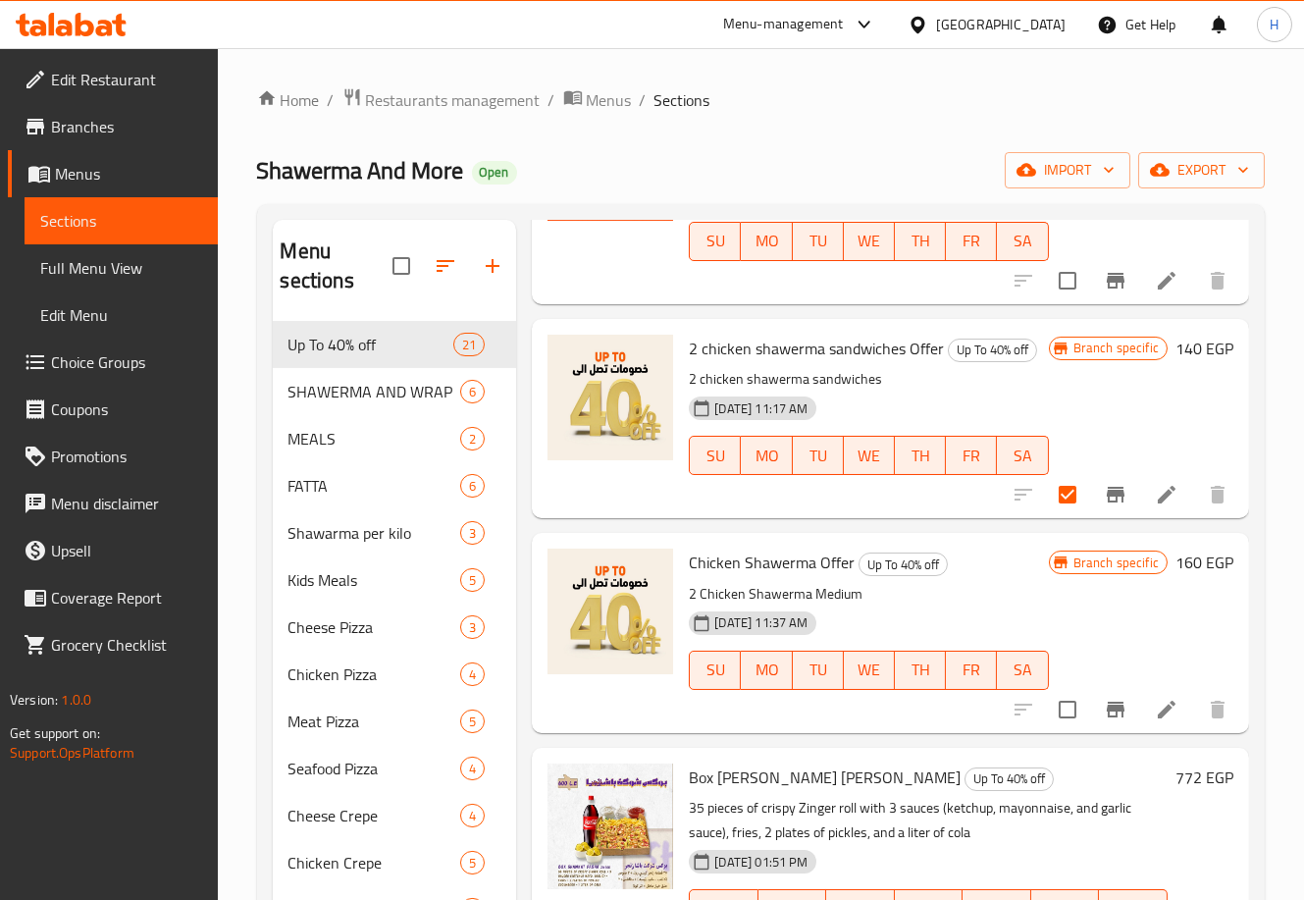
scroll to position [952, 0]
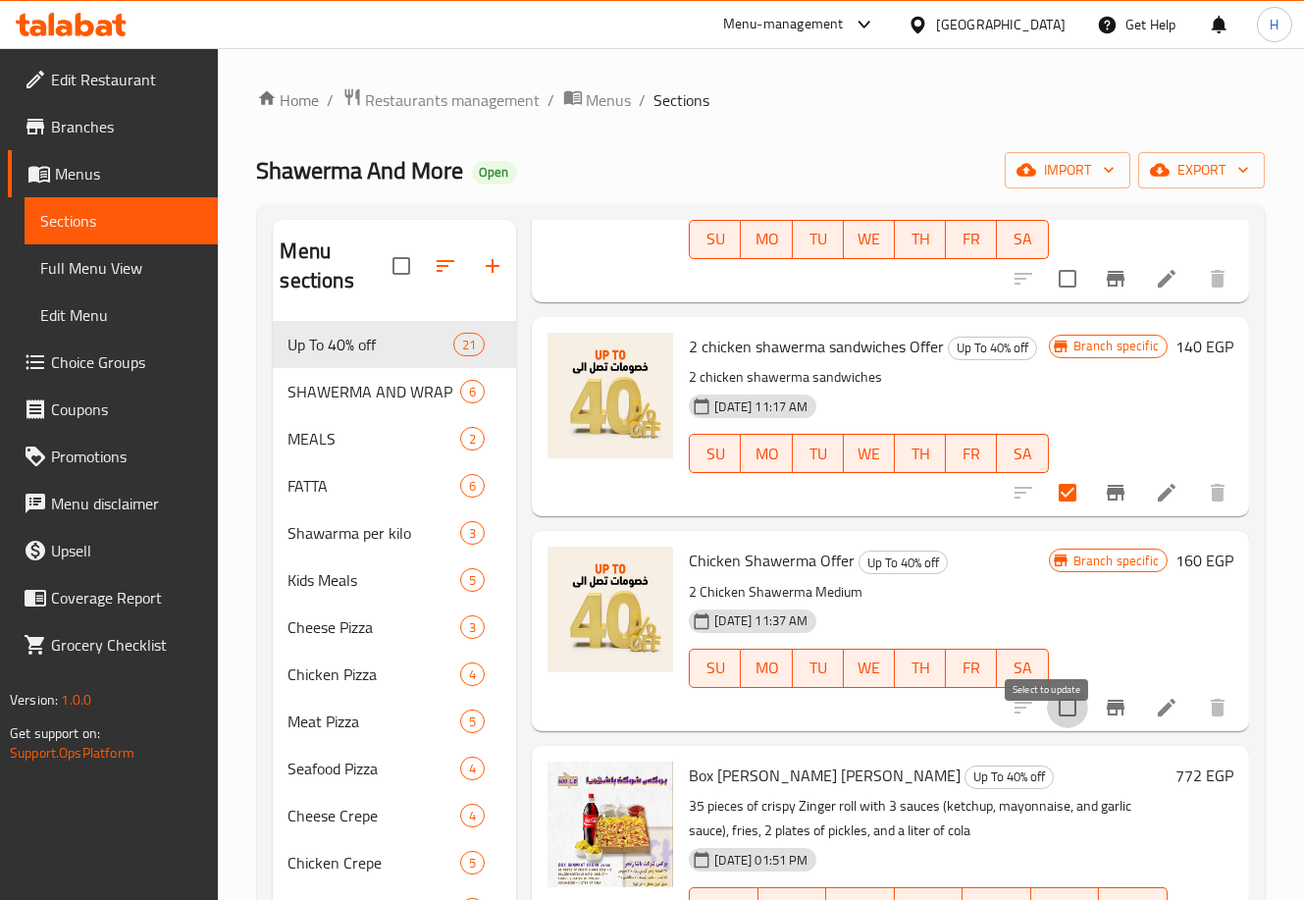
click at [1048, 728] on input "checkbox" at bounding box center [1067, 707] width 41 height 41
checkbox input "true"
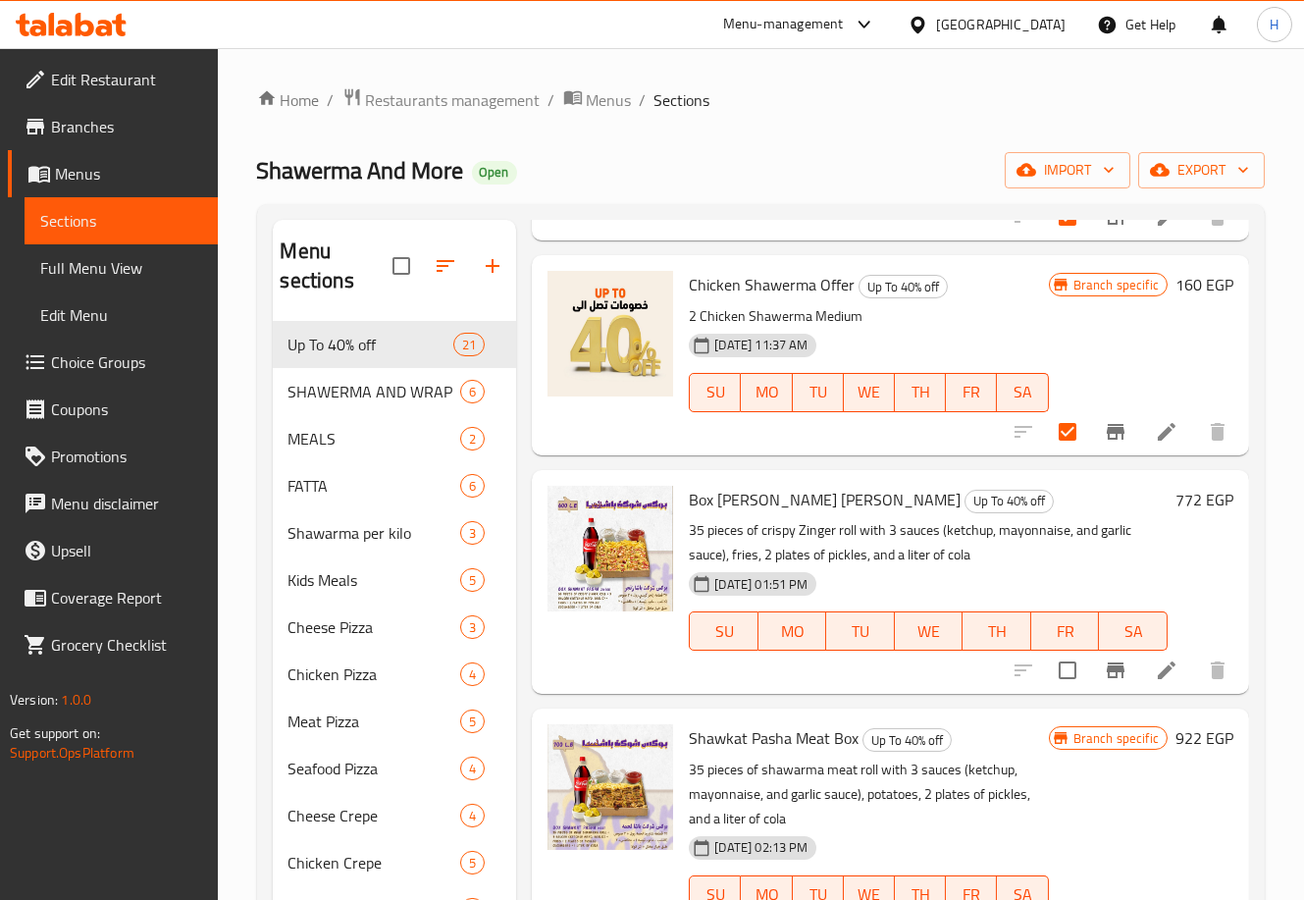
scroll to position [1261, 0]
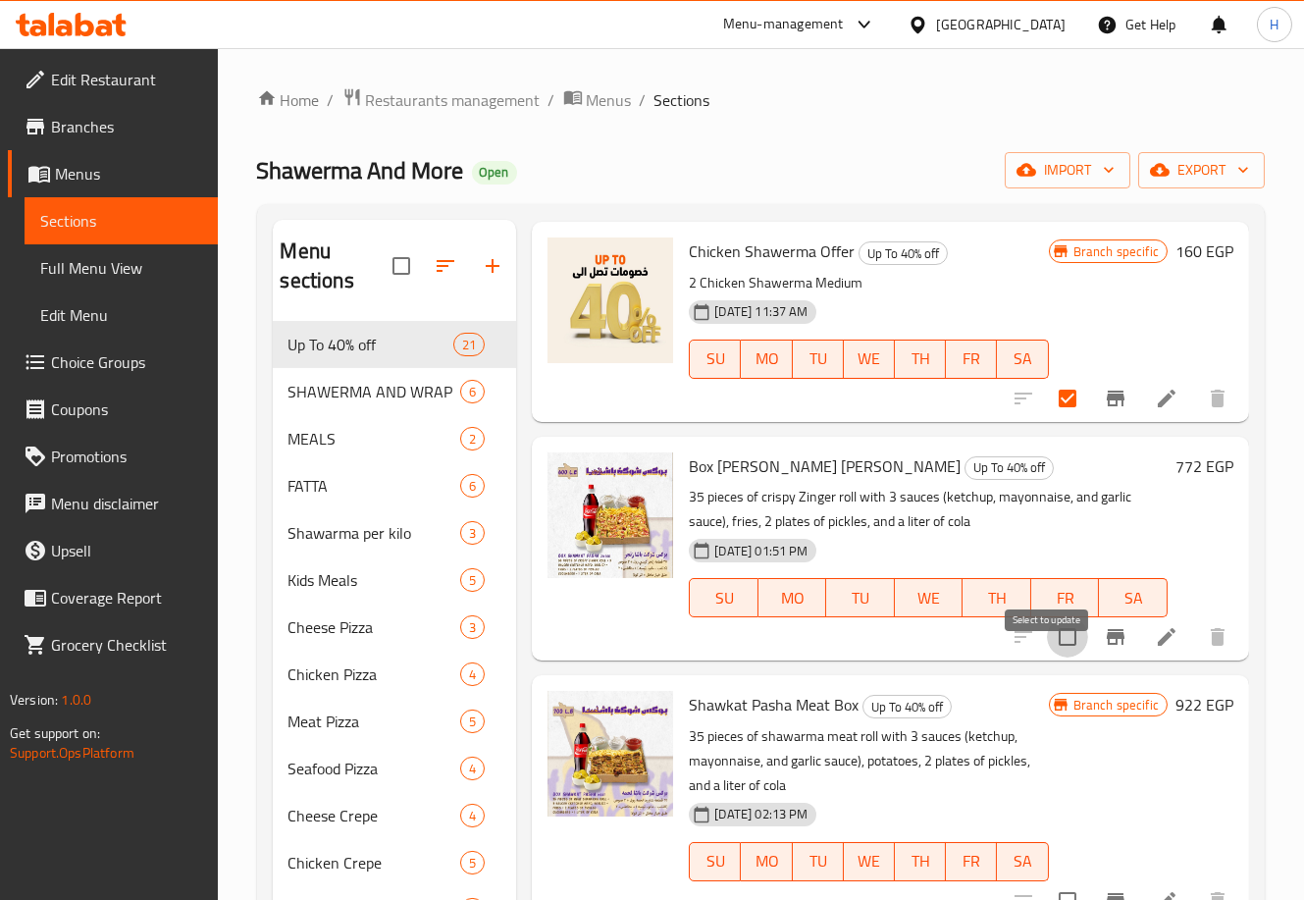
click at [1050, 658] on input "checkbox" at bounding box center [1067, 636] width 41 height 41
checkbox input "true"
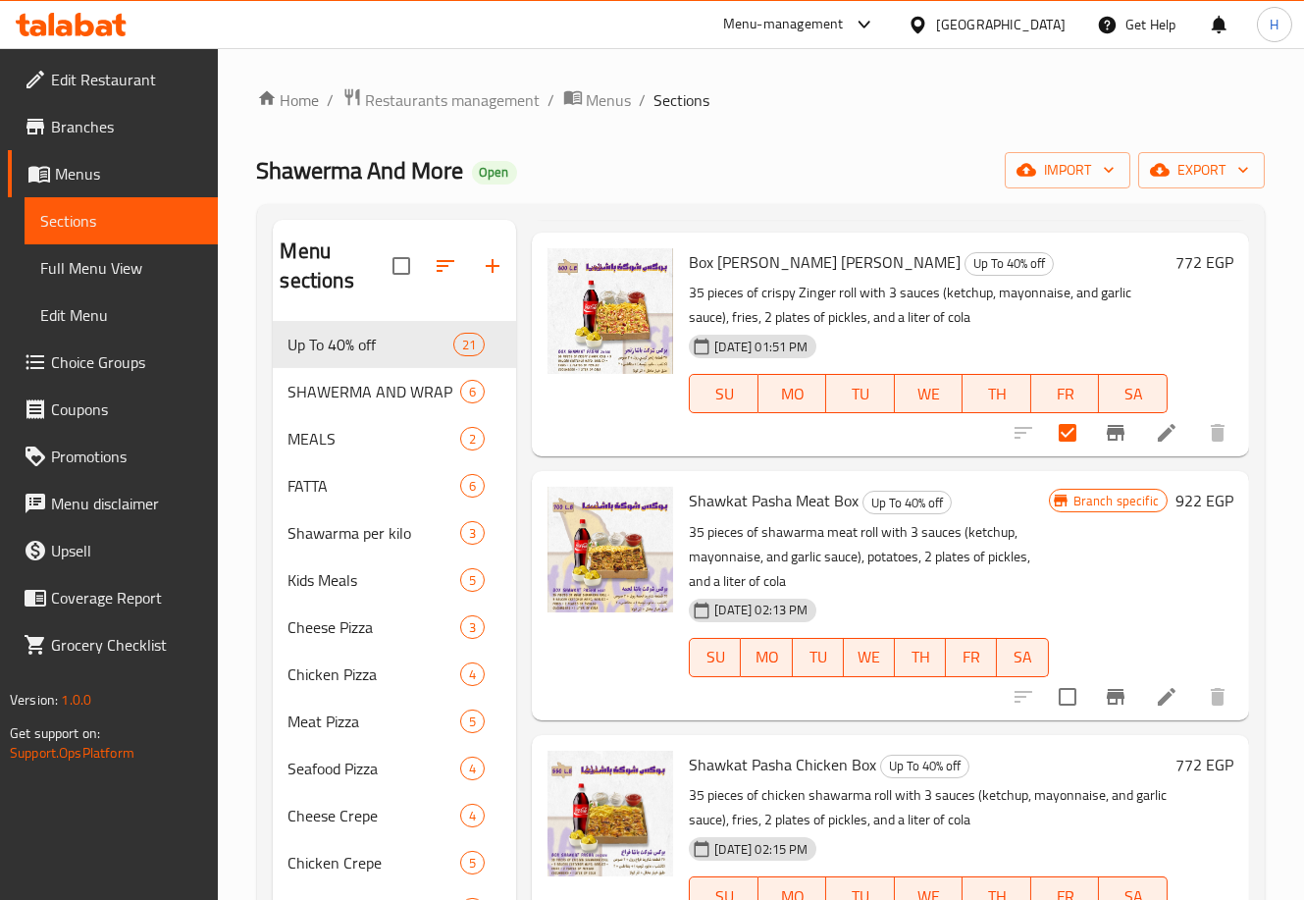
scroll to position [1536, 0]
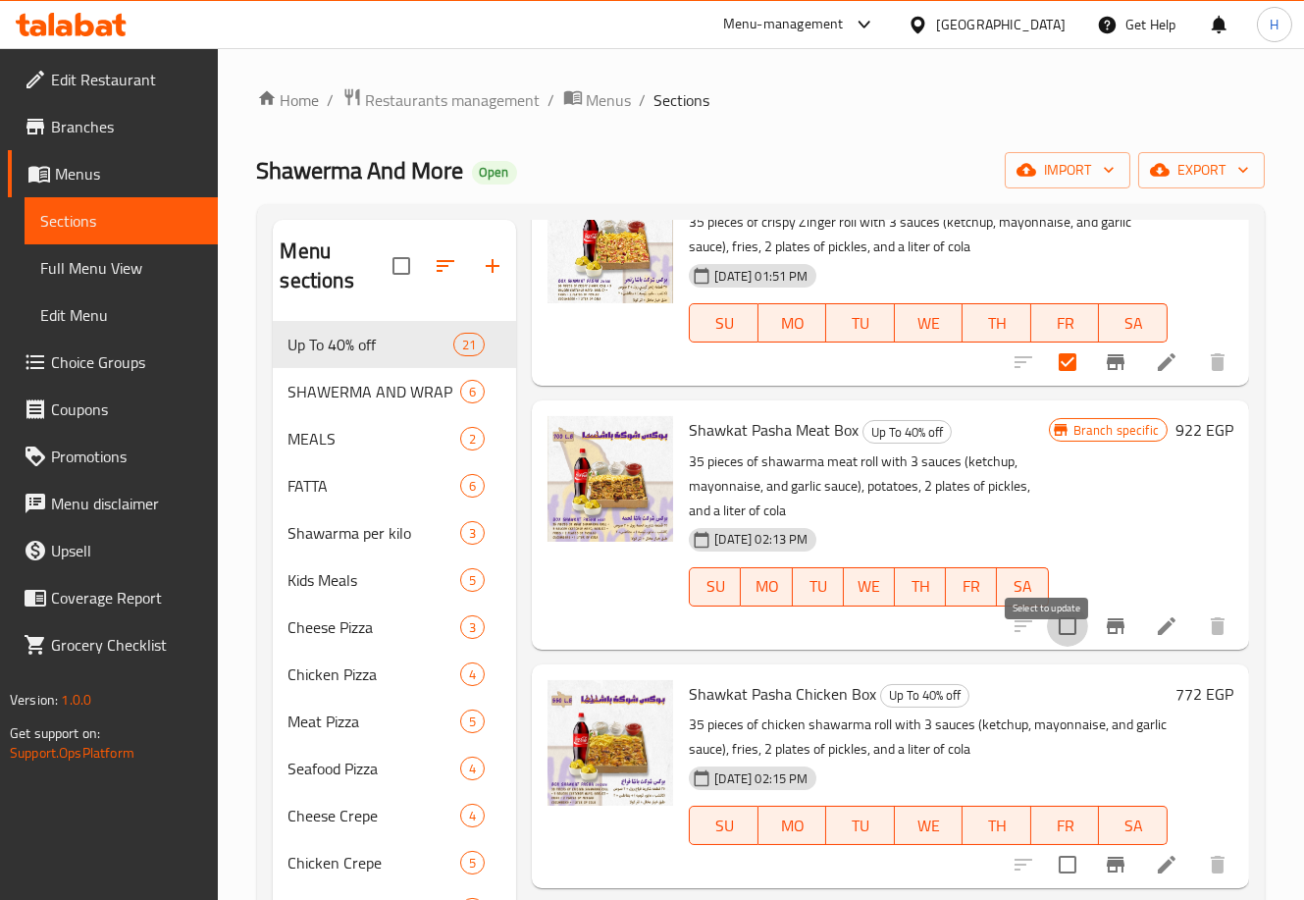
click at [1050, 647] on input "checkbox" at bounding box center [1067, 626] width 41 height 41
checkbox input "true"
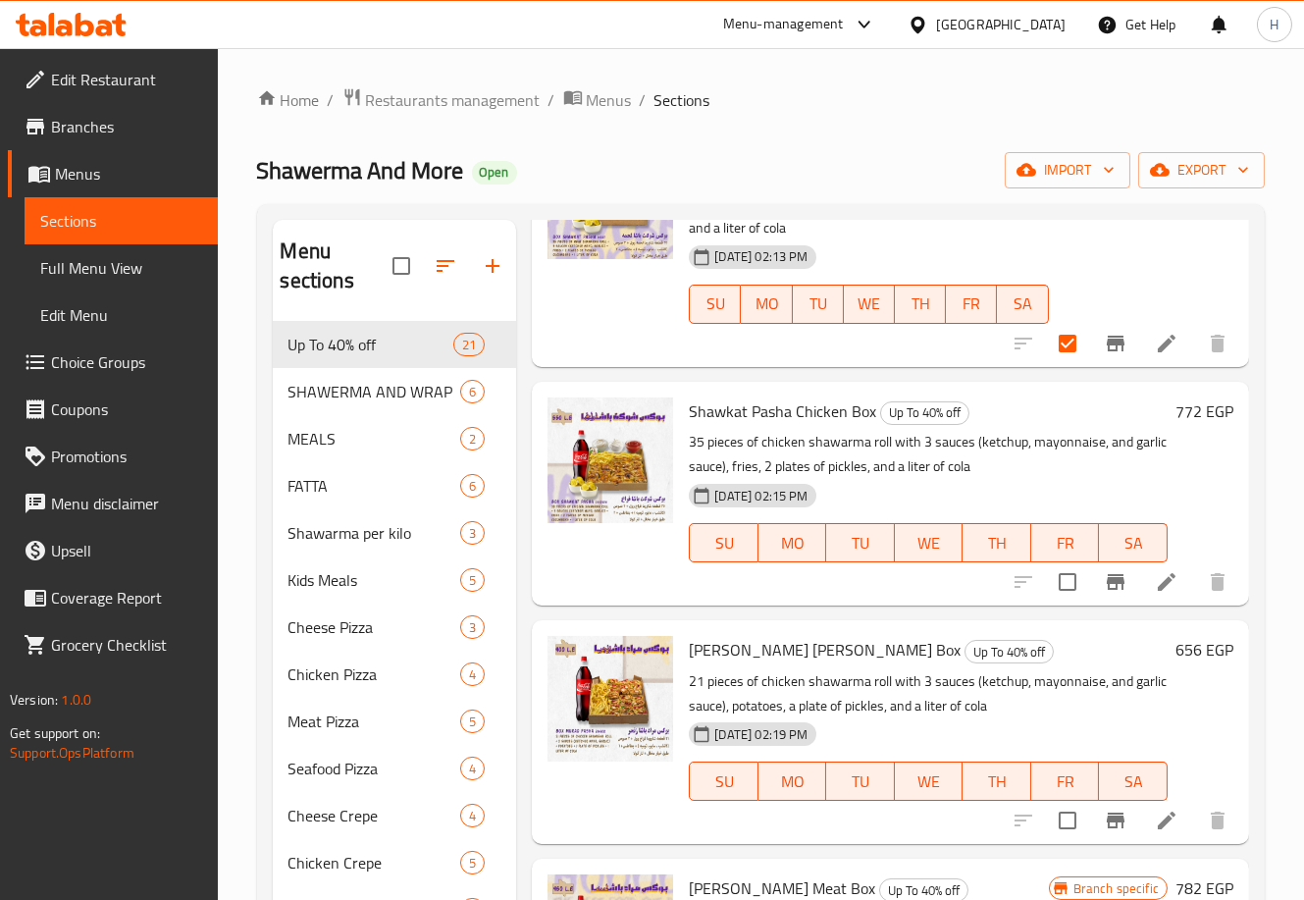
scroll to position [1825, 0]
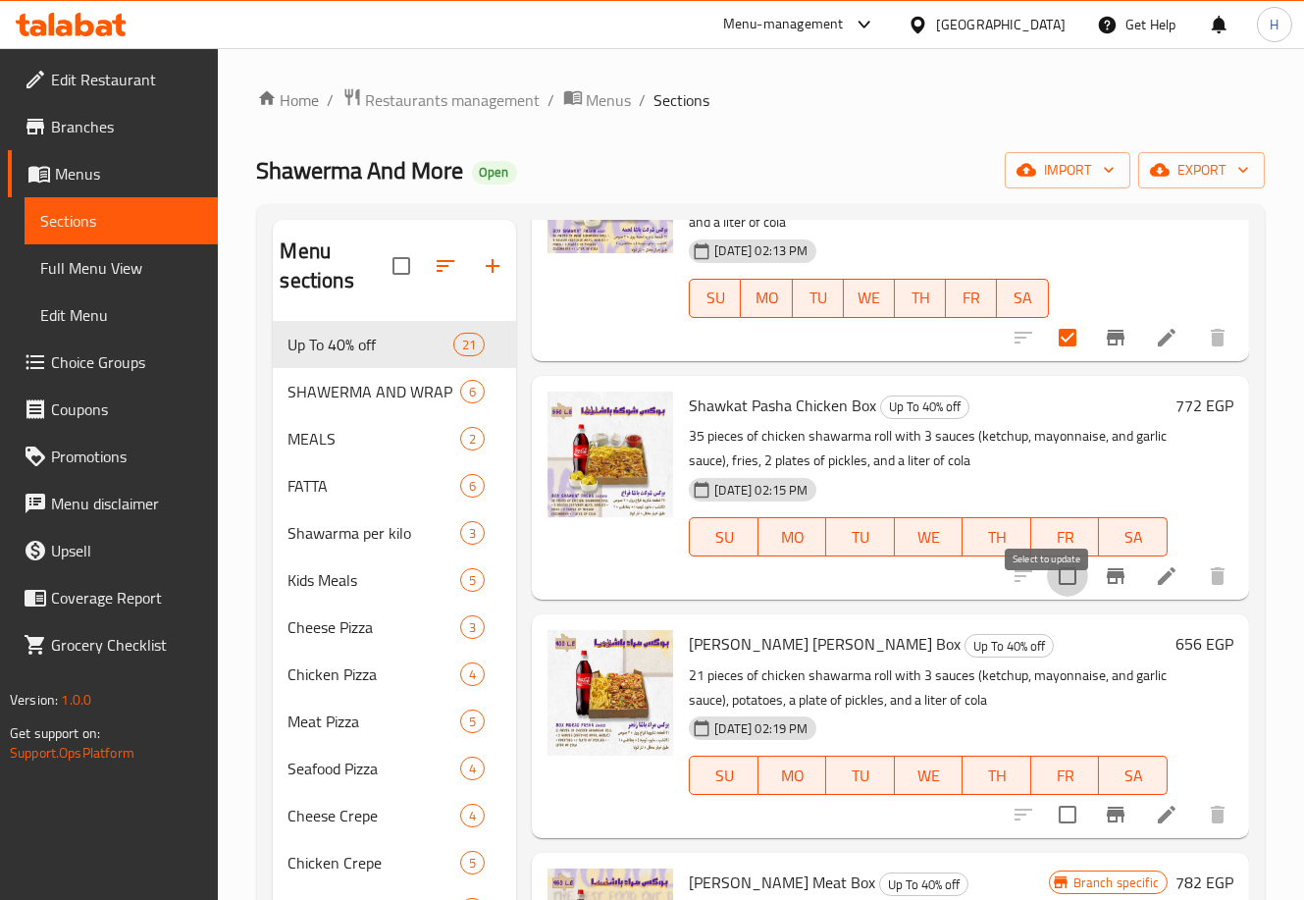
click at [1049, 597] on input "checkbox" at bounding box center [1067, 575] width 41 height 41
checkbox input "true"
click at [1049, 835] on input "checkbox" at bounding box center [1067, 814] width 41 height 41
checkbox input "true"
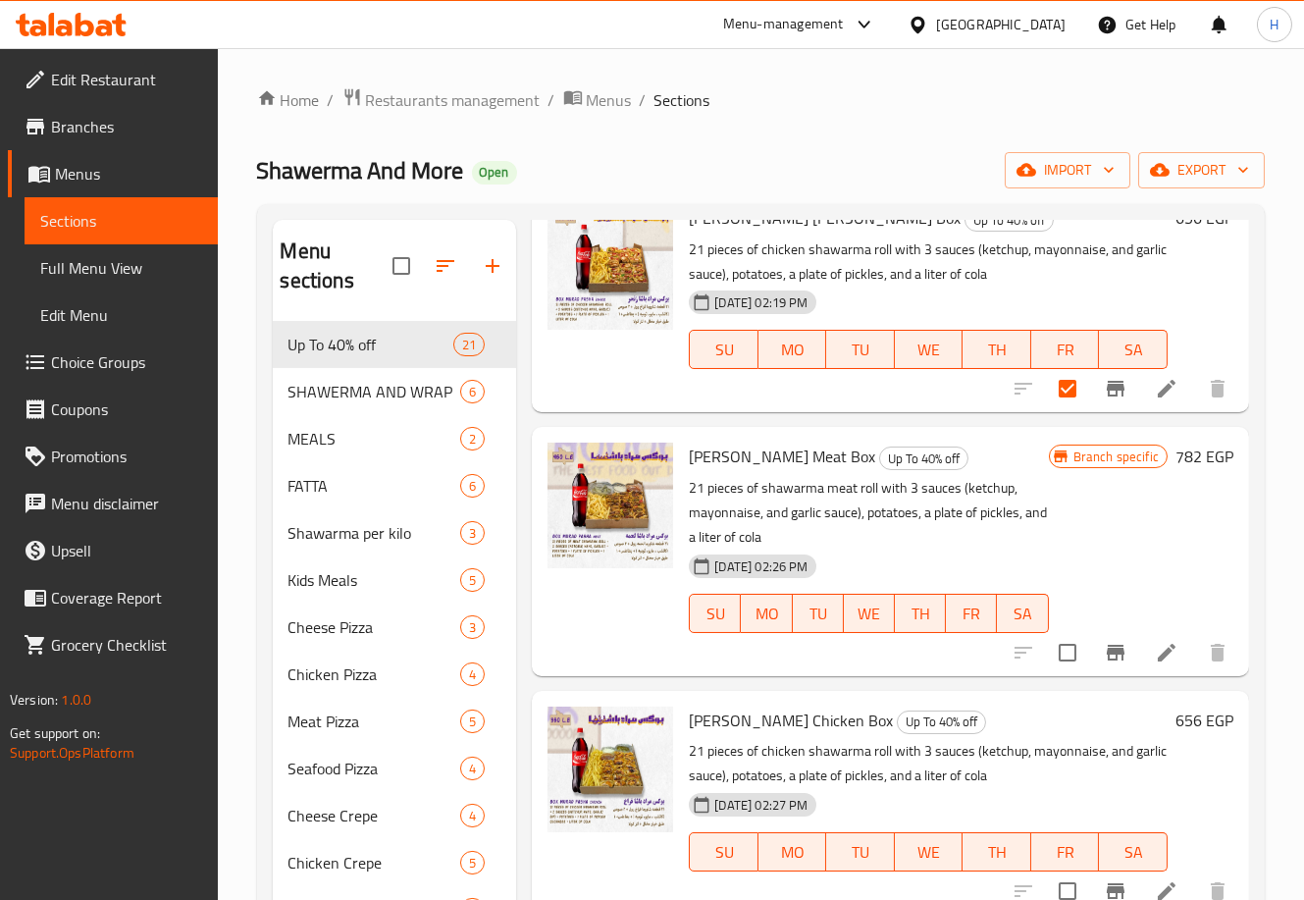
scroll to position [2261, 0]
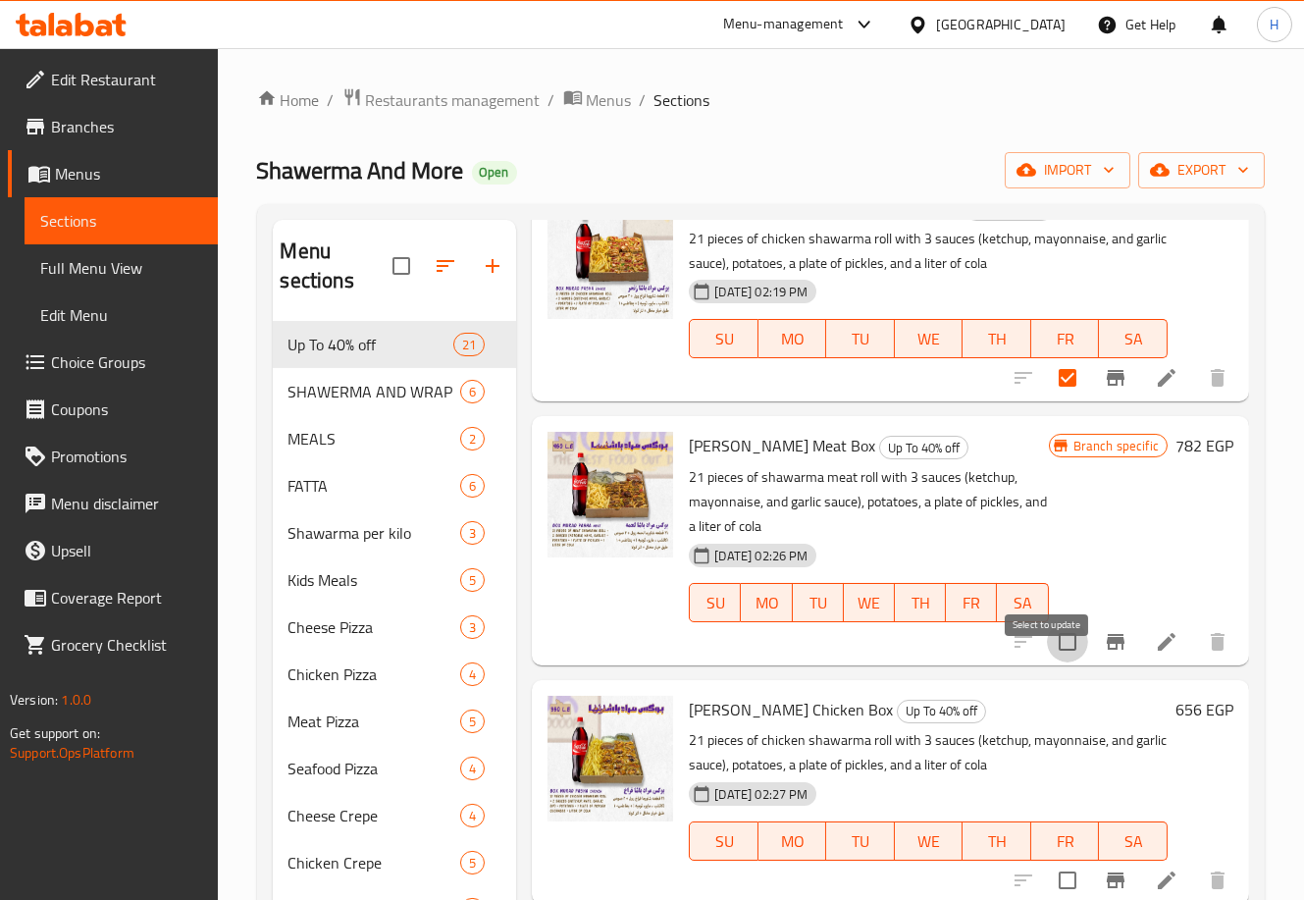
click at [1047, 662] on input "checkbox" at bounding box center [1067, 641] width 41 height 41
checkbox input "true"
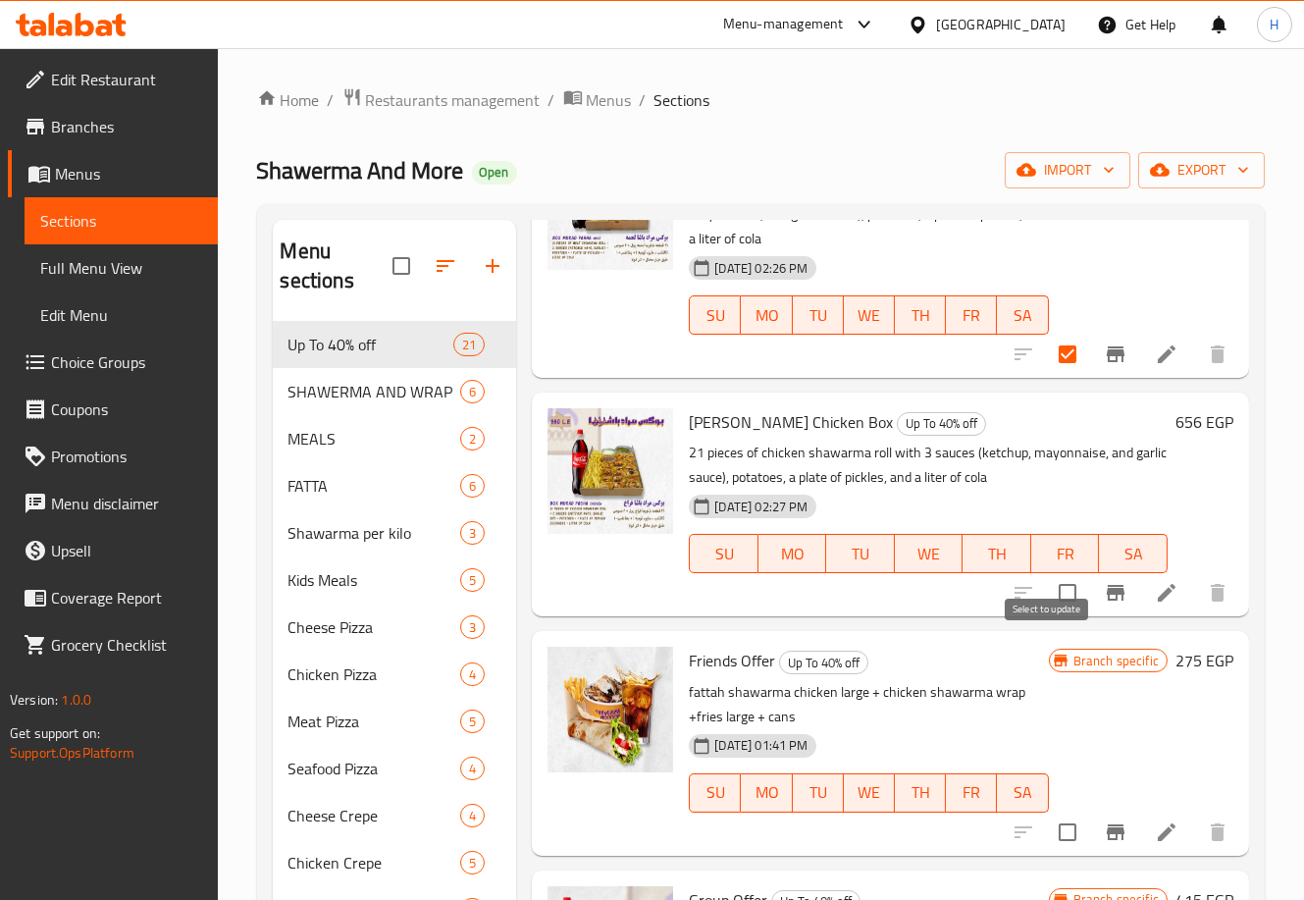
scroll to position [2550, 0]
click at [1047, 612] on input "checkbox" at bounding box center [1067, 591] width 41 height 41
checkbox input "true"
click at [1054, 852] on input "checkbox" at bounding box center [1067, 831] width 41 height 41
checkbox input "true"
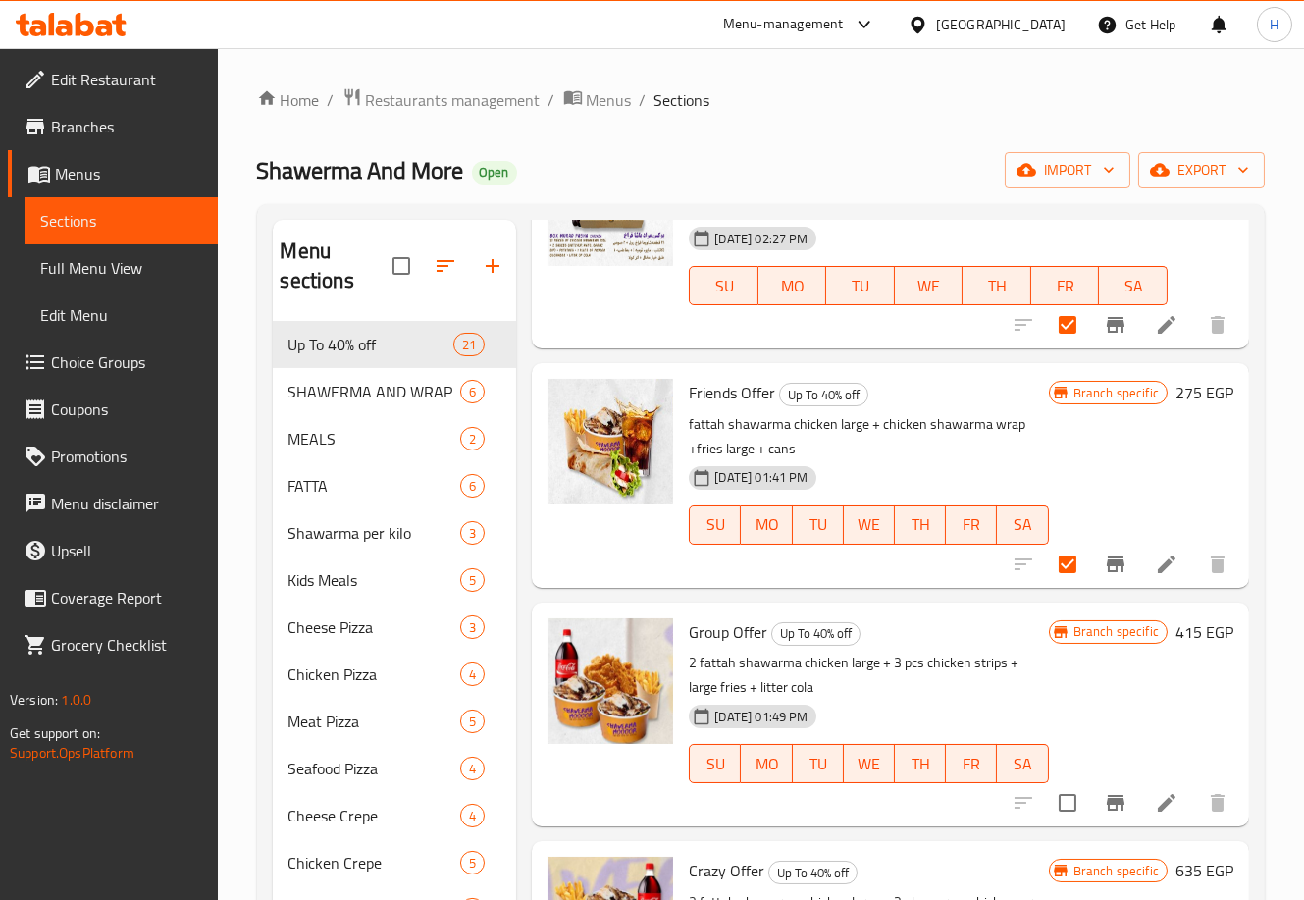
scroll to position [2839, 0]
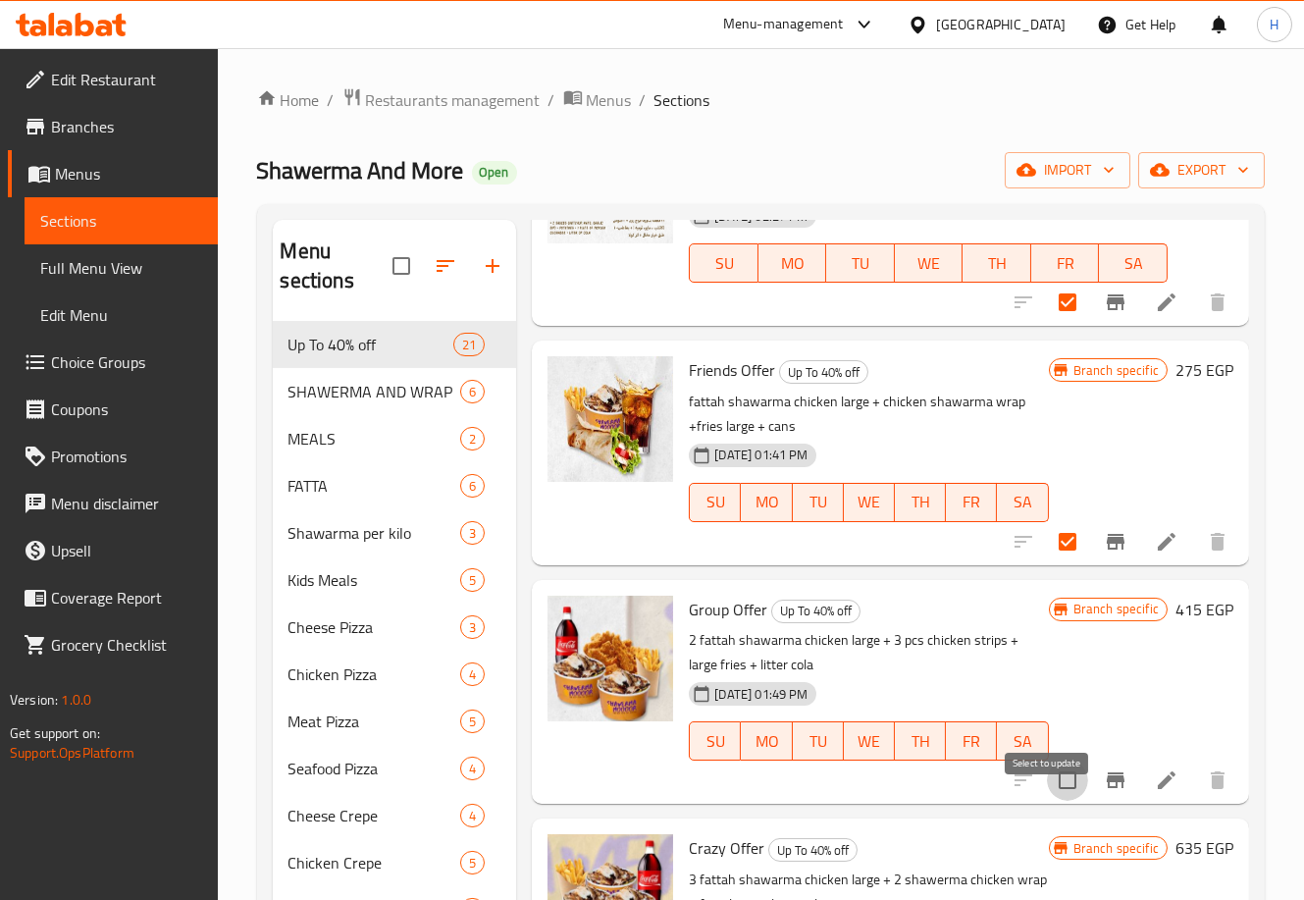
click at [1047, 801] on input "checkbox" at bounding box center [1067, 780] width 41 height 41
checkbox input "true"
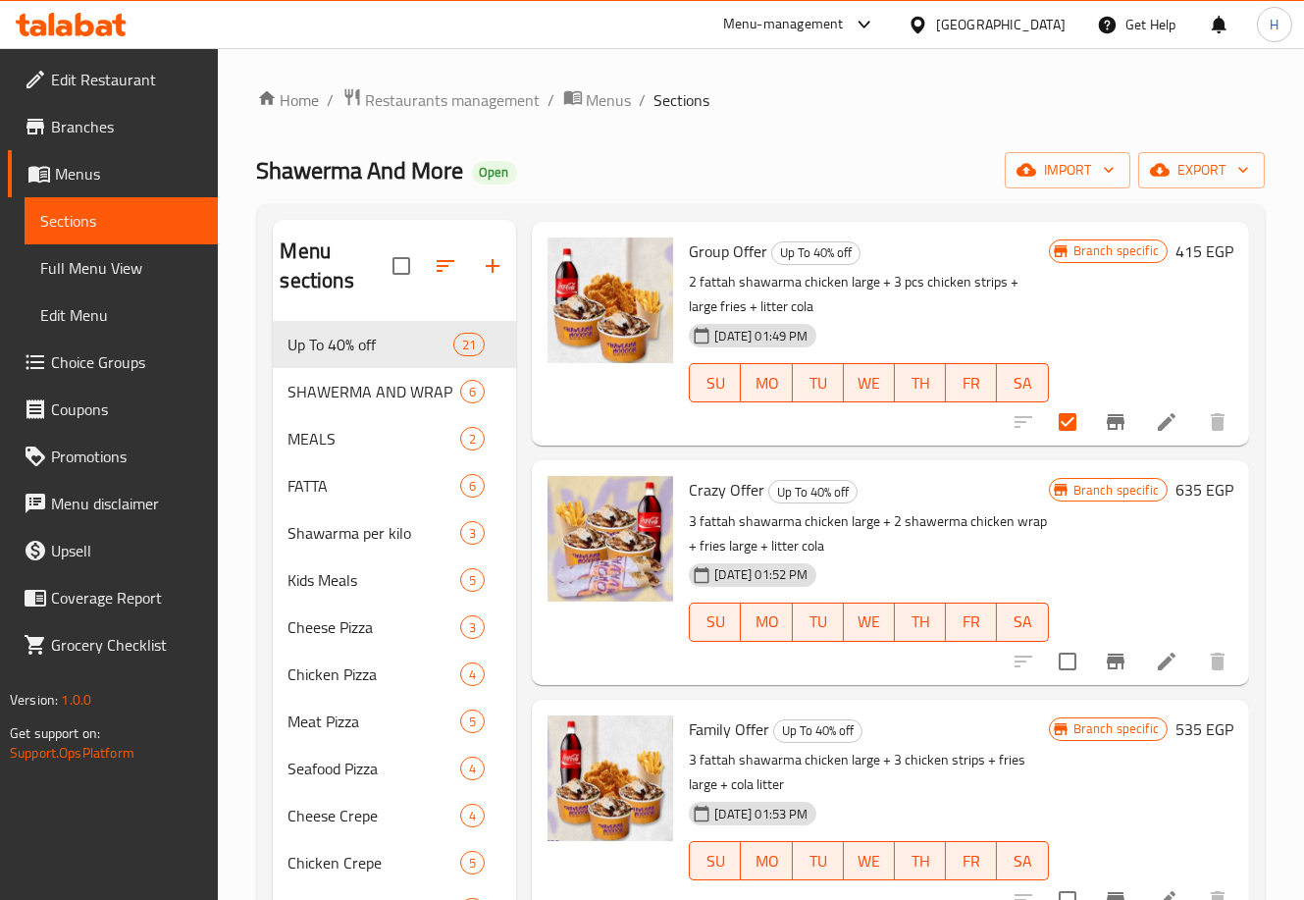
scroll to position [3201, 0]
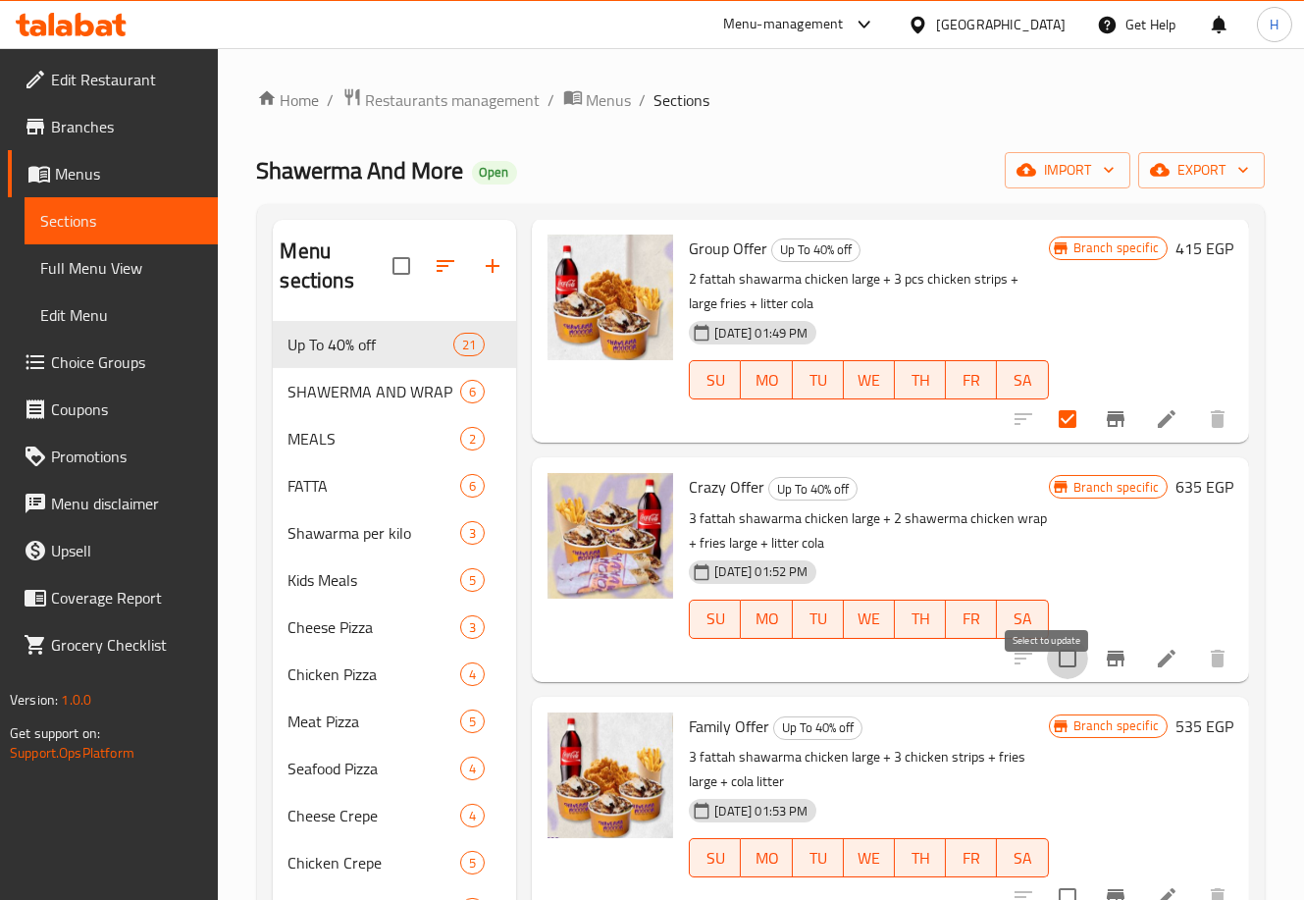
click at [1047, 679] on input "checkbox" at bounding box center [1067, 658] width 41 height 41
checkbox input "true"
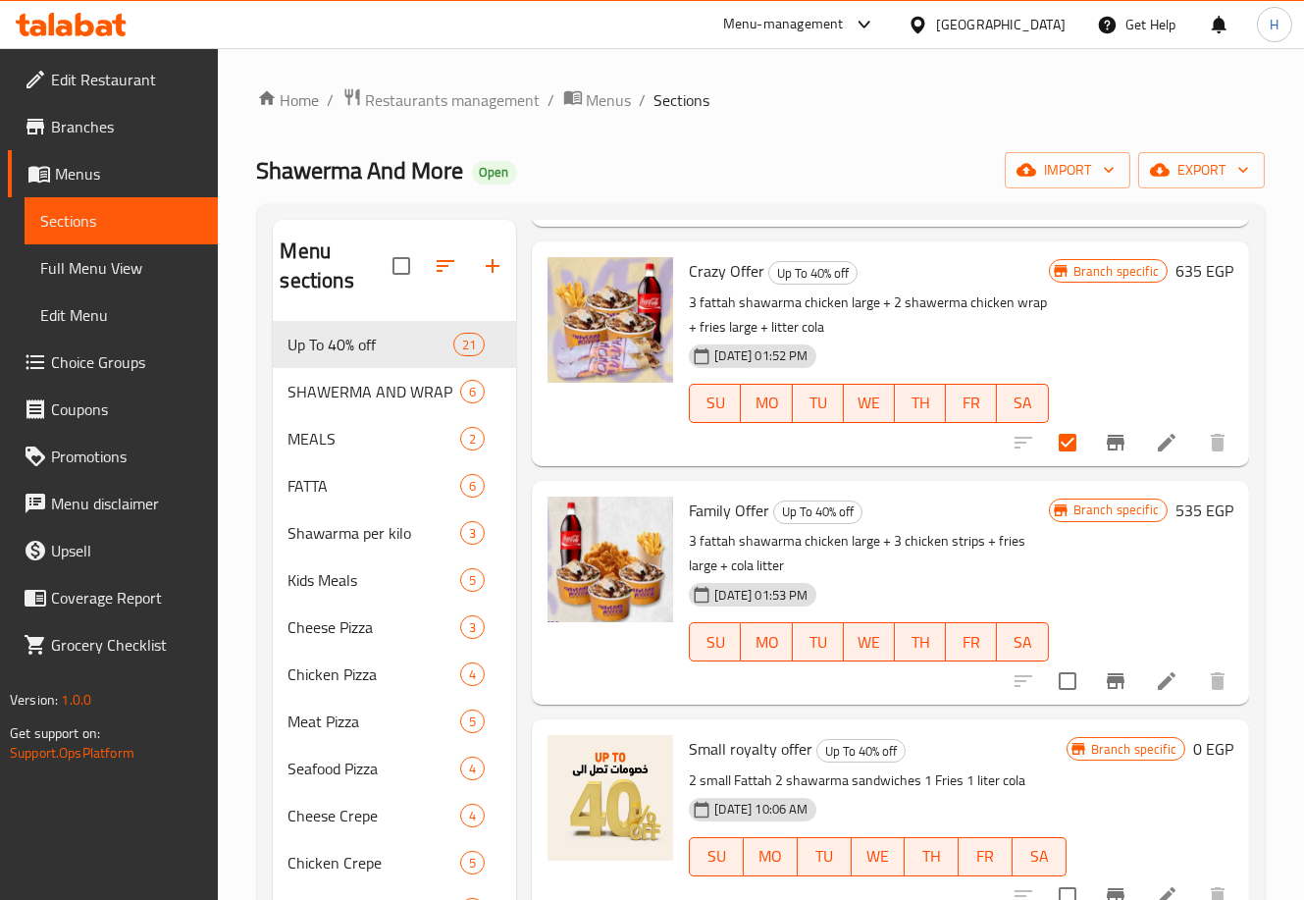
scroll to position [3464, 0]
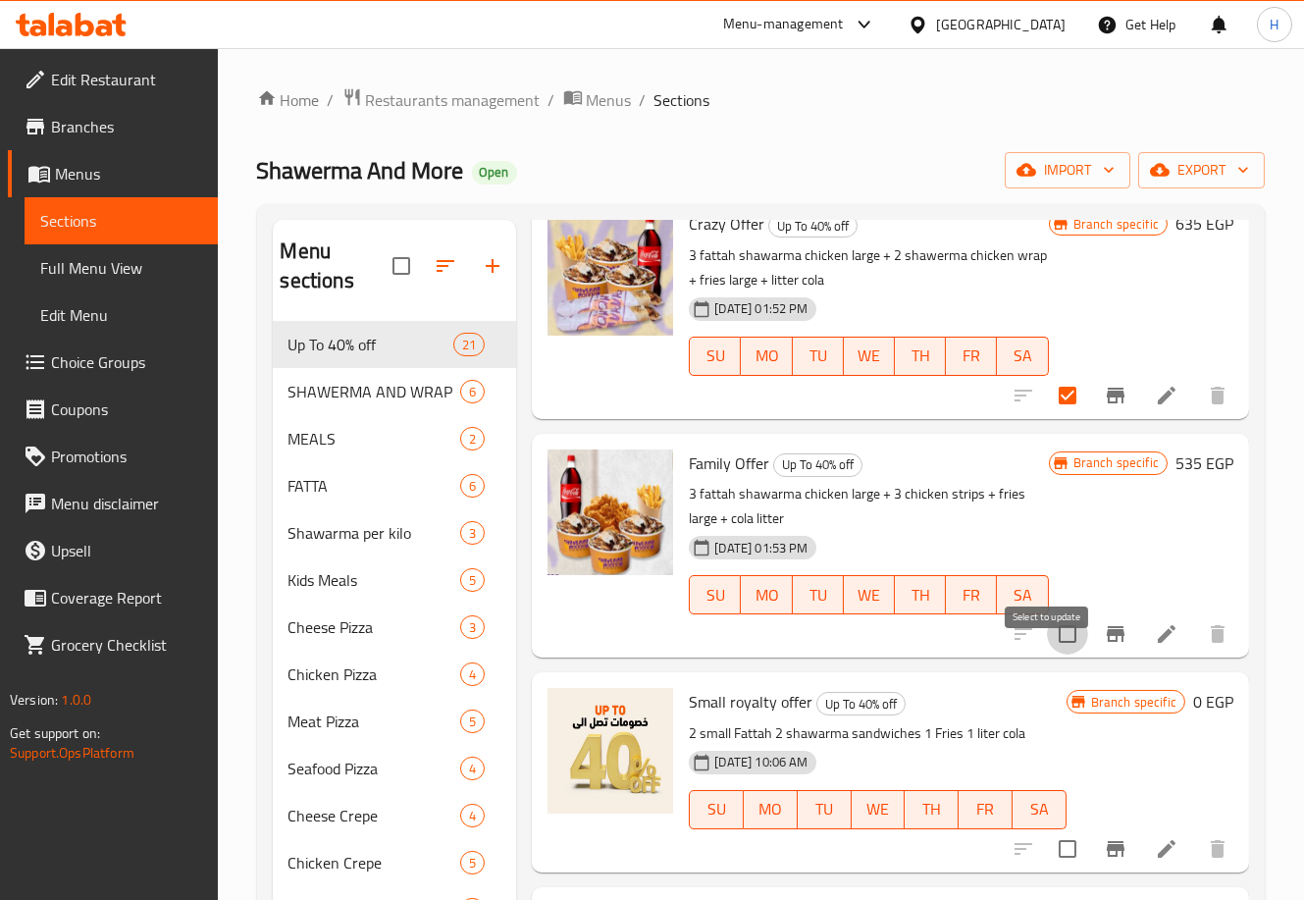
click at [1049, 655] on input "checkbox" at bounding box center [1067, 633] width 41 height 41
checkbox input "true"
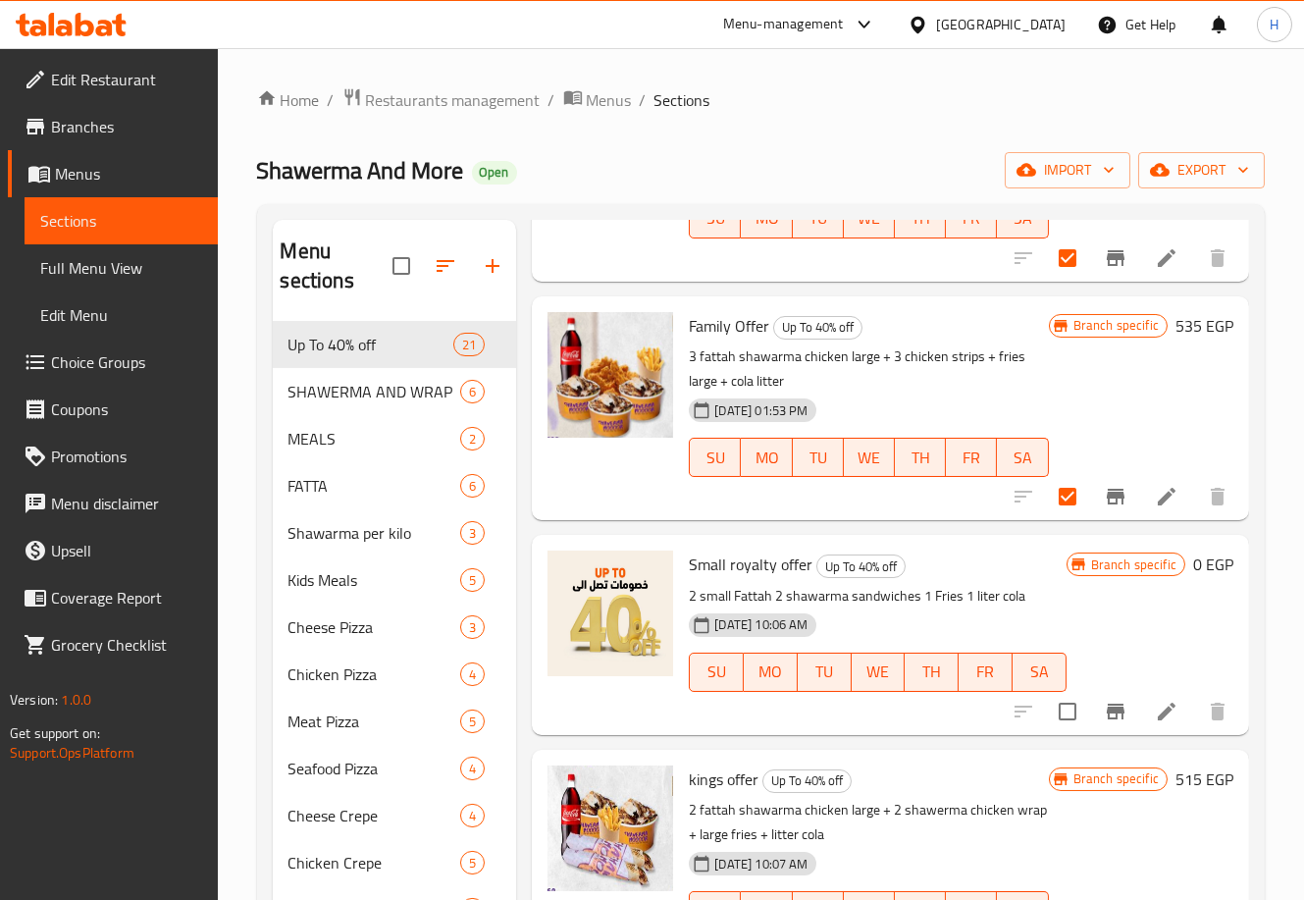
scroll to position [3621, 0]
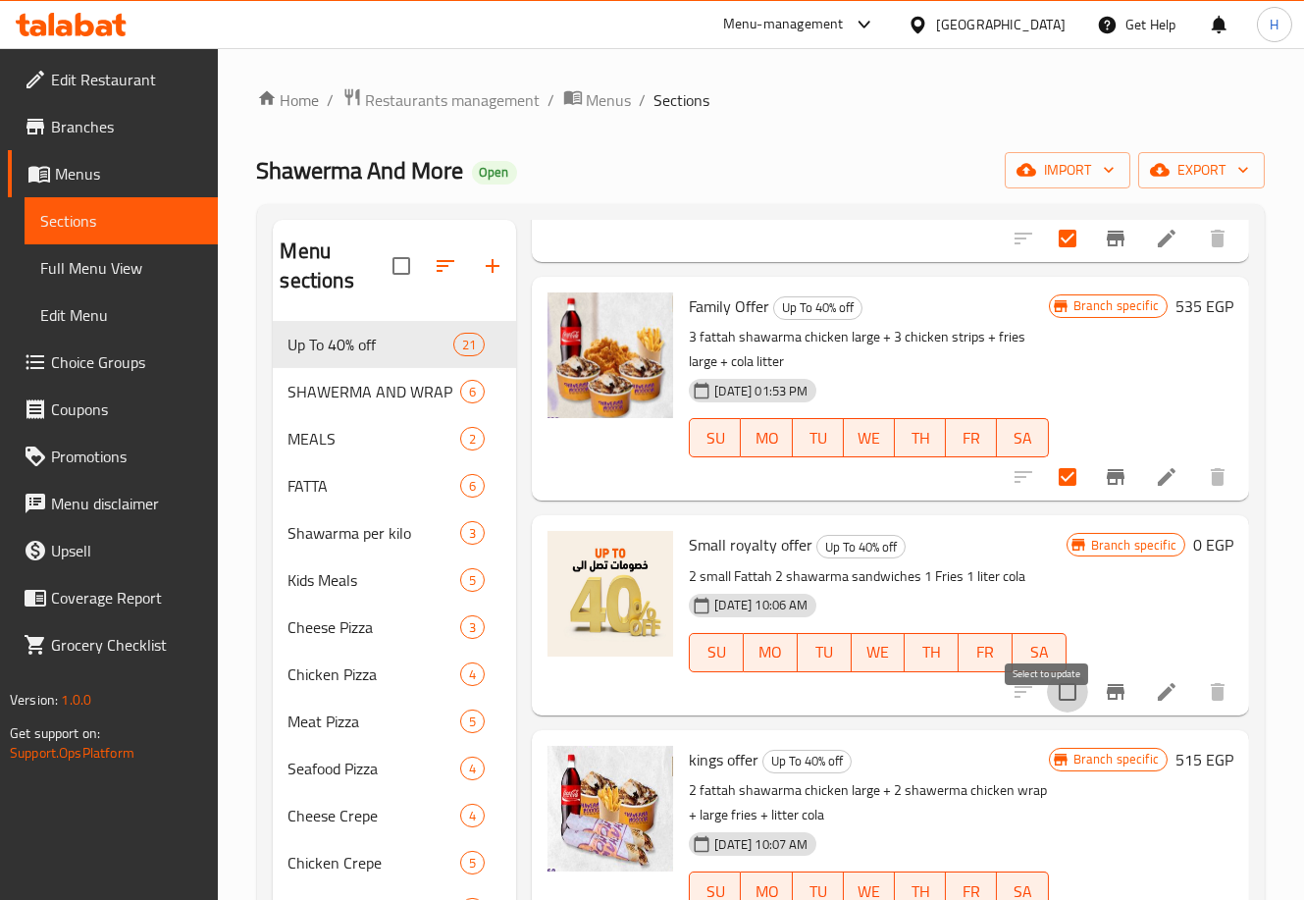
click at [1049, 713] on input "checkbox" at bounding box center [1067, 691] width 41 height 41
checkbox input "true"
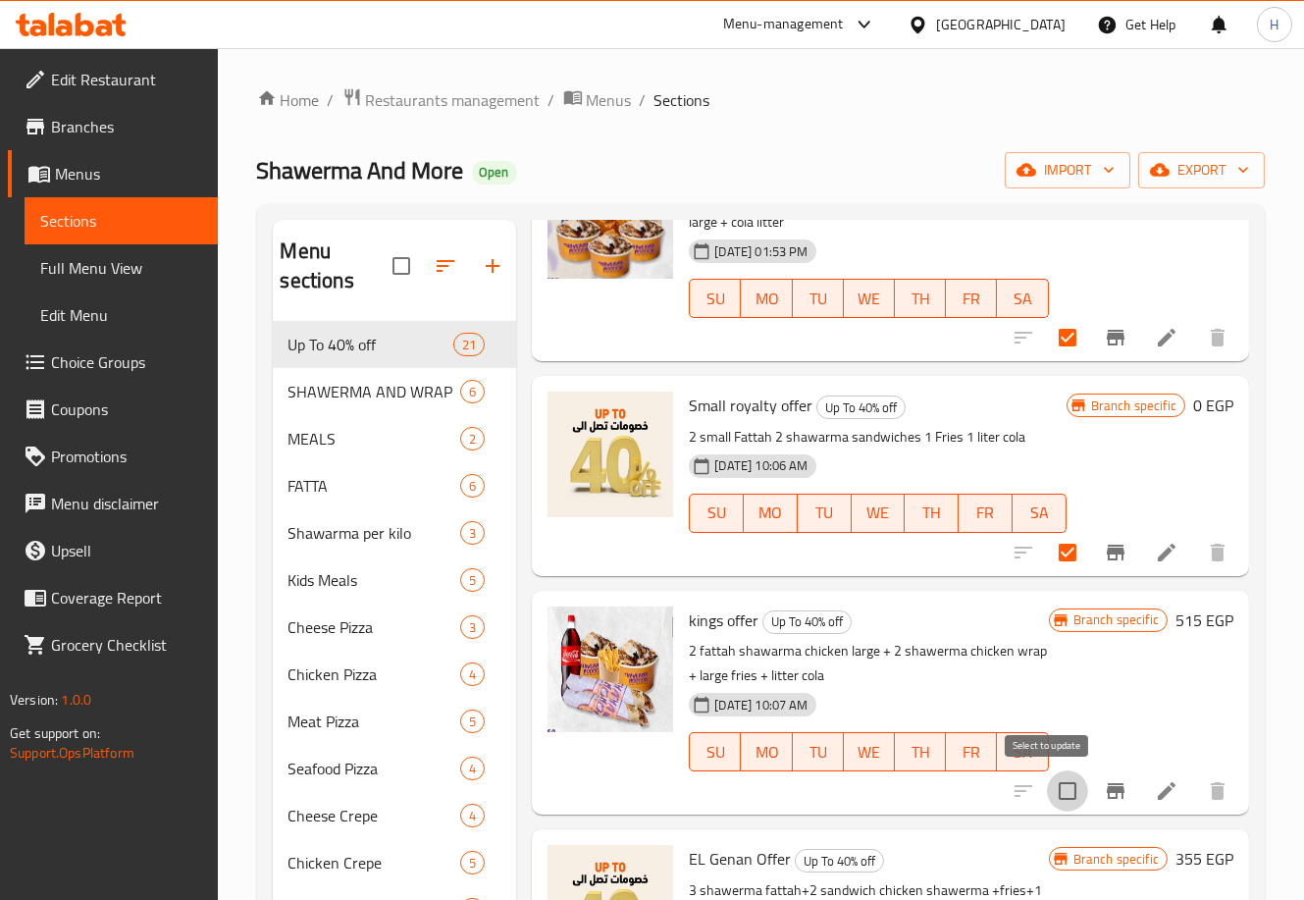
click at [1057, 780] on input "checkbox" at bounding box center [1067, 790] width 41 height 41
checkbox input "true"
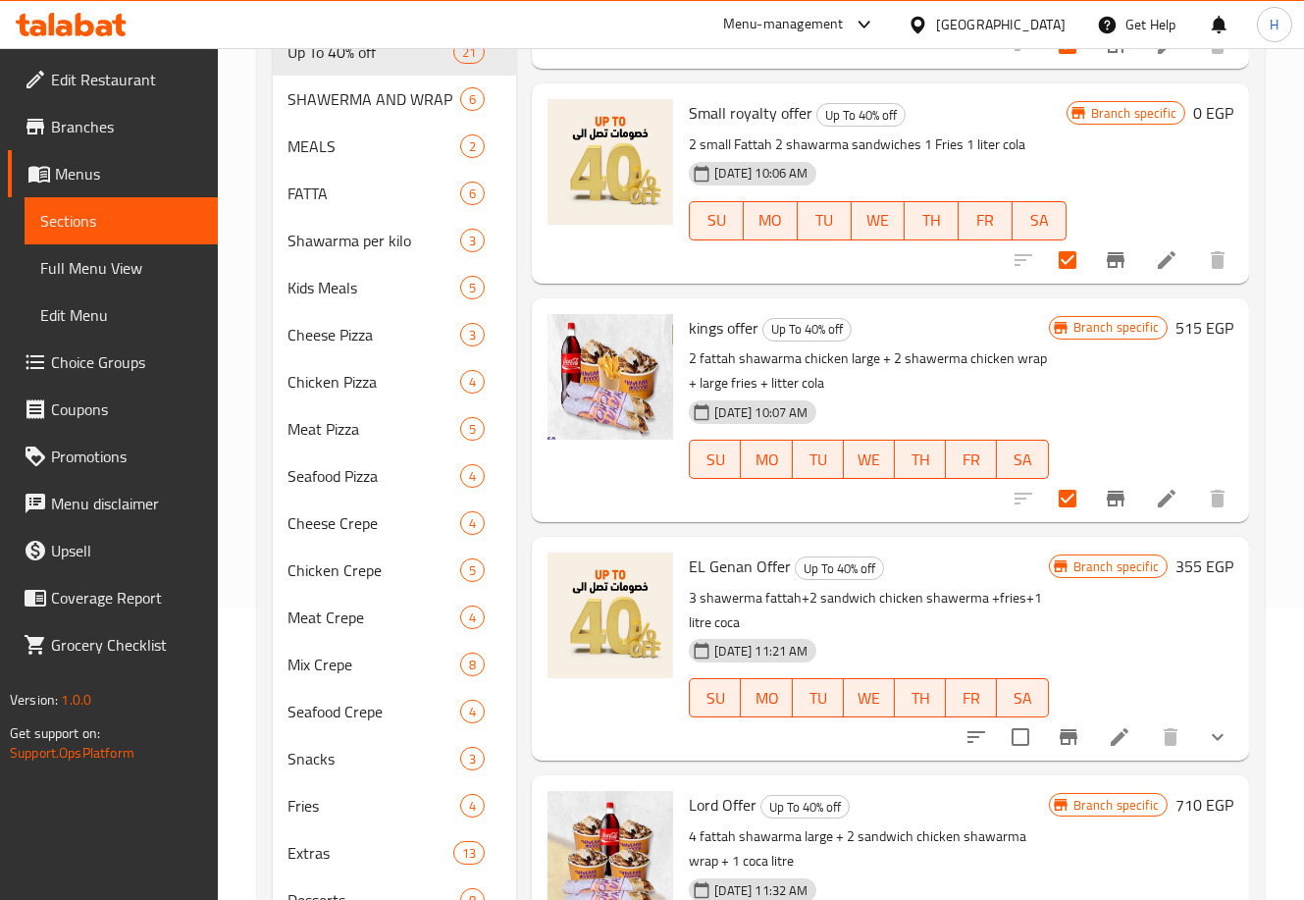
scroll to position [314, 0]
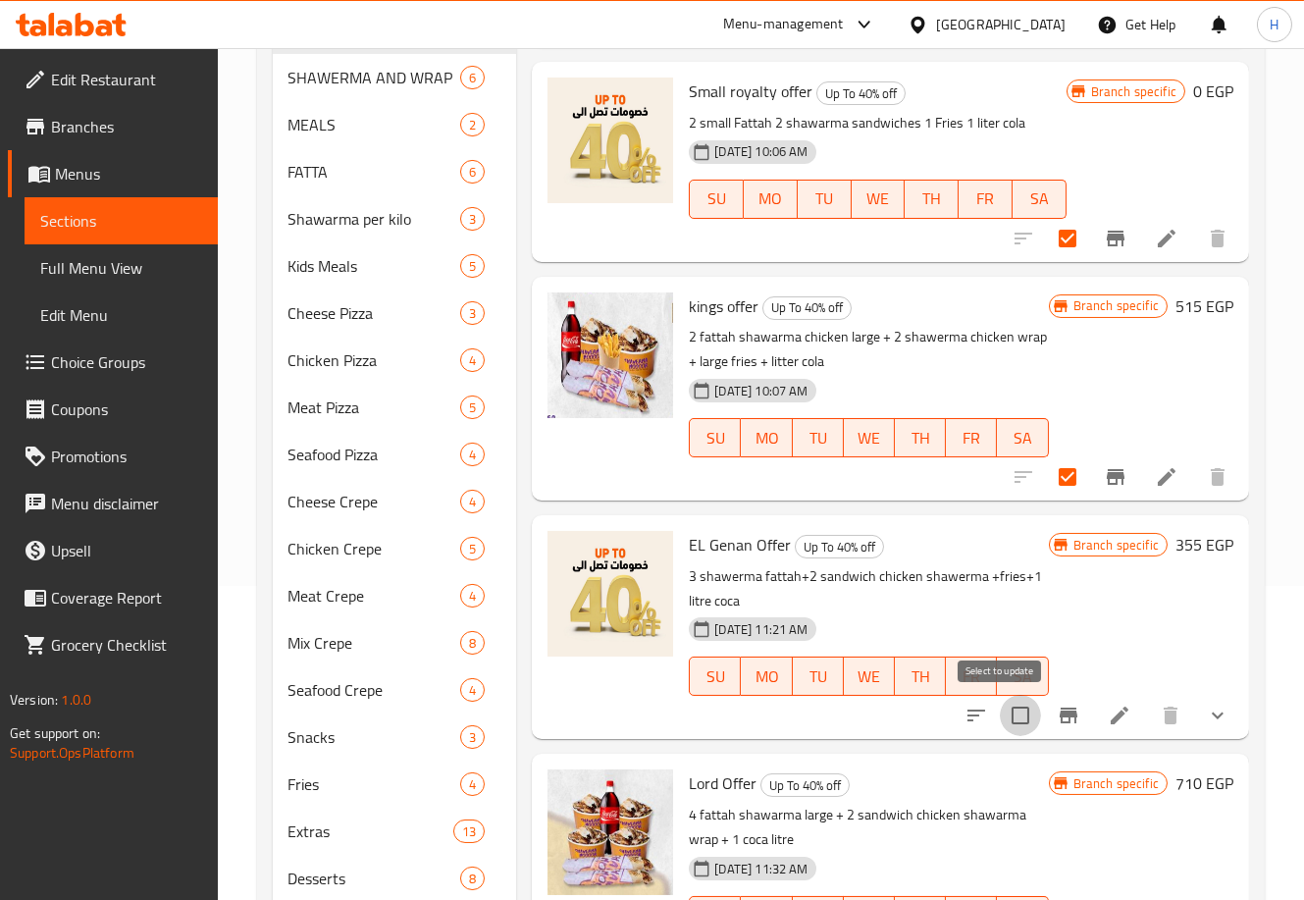
click at [1006, 714] on input "checkbox" at bounding box center [1020, 715] width 41 height 41
checkbox input "true"
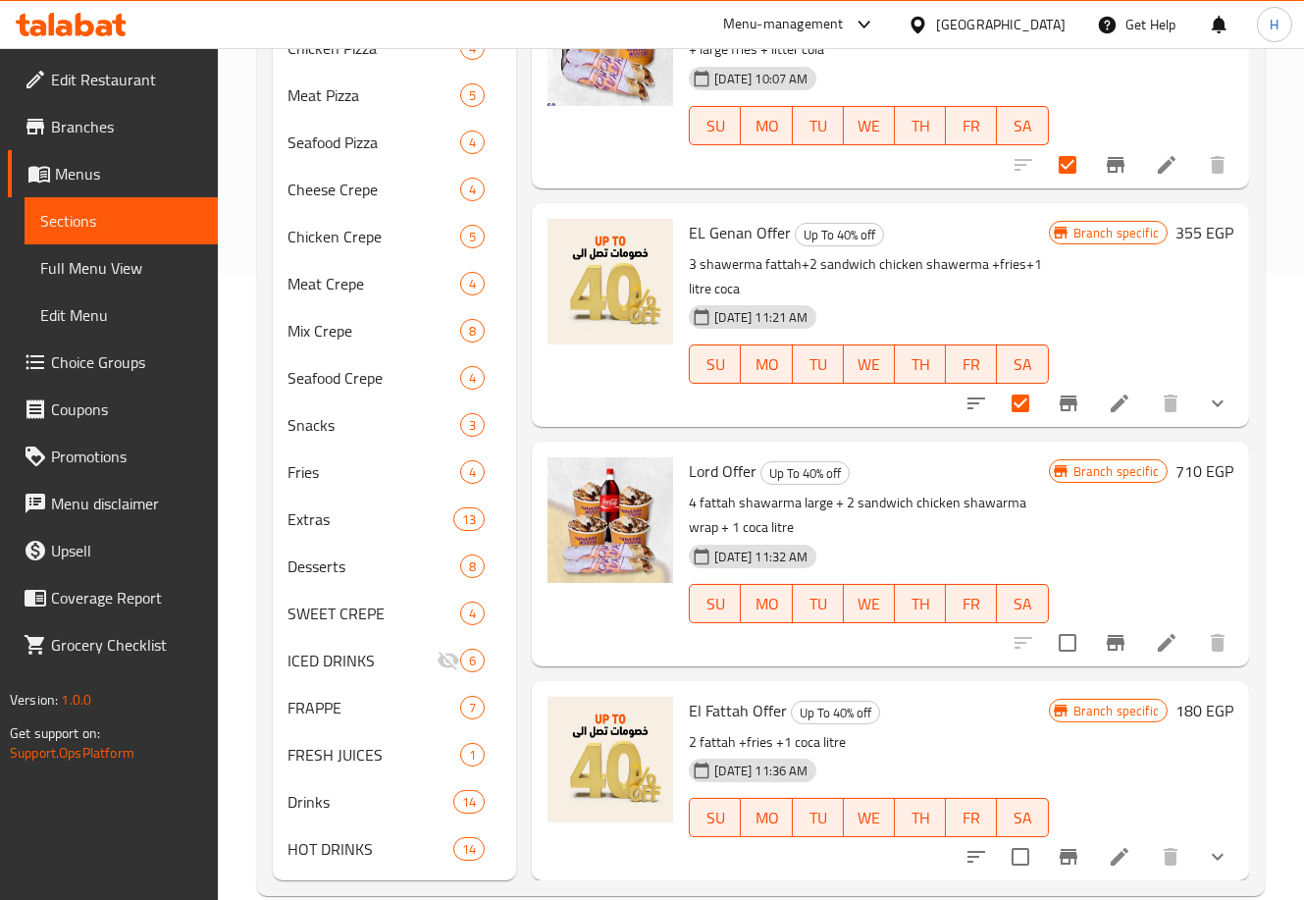
scroll to position [628, 0]
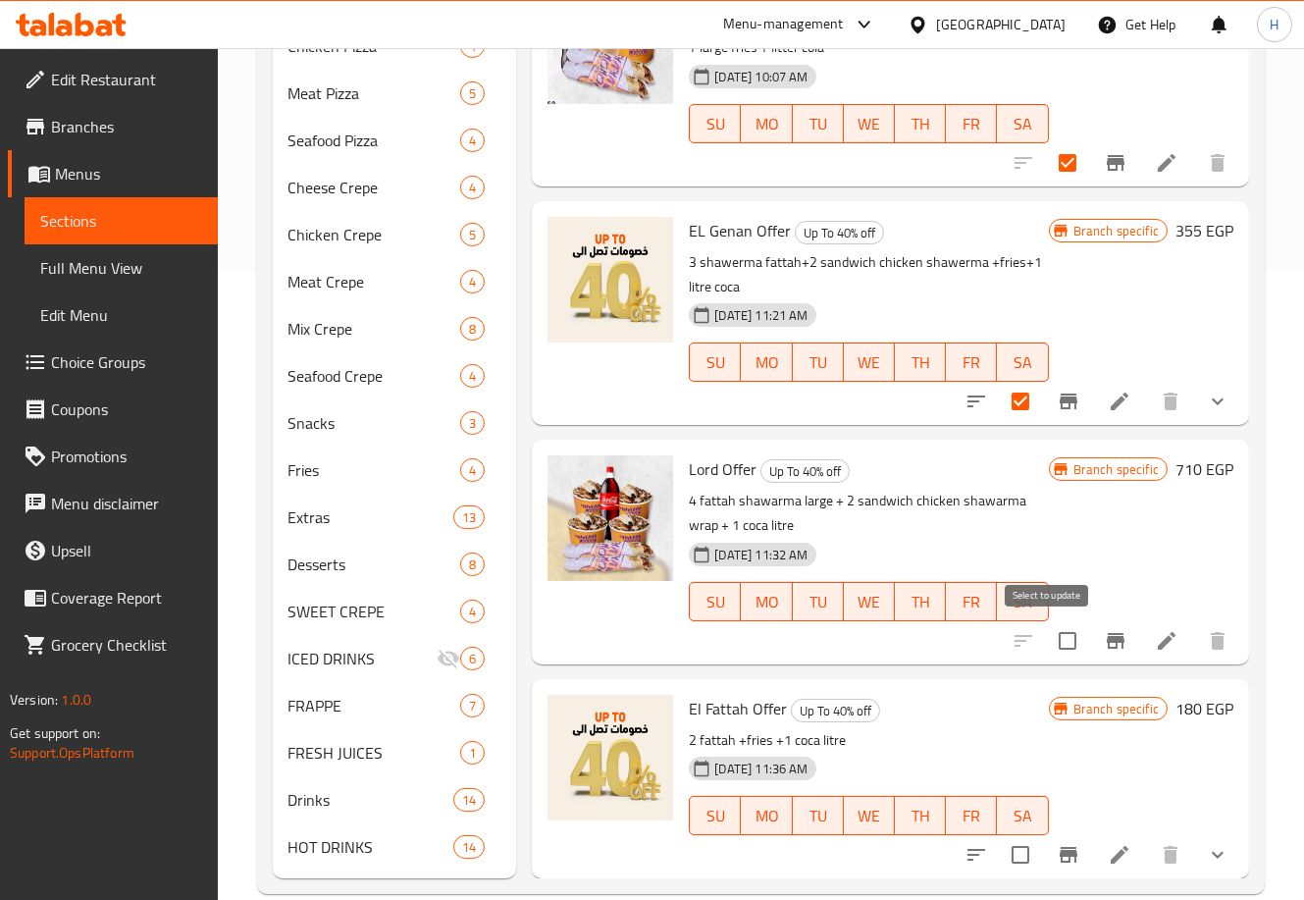
click at [1047, 628] on input "checkbox" at bounding box center [1067, 640] width 41 height 41
checkbox input "true"
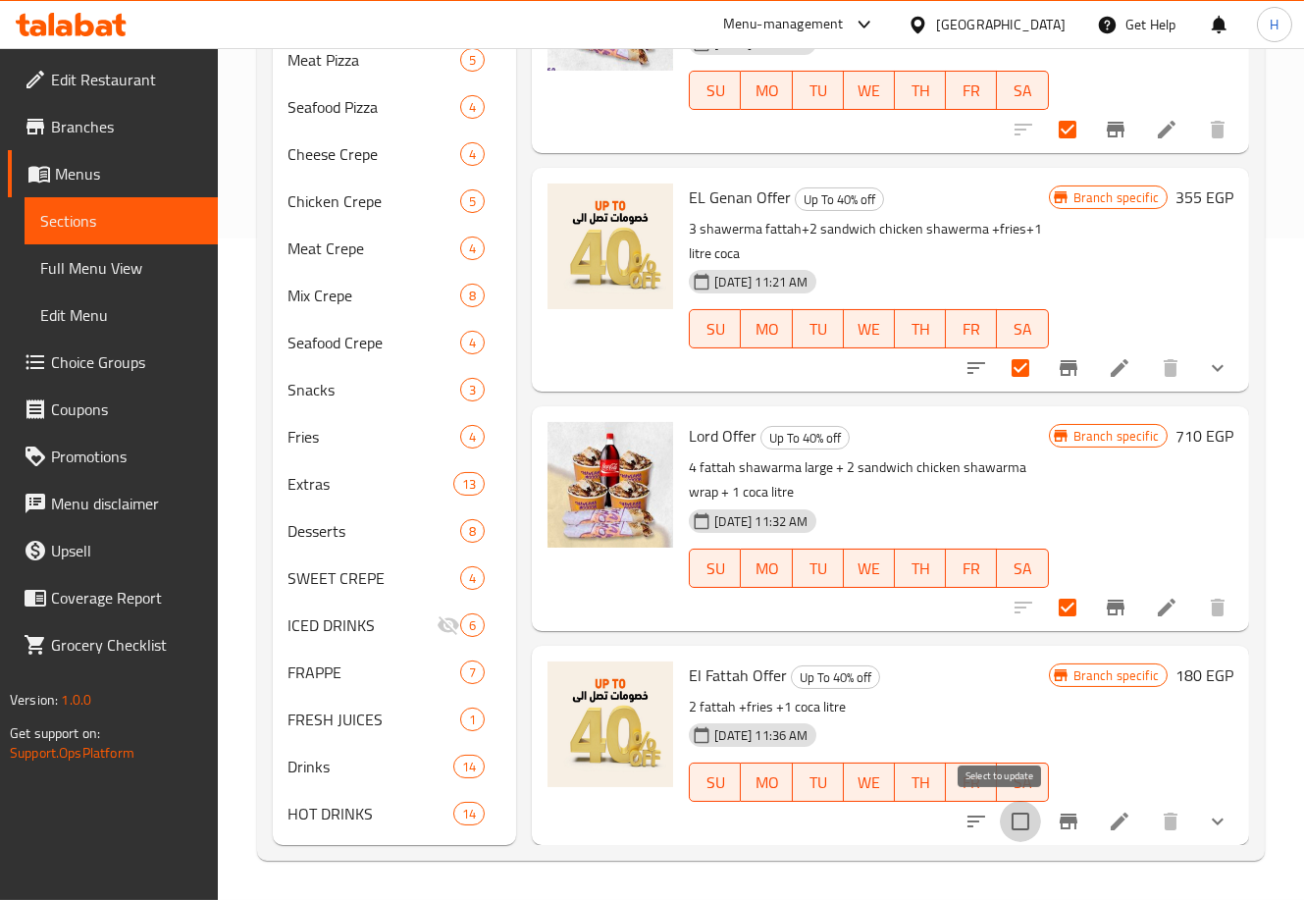
click at [1006, 819] on input "checkbox" at bounding box center [1020, 821] width 41 height 41
checkbox input "true"
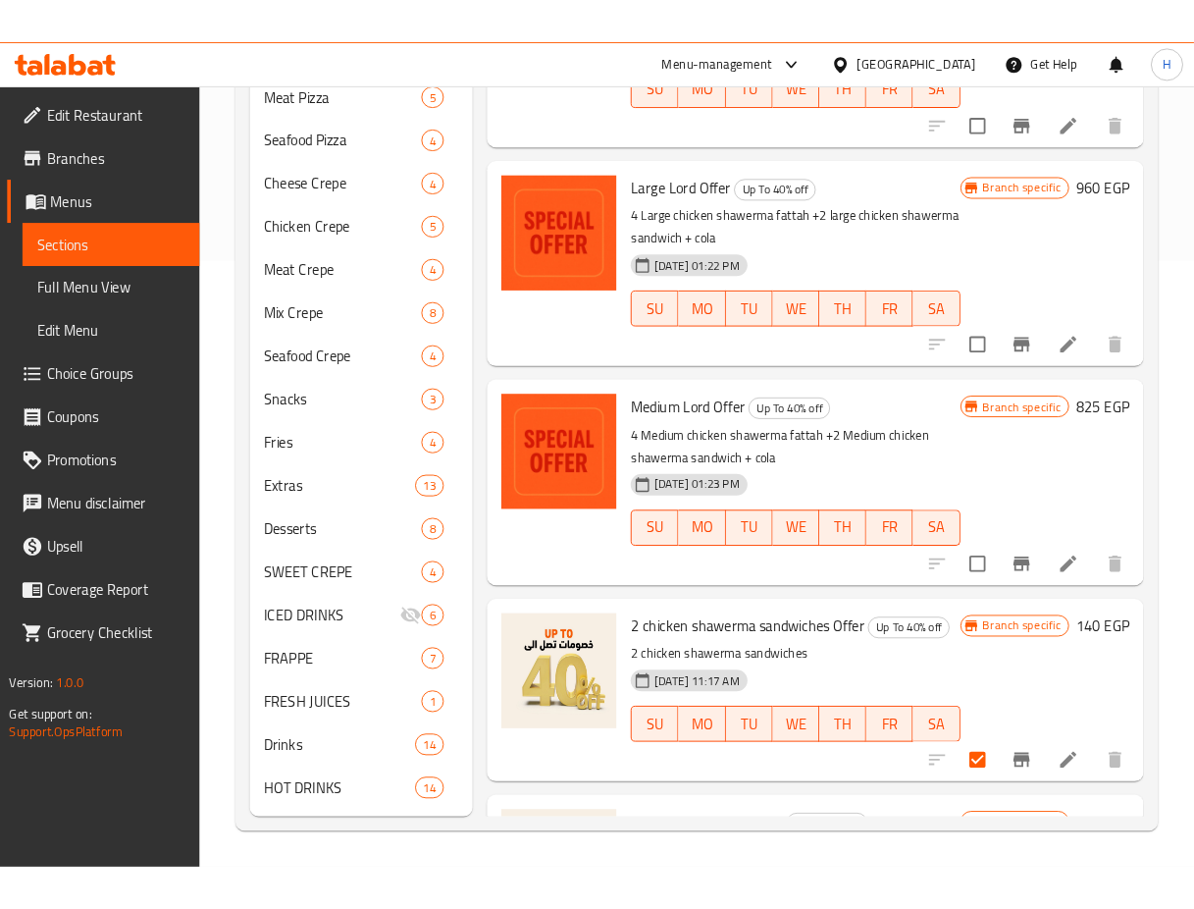
scroll to position [0, 0]
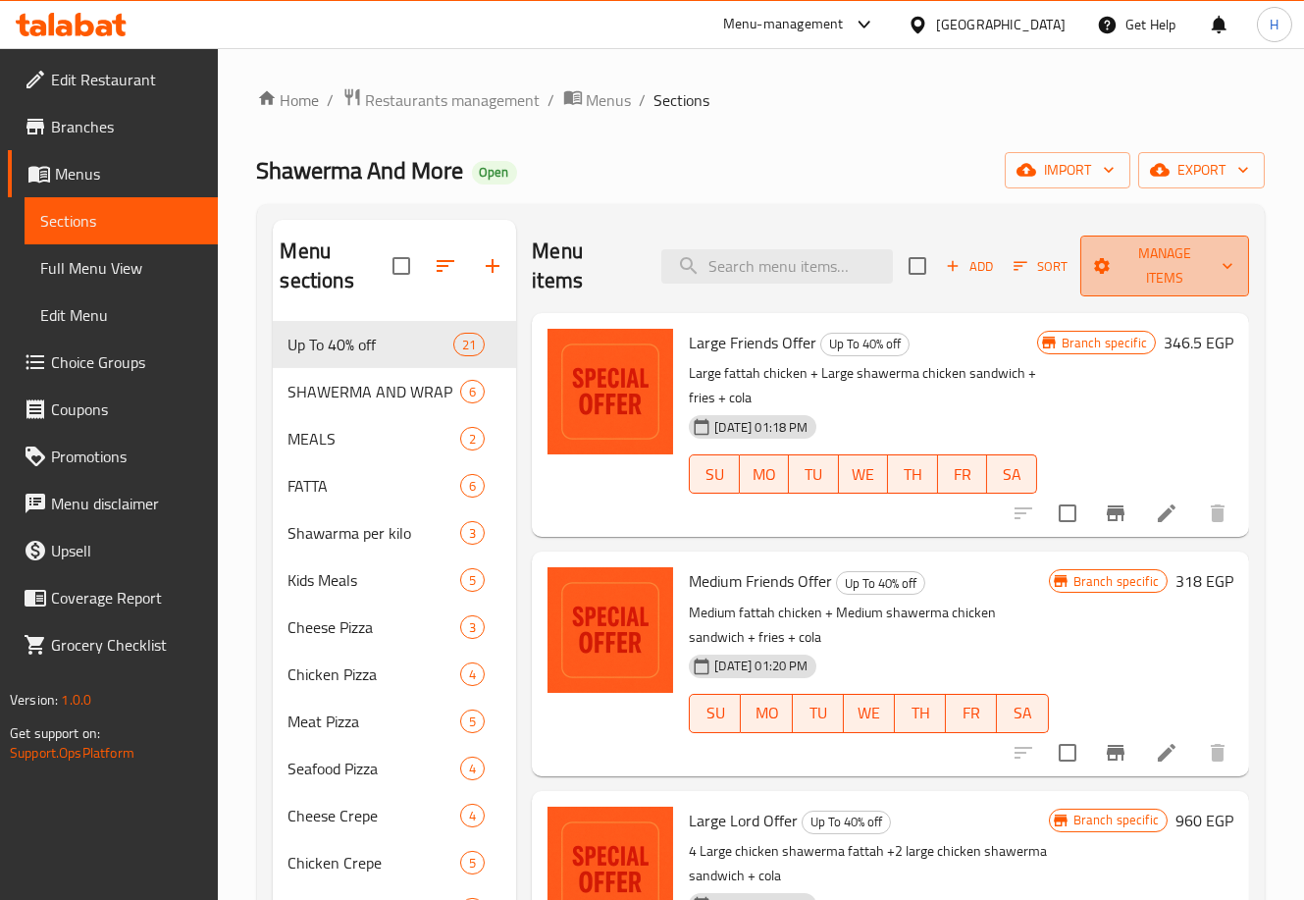
click at [1223, 266] on icon "button" at bounding box center [1228, 267] width 10 height 6
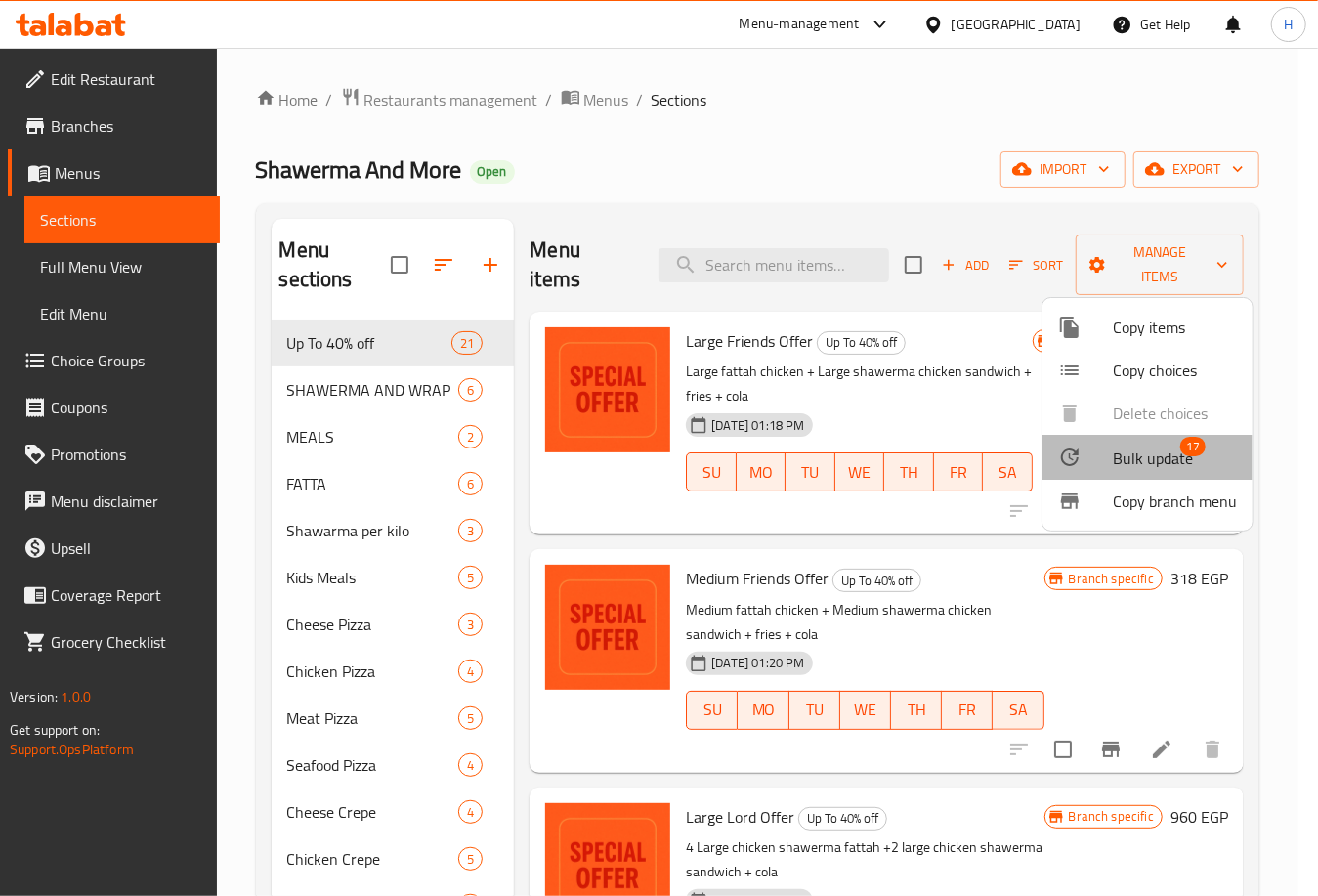
click at [1155, 453] on span "Bulk update" at bounding box center [1153, 459] width 80 height 24
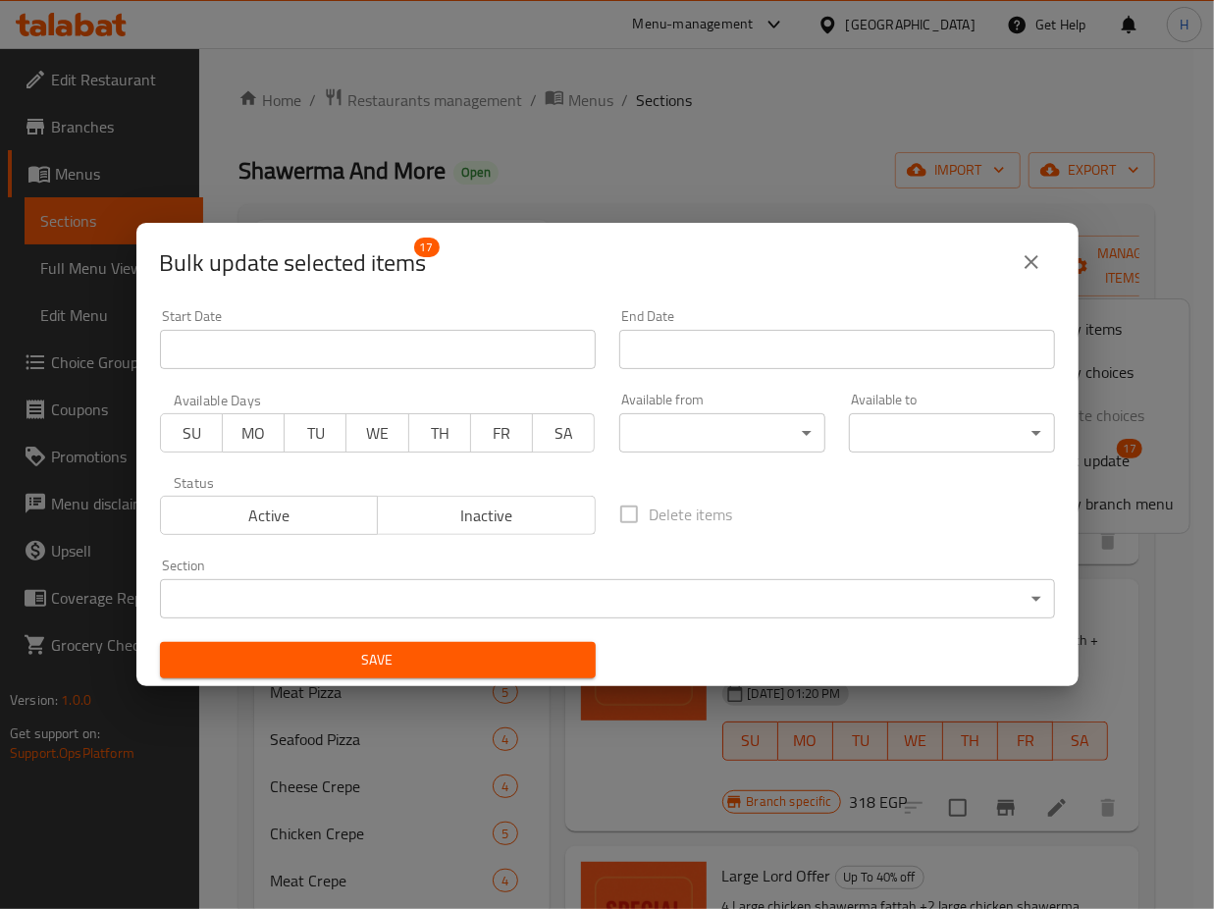
click at [612, 514] on label "Delete items" at bounding box center [670, 514] width 125 height 41
click at [612, 514] on input "Delete items" at bounding box center [628, 514] width 41 height 41
checkbox input "true"
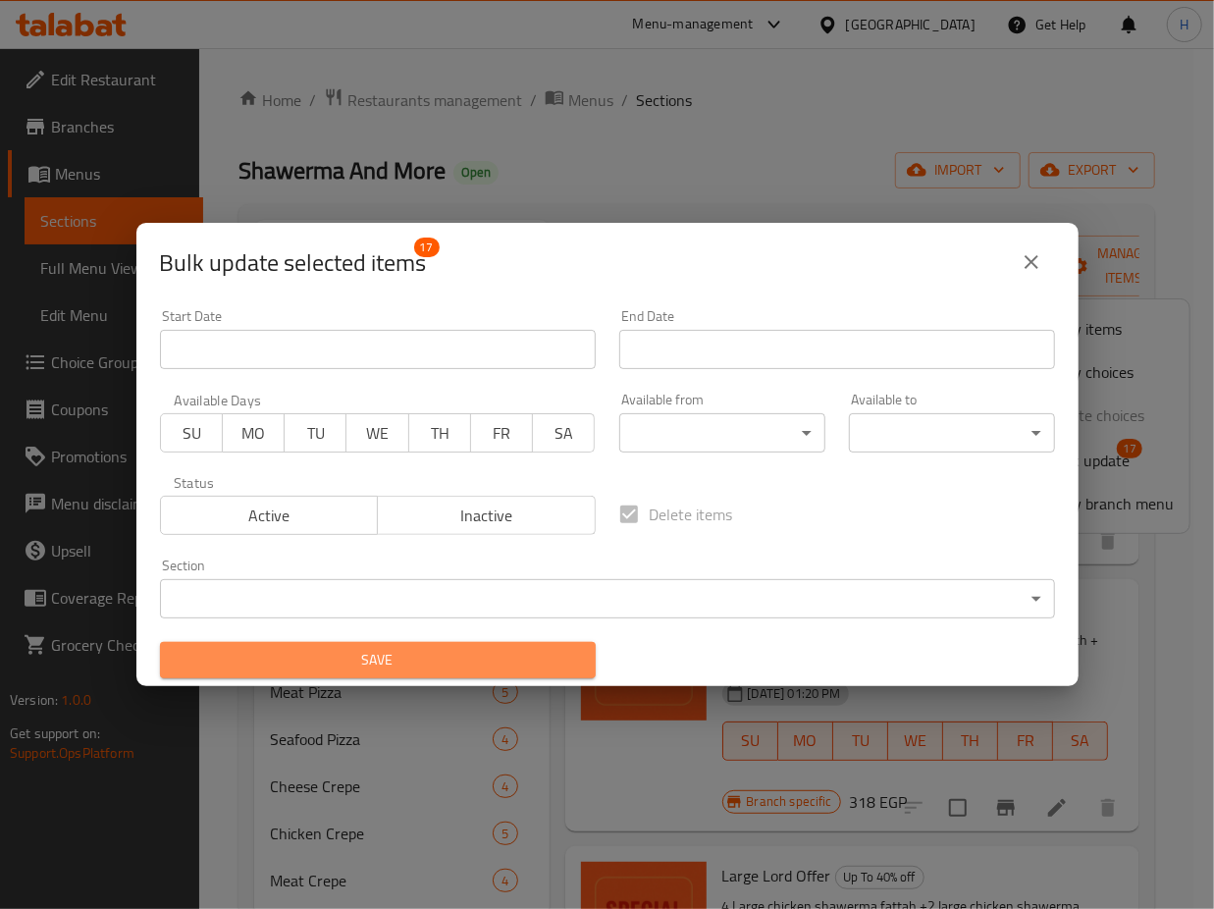
click at [448, 661] on span "Save" at bounding box center [378, 660] width 404 height 25
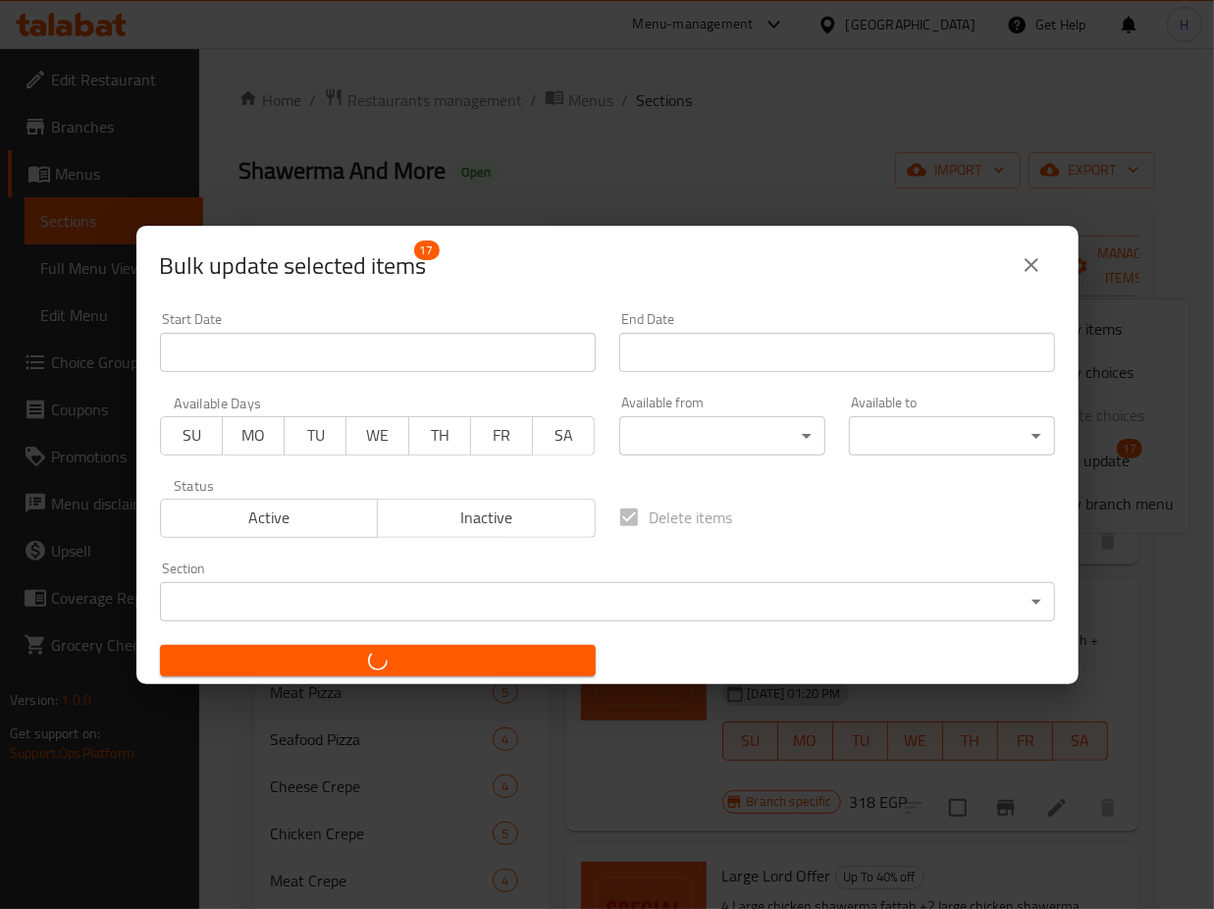
checkbox input "false"
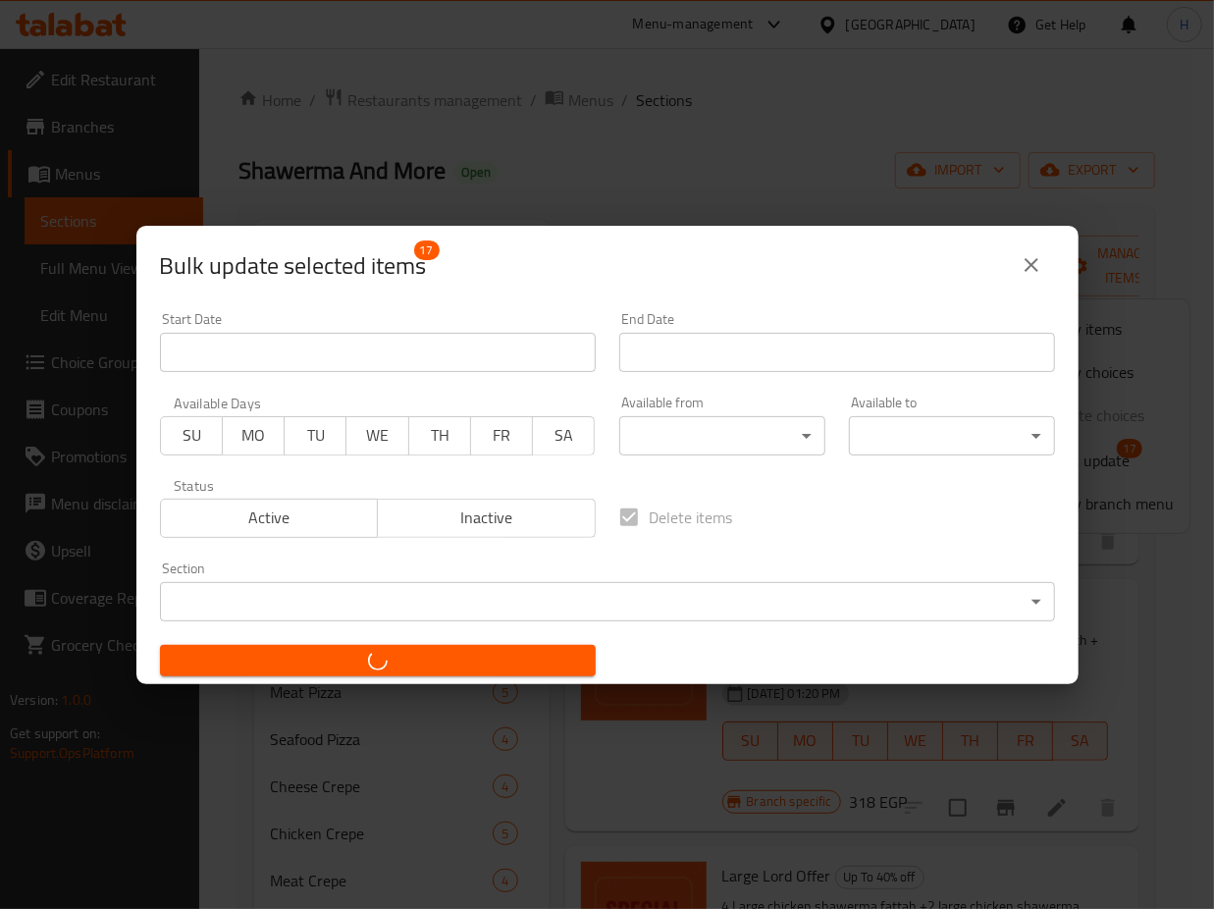
checkbox input "false"
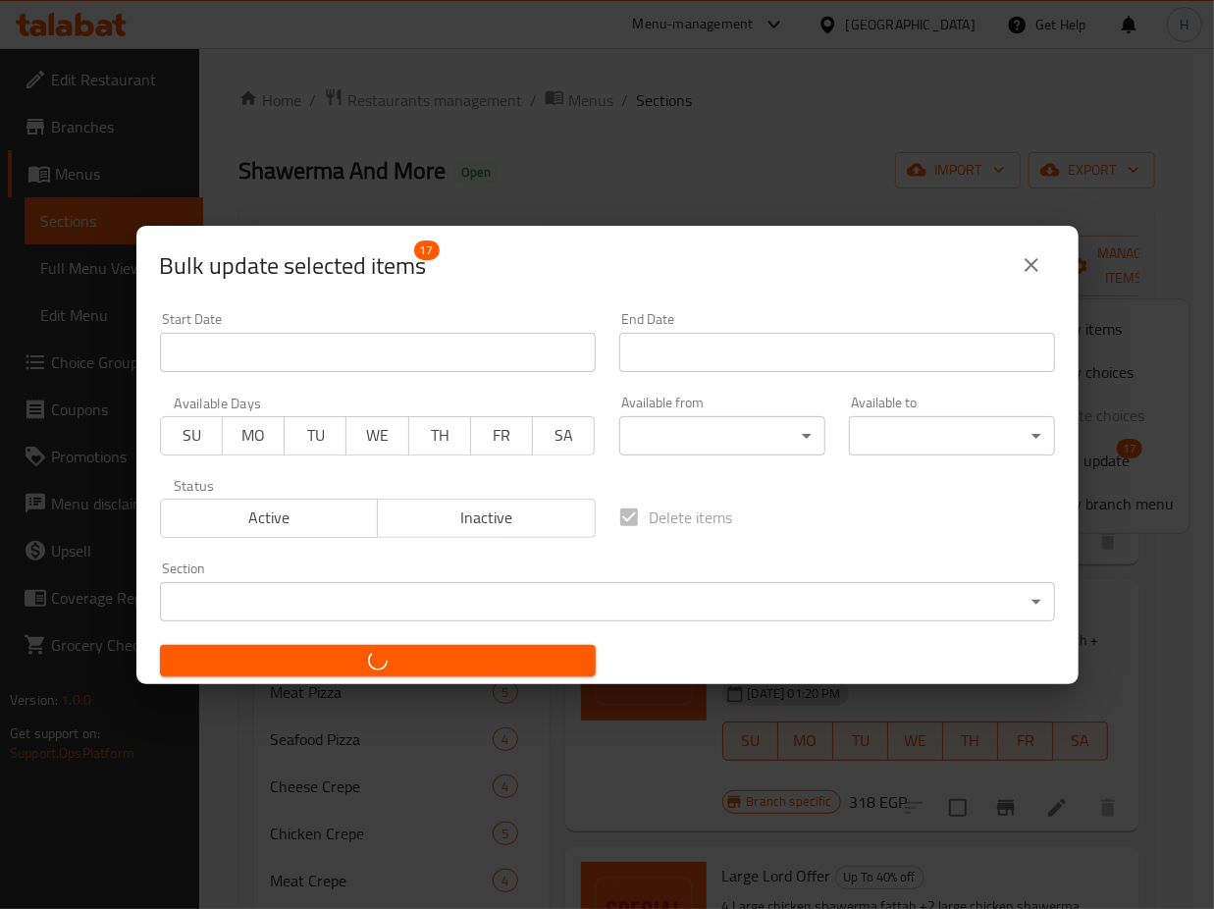
checkbox input "false"
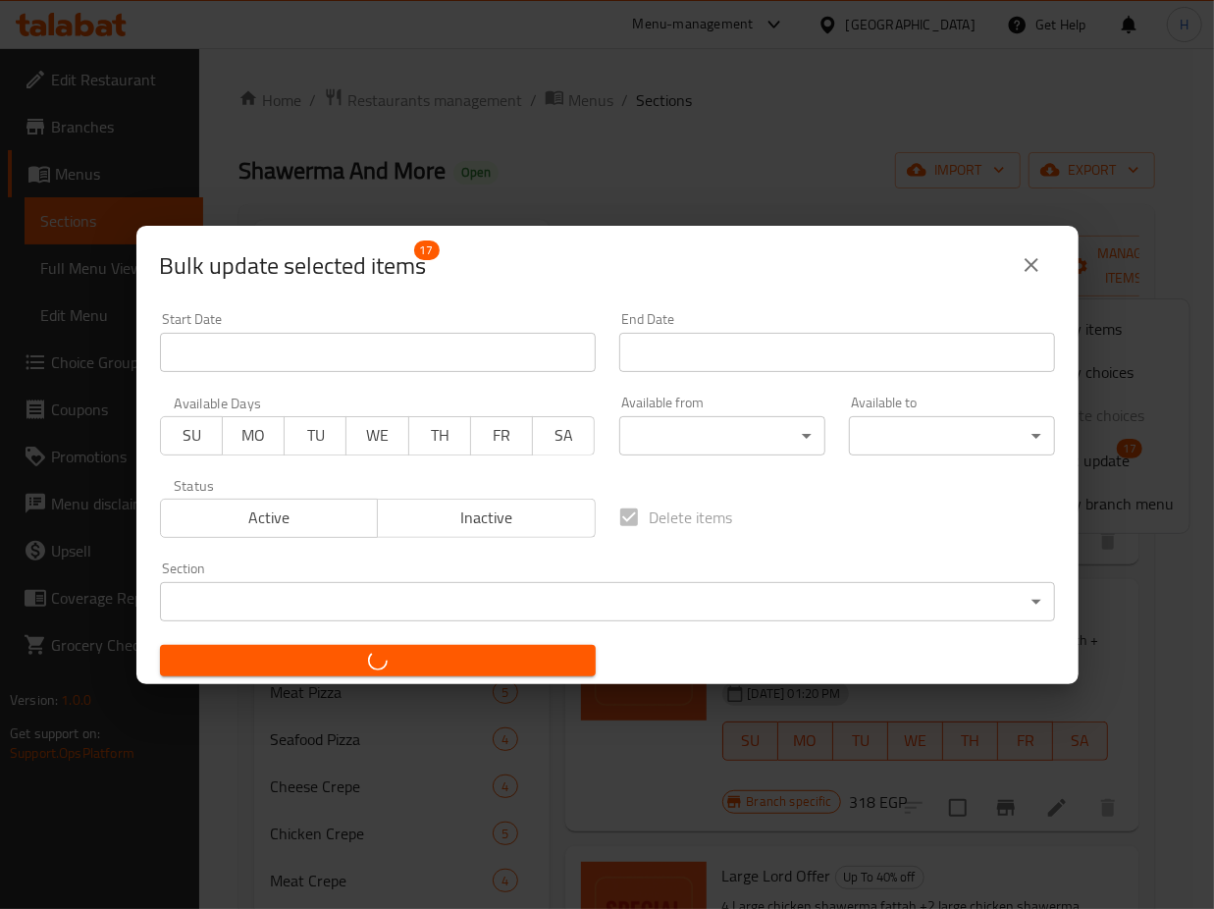
checkbox input "false"
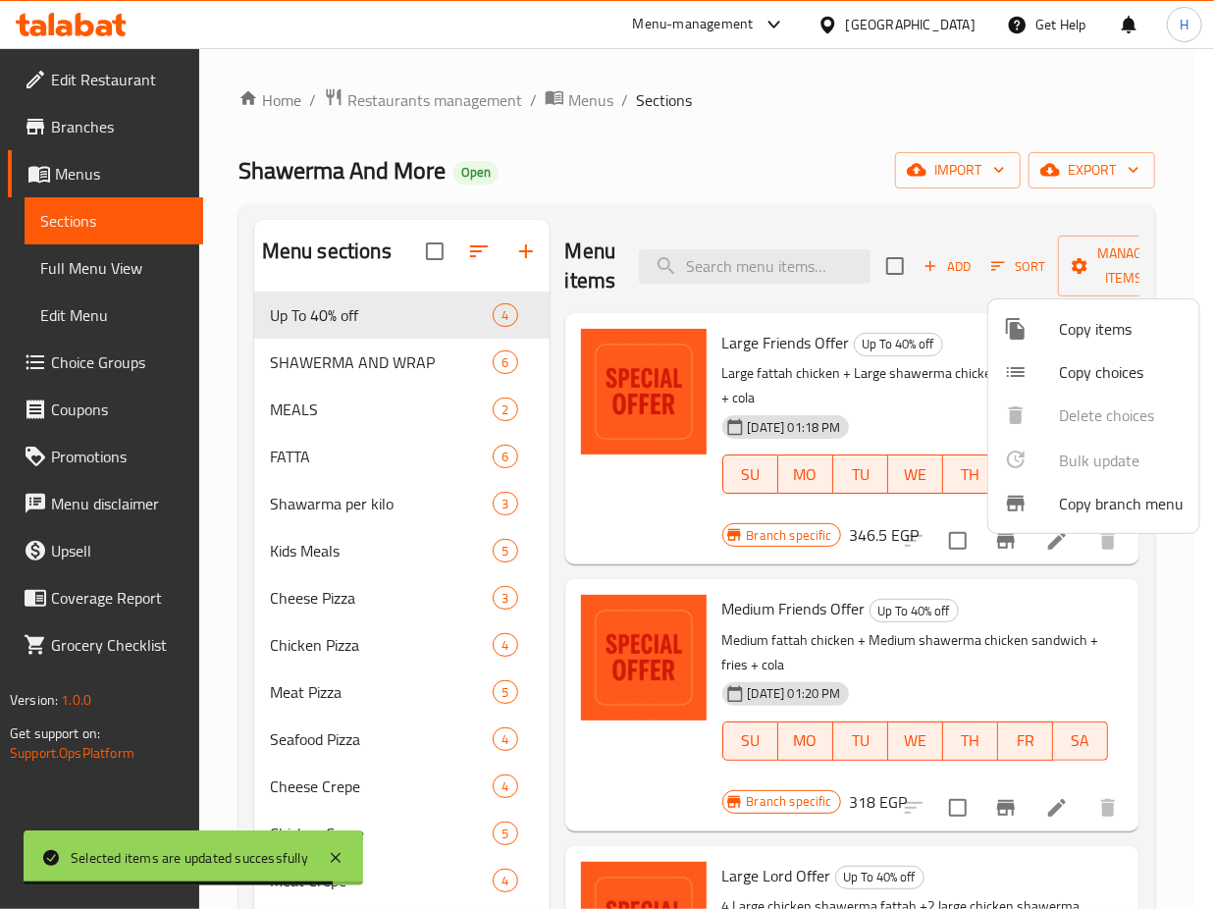
click at [767, 224] on div at bounding box center [607, 454] width 1214 height 909
